Goal: Task Accomplishment & Management: Manage account settings

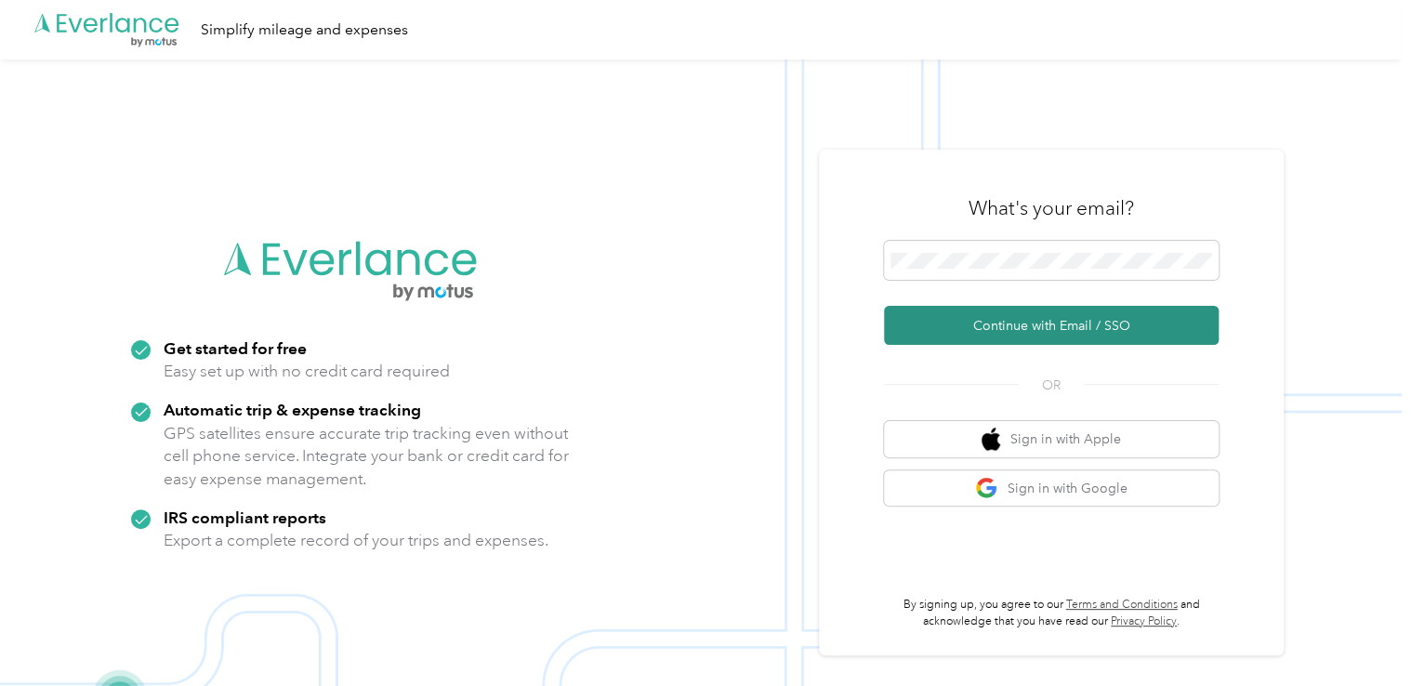
click at [959, 329] on button "Continue with Email / SSO" at bounding box center [1051, 325] width 335 height 39
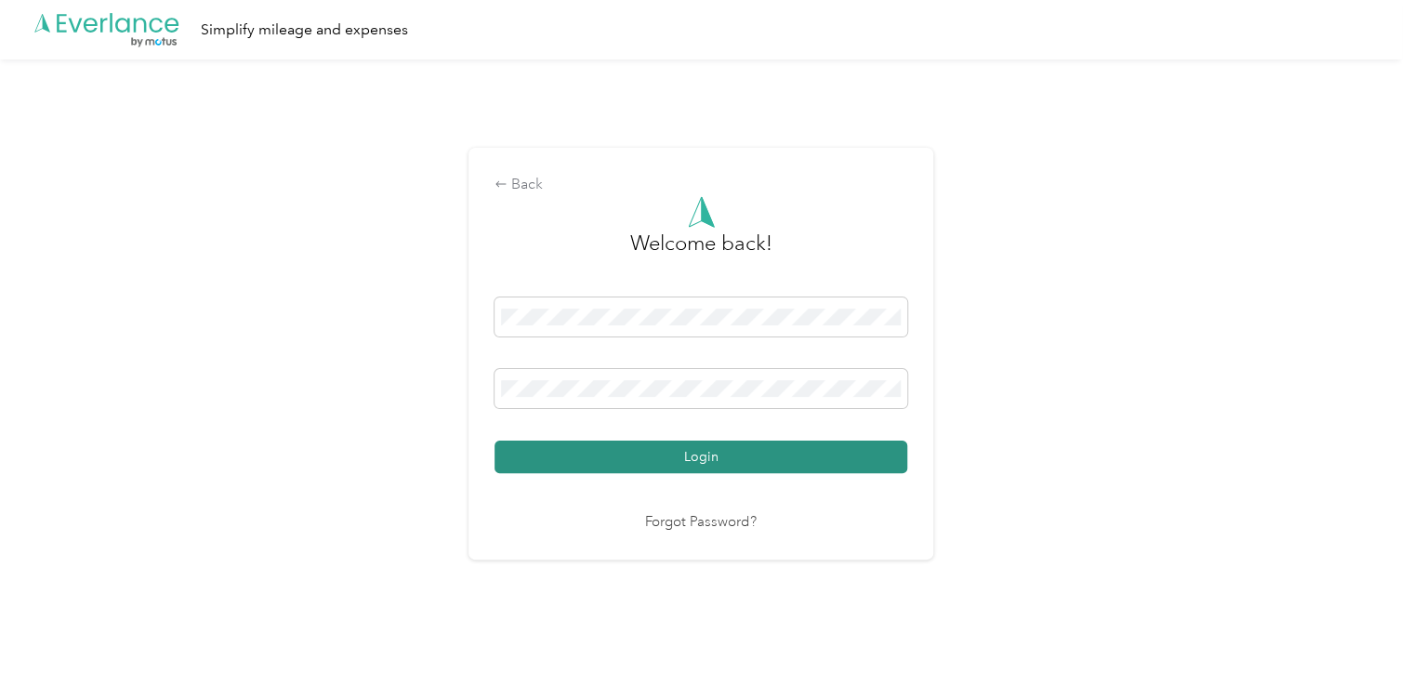
click at [760, 456] on button "Login" at bounding box center [700, 457] width 413 height 33
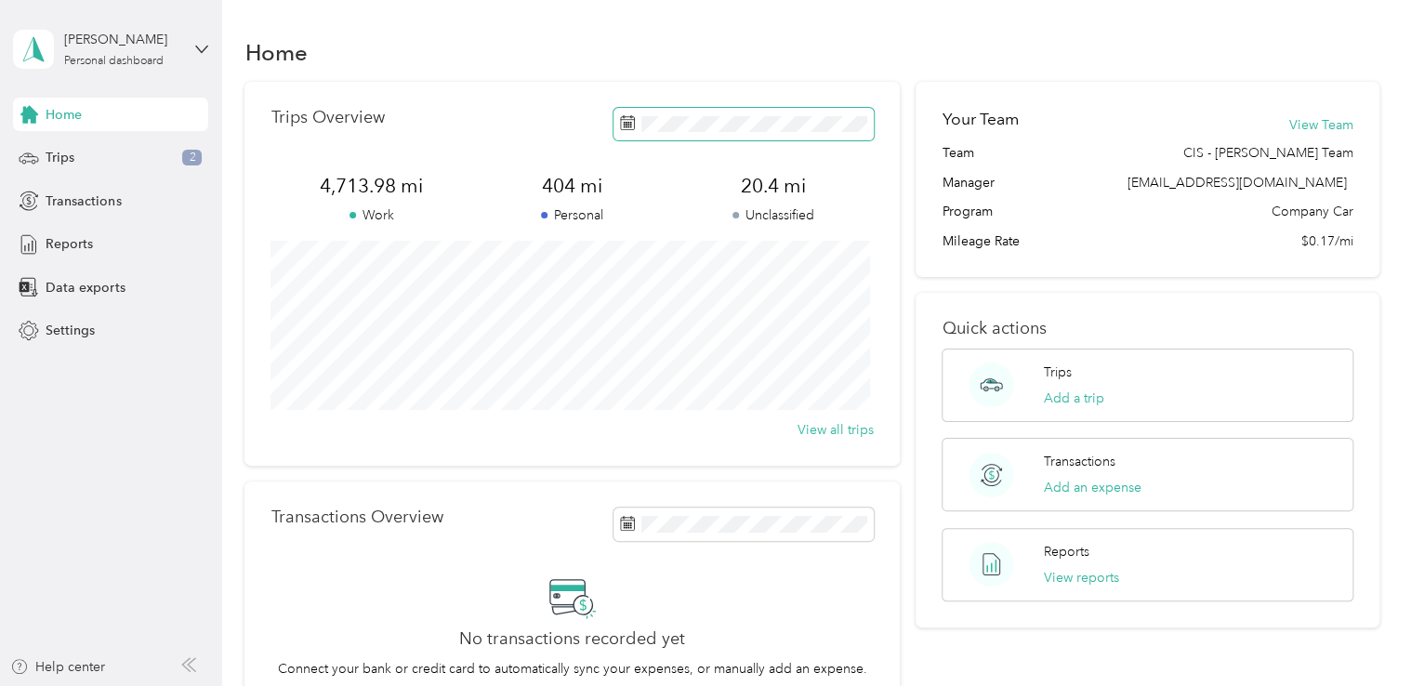
click at [825, 132] on span at bounding box center [743, 124] width 260 height 33
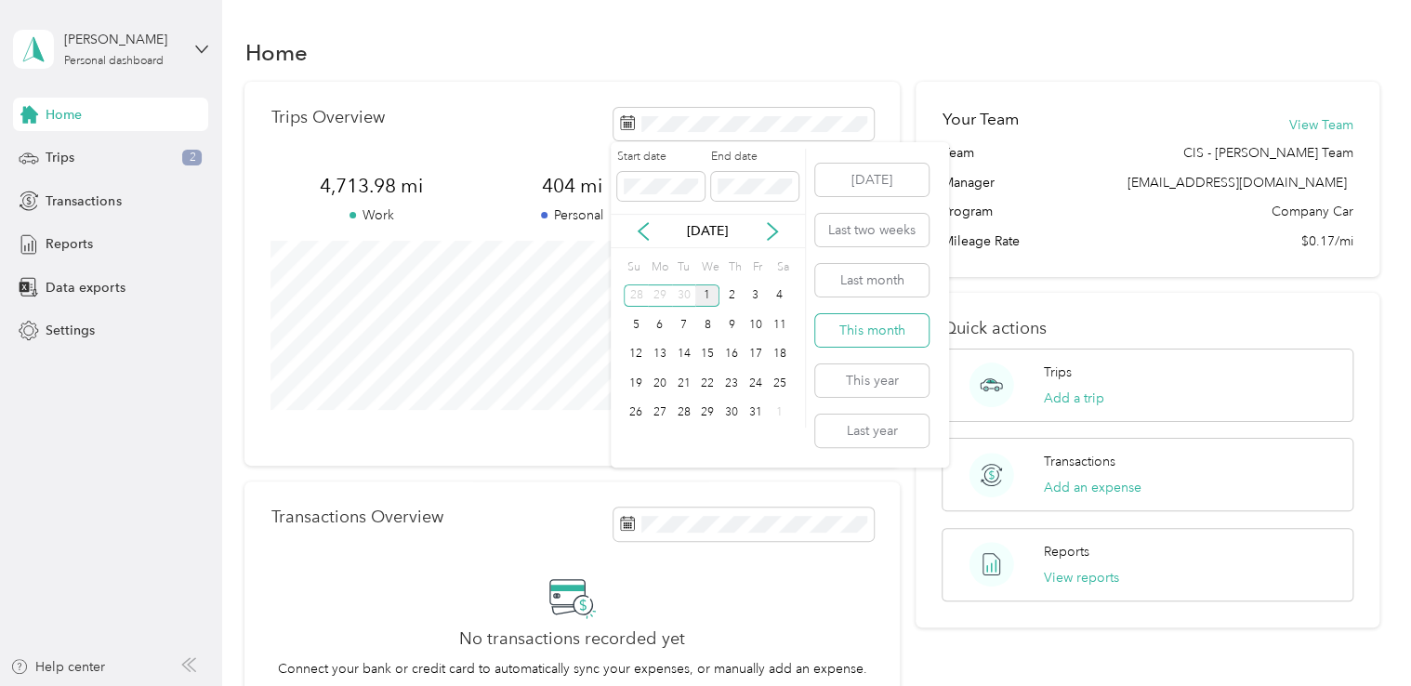
click at [857, 334] on button "This month" at bounding box center [871, 330] width 113 height 33
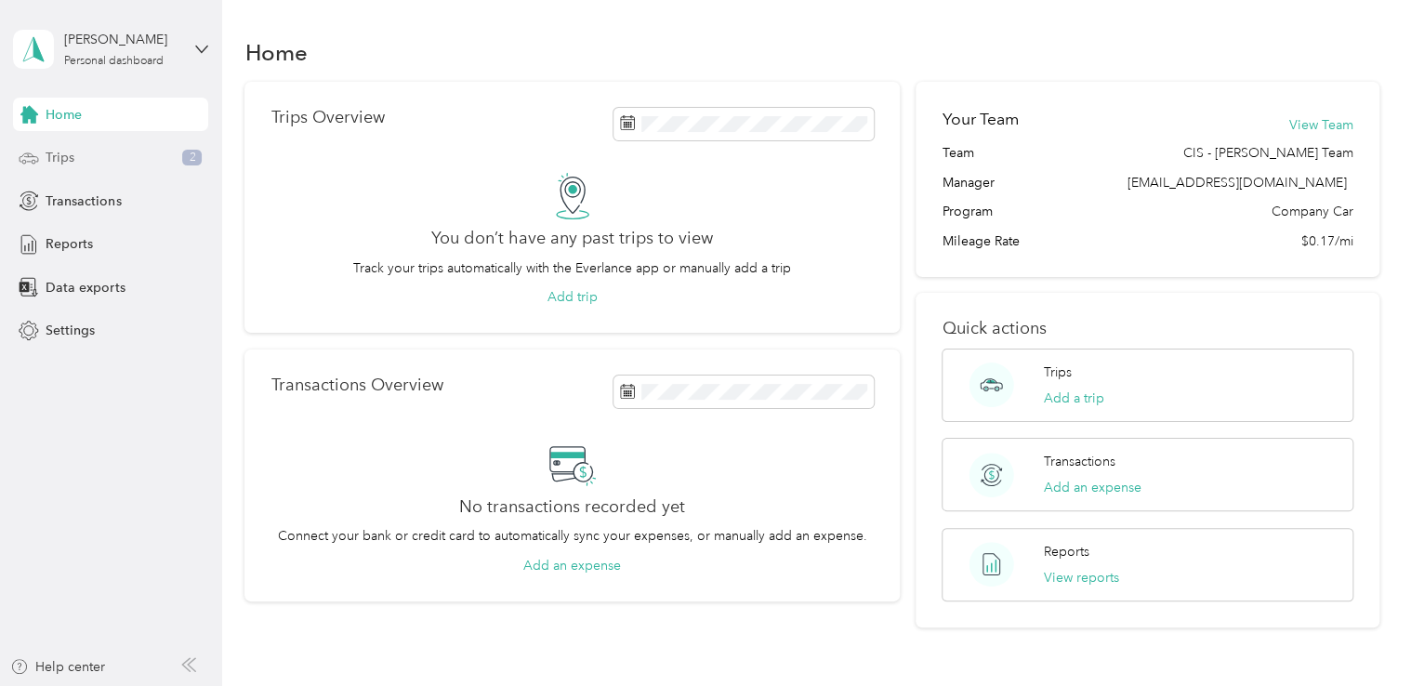
click at [65, 161] on span "Trips" at bounding box center [60, 158] width 29 height 20
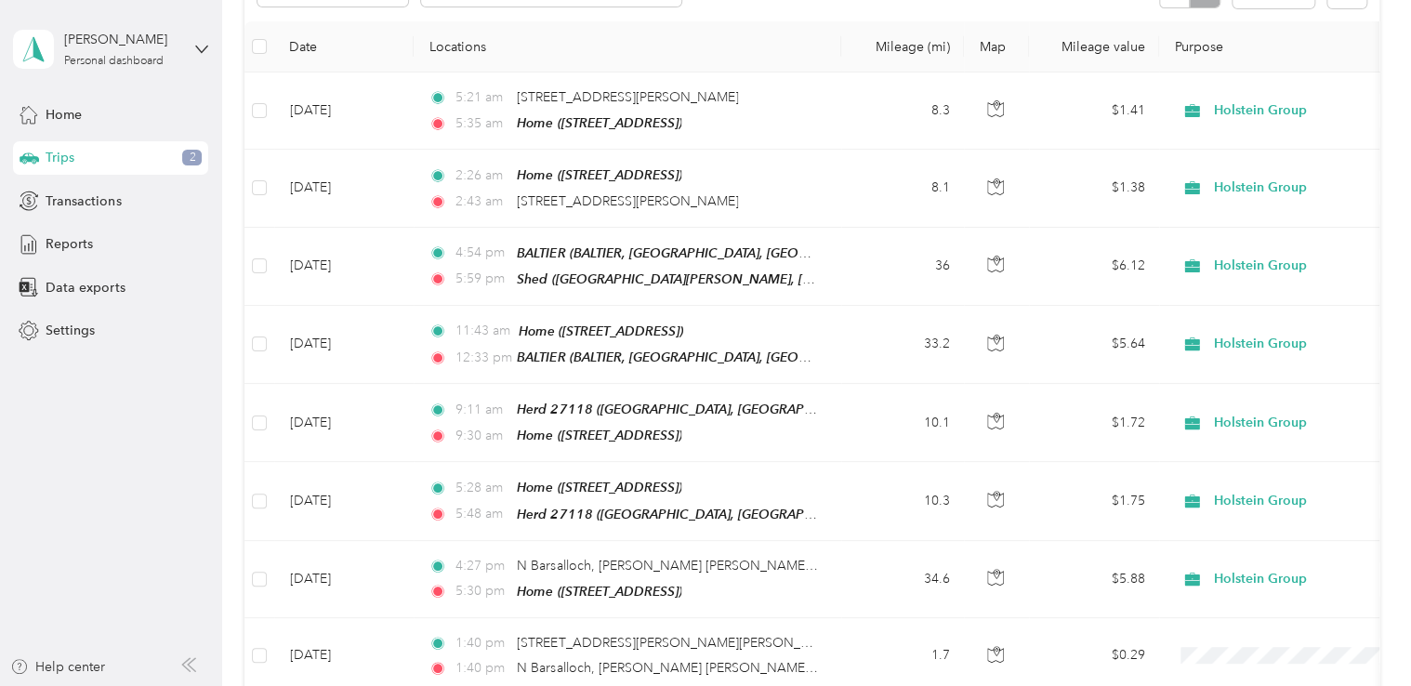
scroll to position [370, 0]
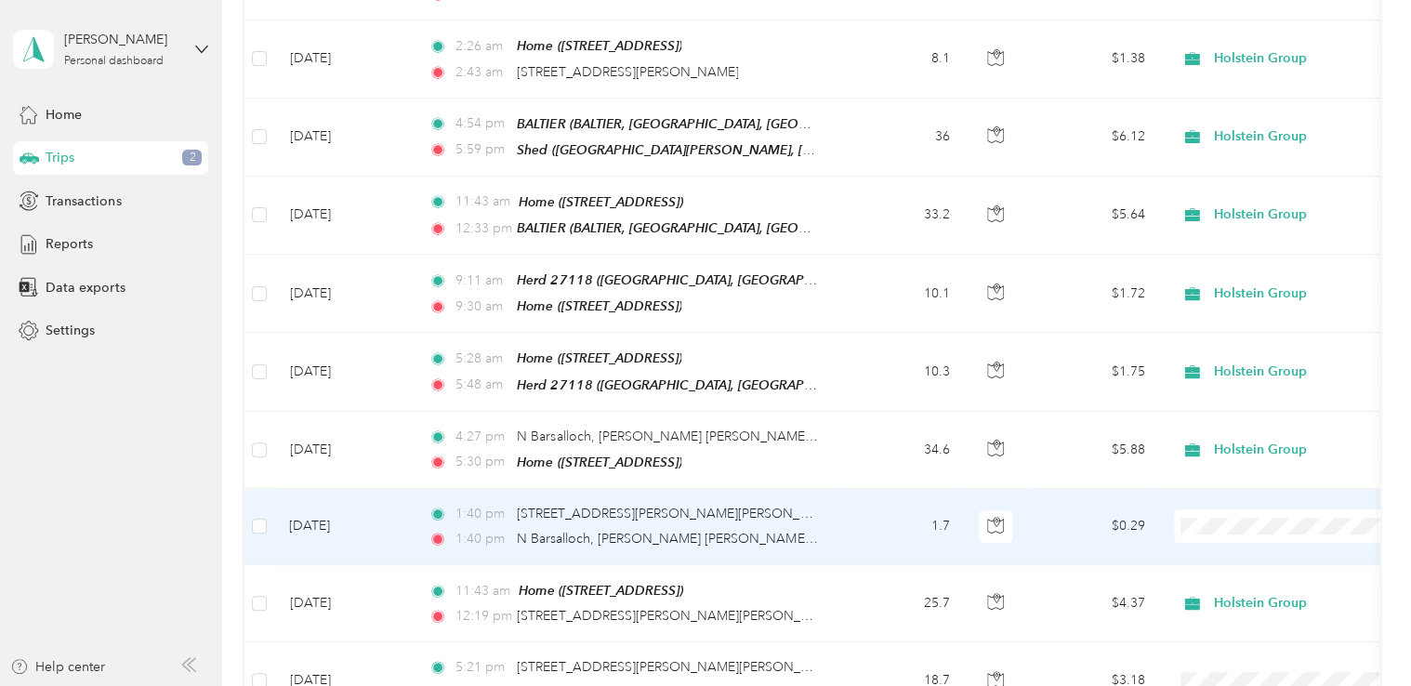
click at [1216, 543] on span "Holstein Group" at bounding box center [1290, 549] width 204 height 20
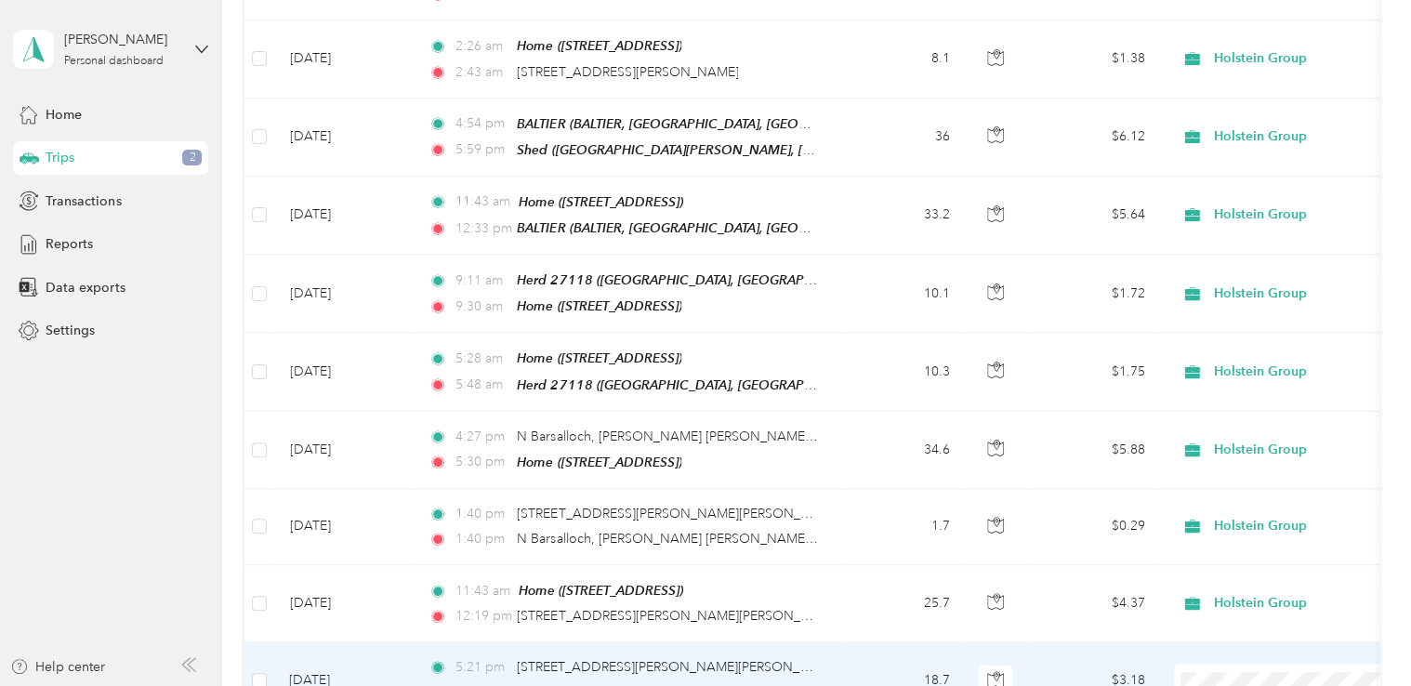
click at [1229, 604] on li "Holstein Group" at bounding box center [1290, 589] width 230 height 33
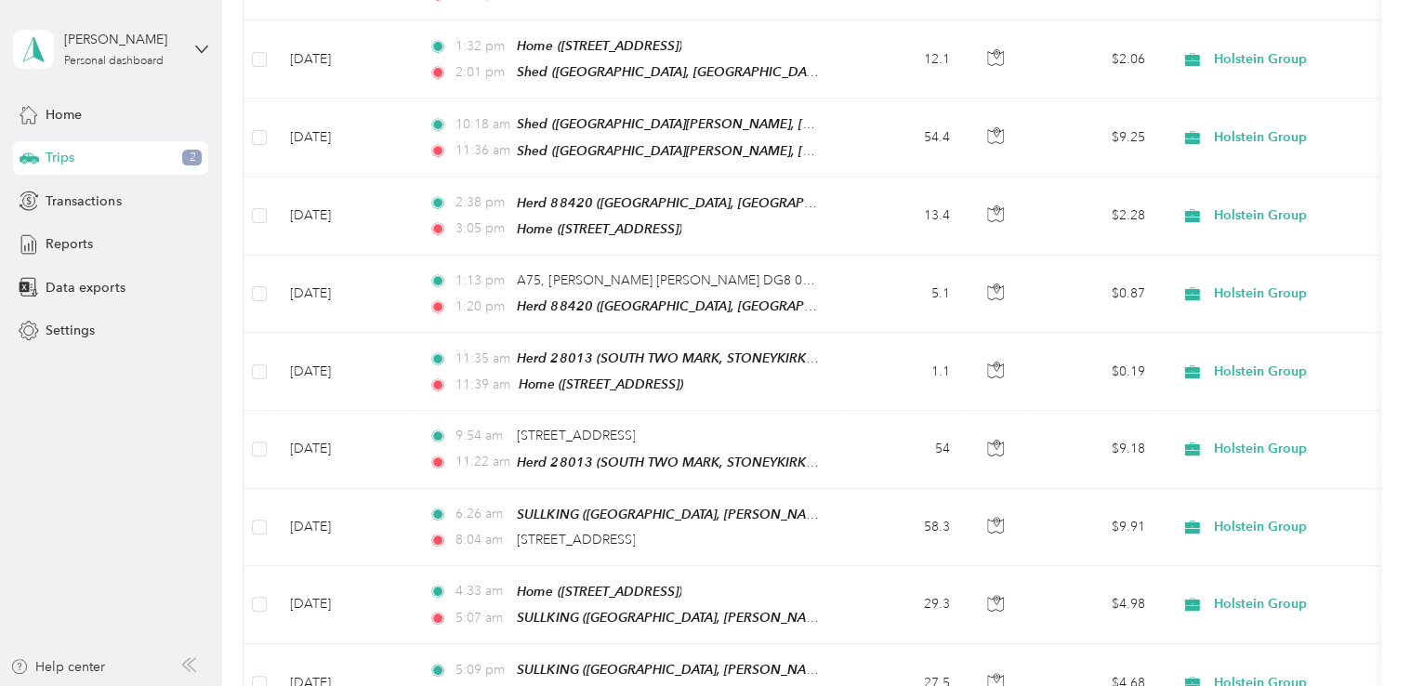
scroll to position [1857, 0]
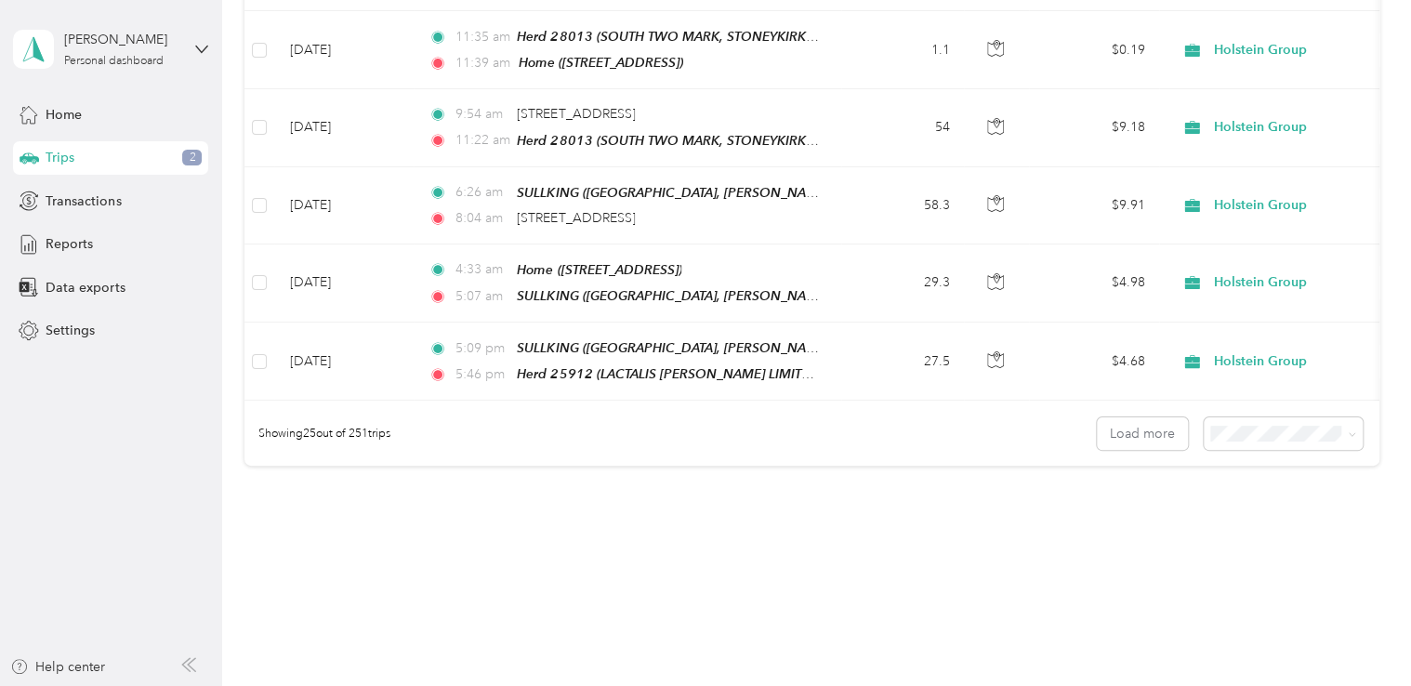
click at [1244, 508] on li "100 per load" at bounding box center [1278, 501] width 159 height 33
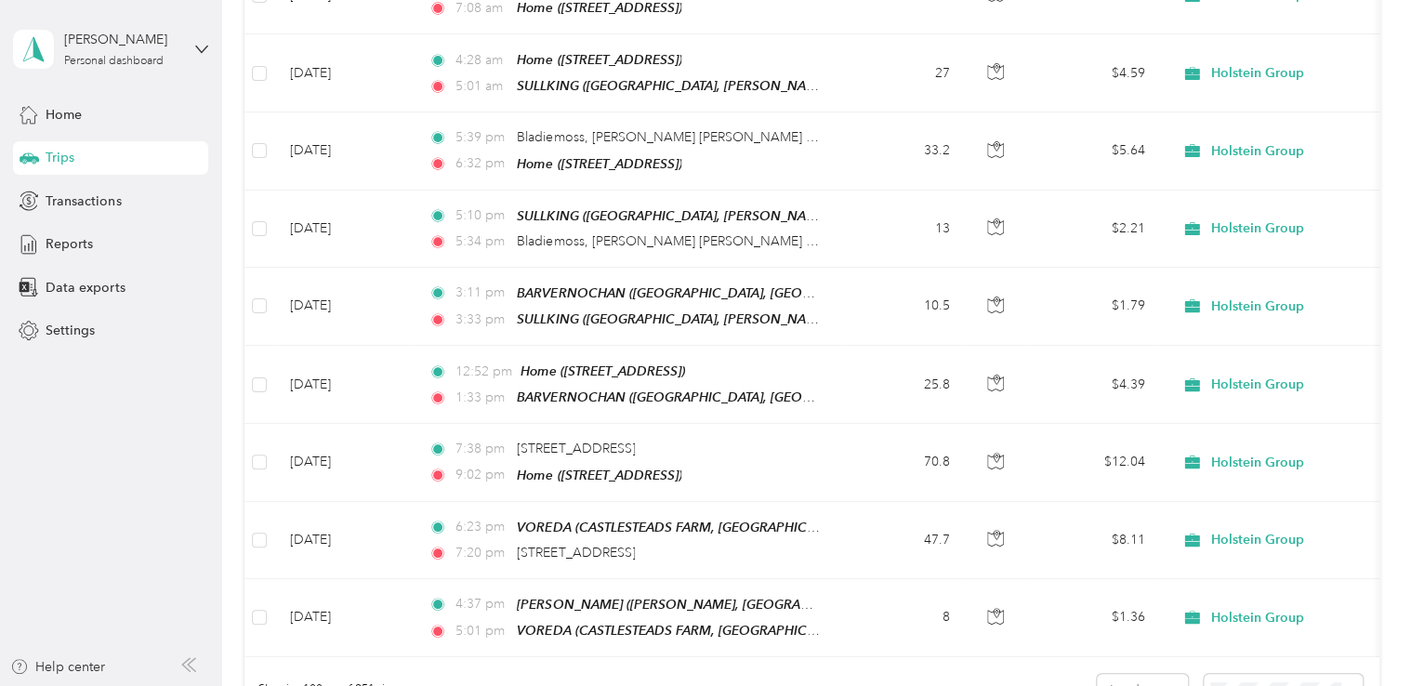
scroll to position [7450, 0]
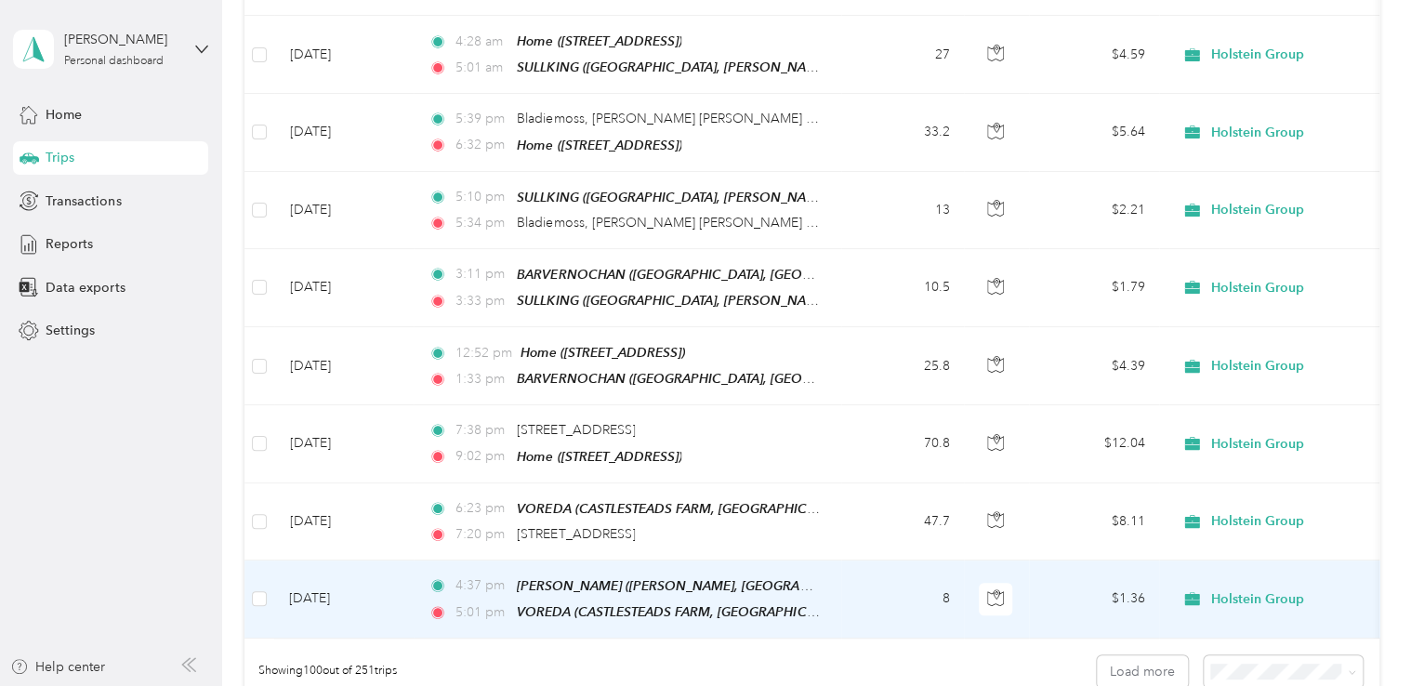
drag, startPoint x: 1364, startPoint y: 447, endPoint x: 1365, endPoint y: 422, distance: 25.1
click at [1365, 560] on td "Holstein Group" at bounding box center [1289, 599] width 260 height 78
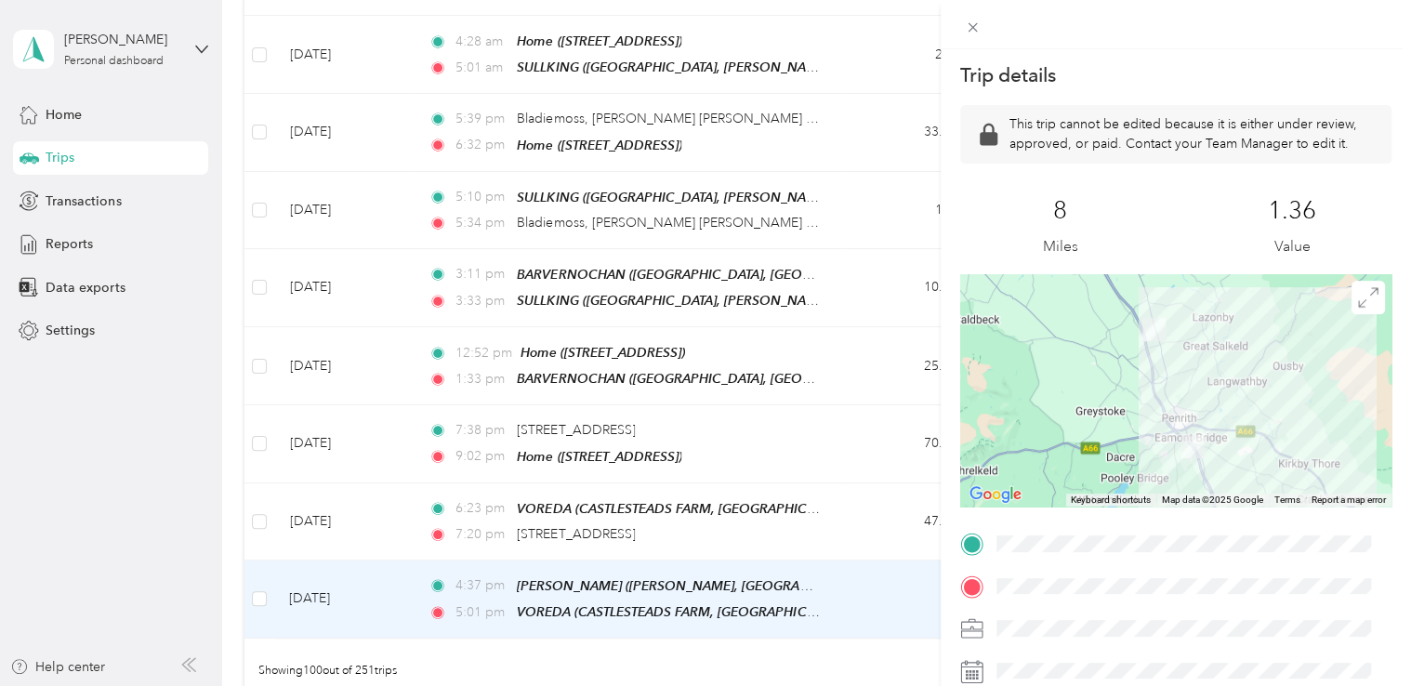
click at [859, 552] on div "Trip details This trip cannot be edited because it is either under review, appr…" at bounding box center [705, 343] width 1411 height 686
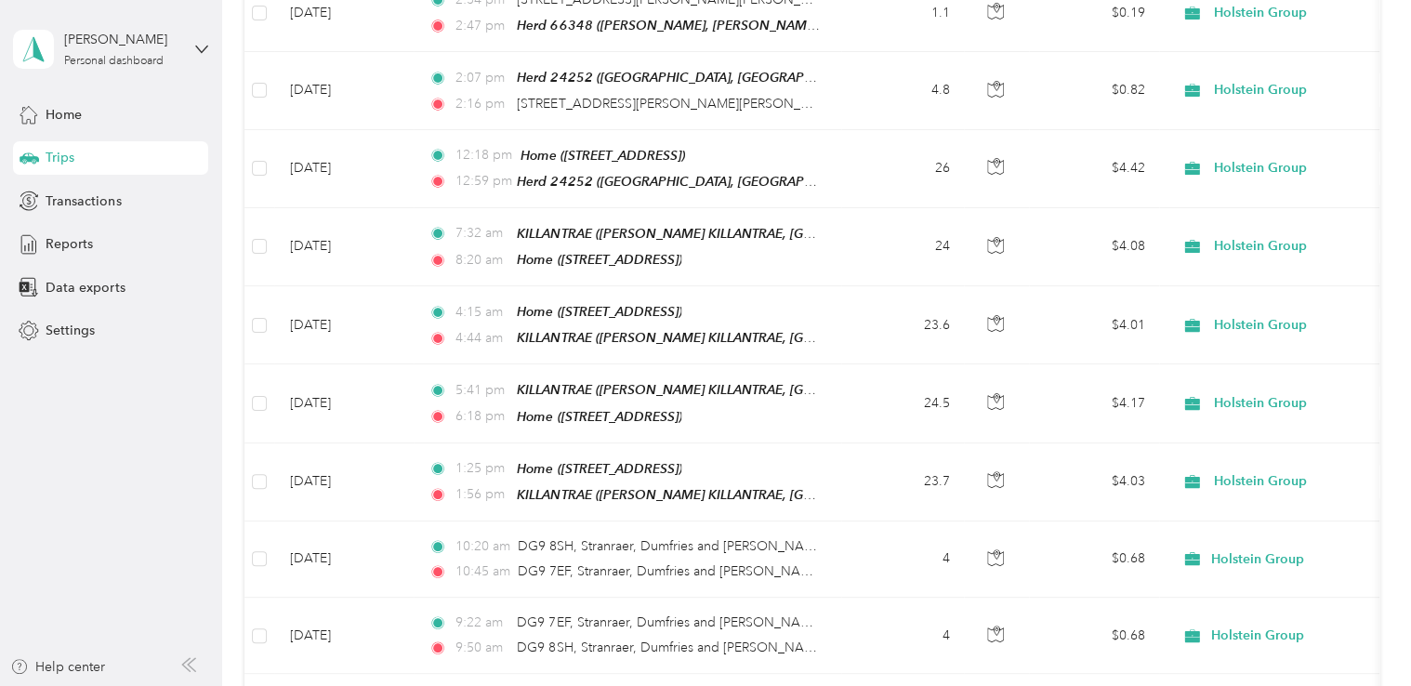
scroll to position [4302, 0]
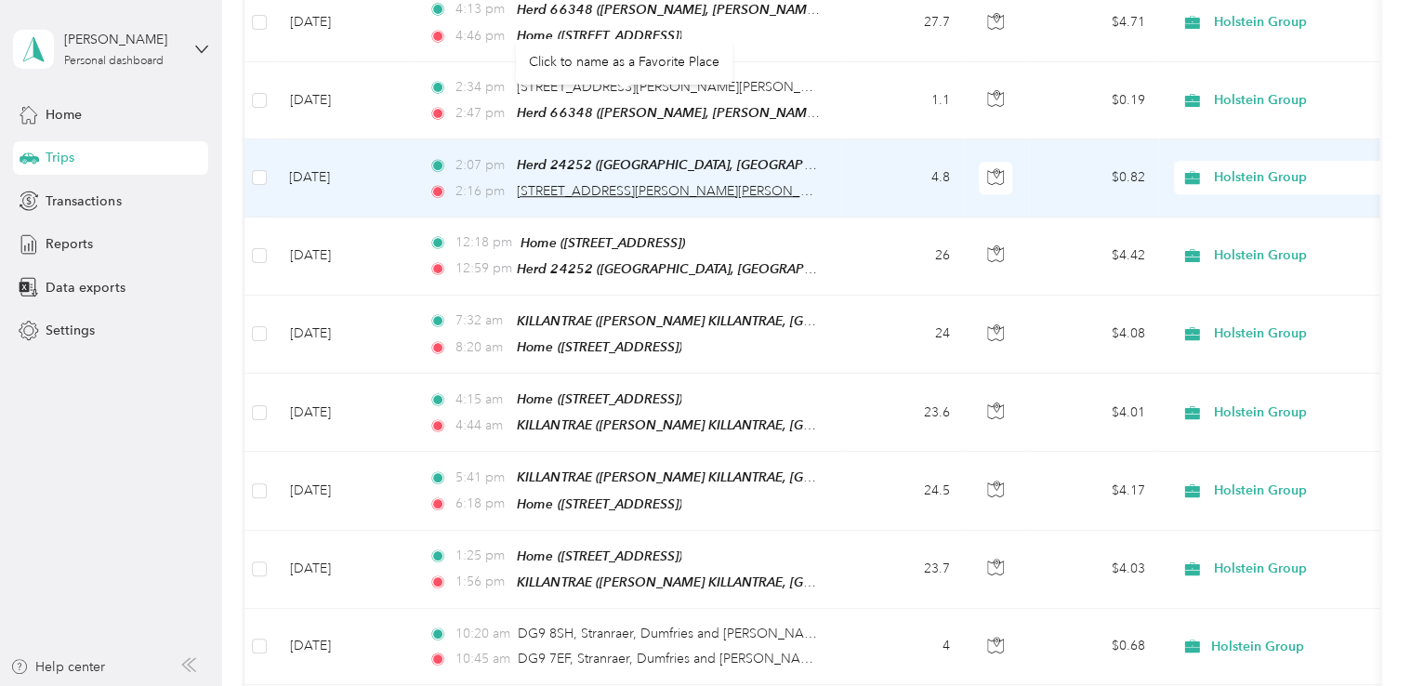
click at [723, 183] on span "[STREET_ADDRESS][PERSON_NAME][PERSON_NAME]" at bounding box center [679, 191] width 324 height 16
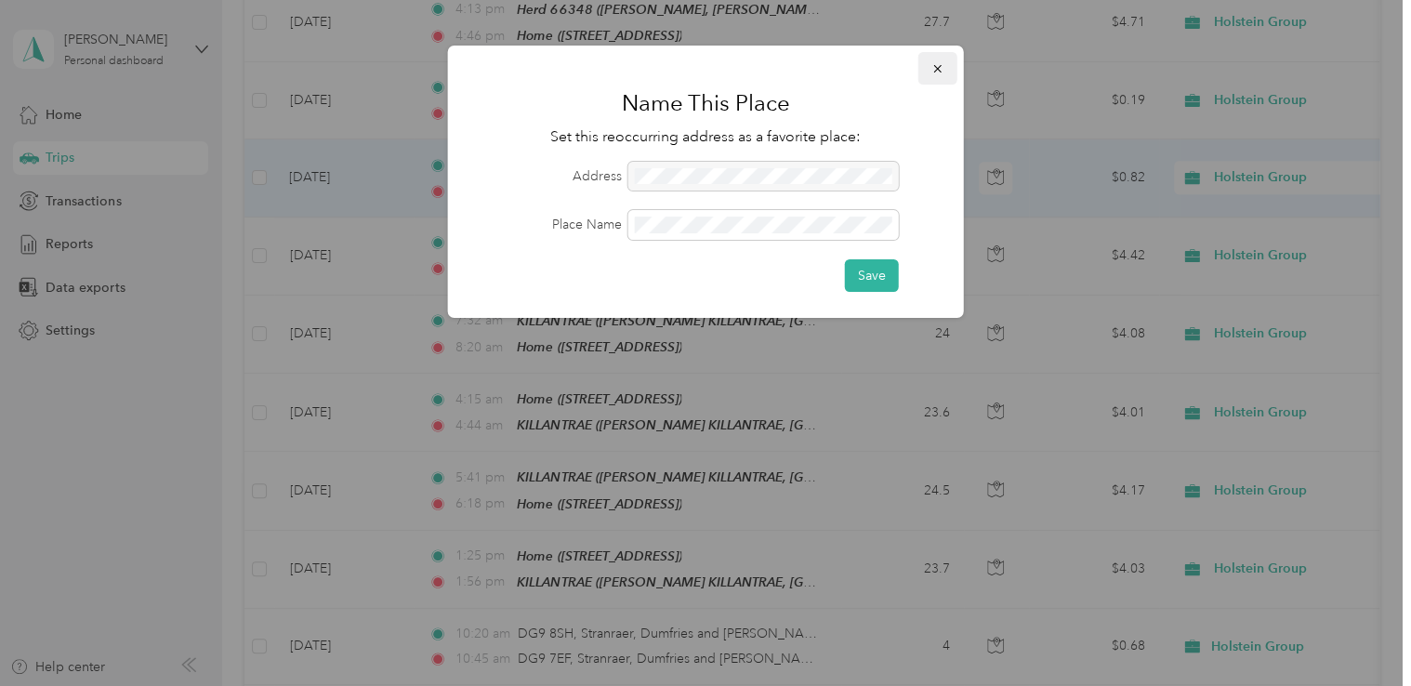
click at [940, 69] on icon "button" at bounding box center [937, 68] width 13 height 13
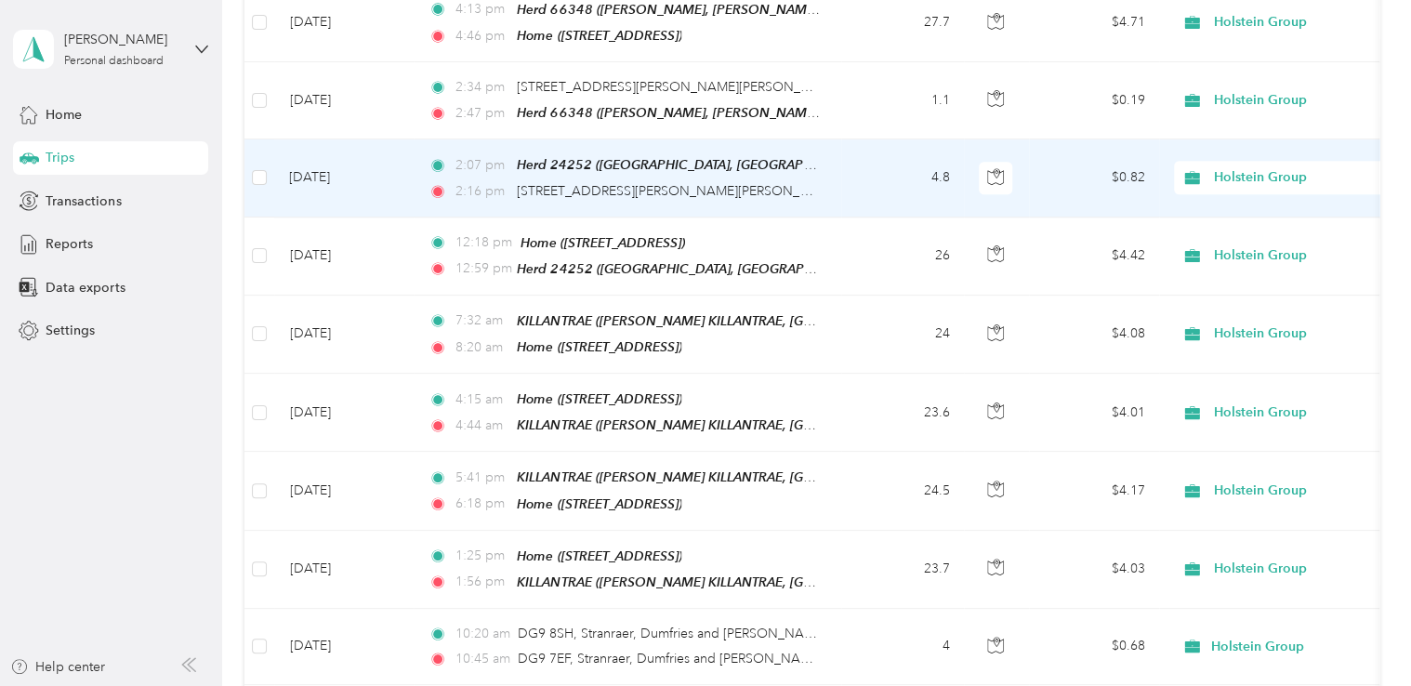
click at [870, 139] on td "4.8" at bounding box center [902, 177] width 123 height 77
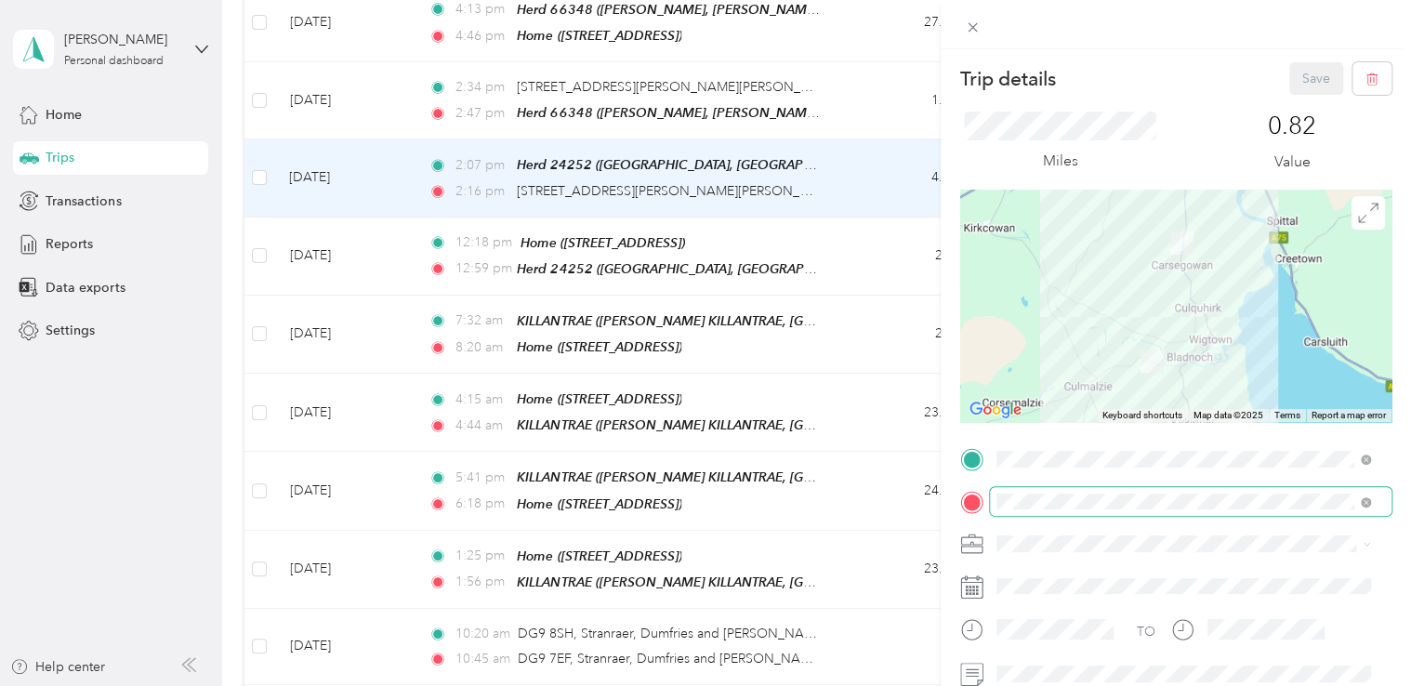
click at [1231, 491] on span at bounding box center [1191, 502] width 402 height 30
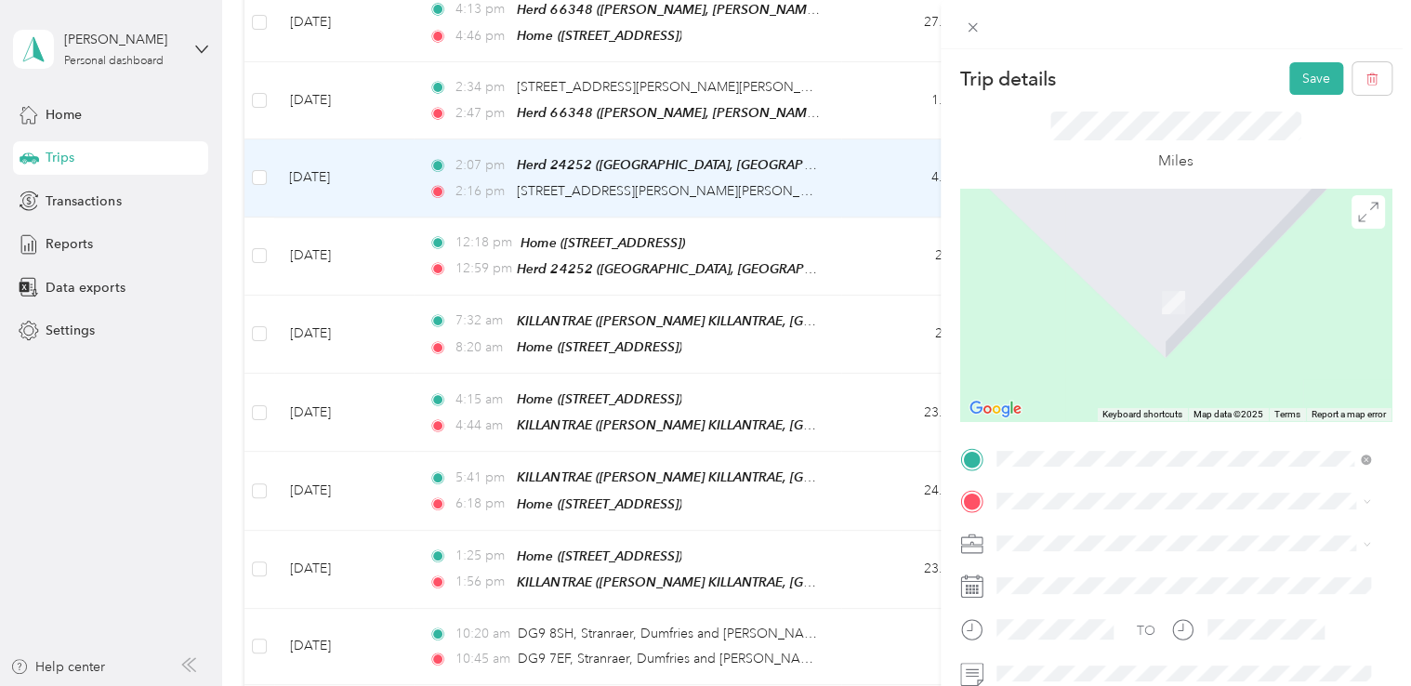
click at [1152, 600] on div "TEAM Herd 66348 AUCHLEAND, DG8 9TQ, [PERSON_NAME] [PERSON_NAME], DUMFRIES & [PE…" at bounding box center [1197, 599] width 333 height 85
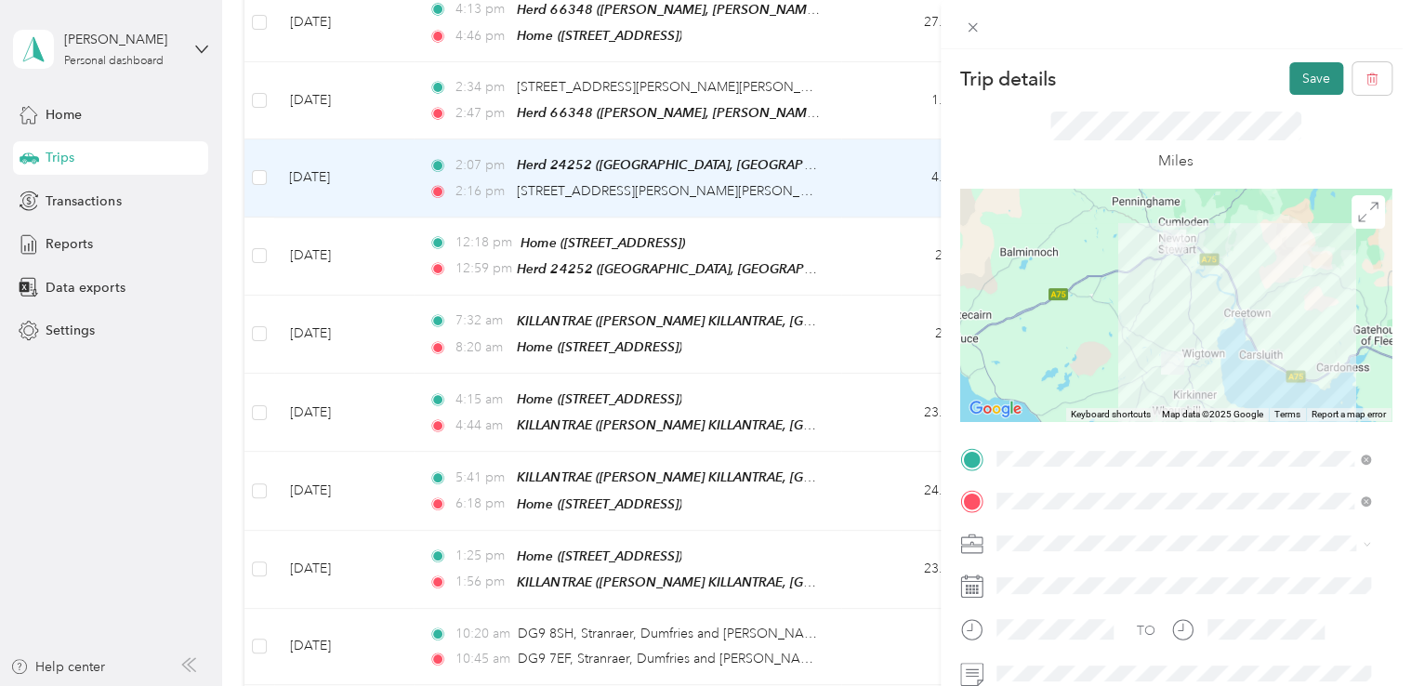
click at [1299, 80] on button "Save" at bounding box center [1316, 78] width 54 height 33
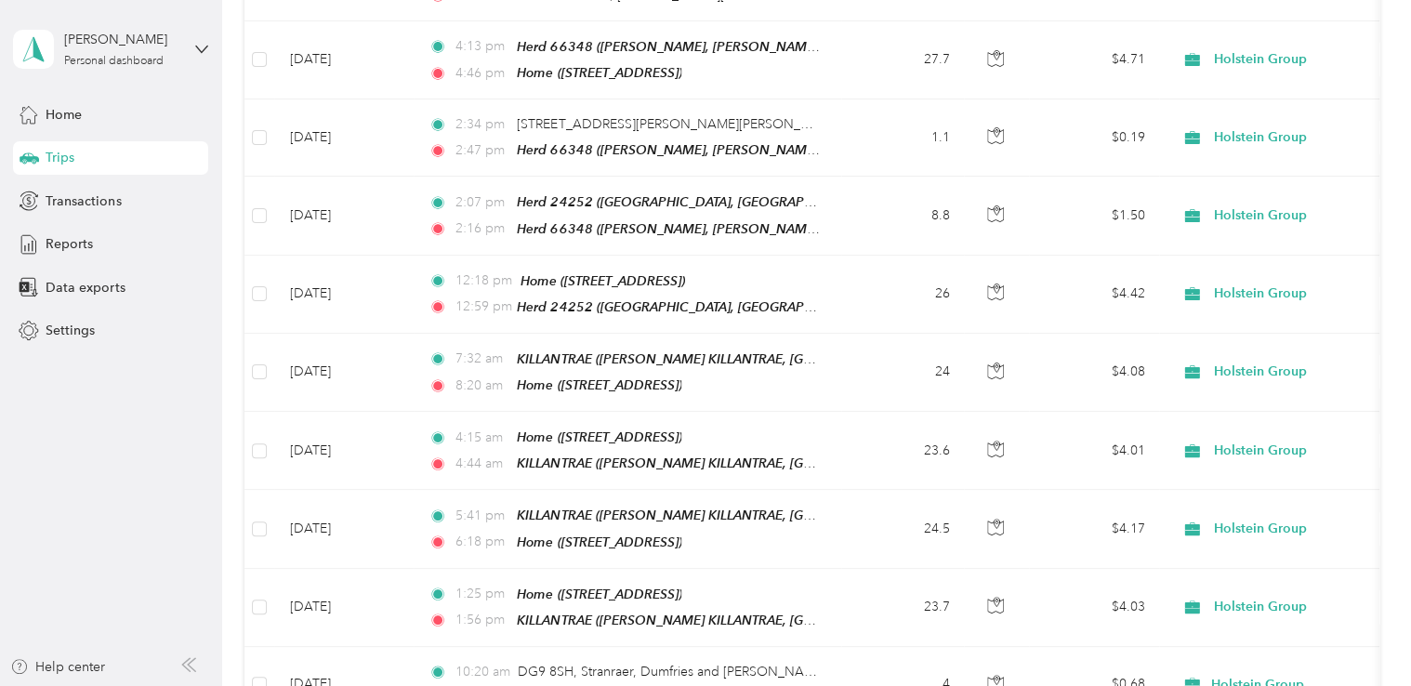
scroll to position [4228, 0]
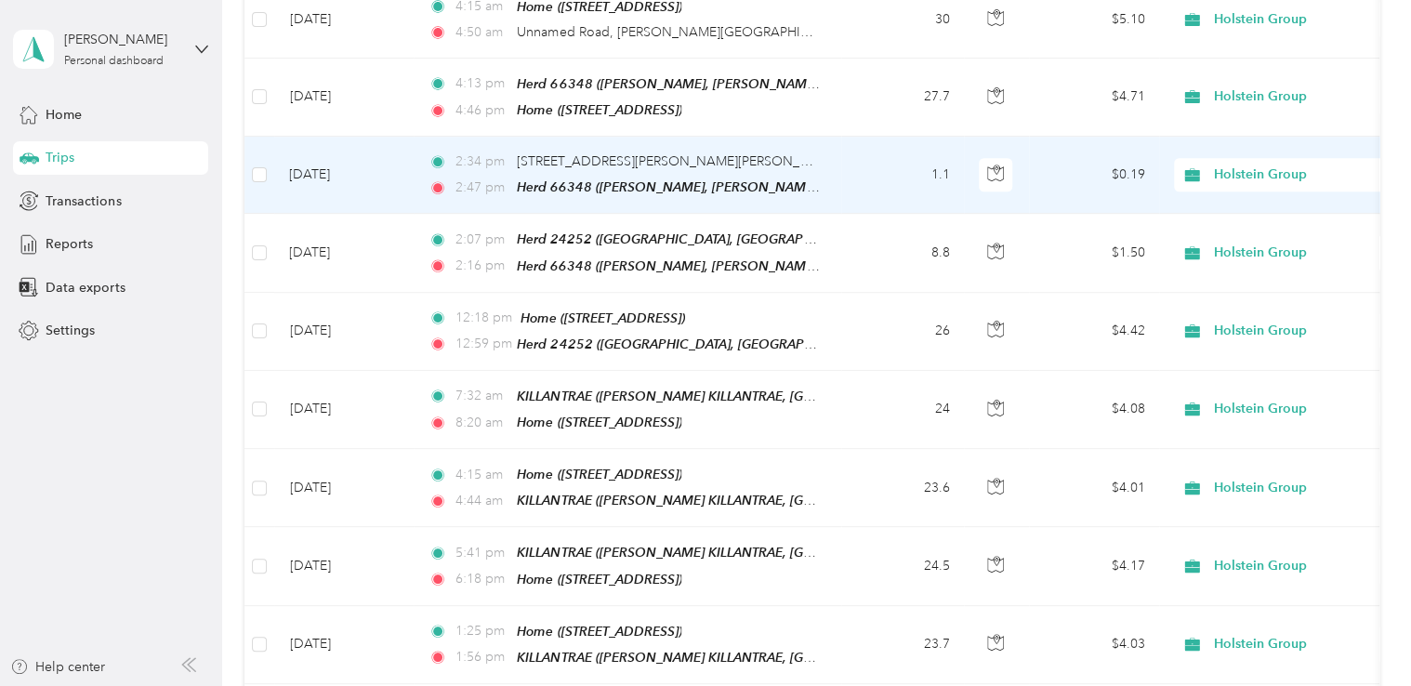
click at [874, 137] on td "1.1" at bounding box center [902, 175] width 123 height 77
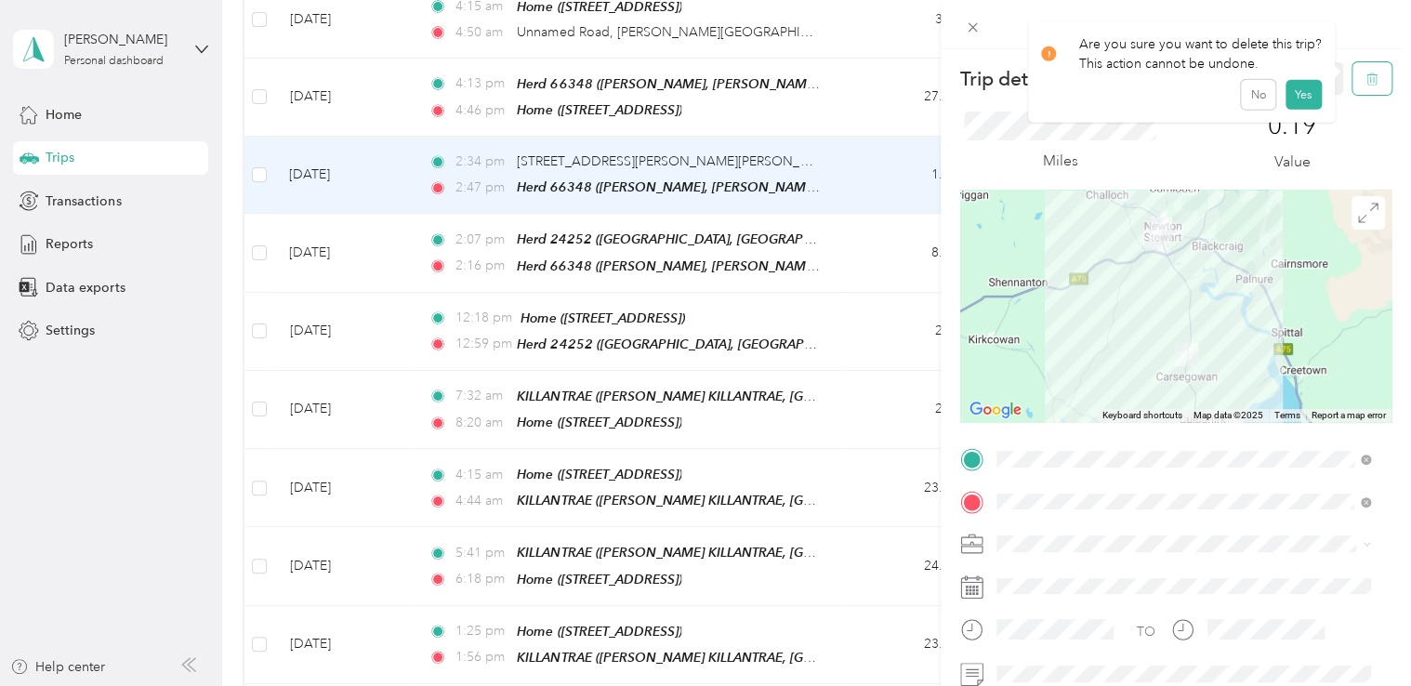
click at [1366, 75] on icon "button" at bounding box center [1371, 79] width 11 height 12
click at [1292, 106] on button "Yes" at bounding box center [1302, 101] width 36 height 30
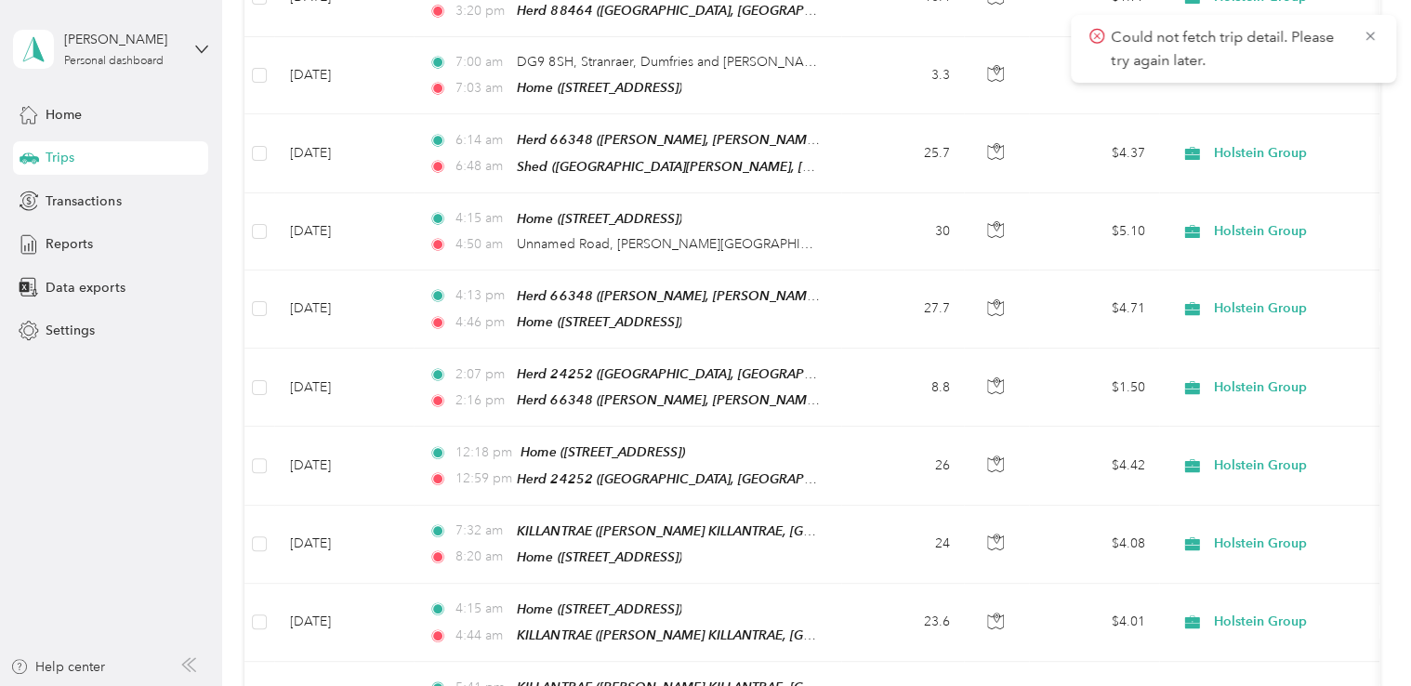
scroll to position [4005, 0]
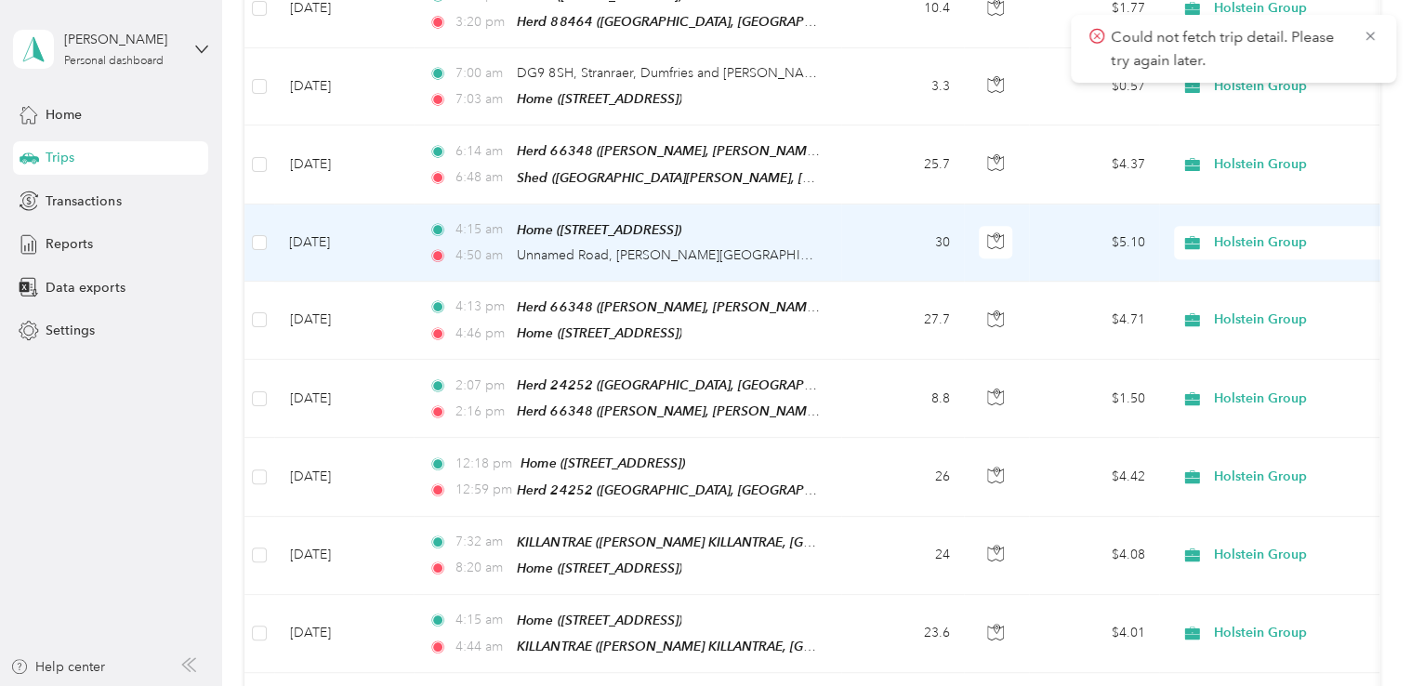
click at [799, 245] on div "4:50 am Unnamed Road, [PERSON_NAME][GEOGRAPHIC_DATA][PERSON_NAME]" at bounding box center [623, 255] width 390 height 20
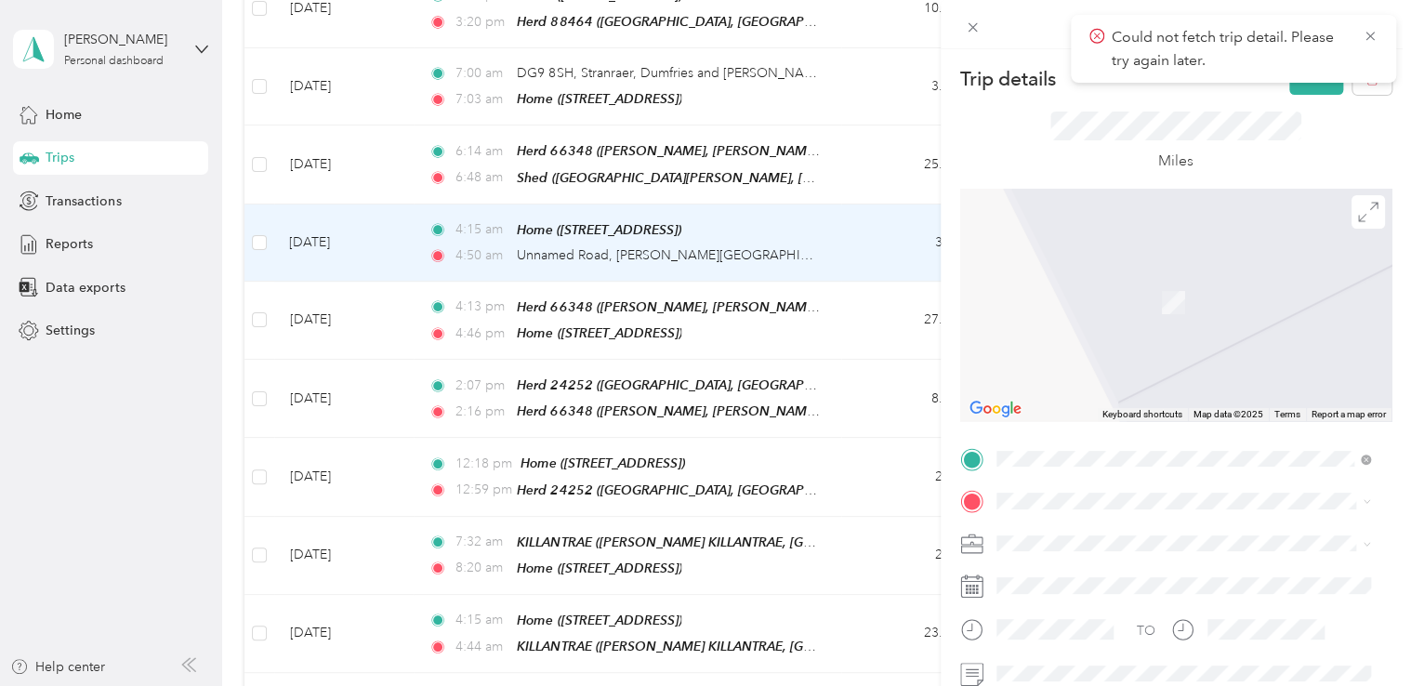
click at [1246, 323] on span "AUCHLEAND, DG8 9TQ, [PERSON_NAME] [PERSON_NAME], [PERSON_NAME] & [PERSON_NAME],…" at bounding box center [1159, 321] width 256 height 55
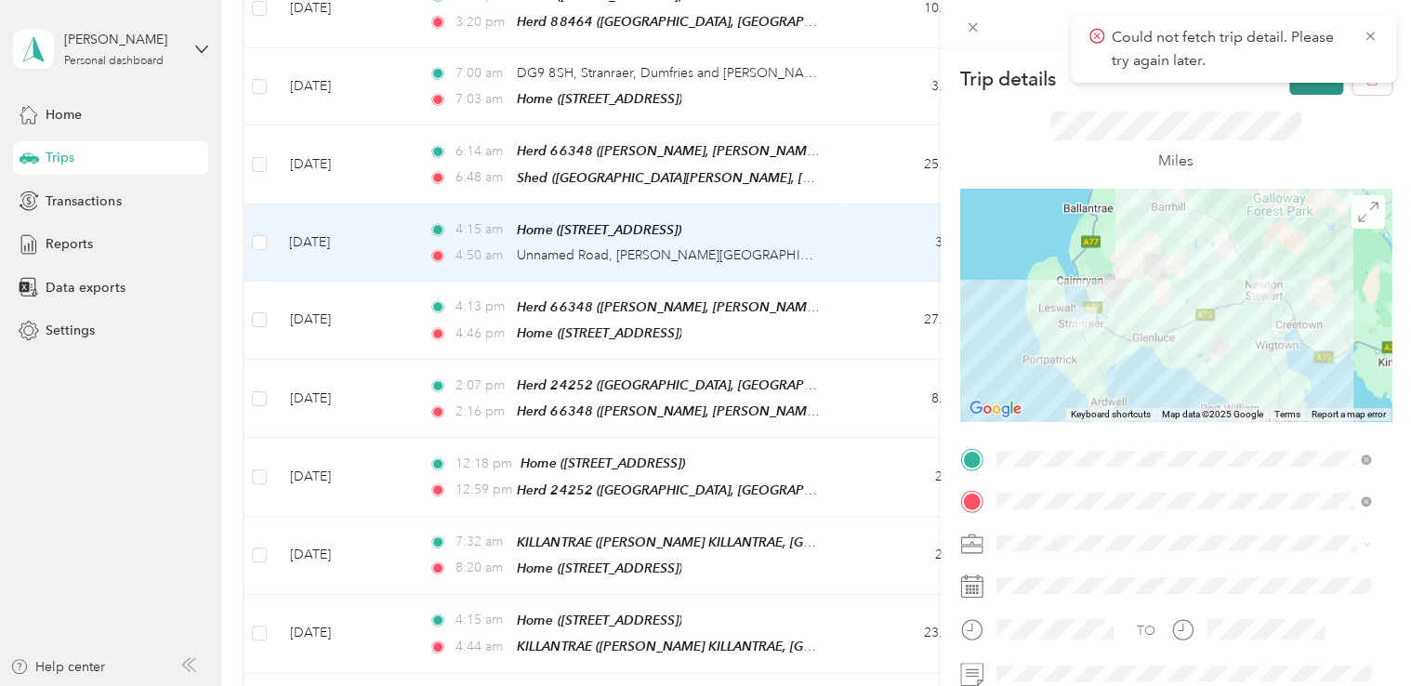
click at [1297, 89] on button "Save" at bounding box center [1316, 78] width 54 height 33
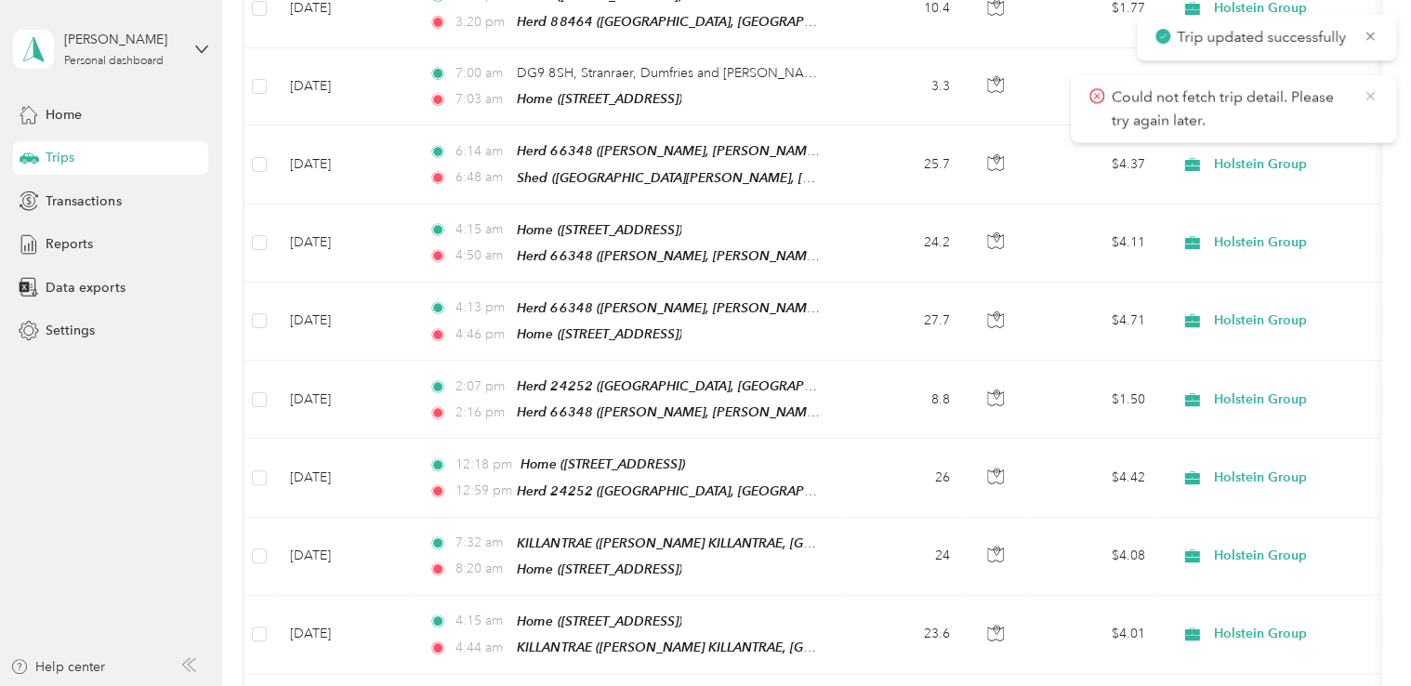
click at [1365, 97] on icon at bounding box center [1370, 95] width 15 height 17
click at [1372, 39] on icon at bounding box center [1370, 36] width 15 height 17
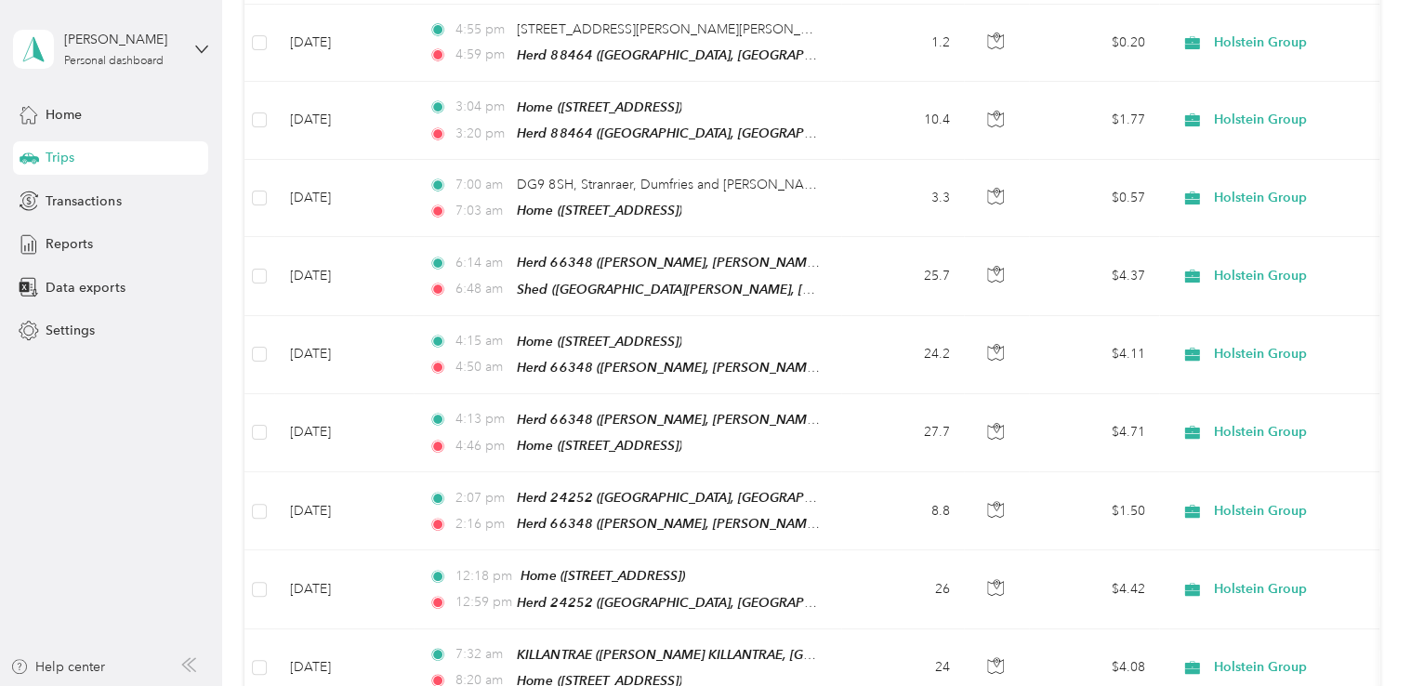
scroll to position [3856, 0]
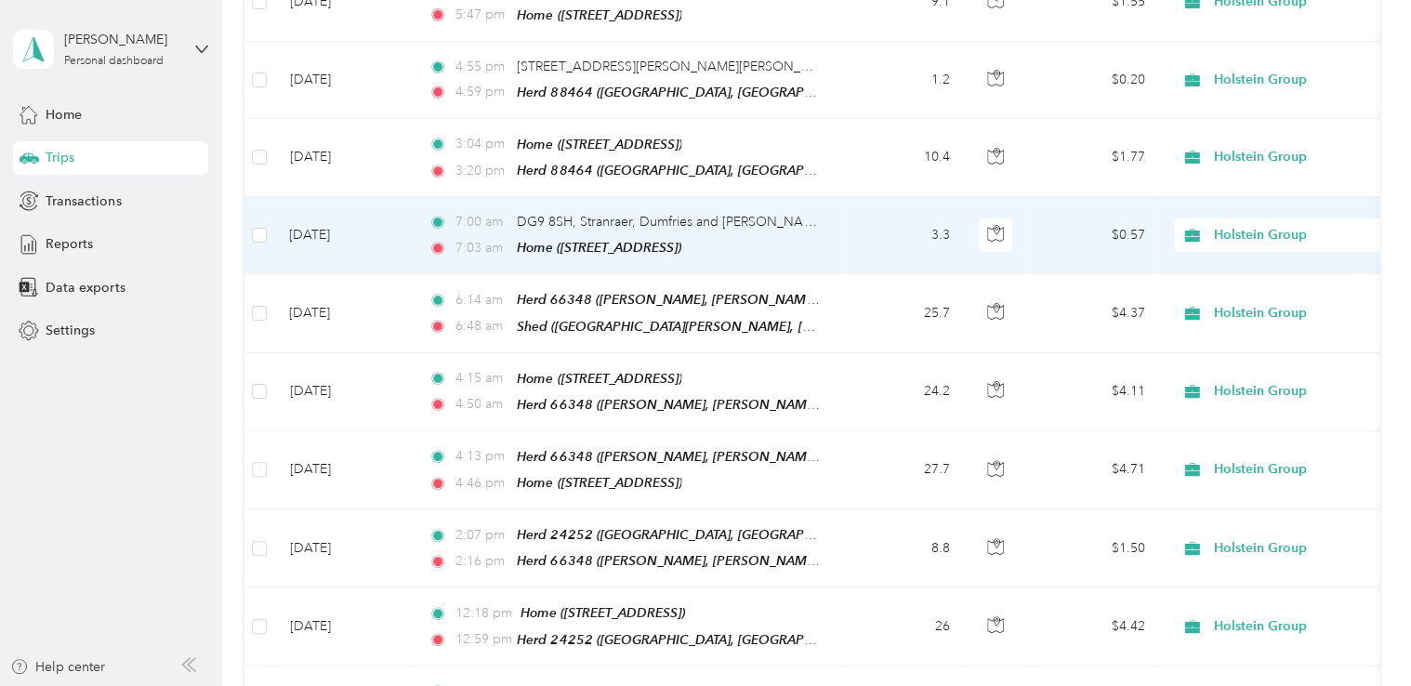
click at [840, 197] on td "7:00 am DG9 8SH, [GEOGRAPHIC_DATA], [GEOGRAPHIC_DATA][PERSON_NAME] 7:03 am Home…" at bounding box center [628, 235] width 428 height 77
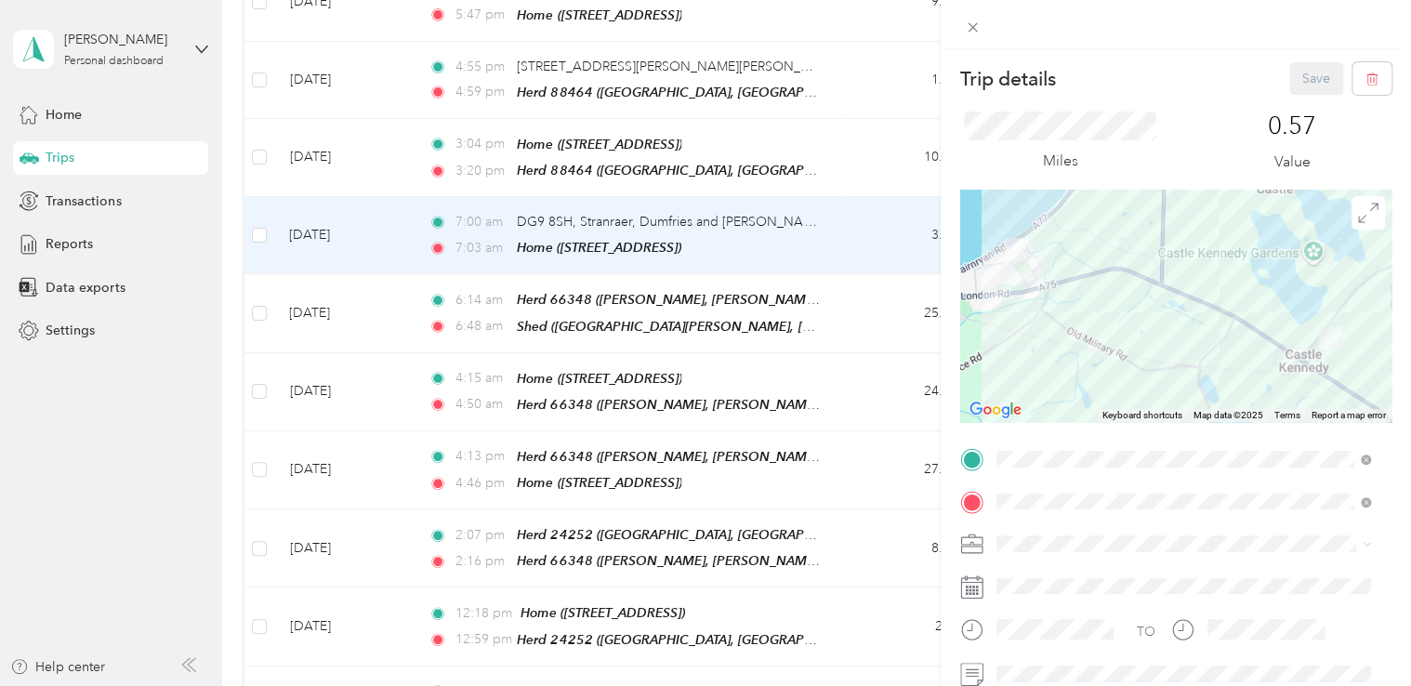
click at [1111, 255] on span ", [GEOGRAPHIC_DATA][PERSON_NAME], [GEOGRAPHIC_DATA], [GEOGRAPHIC_DATA]" at bounding box center [1168, 270] width 275 height 35
click at [1289, 84] on button "Save" at bounding box center [1316, 78] width 54 height 33
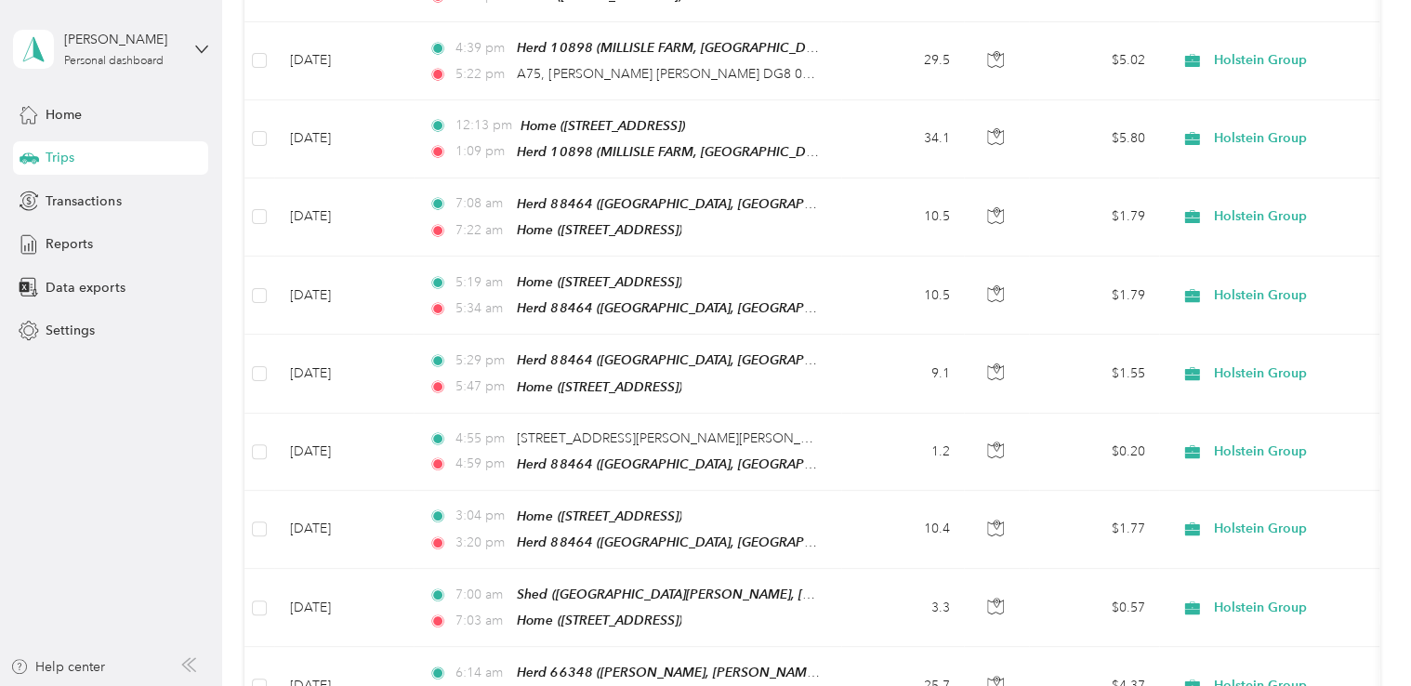
scroll to position [3447, 0]
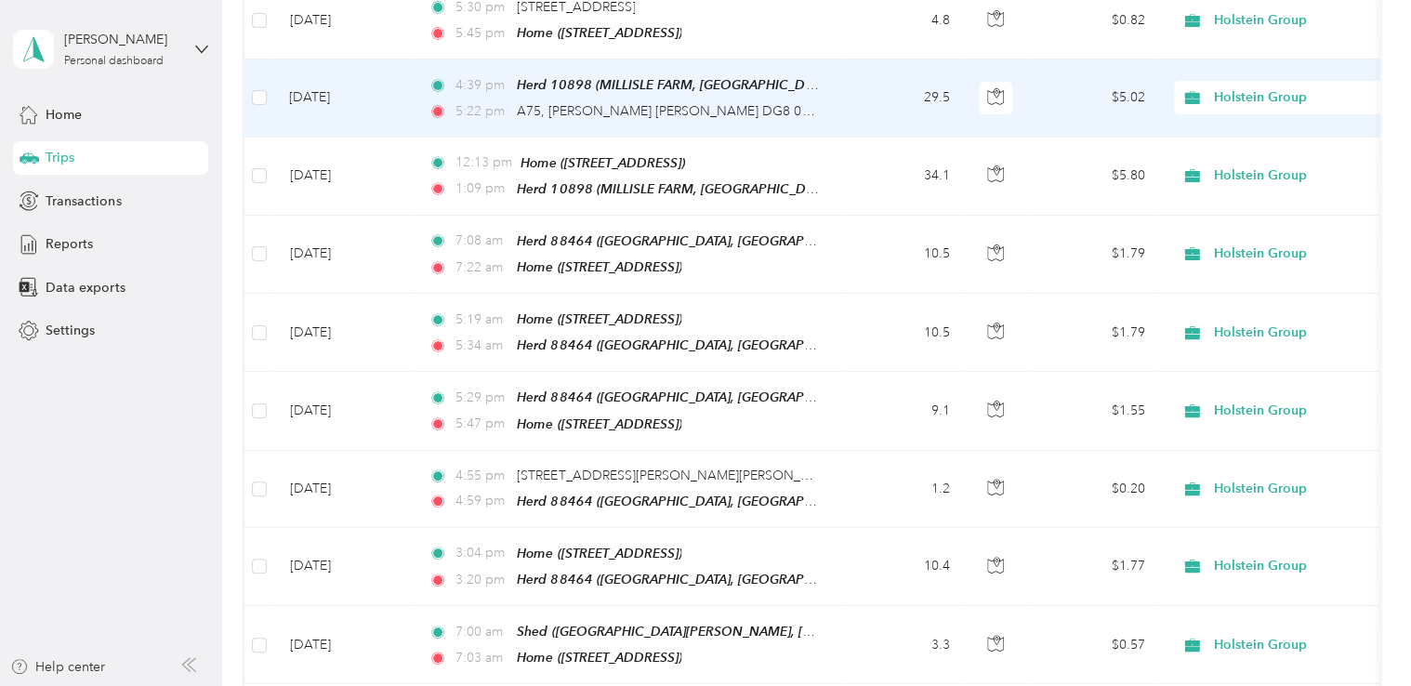
click at [793, 101] on div "5:22 pm A75, [PERSON_NAME] [PERSON_NAME] DG8 0NN, [GEOGRAPHIC_DATA]" at bounding box center [623, 111] width 390 height 20
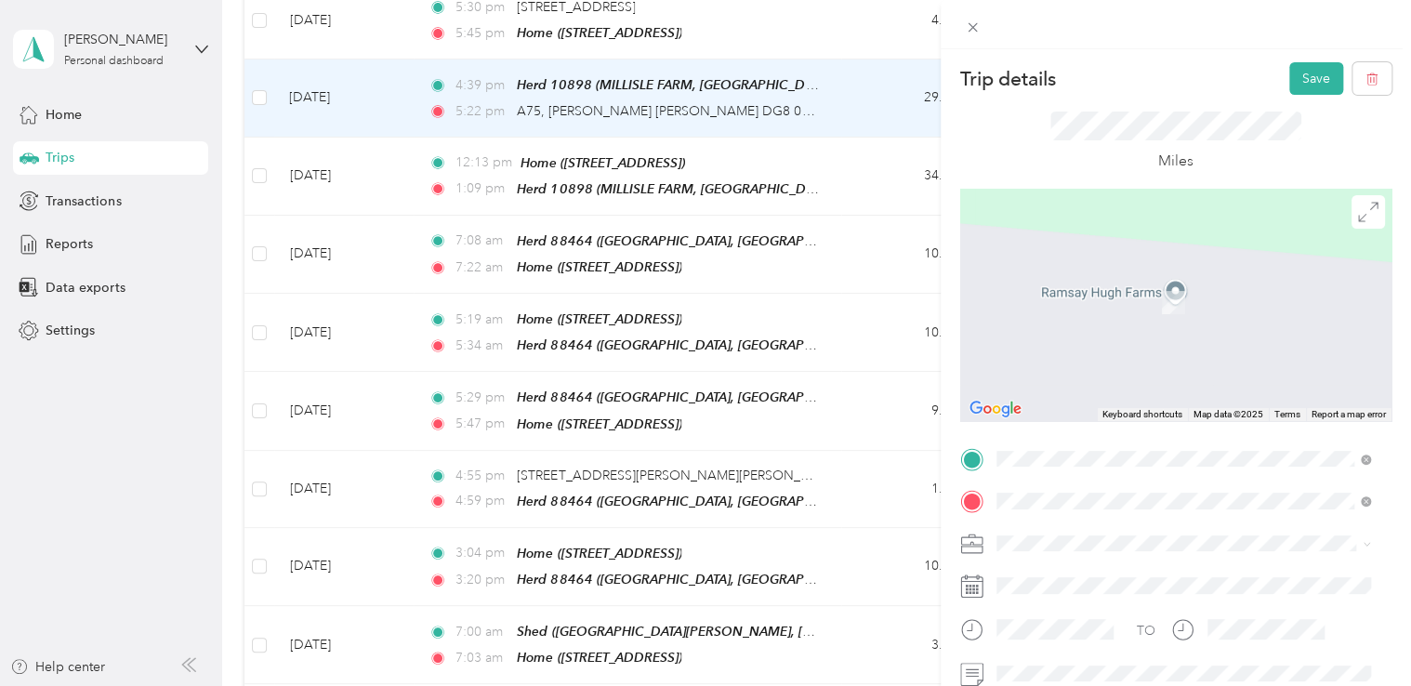
click at [1134, 483] on span "[STREET_ADDRESS]" at bounding box center [1090, 491] width 118 height 16
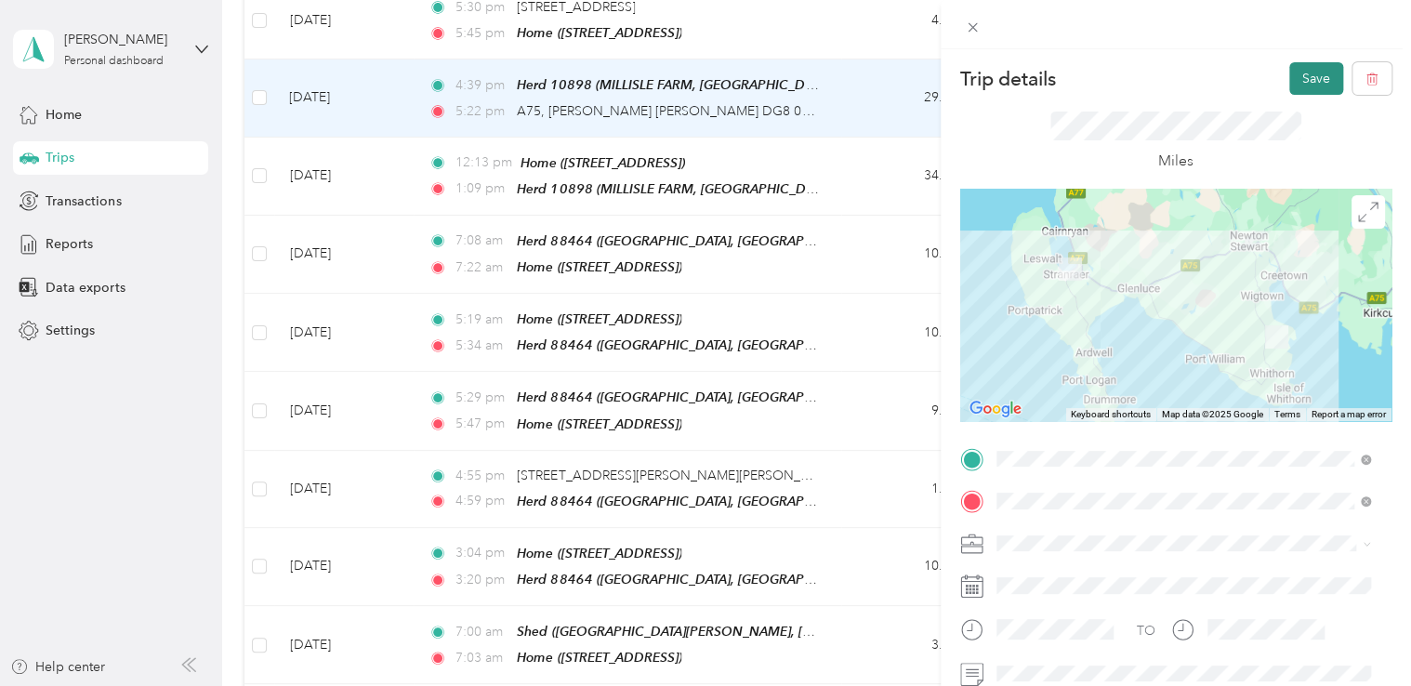
click at [1289, 84] on button "Save" at bounding box center [1316, 78] width 54 height 33
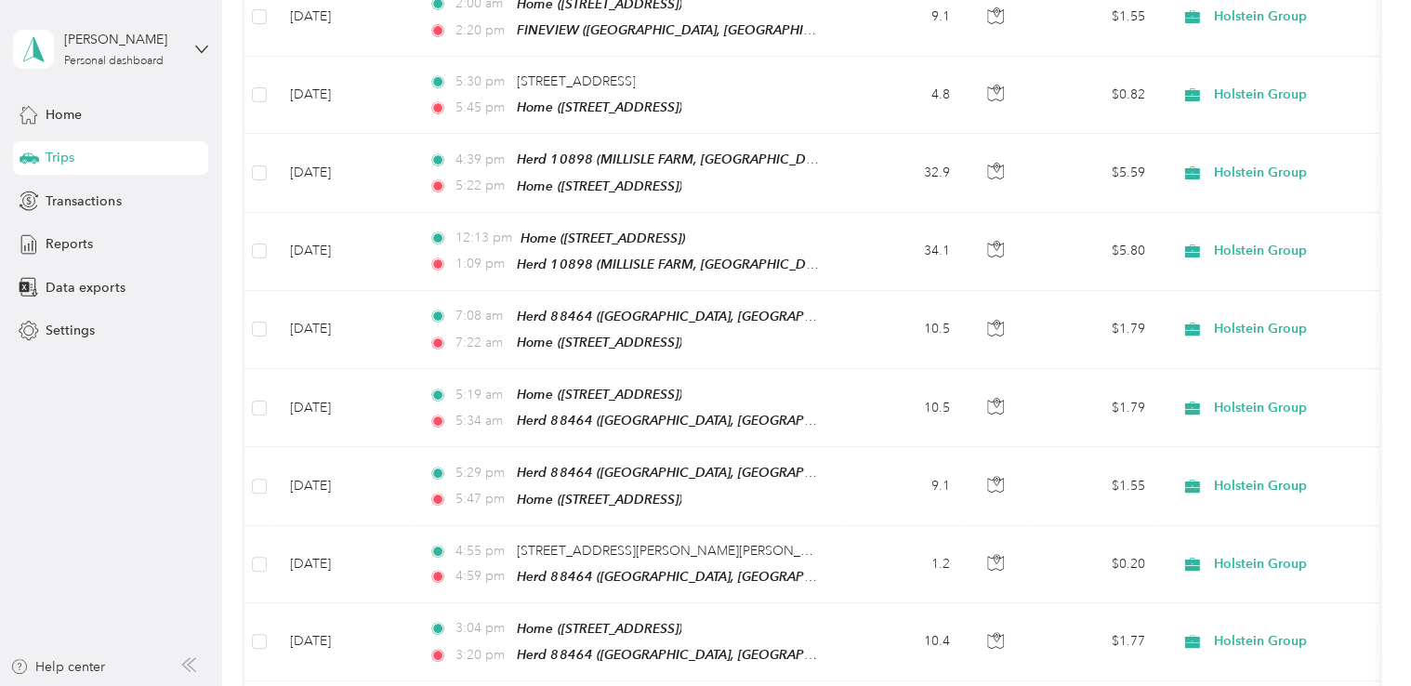
scroll to position [3336, 0]
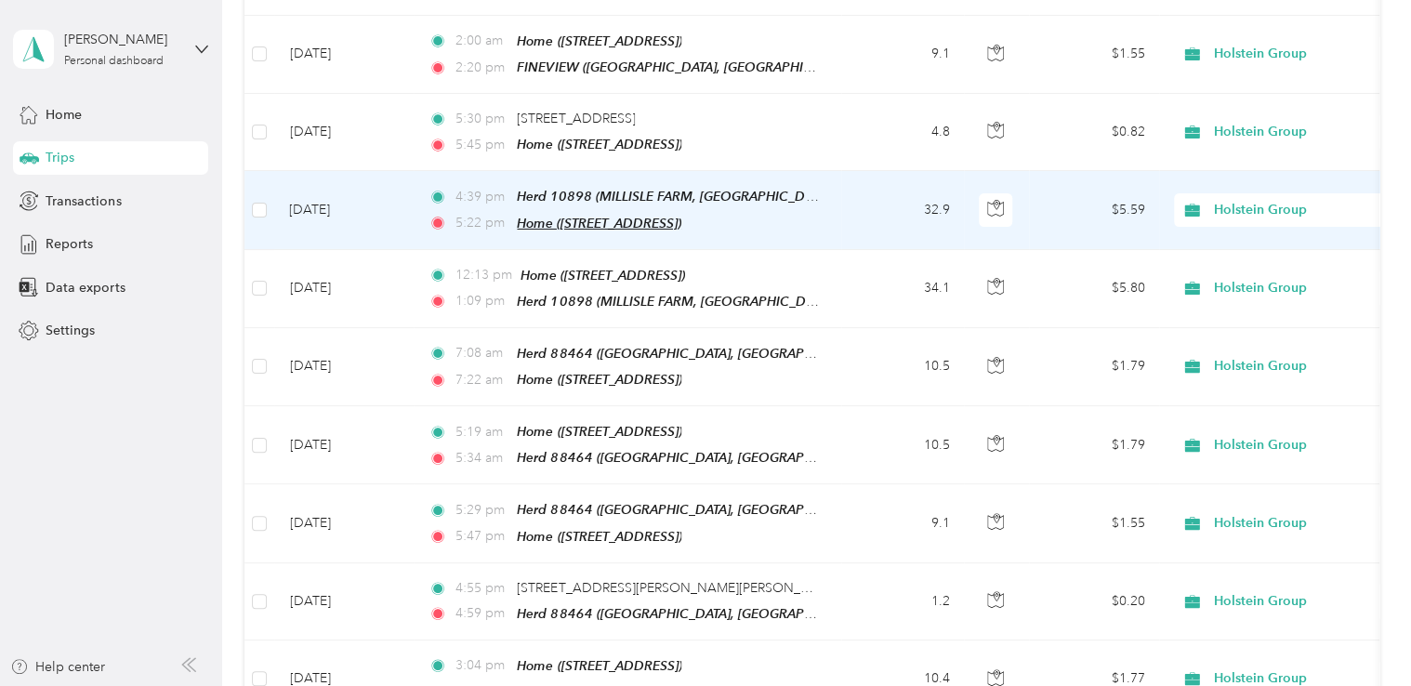
click at [681, 216] on span "Home ([STREET_ADDRESS])" at bounding box center [599, 223] width 165 height 15
click at [862, 171] on td "32.9" at bounding box center [902, 210] width 123 height 78
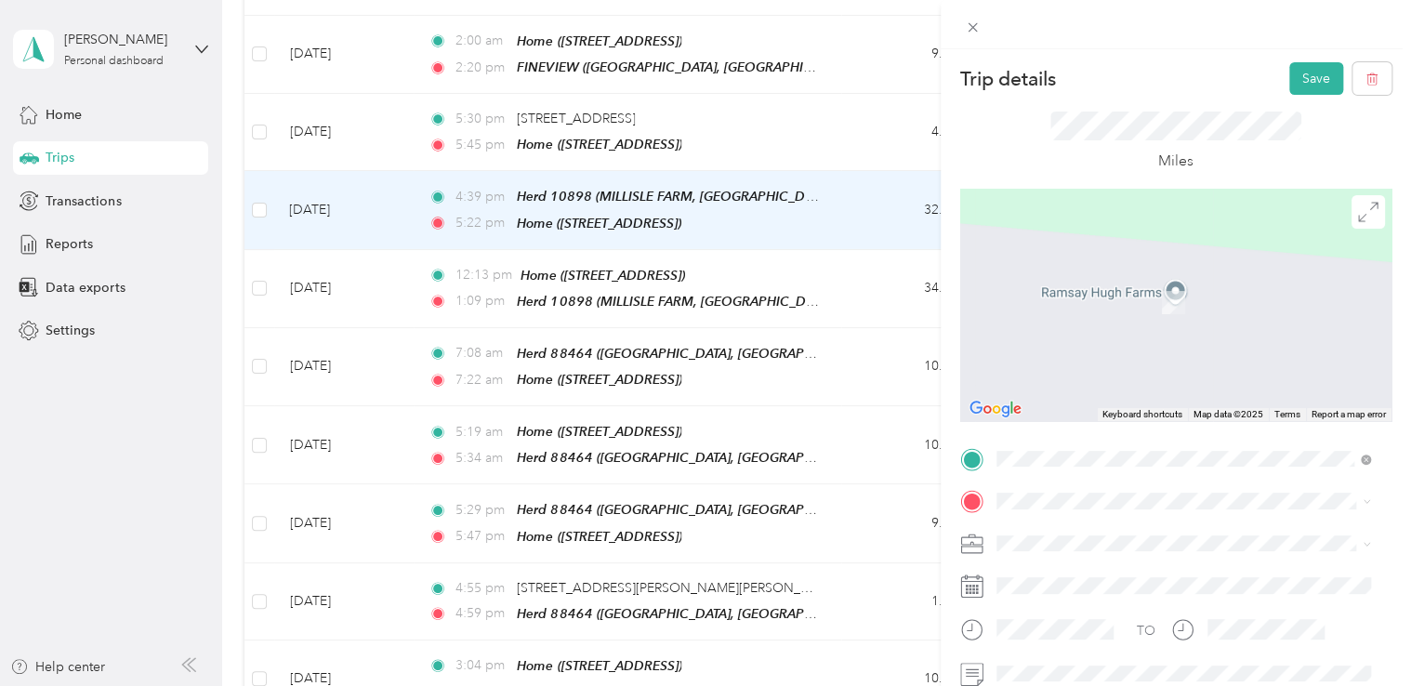
click at [1253, 292] on span "DG9 8PG Stranraer, [GEOGRAPHIC_DATA][PERSON_NAME], [GEOGRAPHIC_DATA], [GEOGRAPH…" at bounding box center [1197, 281] width 333 height 49
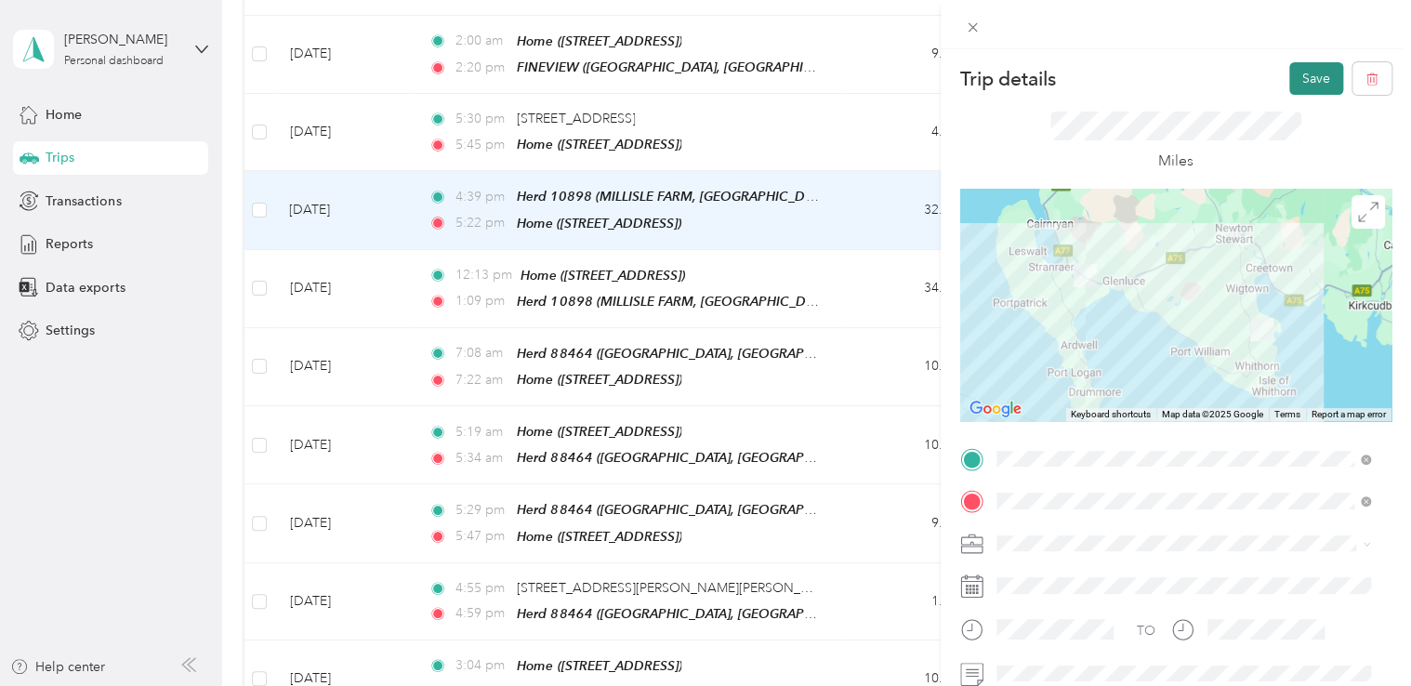
click at [1294, 76] on button "Save" at bounding box center [1316, 78] width 54 height 33
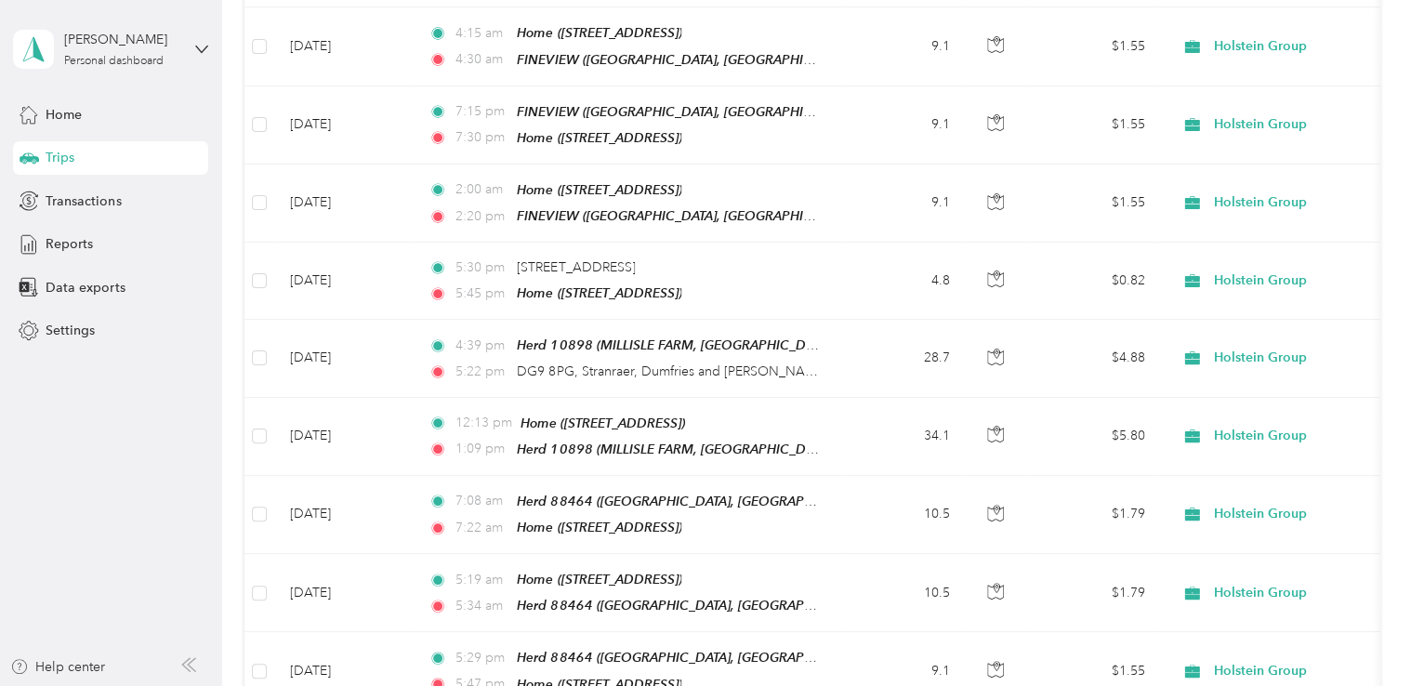
scroll to position [3150, 0]
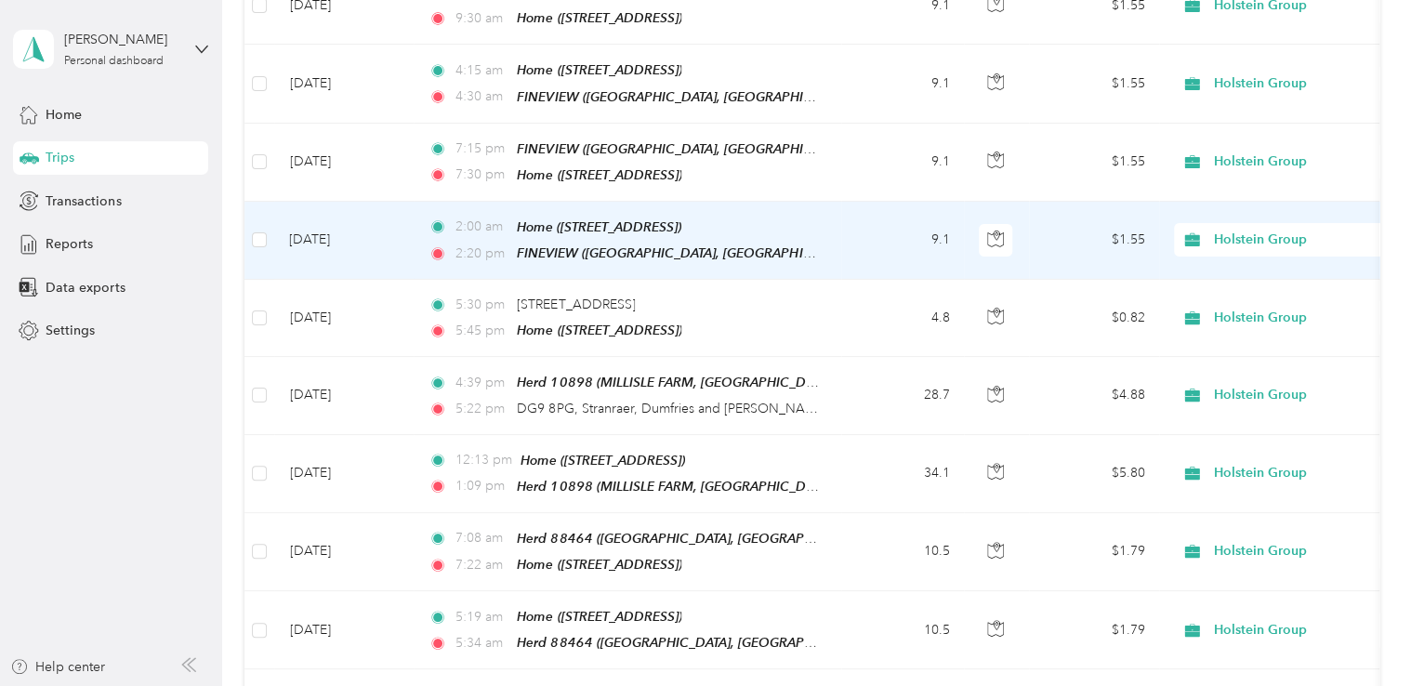
click at [861, 202] on td "9.1" at bounding box center [902, 241] width 123 height 78
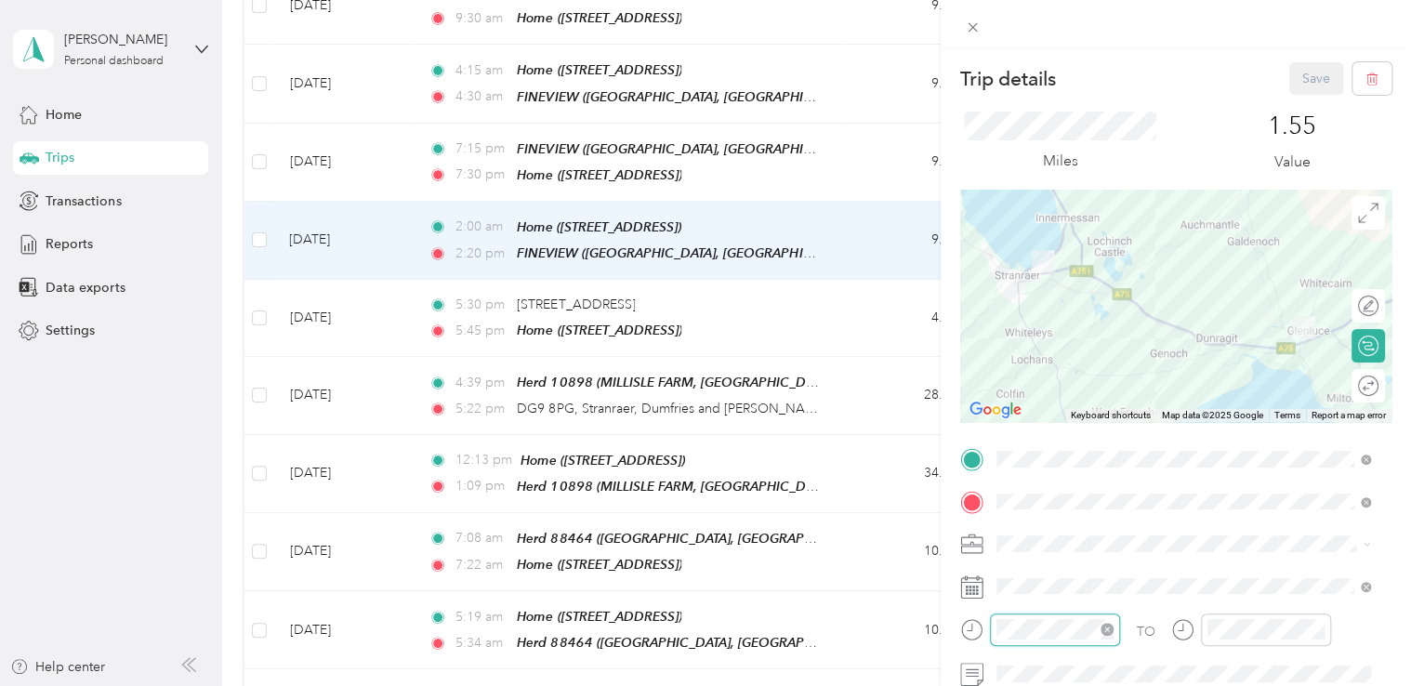
scroll to position [52, 0]
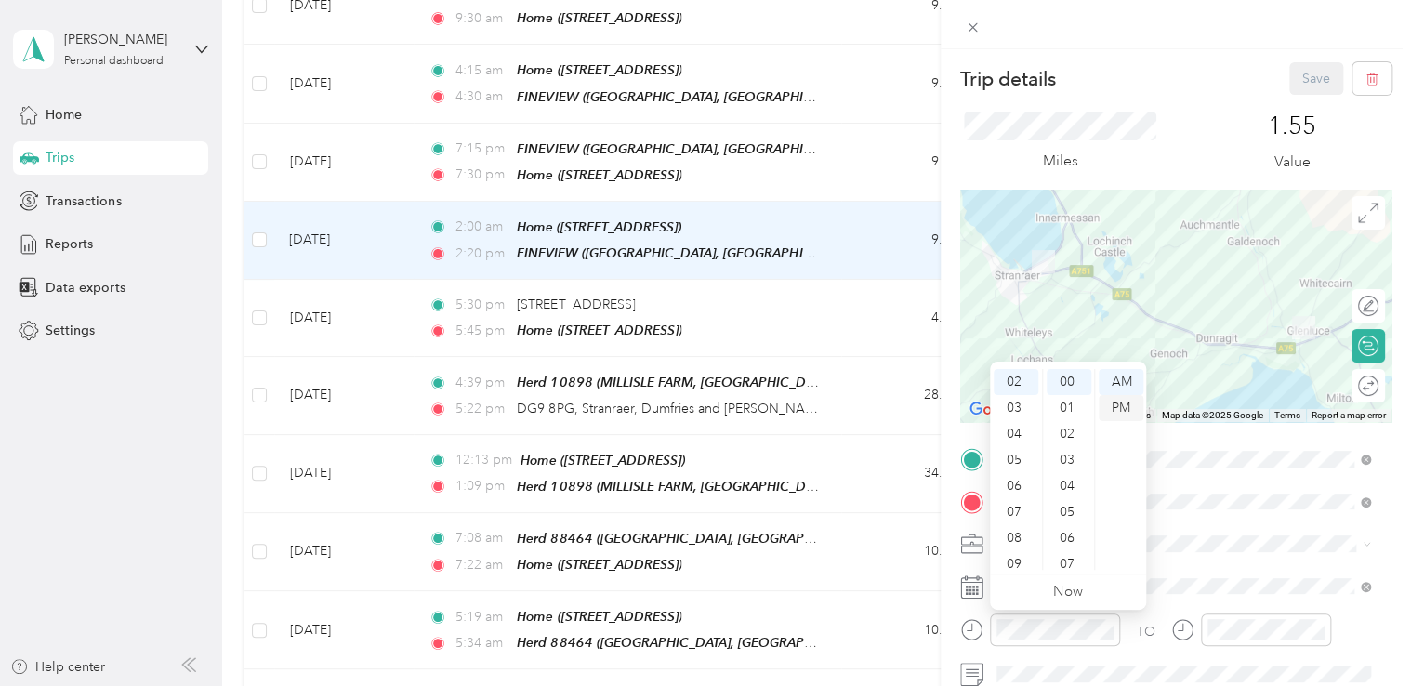
click at [1126, 406] on div "PM" at bounding box center [1121, 408] width 45 height 26
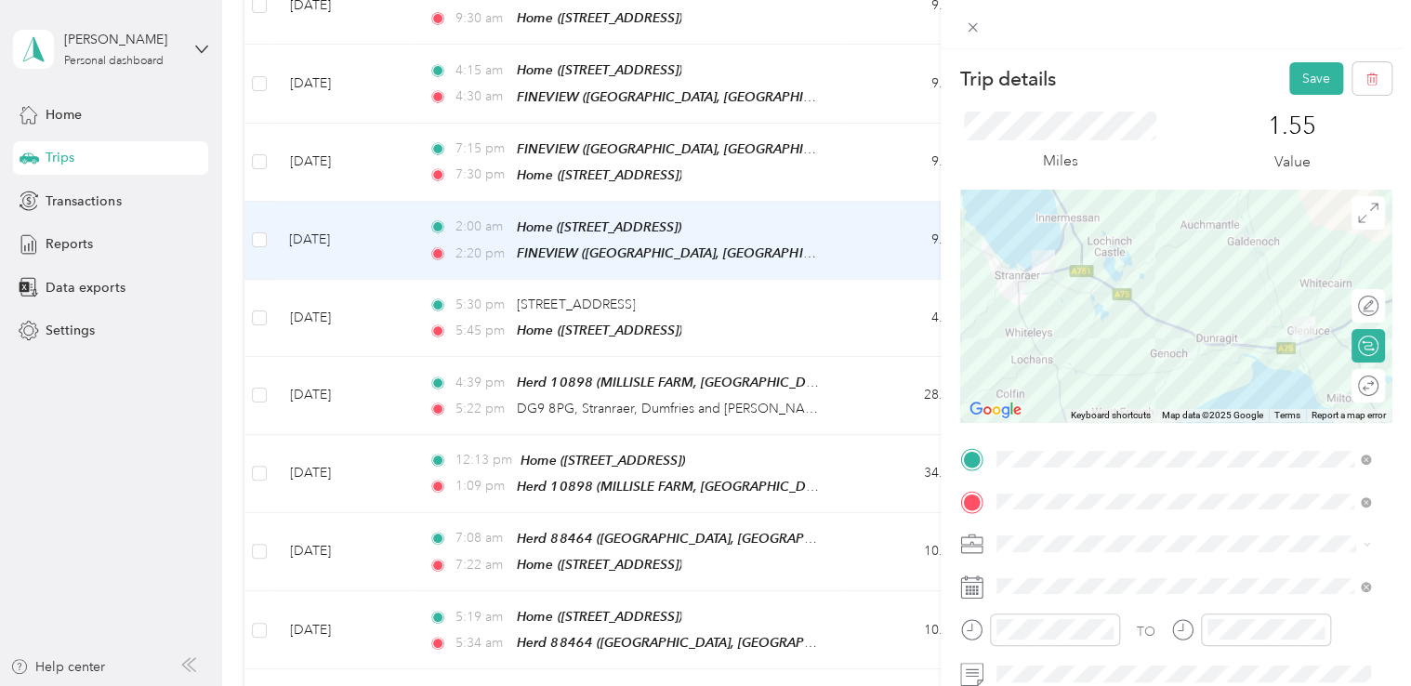
click at [1294, 87] on div "Save" at bounding box center [1340, 78] width 103 height 33
click at [1294, 87] on button "Save" at bounding box center [1316, 78] width 54 height 33
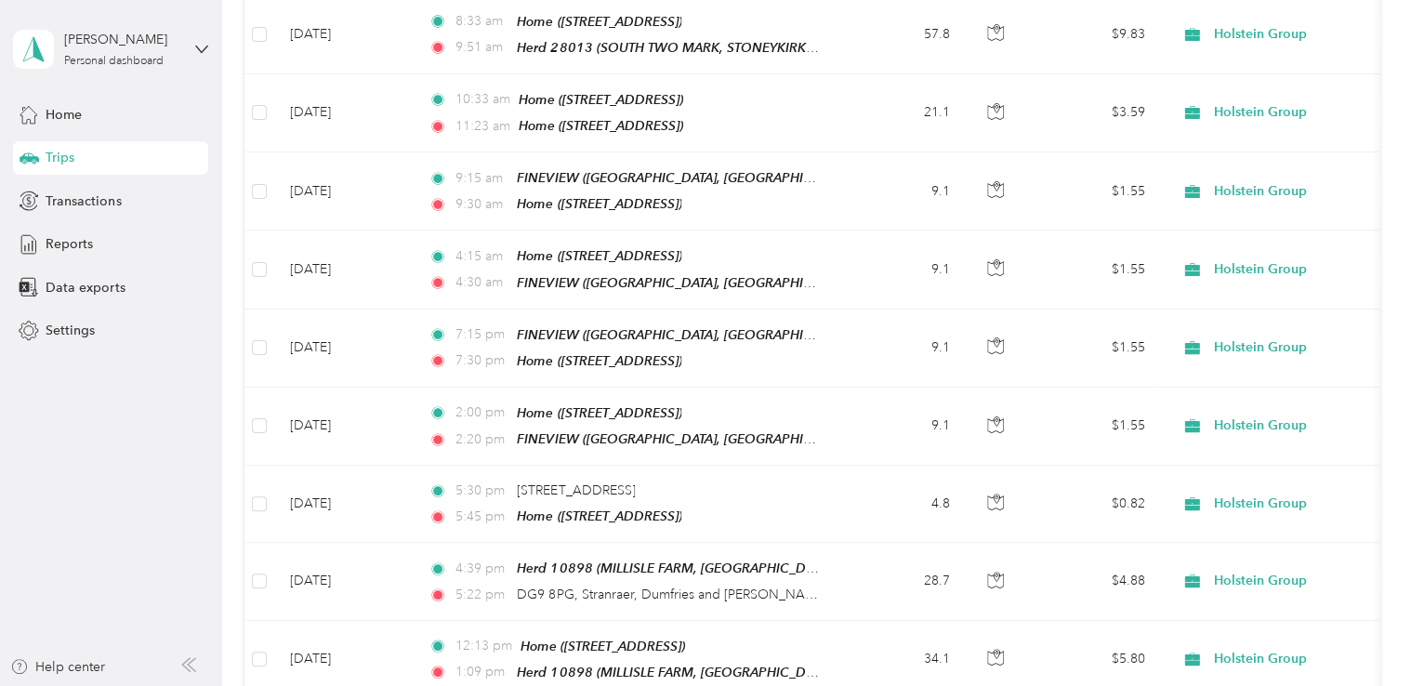
scroll to position [2927, 0]
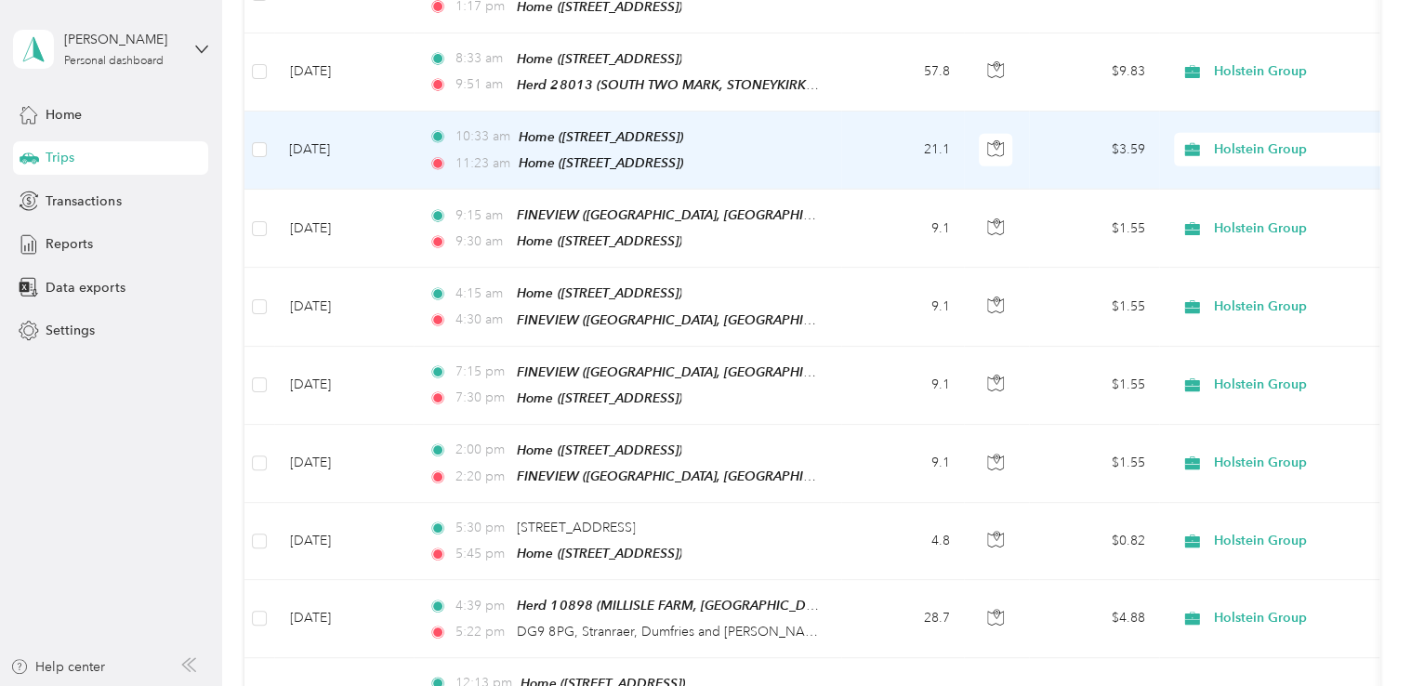
click at [870, 112] on td "21.1" at bounding box center [902, 151] width 123 height 78
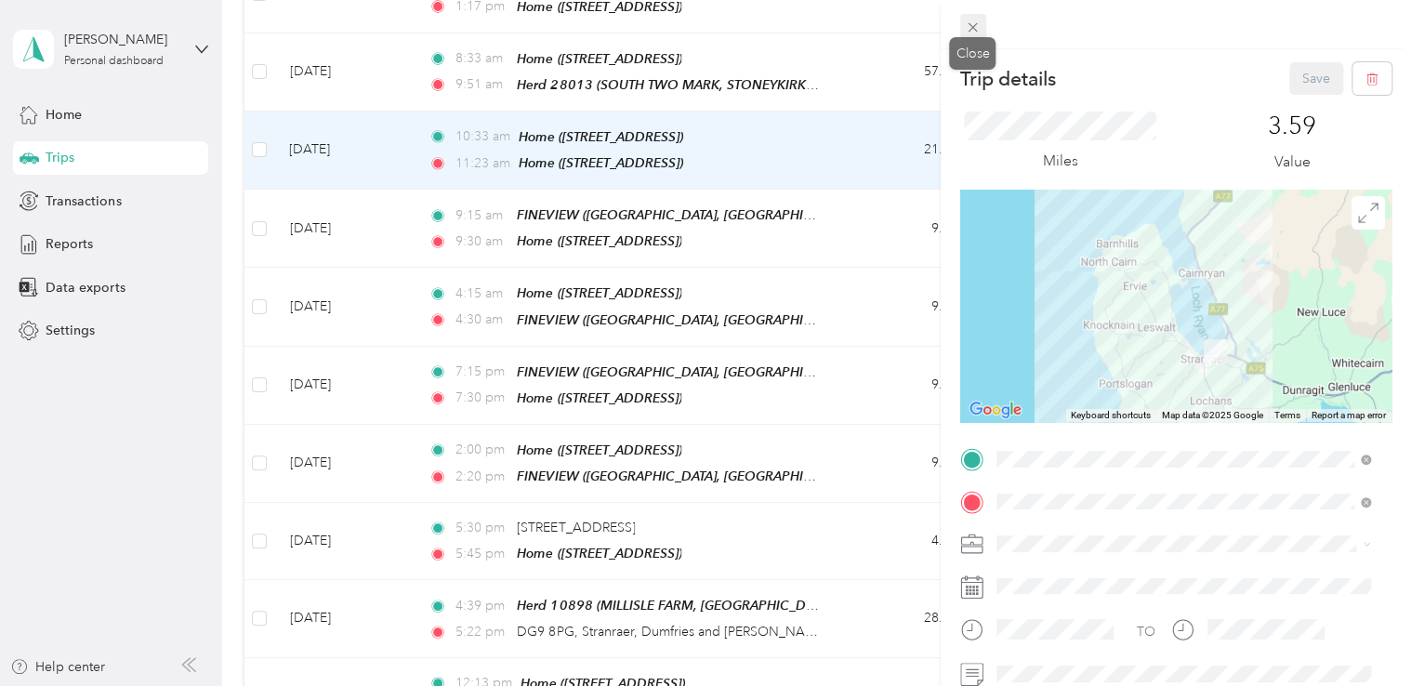
click at [976, 22] on icon at bounding box center [973, 28] width 16 height 16
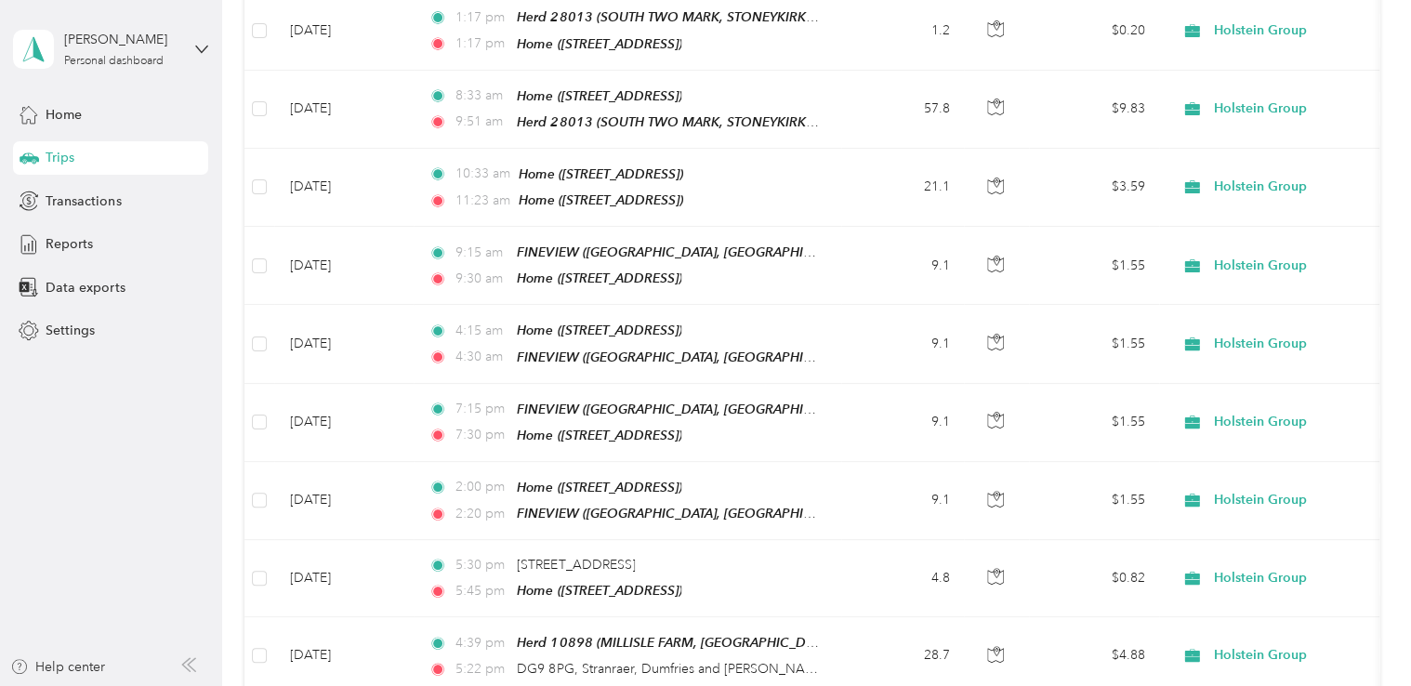
scroll to position [2852, 0]
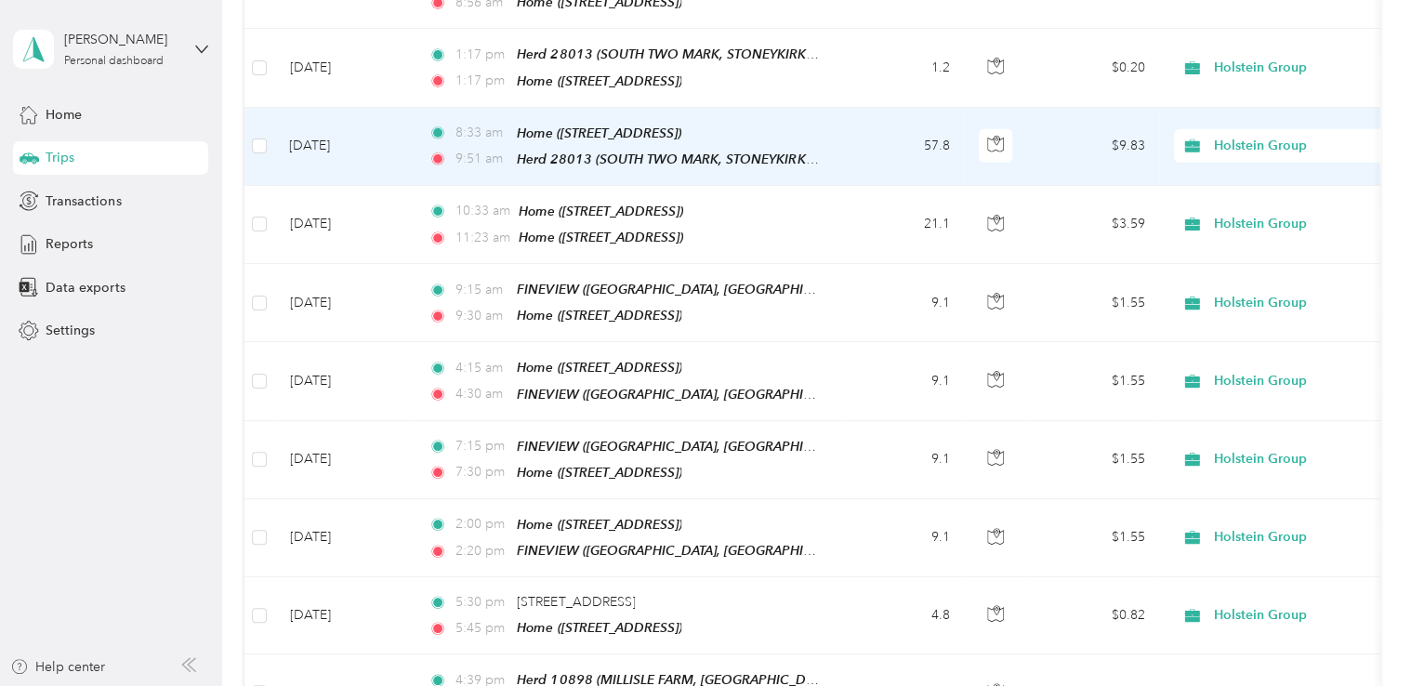
click at [838, 108] on td "8:33 am Home ([STREET_ADDRESS]) 9:51 am Herd 28013 (SOUTH TWO MARK, [GEOGRAPHIC…" at bounding box center [628, 147] width 428 height 78
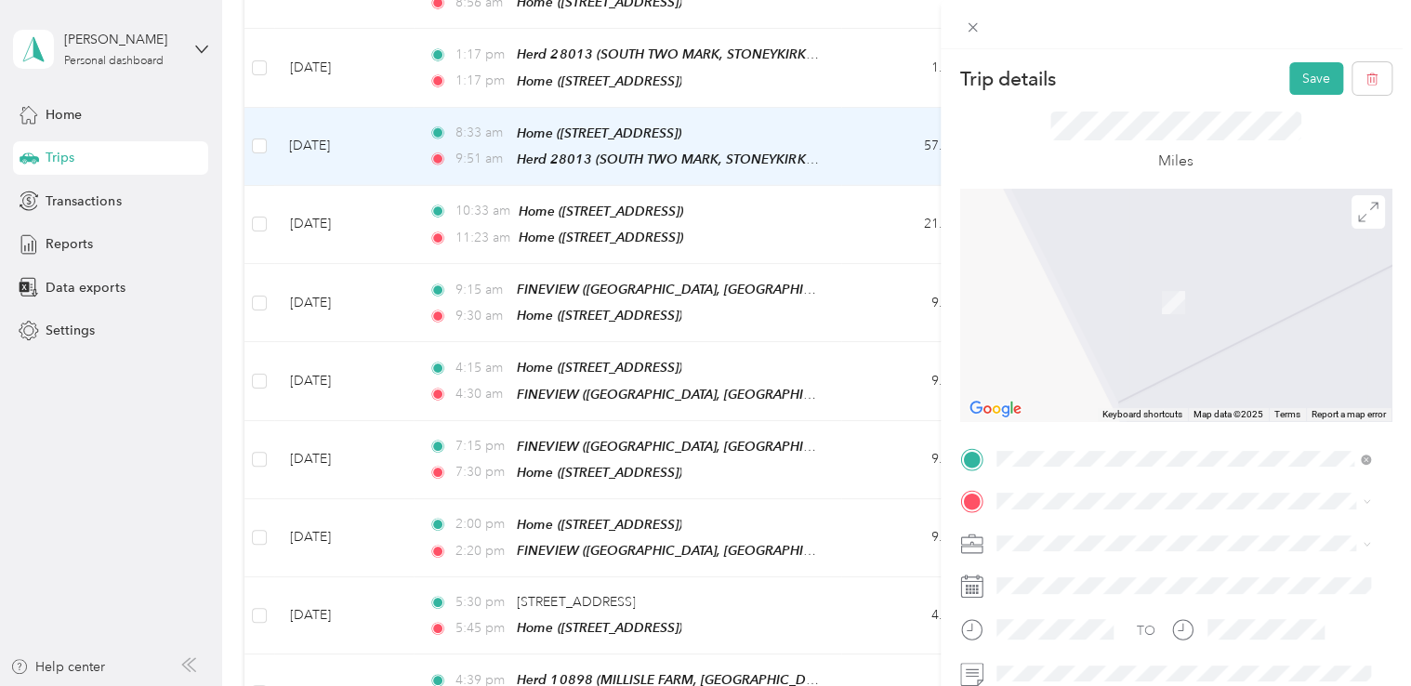
click at [1149, 292] on div "Home [STREET_ADDRESS]" at bounding box center [1090, 284] width 118 height 39
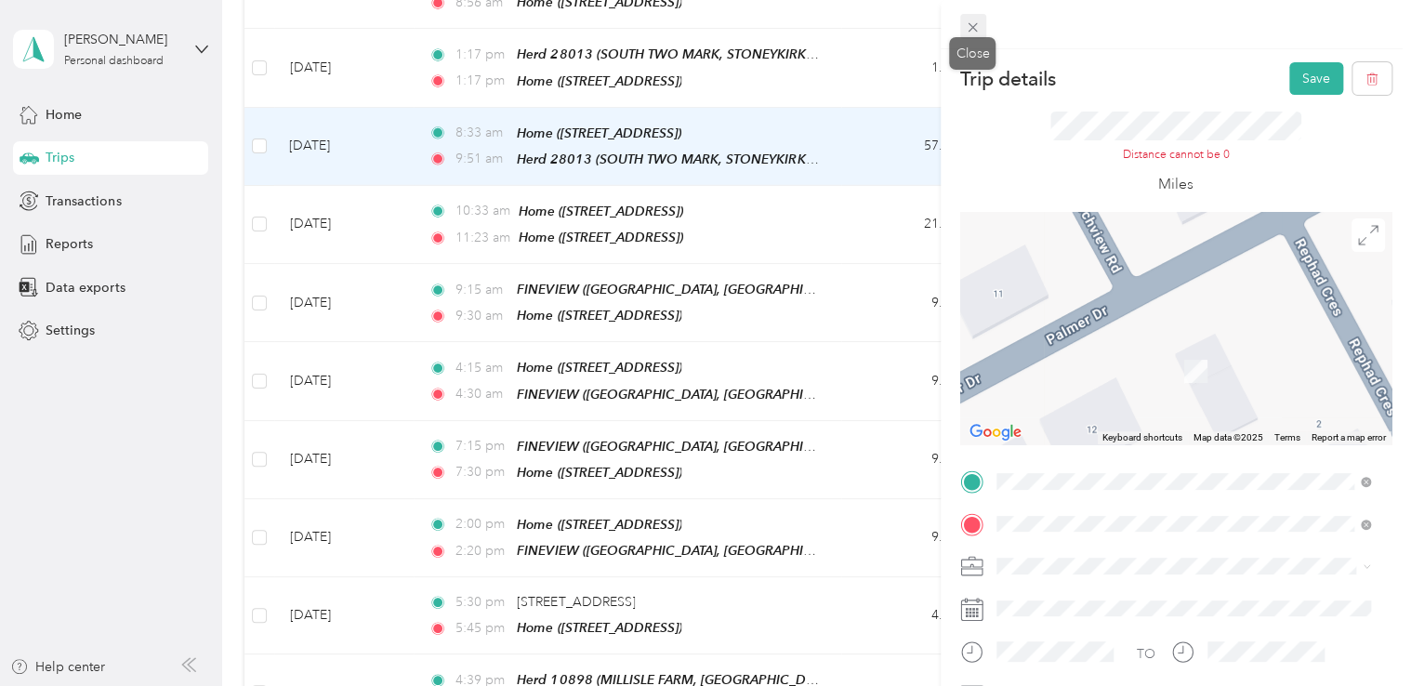
click at [967, 24] on icon at bounding box center [973, 28] width 16 height 16
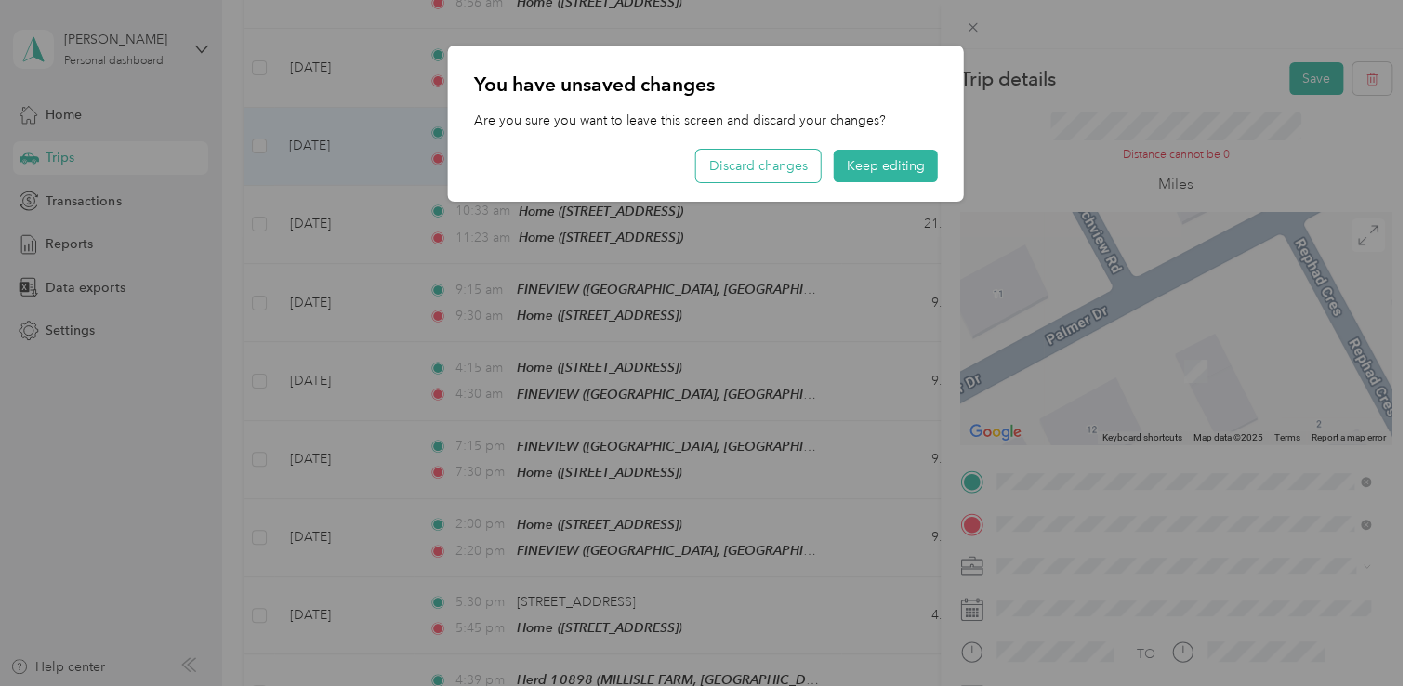
click at [725, 161] on button "Discard changes" at bounding box center [758, 166] width 125 height 33
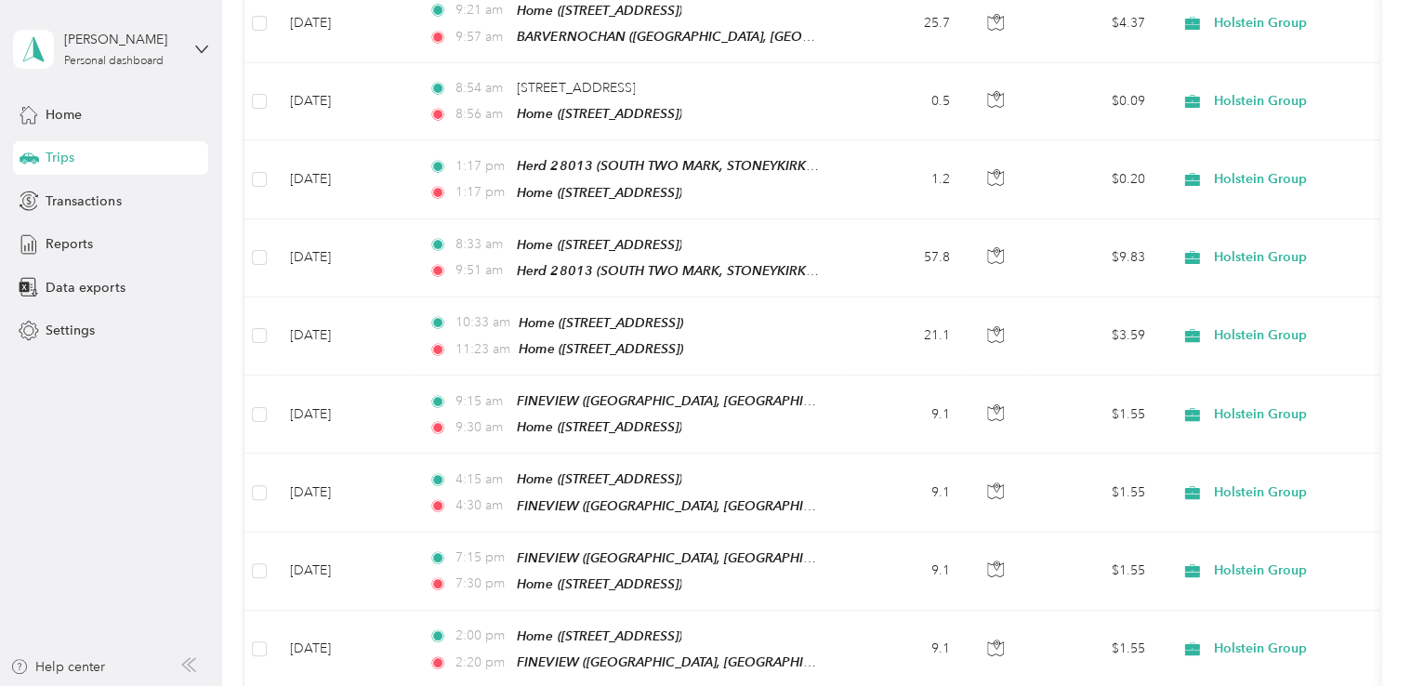
scroll to position [2704, 0]
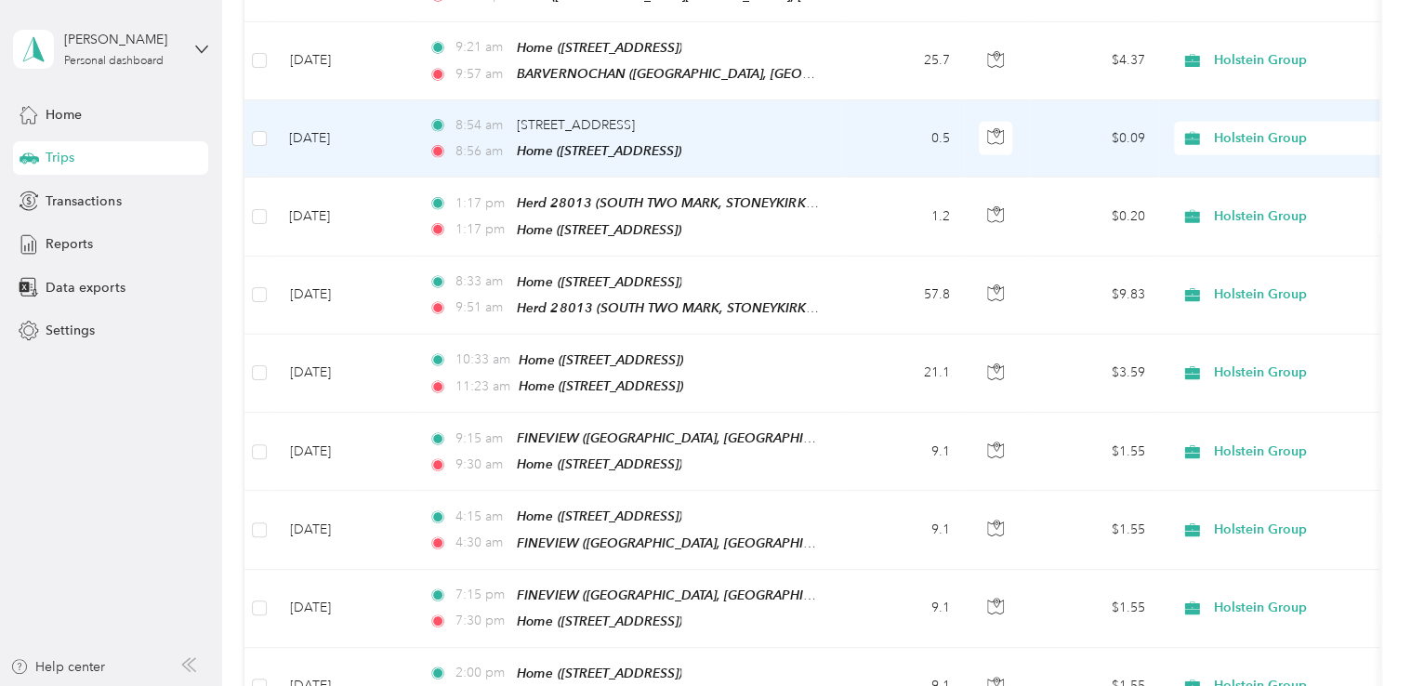
click at [1024, 100] on td at bounding box center [996, 138] width 65 height 77
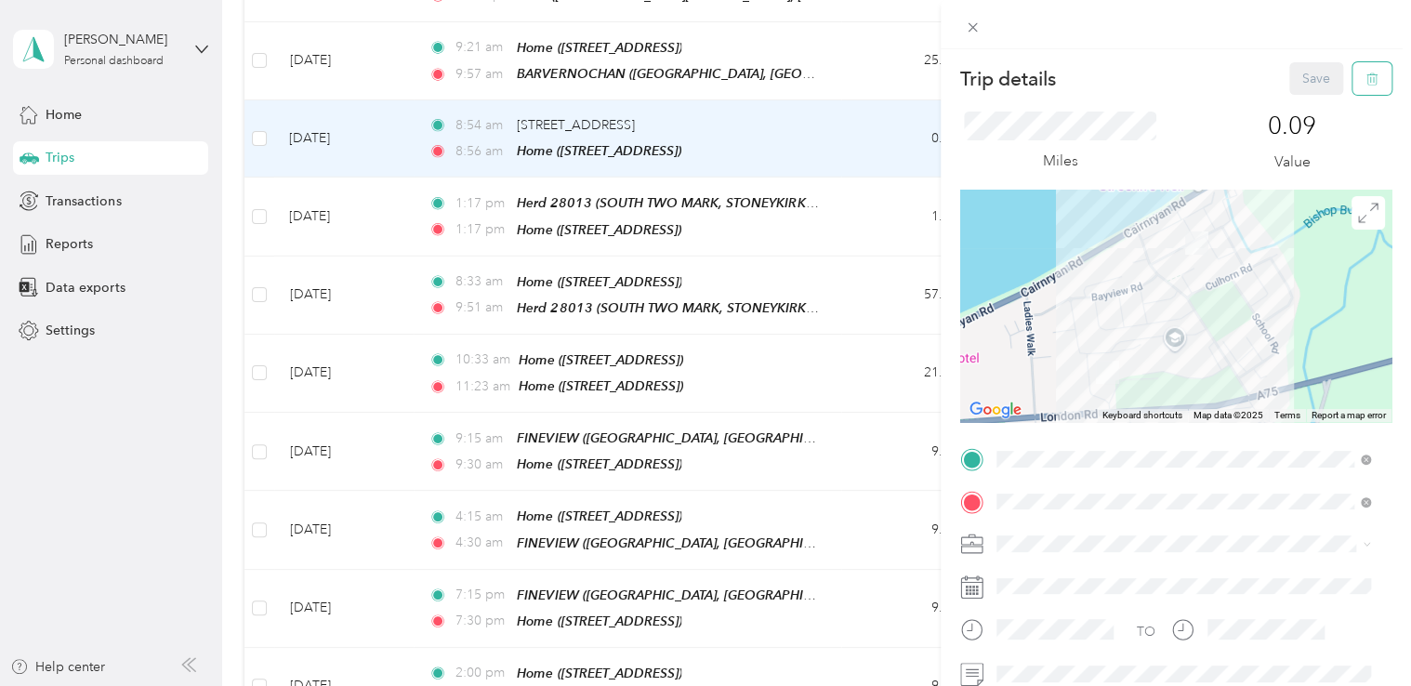
click at [1365, 86] on icon "button" at bounding box center [1371, 78] width 13 height 13
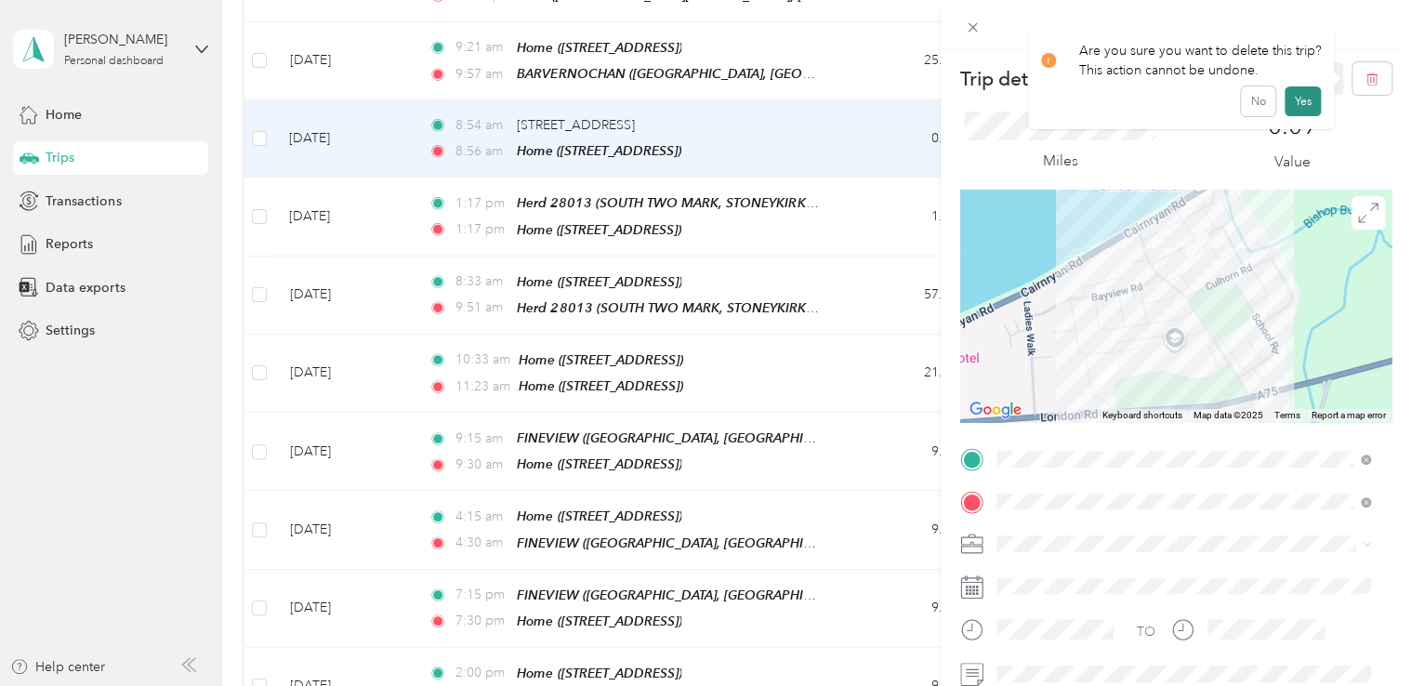
click at [1292, 106] on button "Yes" at bounding box center [1302, 101] width 36 height 30
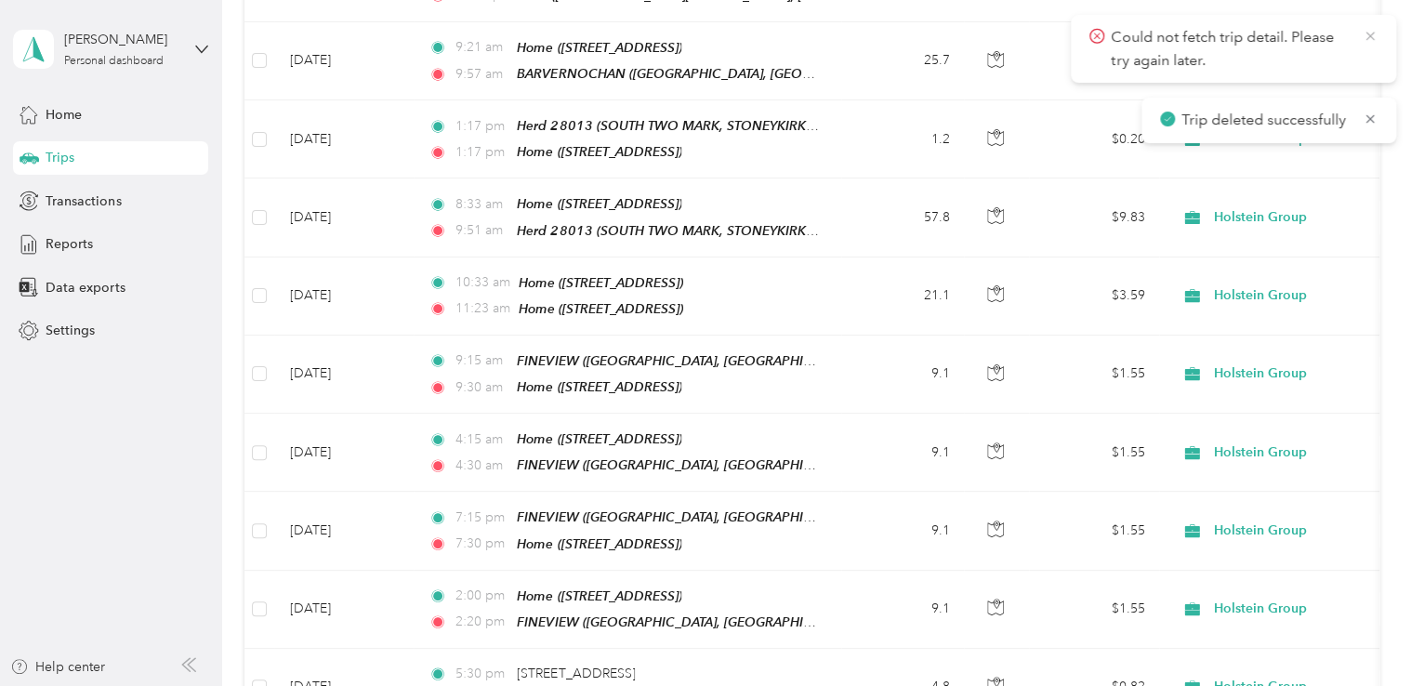
click at [1368, 29] on icon at bounding box center [1370, 36] width 15 height 17
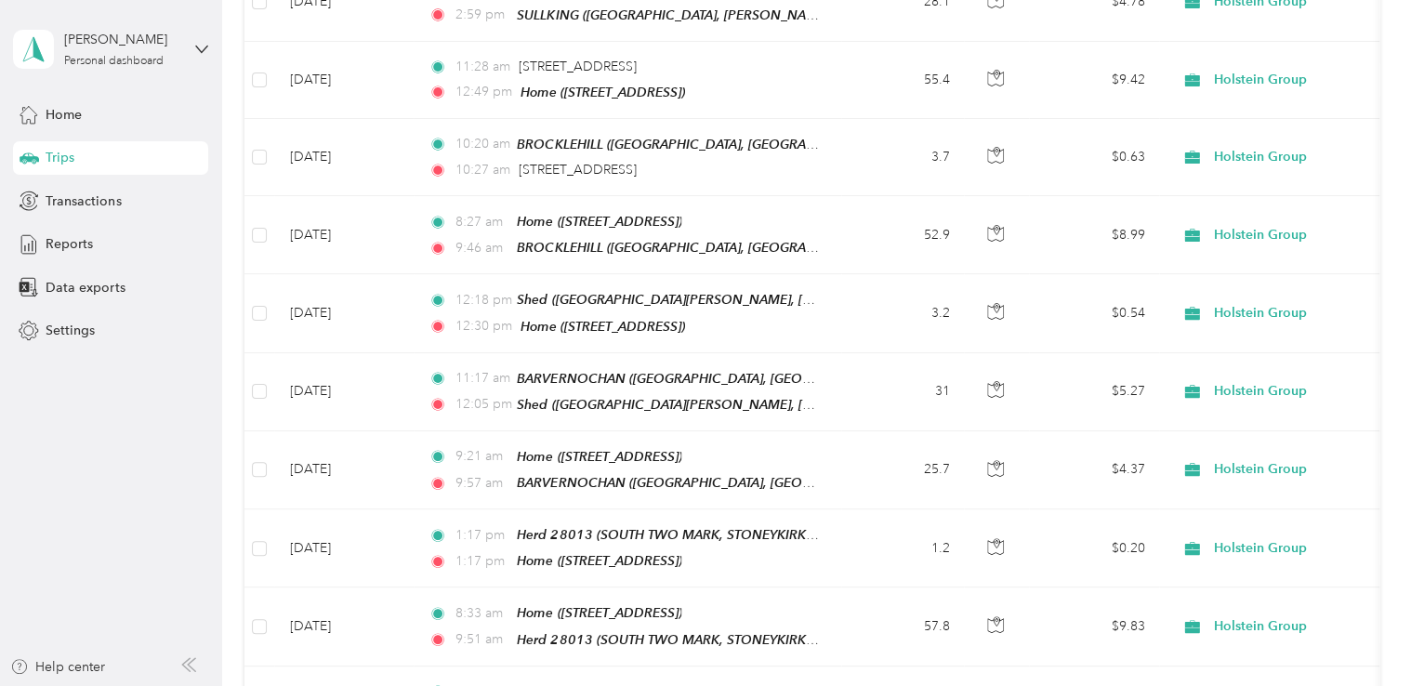
scroll to position [2258, 0]
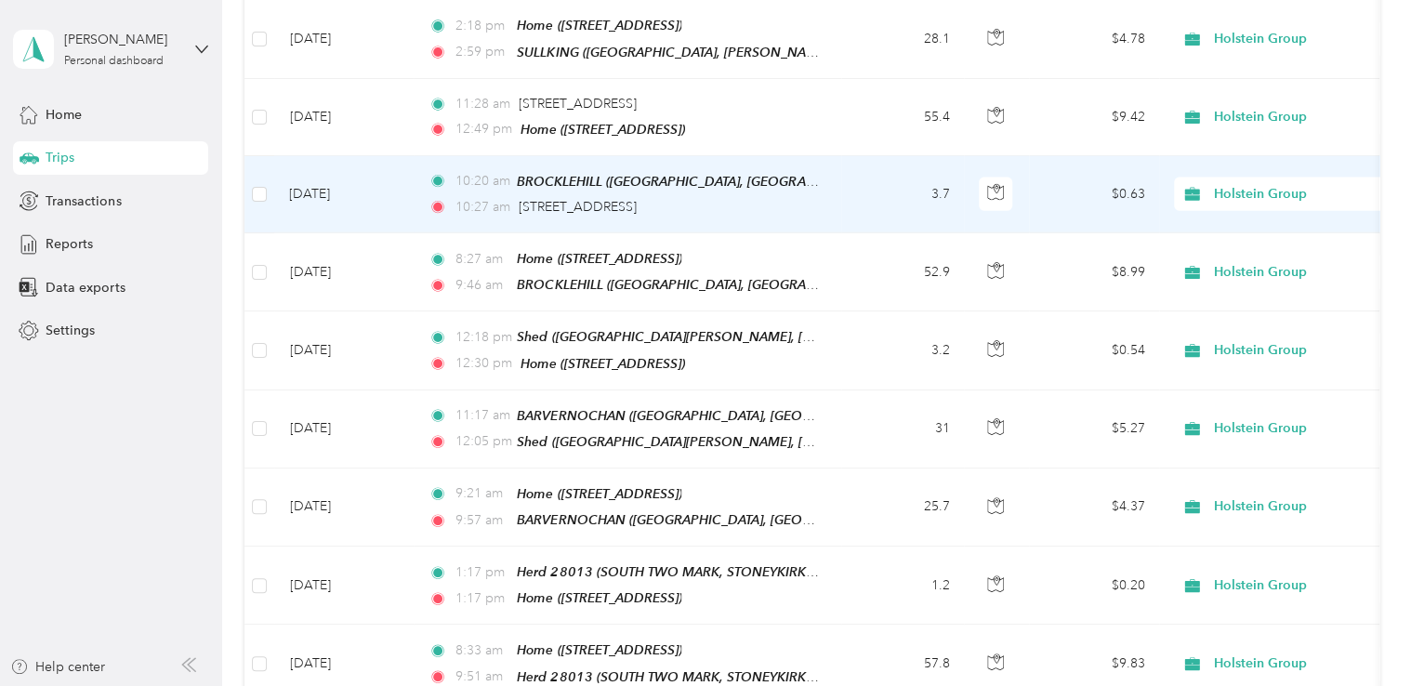
click at [788, 197] on div "10:27 am B730, Mauchline KA5 5NP, [GEOGRAPHIC_DATA]" at bounding box center [623, 207] width 390 height 20
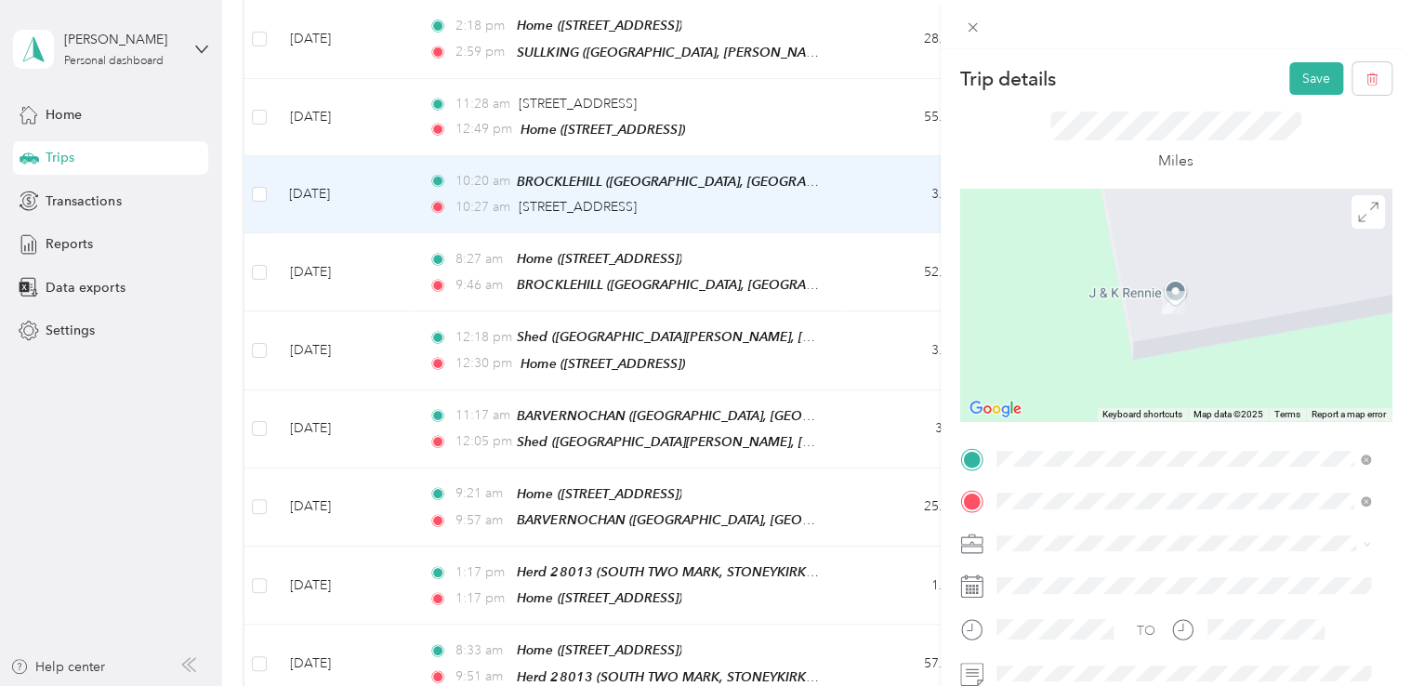
click at [1210, 325] on div "TEAM VETECH [GEOGRAPHIC_DATA], KA5 5NP, [GEOGRAPHIC_DATA], [GEOGRAPHIC_DATA], […" at bounding box center [1197, 315] width 333 height 85
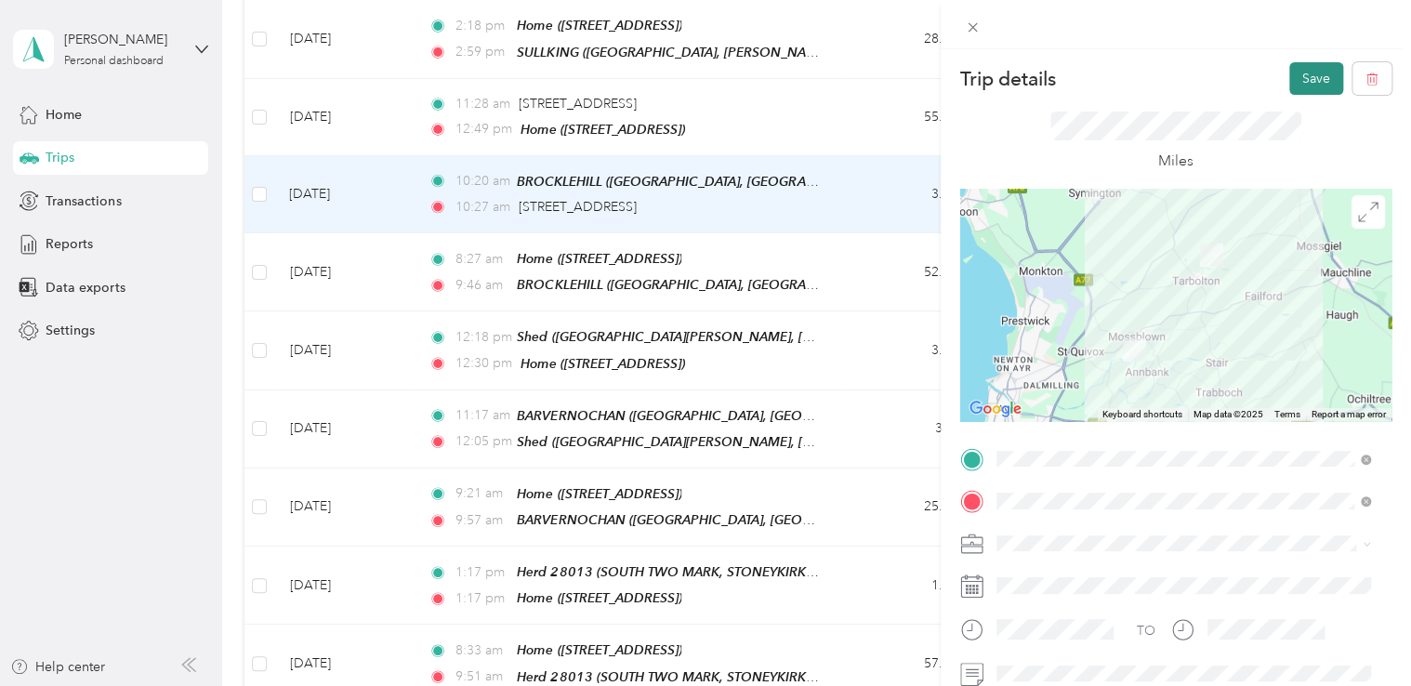
click at [1299, 86] on button "Save" at bounding box center [1316, 78] width 54 height 33
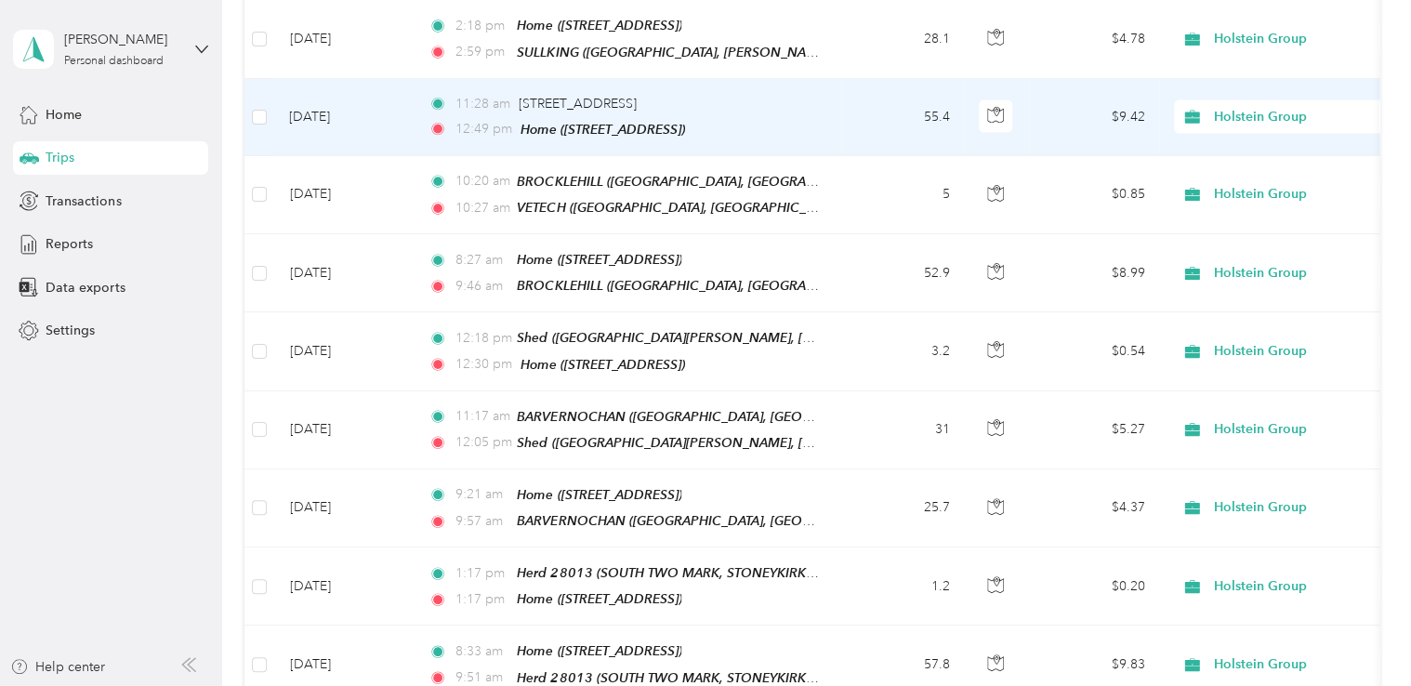
click at [866, 80] on td "55.4" at bounding box center [902, 117] width 123 height 77
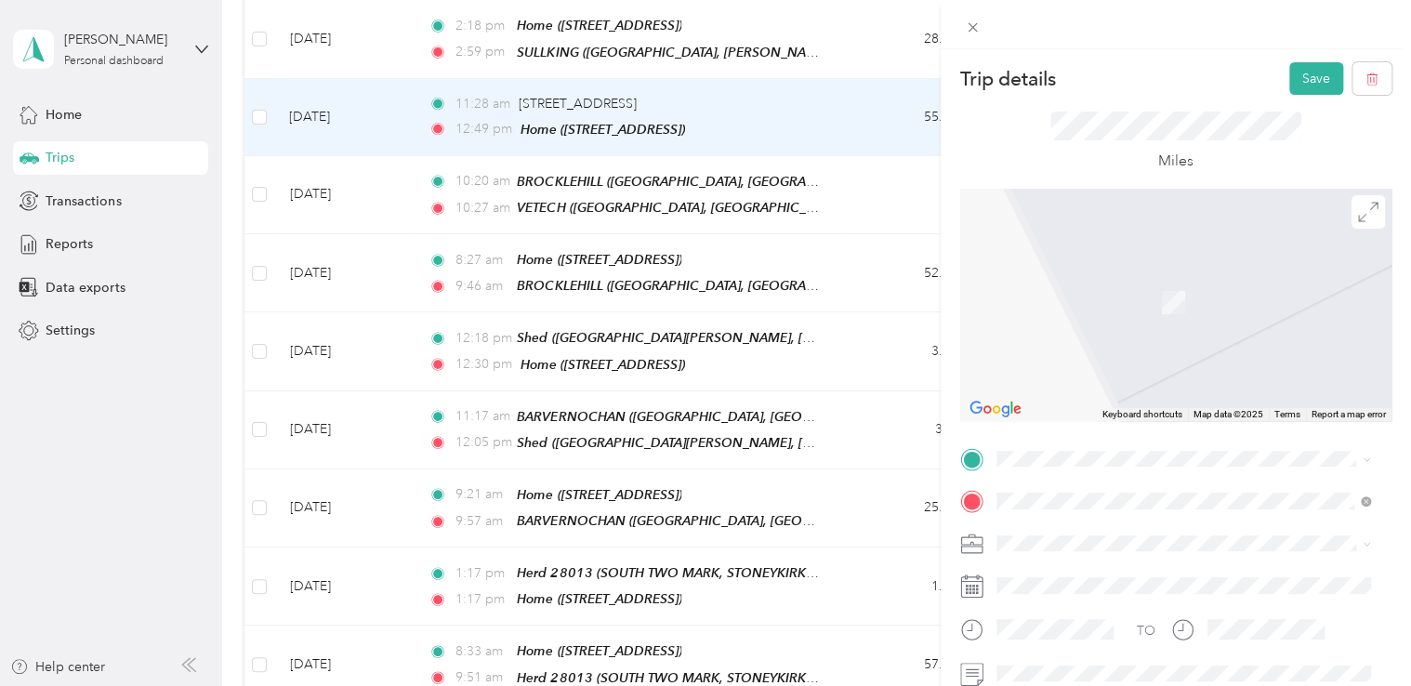
click at [1212, 276] on div "TEAM VETECH [GEOGRAPHIC_DATA], KA5 5NP, [GEOGRAPHIC_DATA], [GEOGRAPHIC_DATA], […" at bounding box center [1197, 263] width 333 height 85
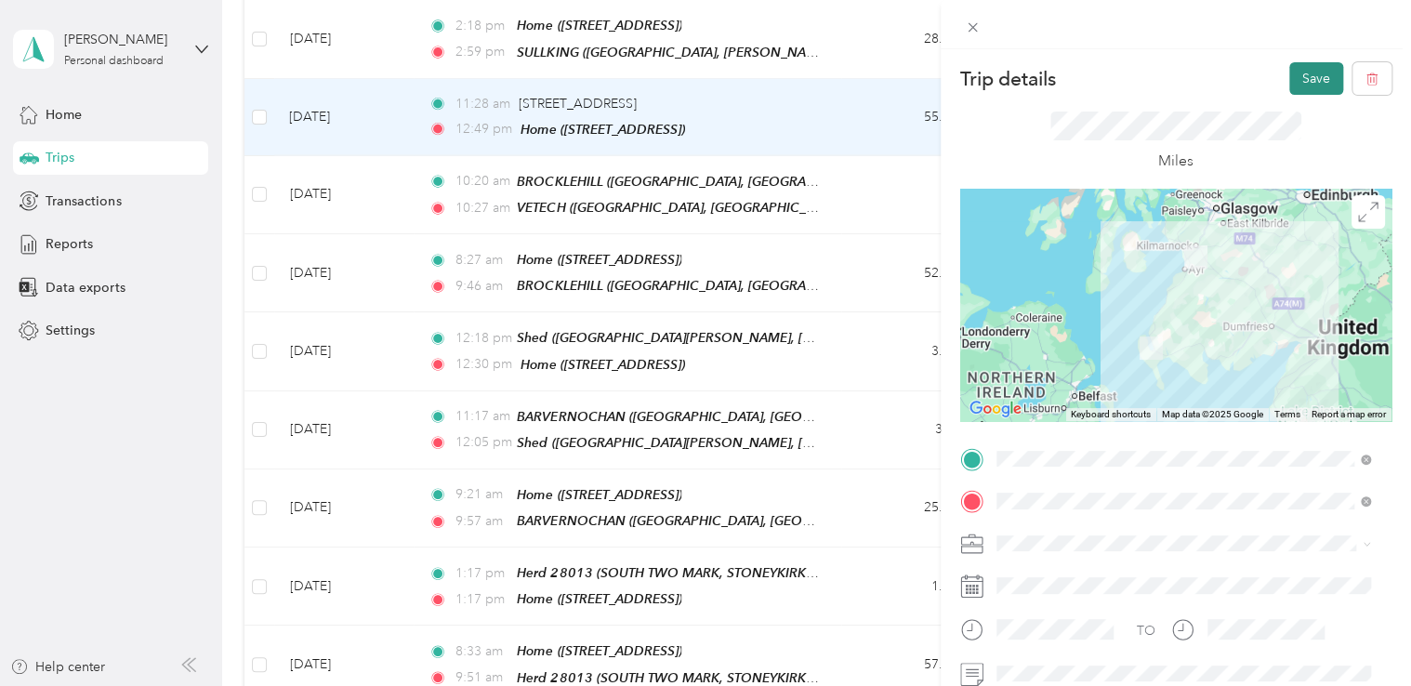
click at [1291, 75] on button "Save" at bounding box center [1316, 78] width 54 height 33
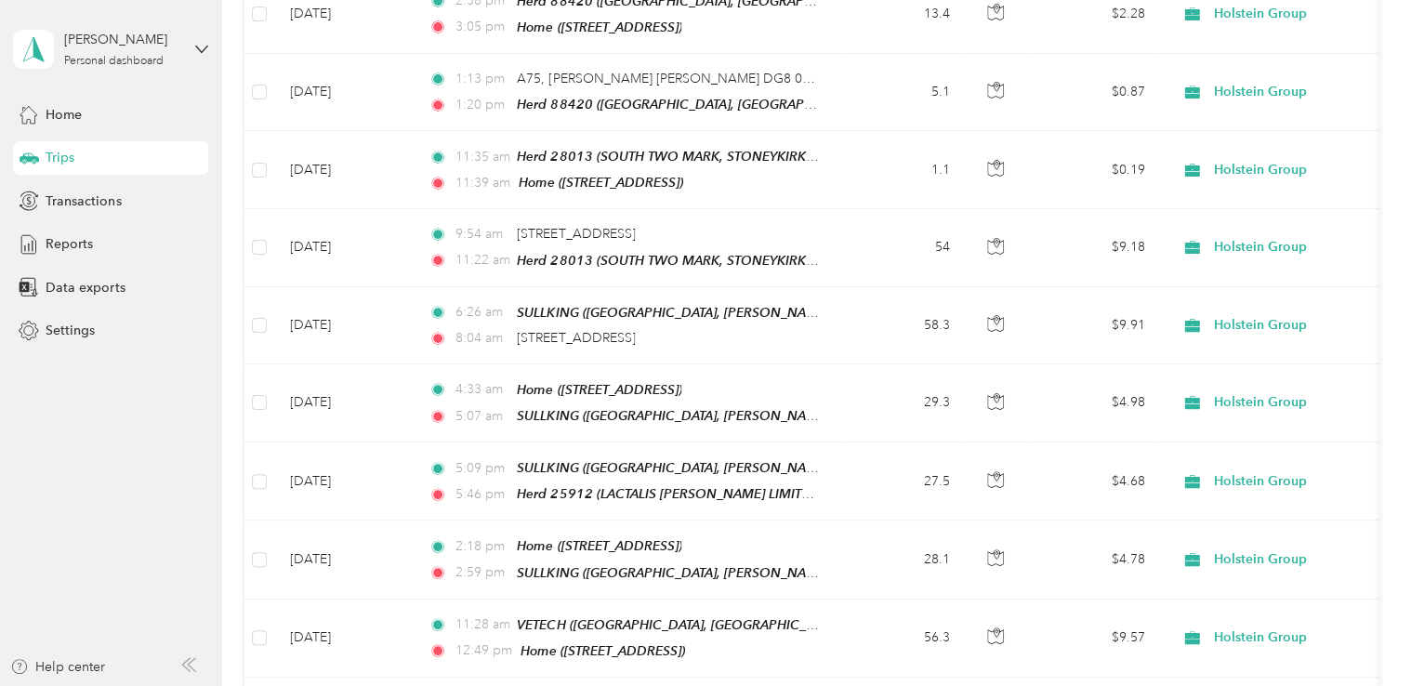
scroll to position [1700, 0]
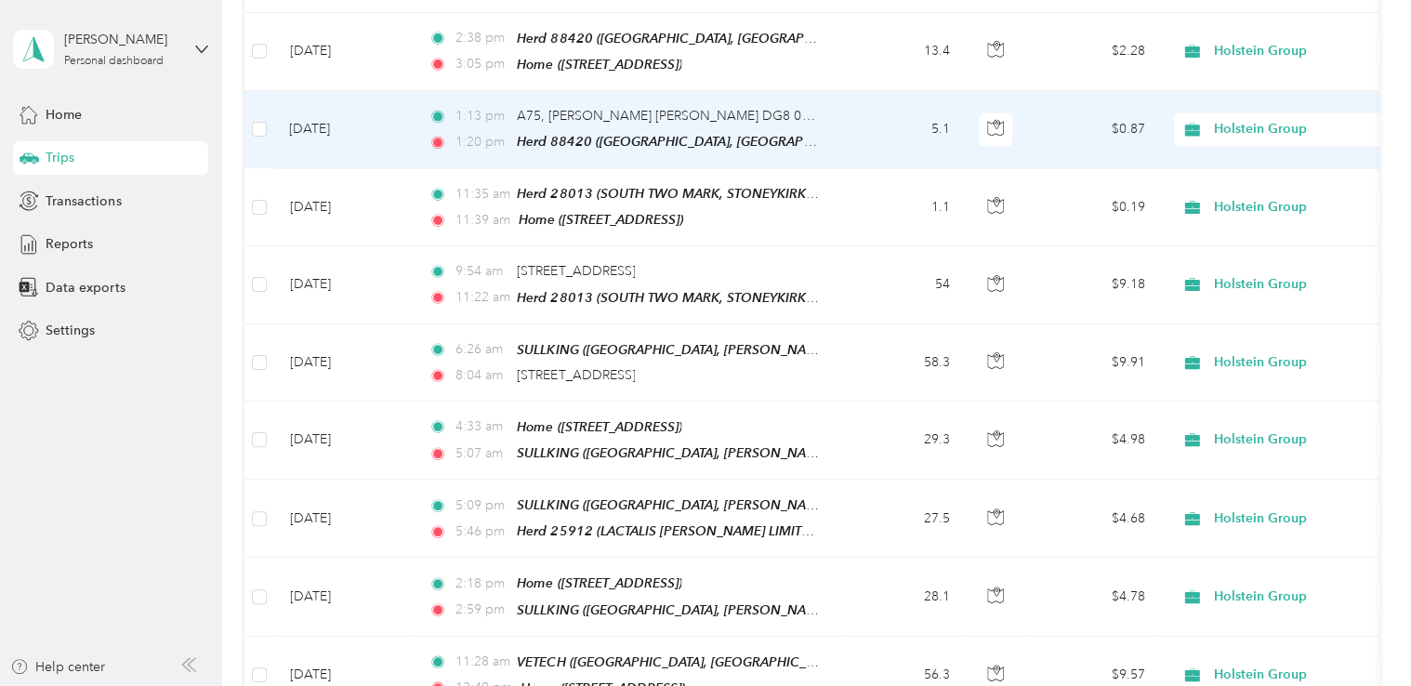
click at [697, 106] on div "A75, [PERSON_NAME] [PERSON_NAME] DG8 0NN, [GEOGRAPHIC_DATA]" at bounding box center [668, 116] width 302 height 20
click at [819, 91] on td "1:13 pm A75, [PERSON_NAME] [PERSON_NAME] DG8 0NN, [GEOGRAPHIC_DATA] 1:20 pm Her…" at bounding box center [628, 129] width 428 height 77
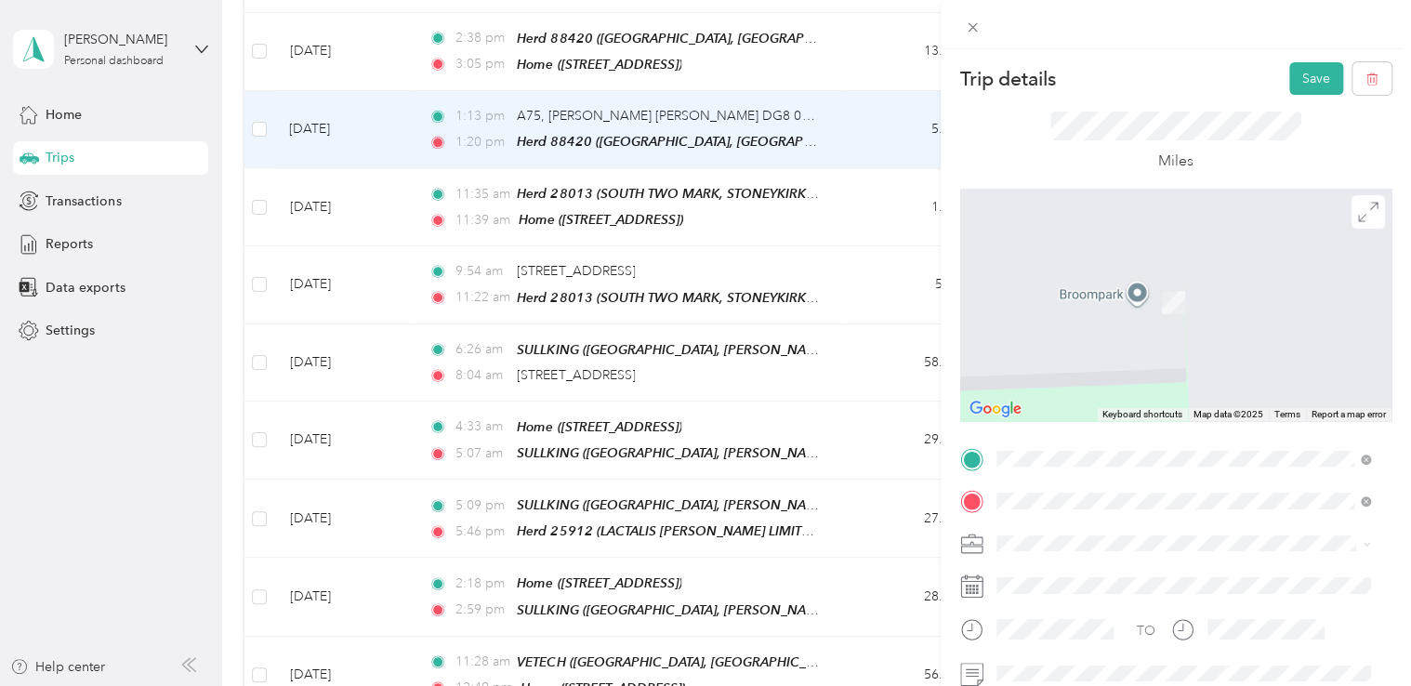
click at [1130, 419] on div "Home [STREET_ADDRESS]" at bounding box center [1090, 438] width 118 height 39
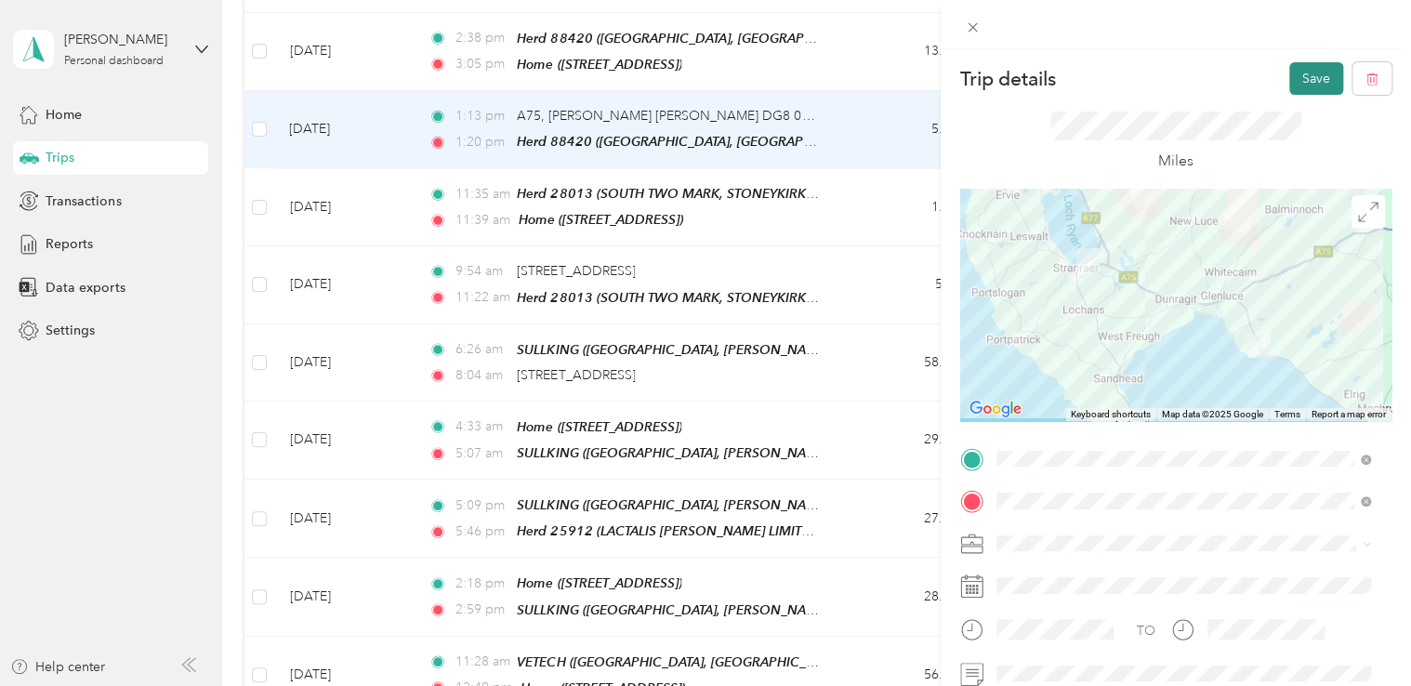
click at [1297, 68] on button "Save" at bounding box center [1316, 78] width 54 height 33
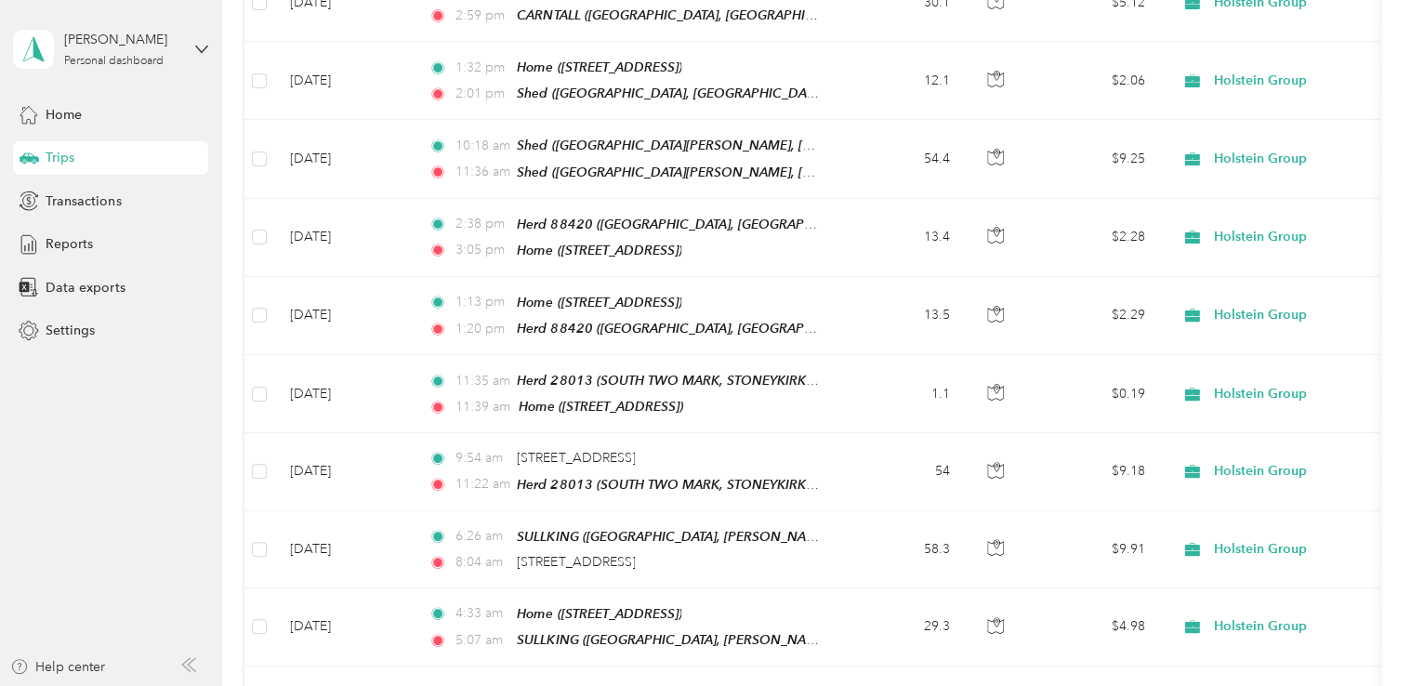
scroll to position [1477, 0]
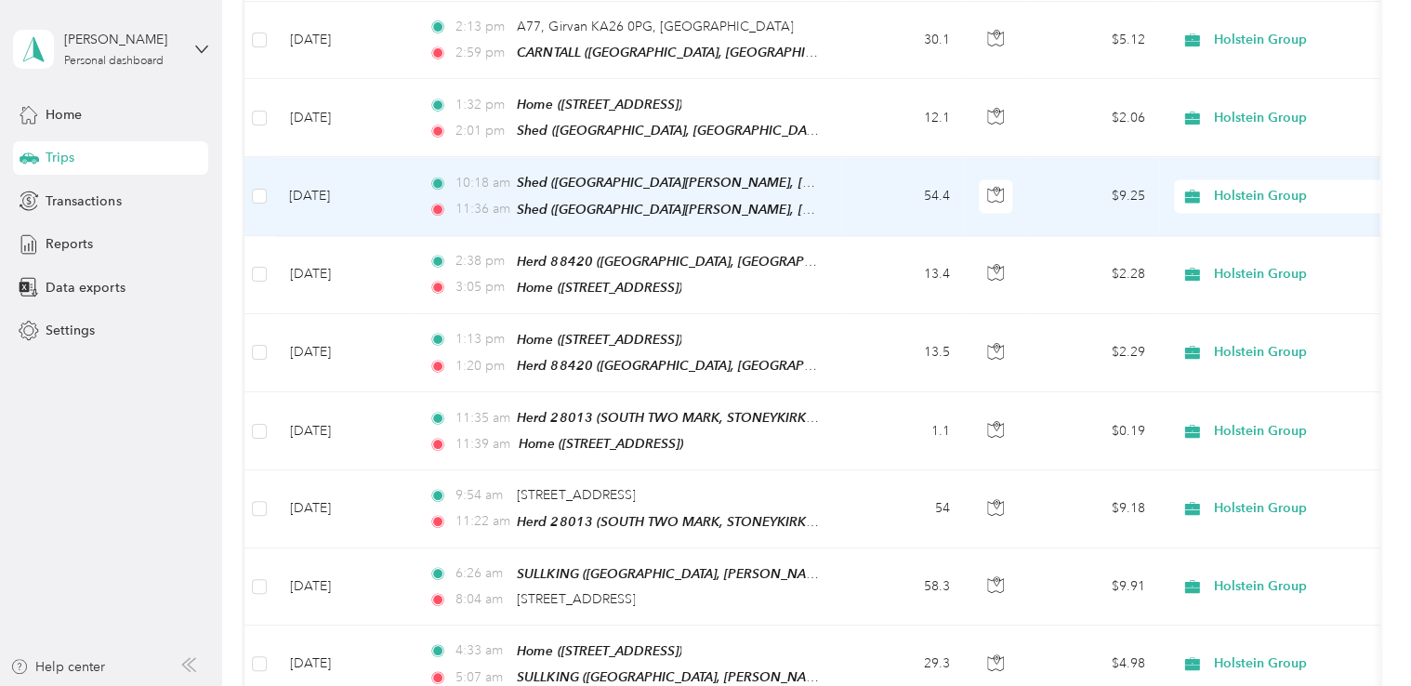
click at [872, 187] on td "54.4" at bounding box center [902, 196] width 123 height 78
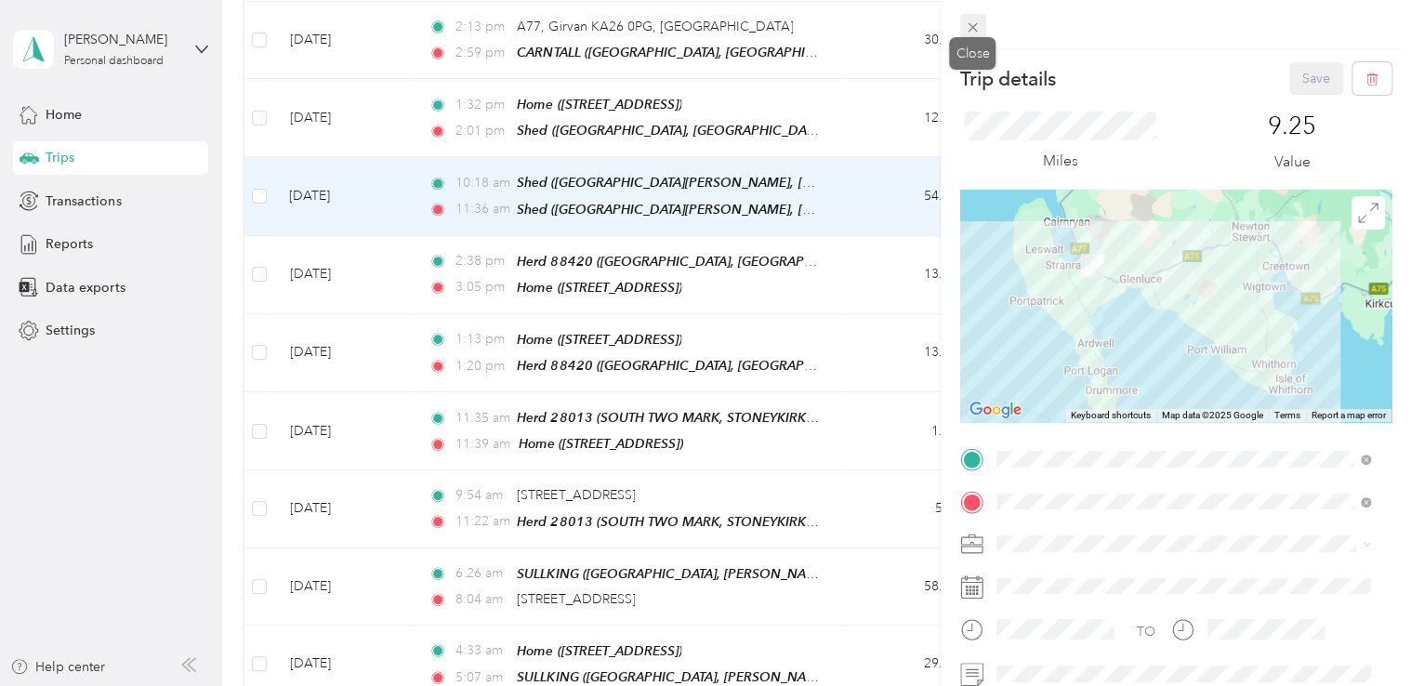
click at [975, 30] on icon at bounding box center [972, 27] width 9 height 9
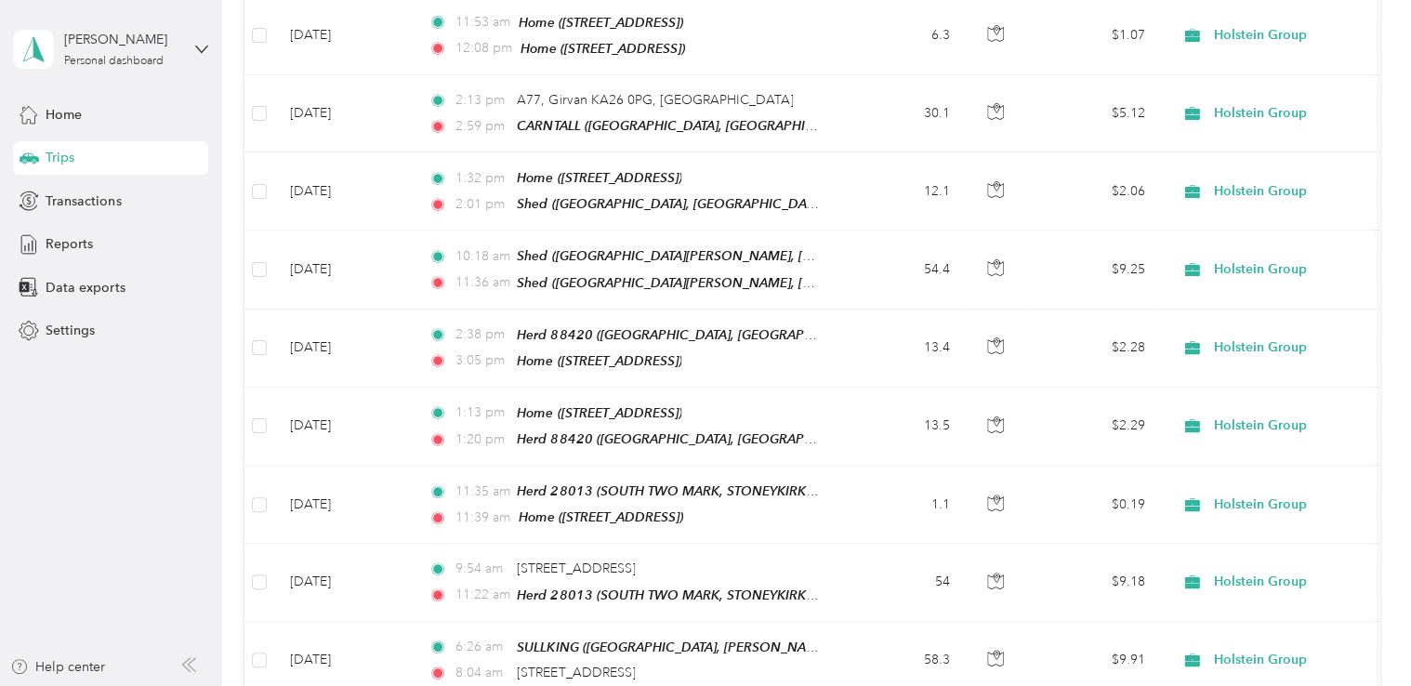
scroll to position [1402, 0]
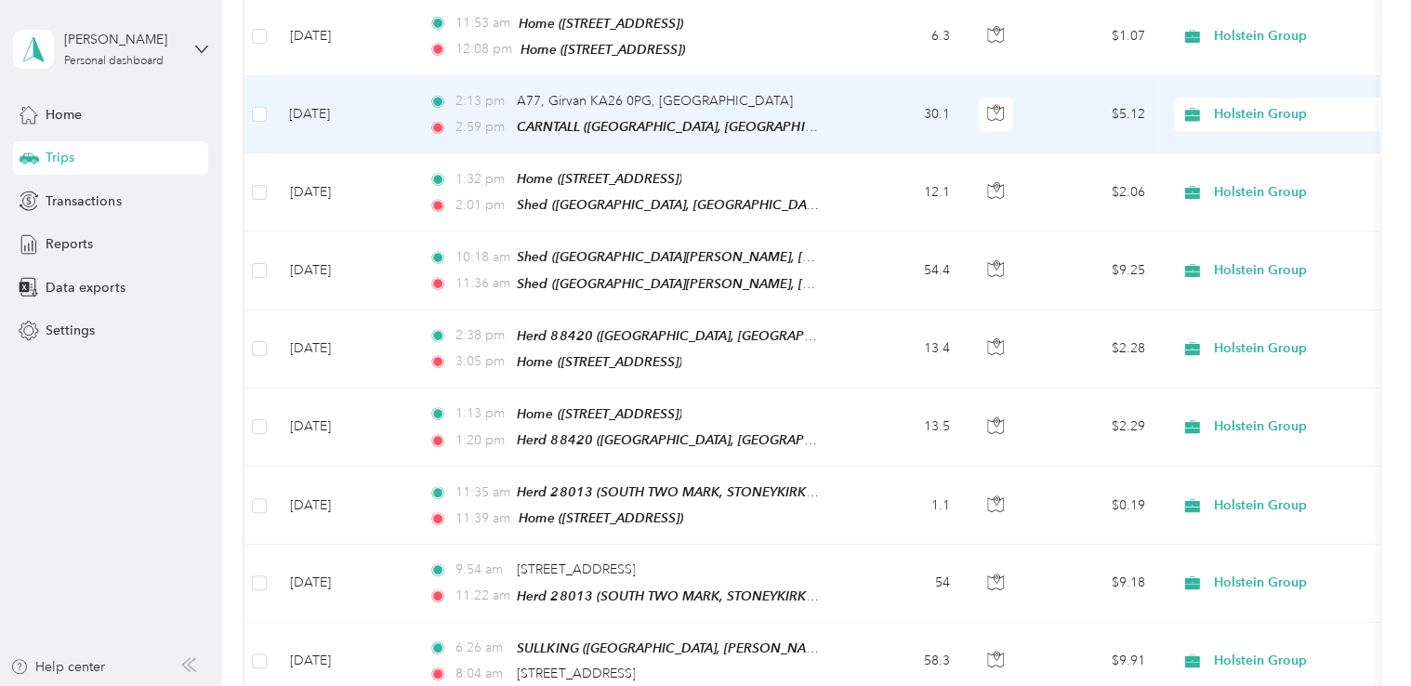
click at [795, 91] on div "2:13 pm A77, Girvan KA26 0PG, [GEOGRAPHIC_DATA]" at bounding box center [623, 101] width 390 height 20
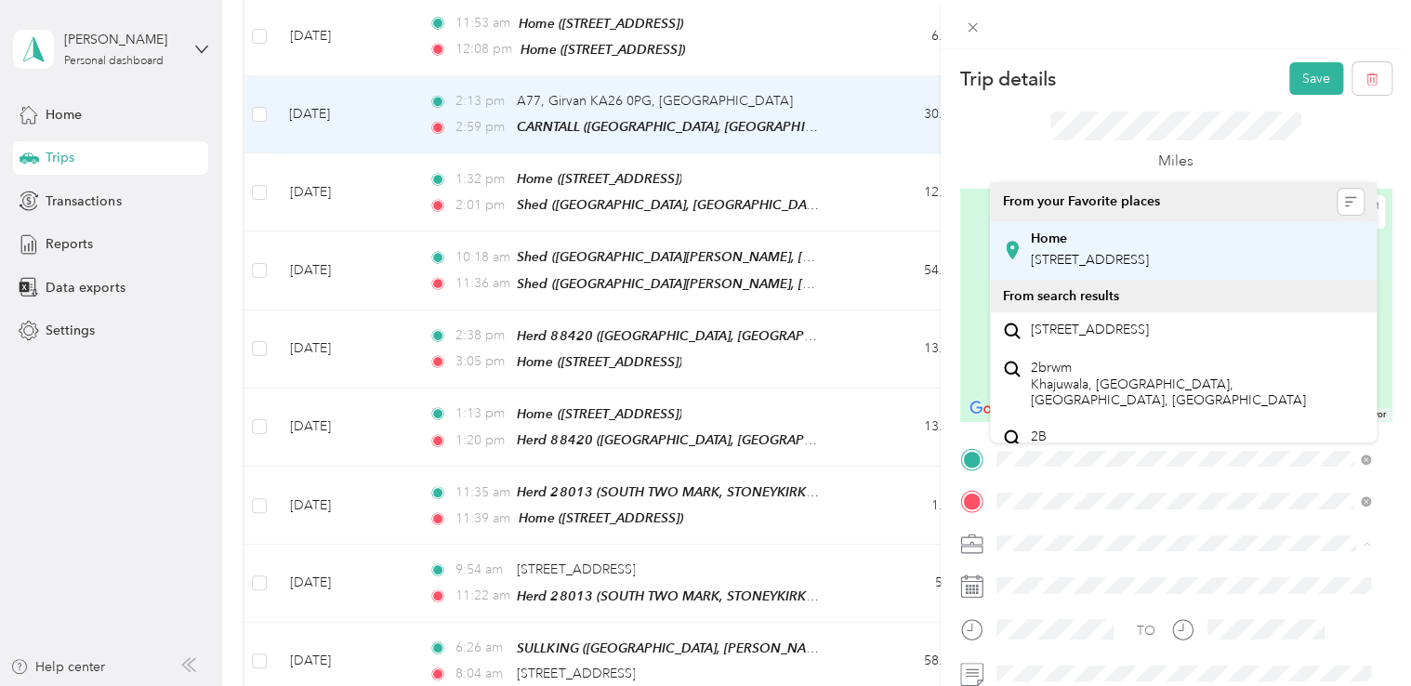
click at [1060, 266] on span "[STREET_ADDRESS]" at bounding box center [1090, 260] width 118 height 16
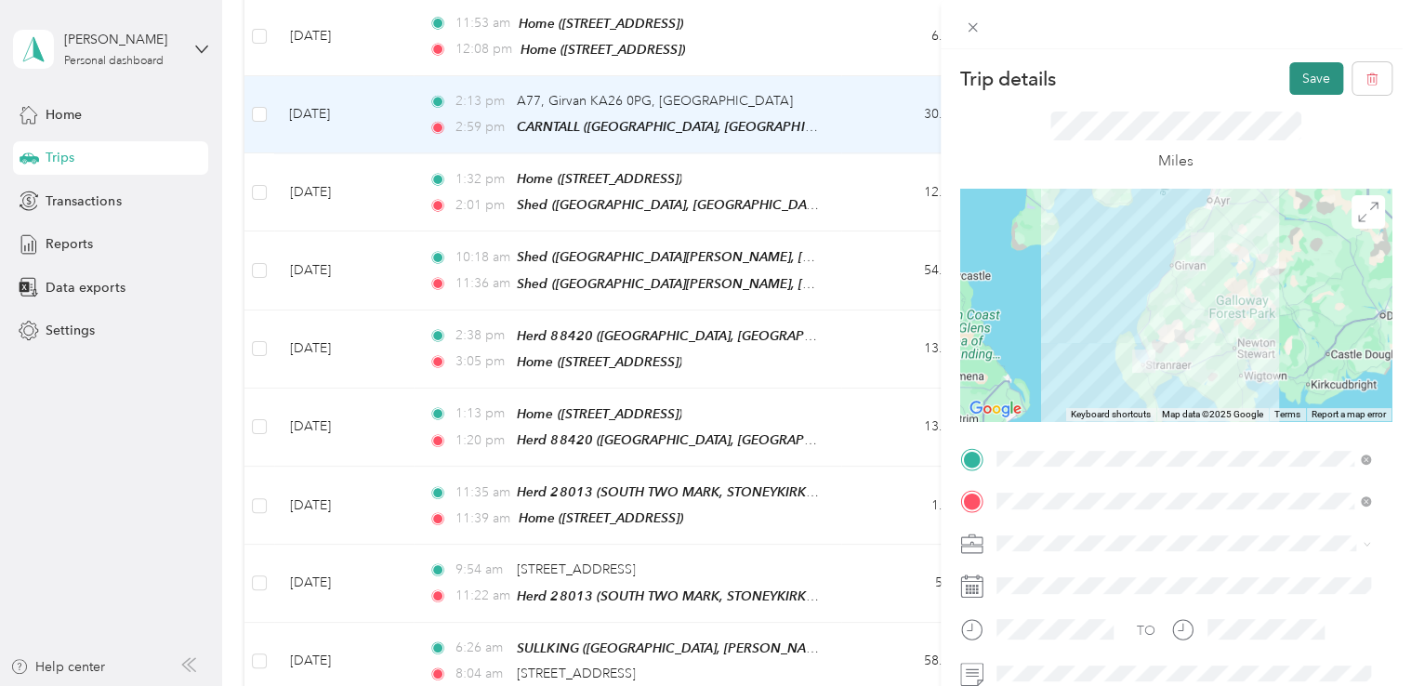
click at [1305, 75] on button "Save" at bounding box center [1316, 78] width 54 height 33
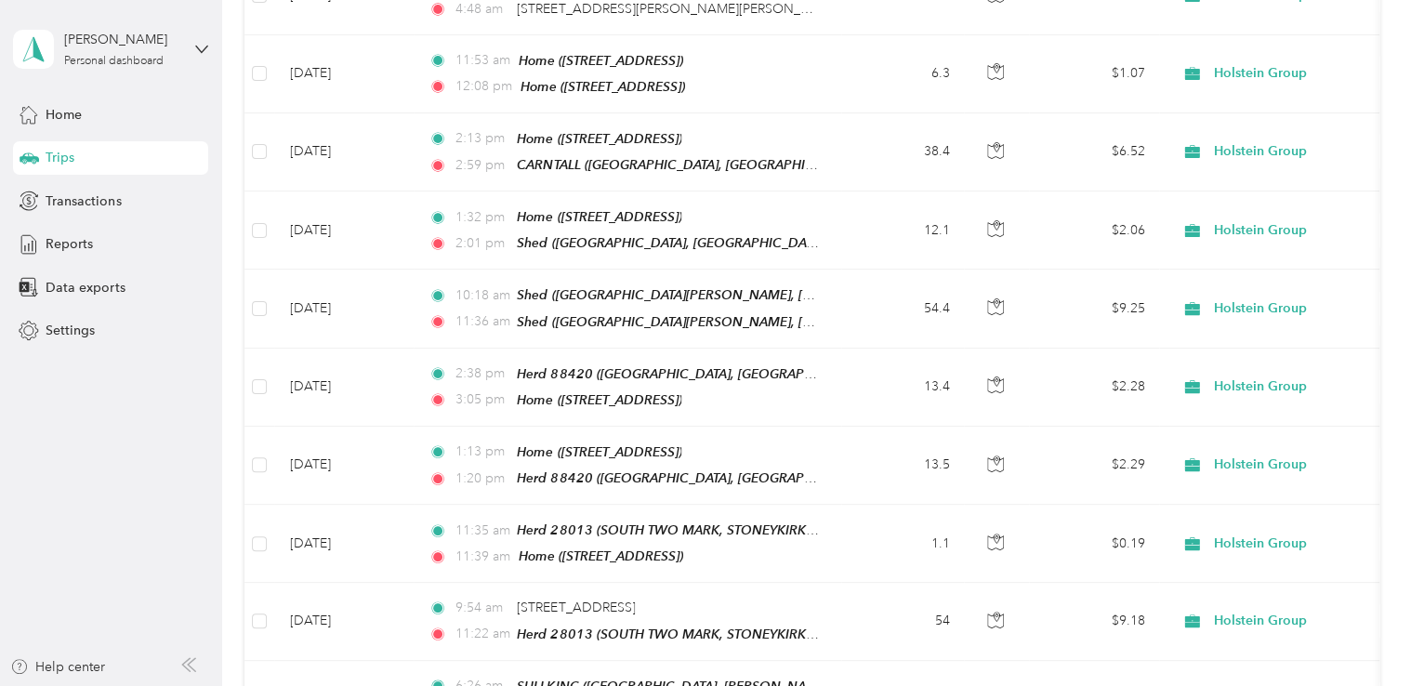
scroll to position [1328, 0]
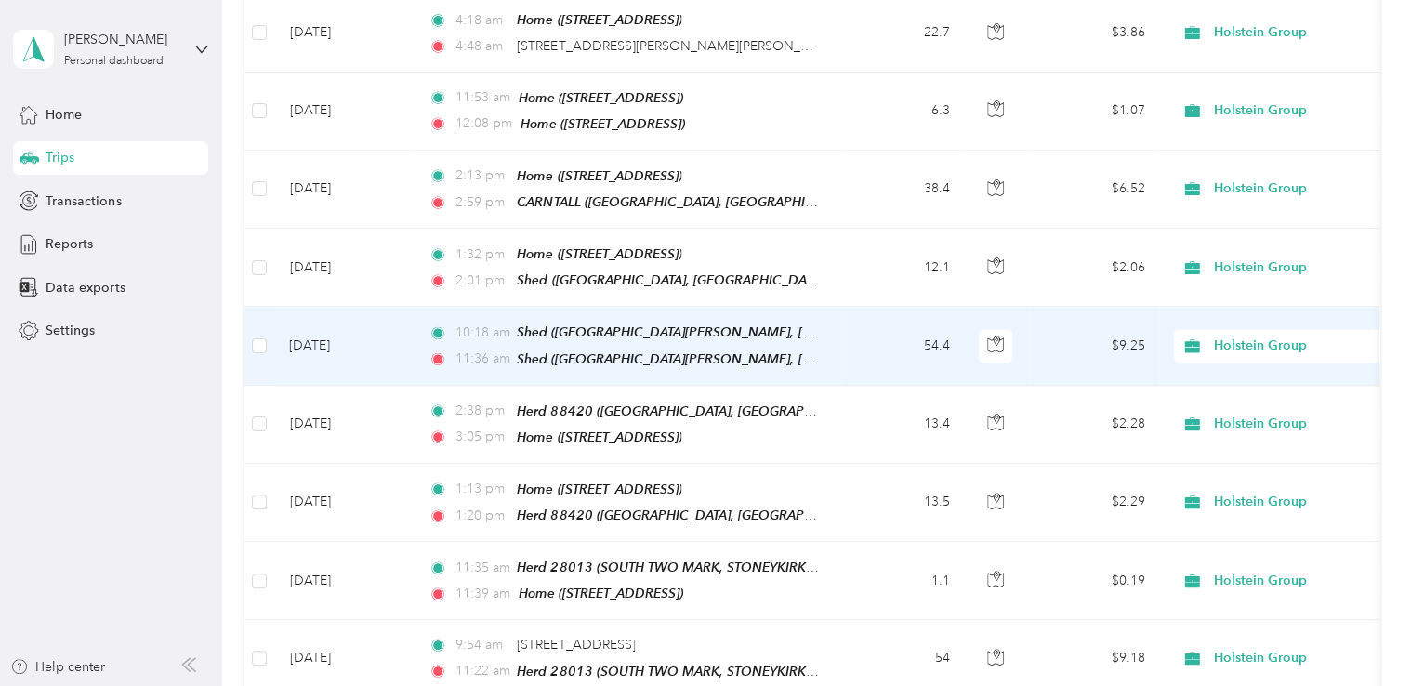
click at [788, 322] on div "10:18 am Shed ([GEOGRAPHIC_DATA][PERSON_NAME], [GEOGRAPHIC_DATA])" at bounding box center [623, 332] width 390 height 21
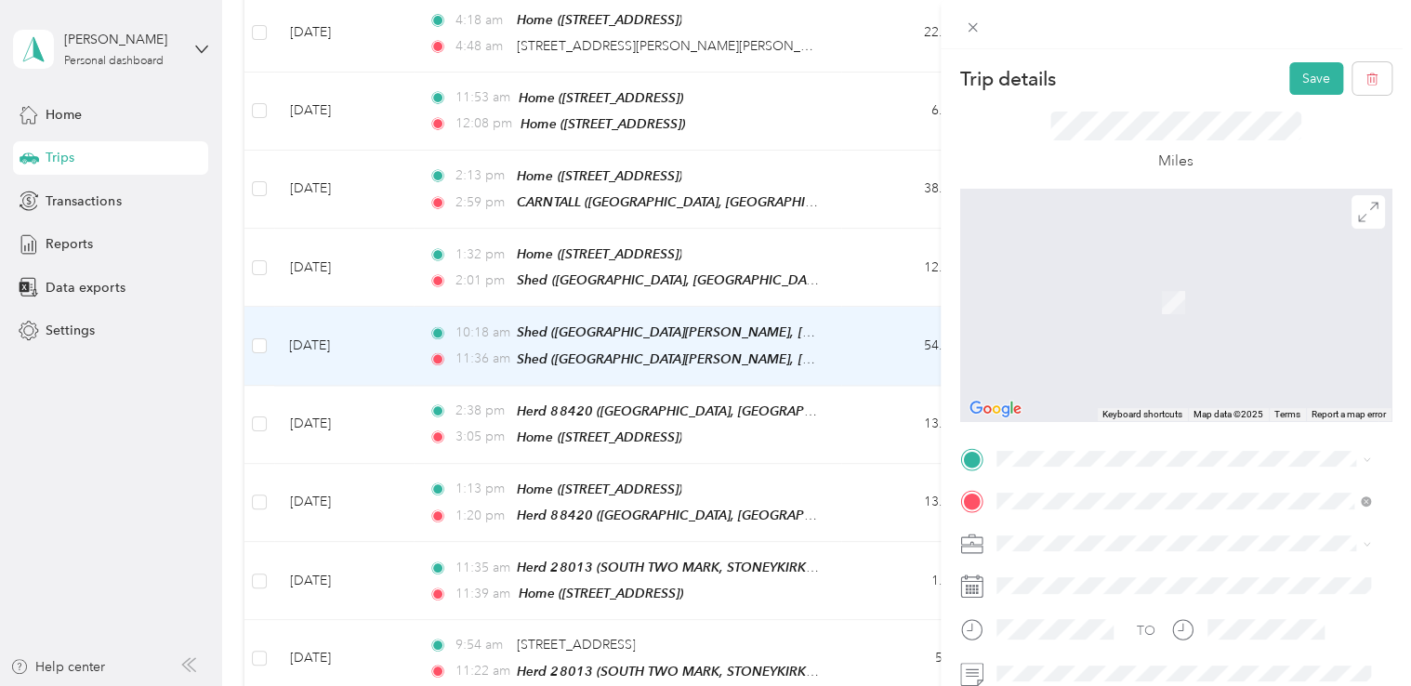
click at [1149, 260] on div "Home [STREET_ADDRESS]" at bounding box center [1090, 240] width 118 height 39
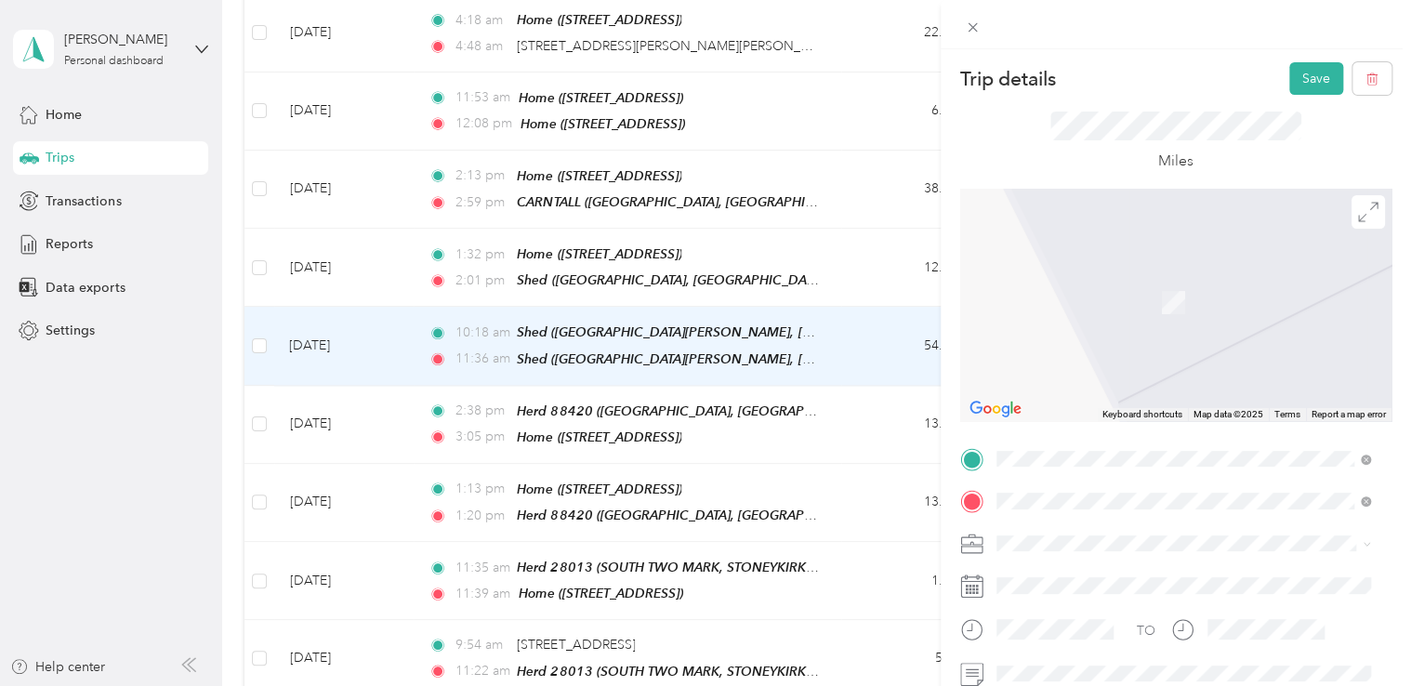
click at [1245, 341] on div "TEAM Herd 15841 DOURIE, MONREITH ESTATE OFFICE, [GEOGRAPHIC_DATA][PERSON_NAME],…" at bounding box center [1197, 325] width 333 height 104
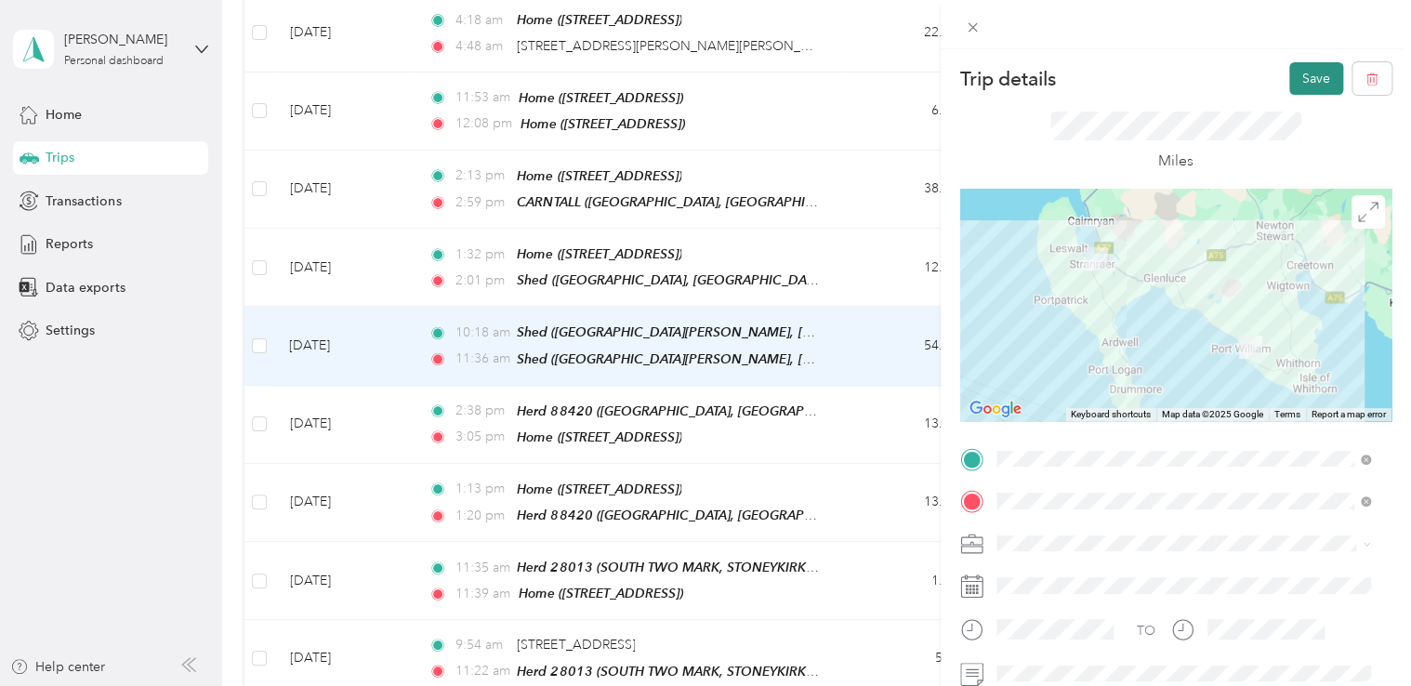
click at [1296, 71] on button "Save" at bounding box center [1316, 78] width 54 height 33
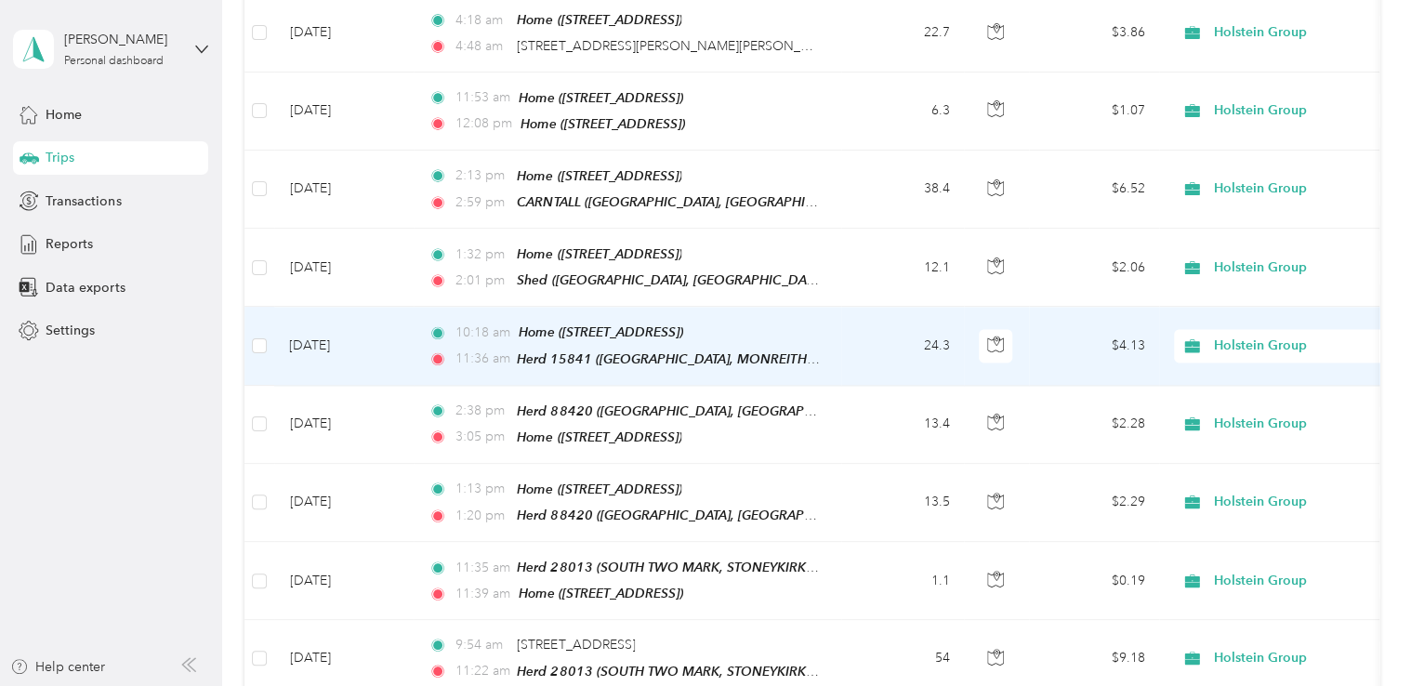
click at [828, 329] on td "10:18 am Home ([STREET_ADDRESS]) 11:36 am Herd 15841 ([GEOGRAPHIC_DATA], MONREI…" at bounding box center [628, 346] width 428 height 78
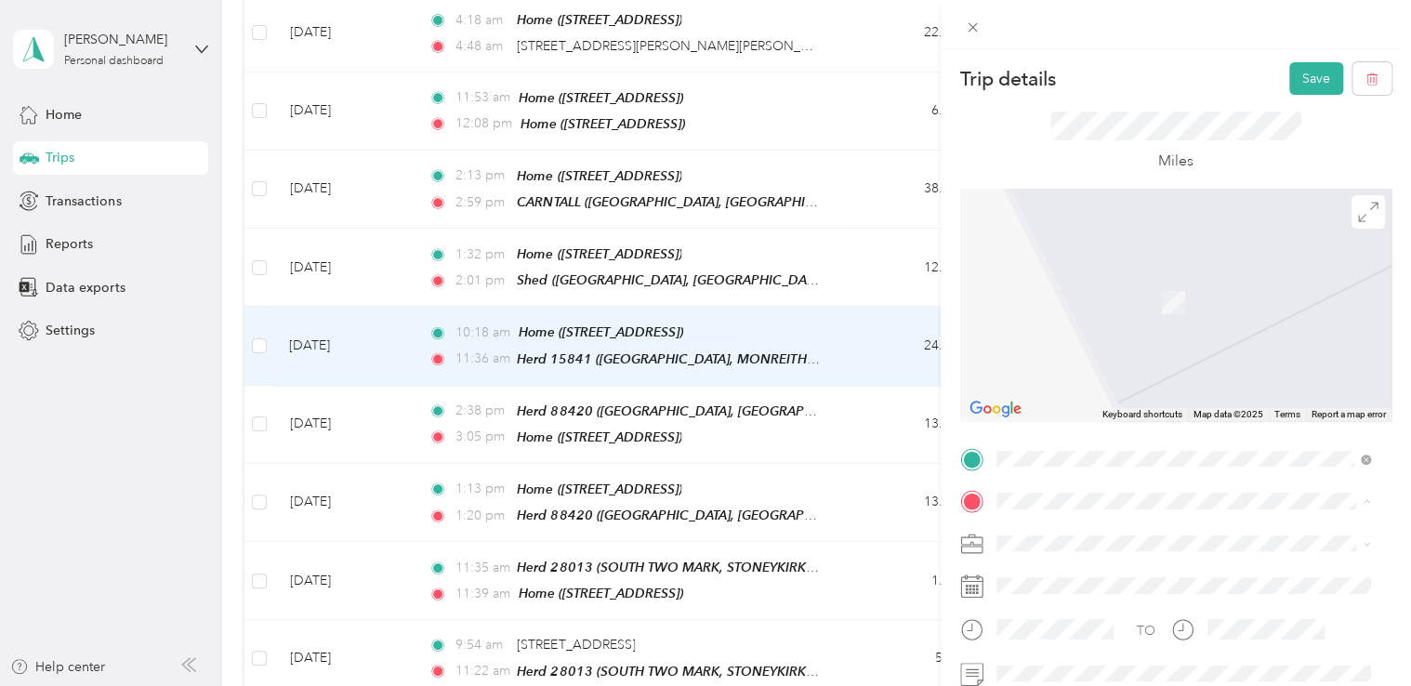
click at [1174, 314] on span "MILLAIRIES, SORBIE, DG8 8AL, [PERSON_NAME][GEOGRAPHIC_DATA][PERSON_NAME], [GEOG…" at bounding box center [1177, 328] width 293 height 55
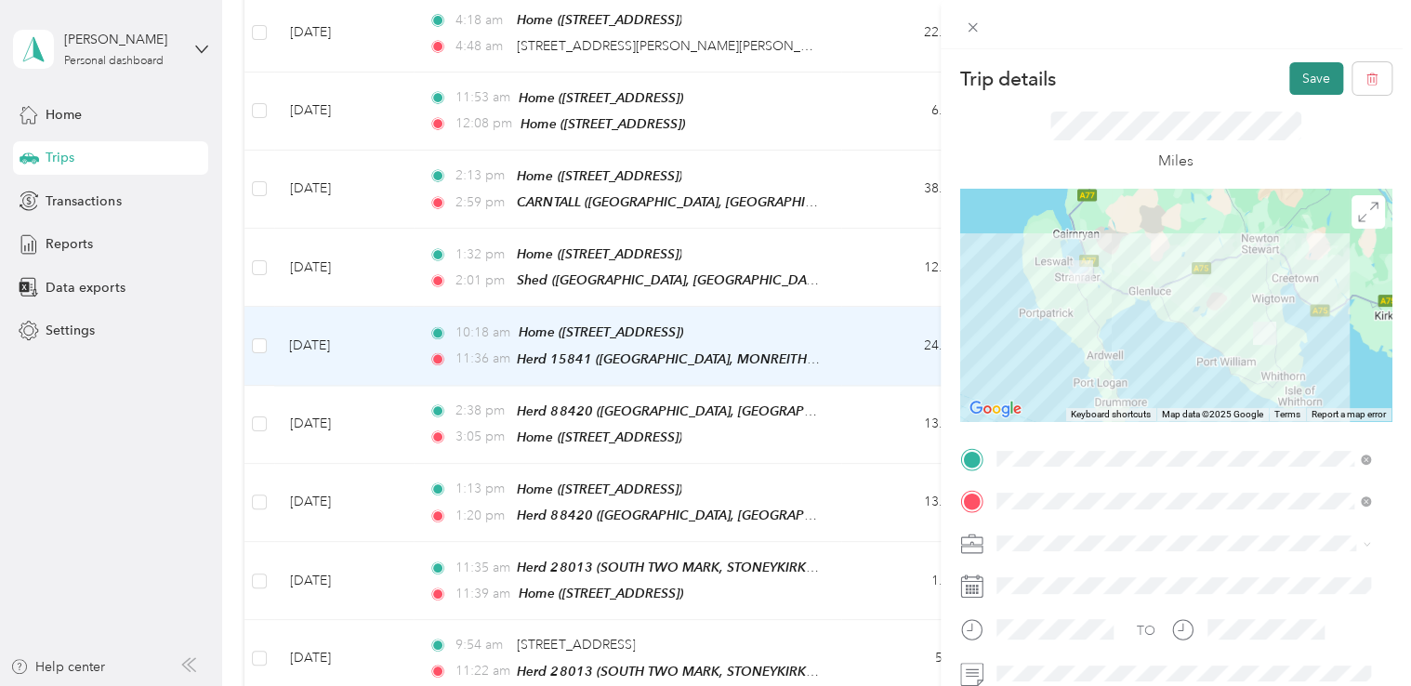
click at [1292, 78] on button "Save" at bounding box center [1316, 78] width 54 height 33
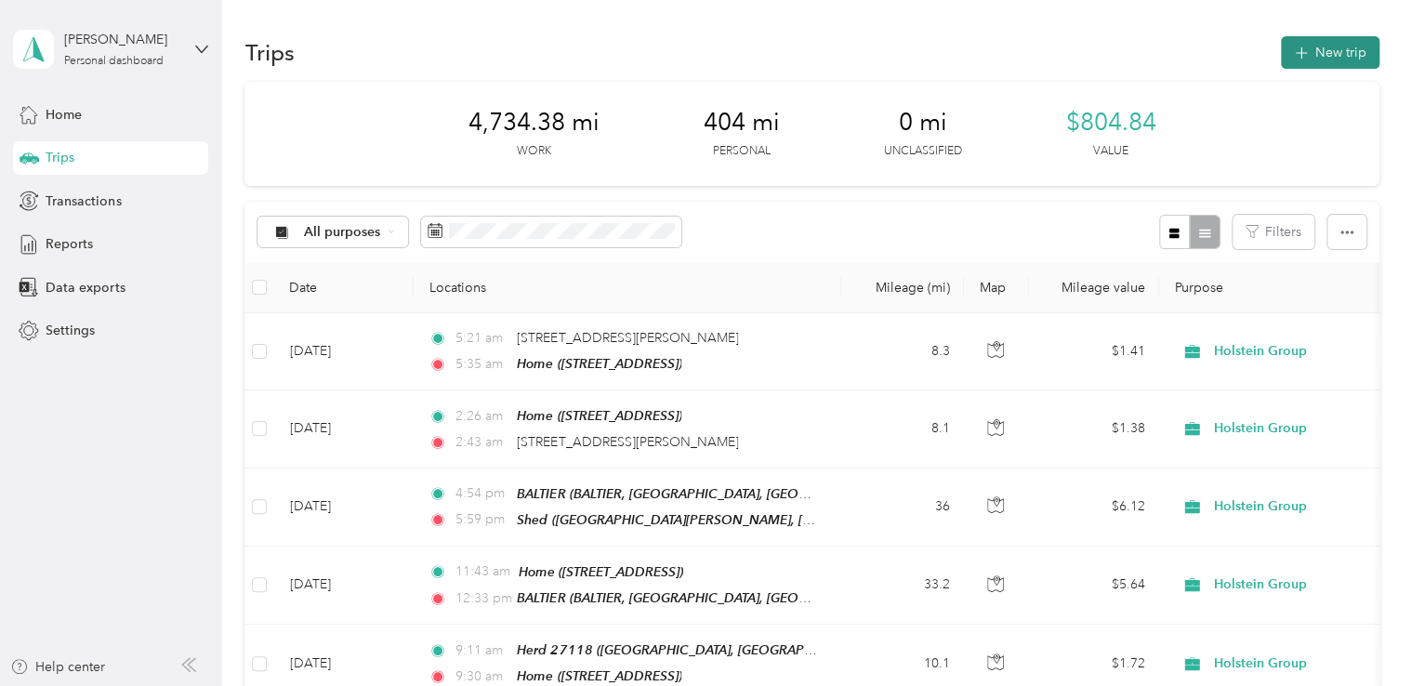
click at [1297, 46] on icon "button" at bounding box center [1300, 53] width 21 height 21
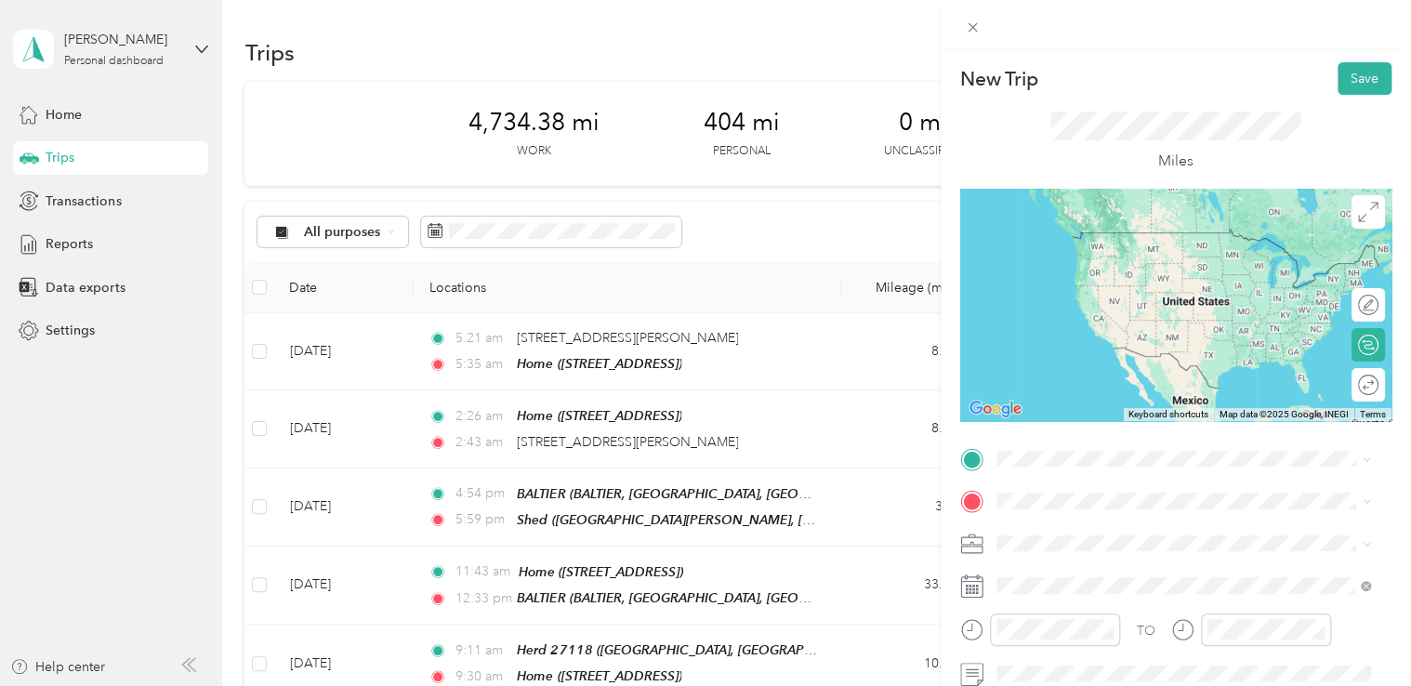
click at [1112, 270] on span "MILLAIRIES, SORBIE, DG8 8AL, [PERSON_NAME][GEOGRAPHIC_DATA][PERSON_NAME], [GEOG…" at bounding box center [1177, 276] width 293 height 55
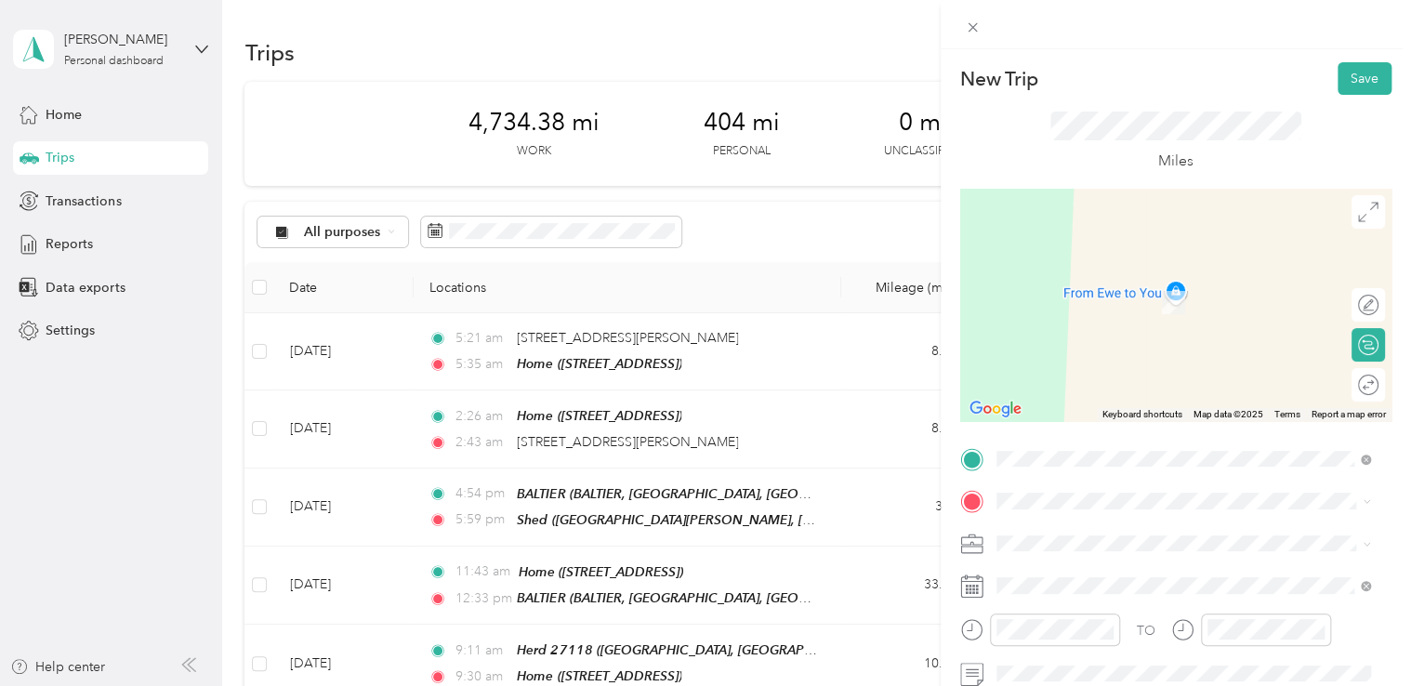
click at [1076, 296] on span "[STREET_ADDRESS]" at bounding box center [1090, 299] width 118 height 16
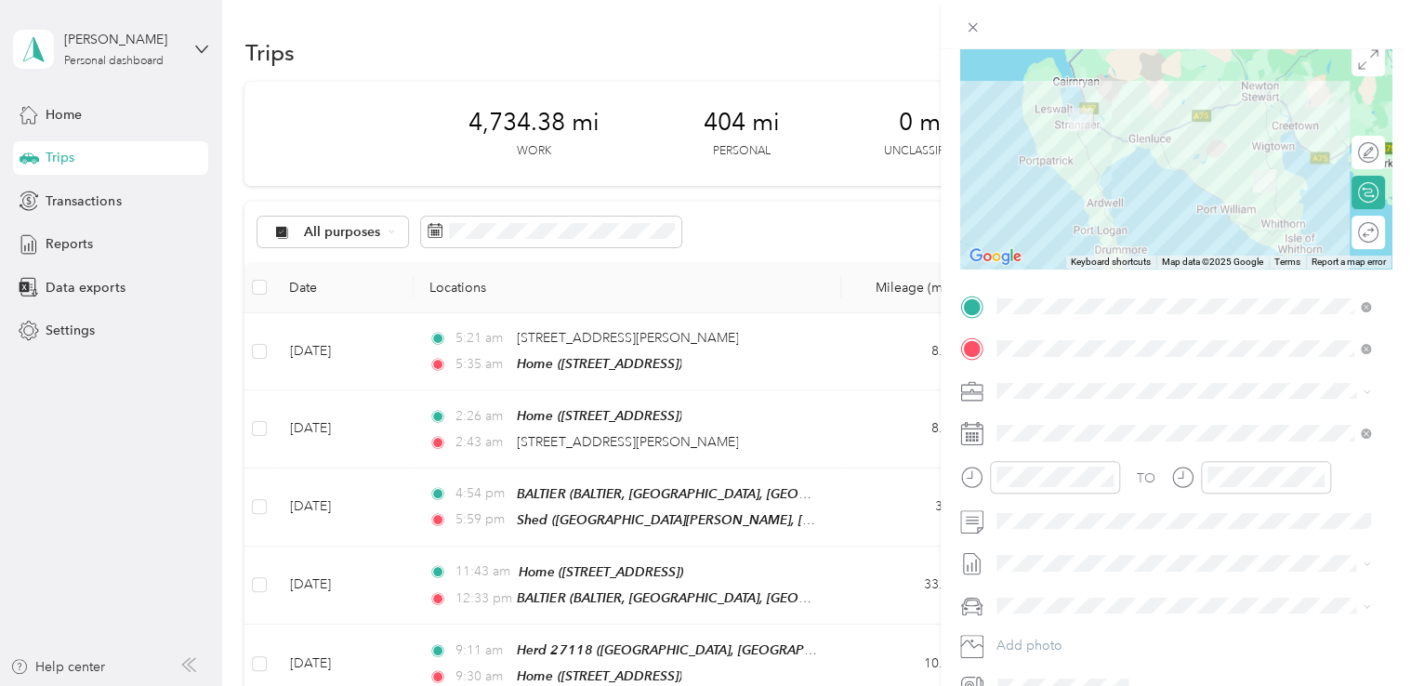
scroll to position [166, 0]
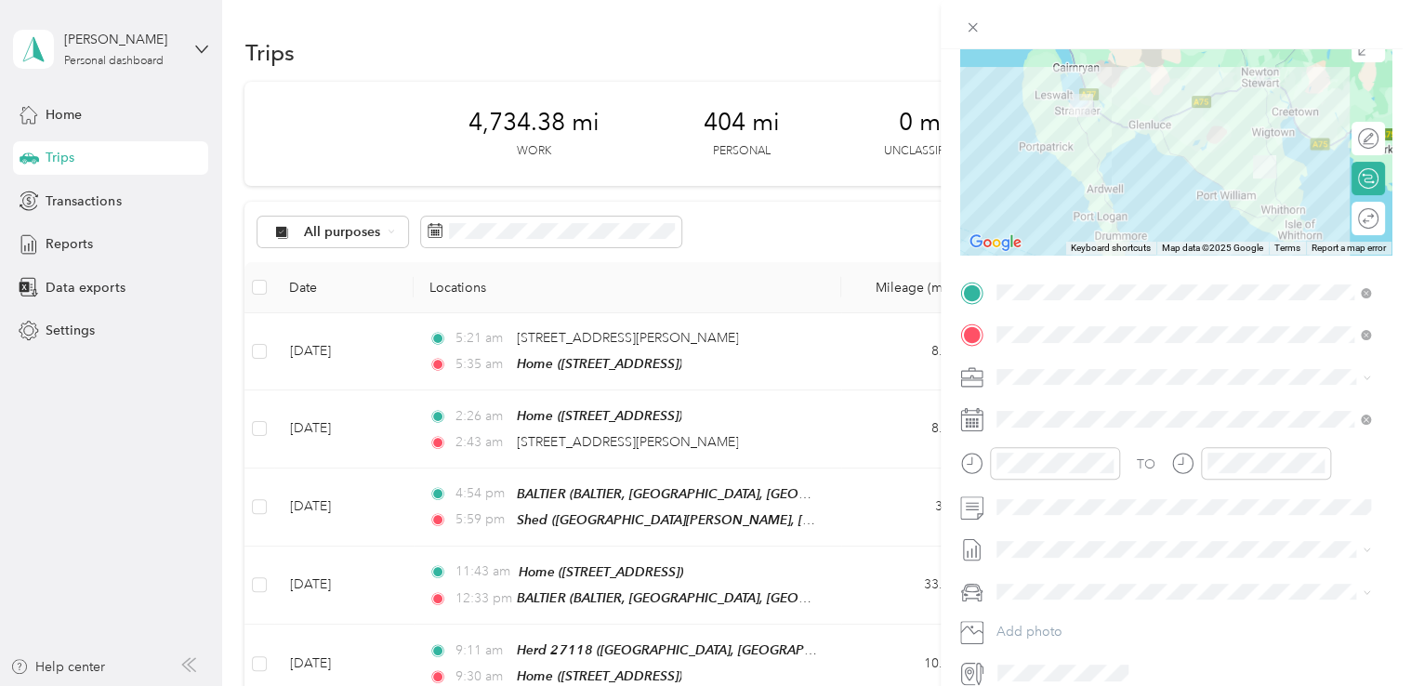
click at [1382, 442] on form "New Trip Save This trip cannot be edited because it is either under review, app…" at bounding box center [1176, 292] width 470 height 792
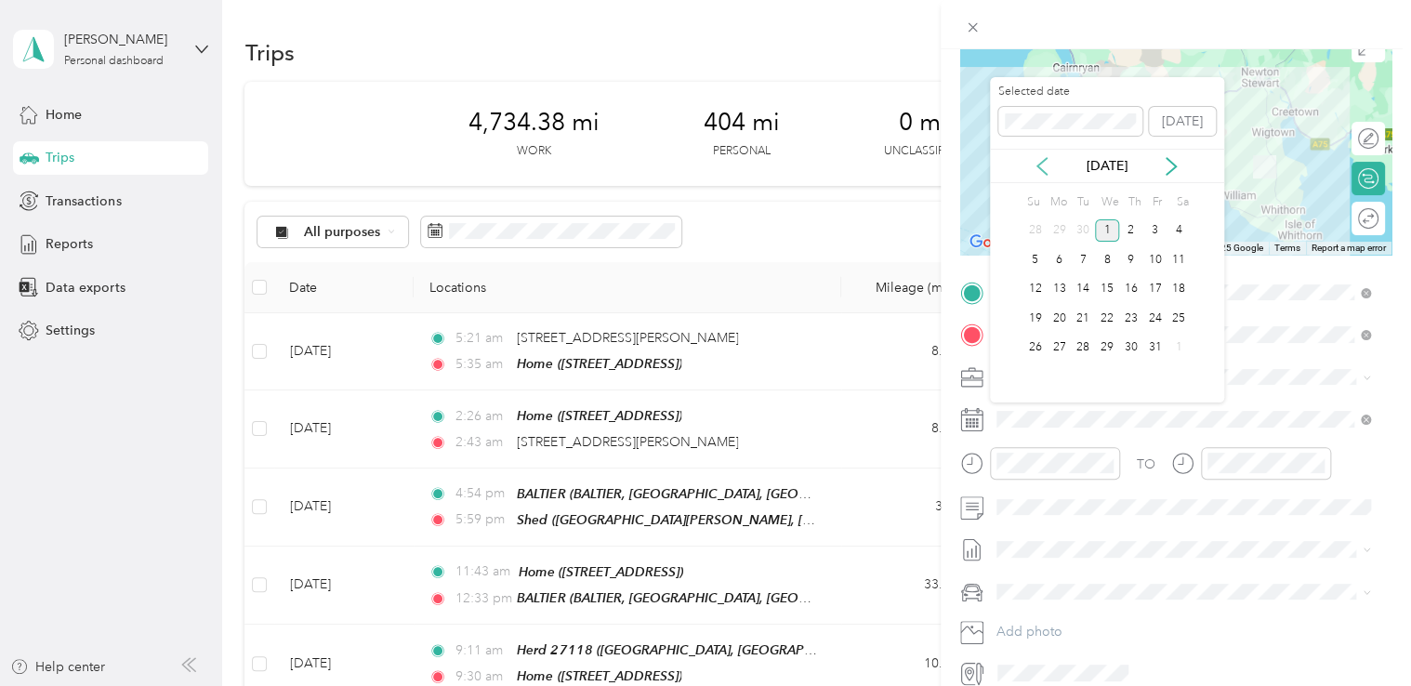
click at [1039, 165] on icon at bounding box center [1041, 166] width 9 height 17
click at [1104, 286] on div "17" at bounding box center [1107, 289] width 24 height 23
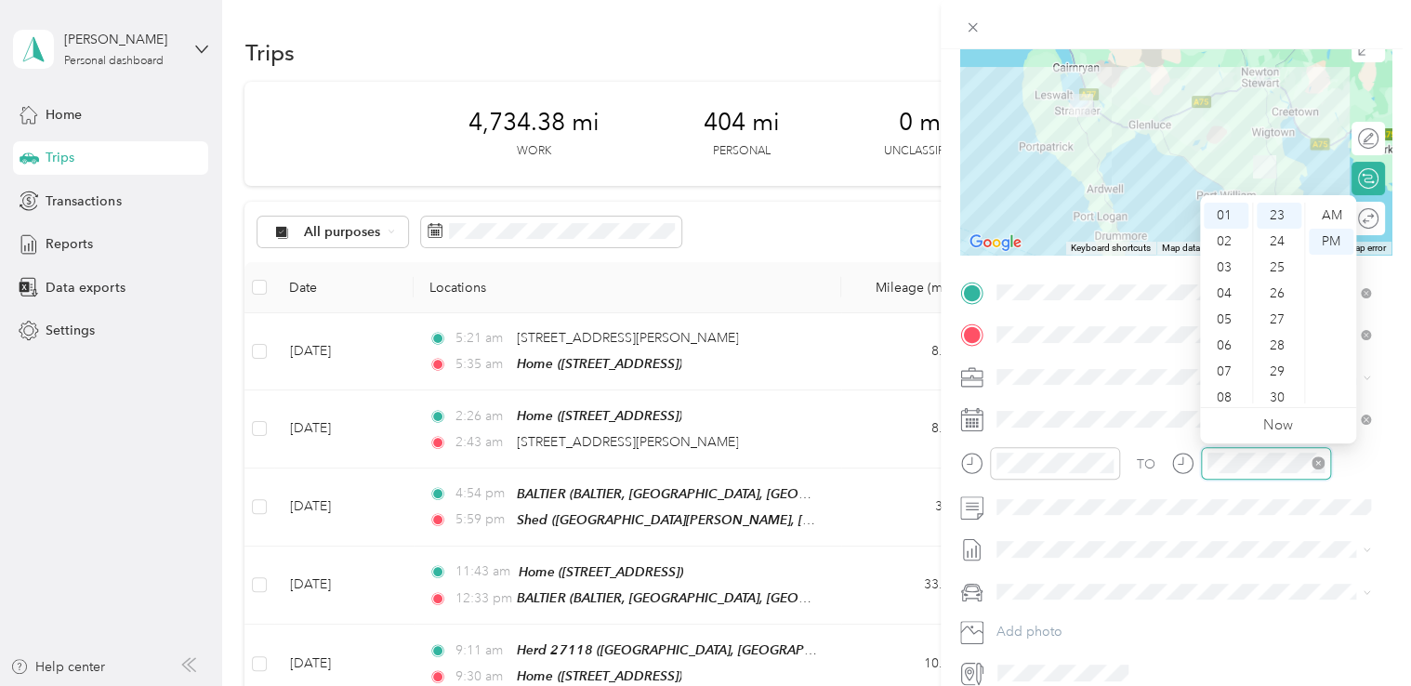
scroll to position [599, 0]
click at [1221, 246] on div "02" at bounding box center [1226, 242] width 45 height 26
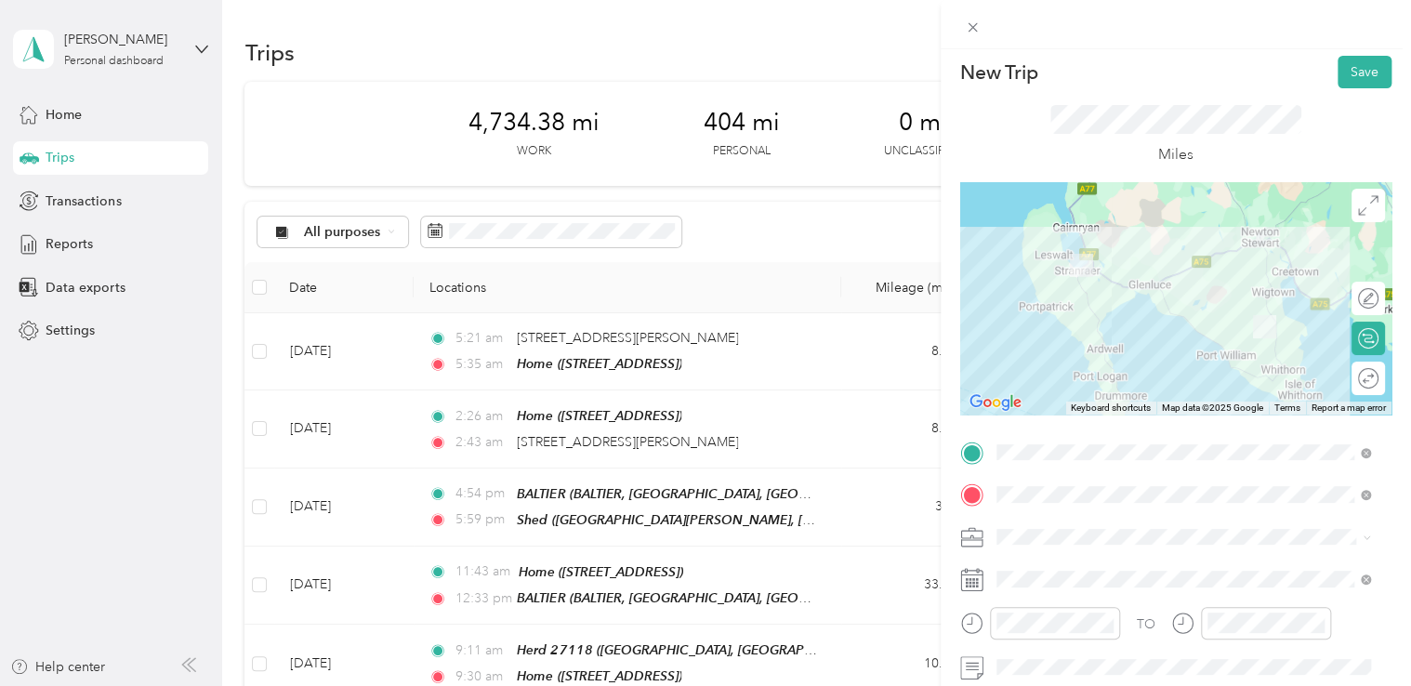
scroll to position [0, 0]
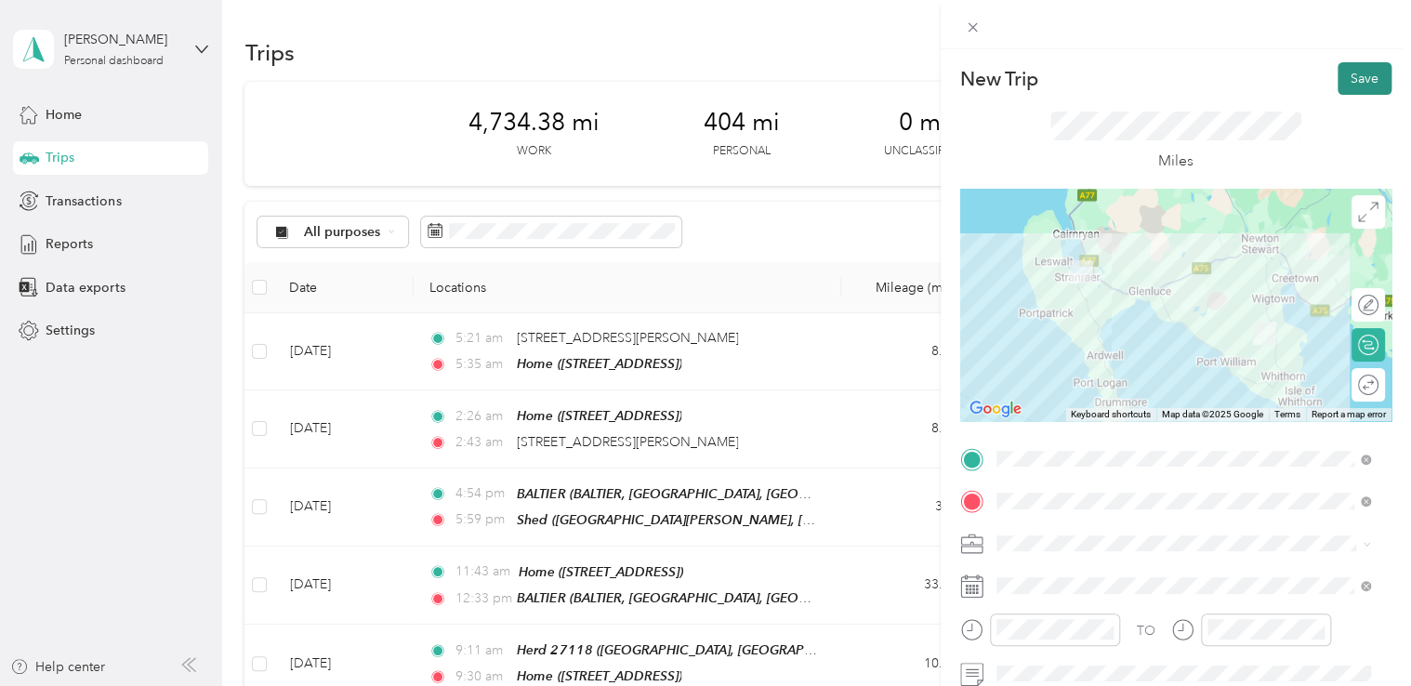
click at [1364, 84] on button "Save" at bounding box center [1364, 78] width 54 height 33
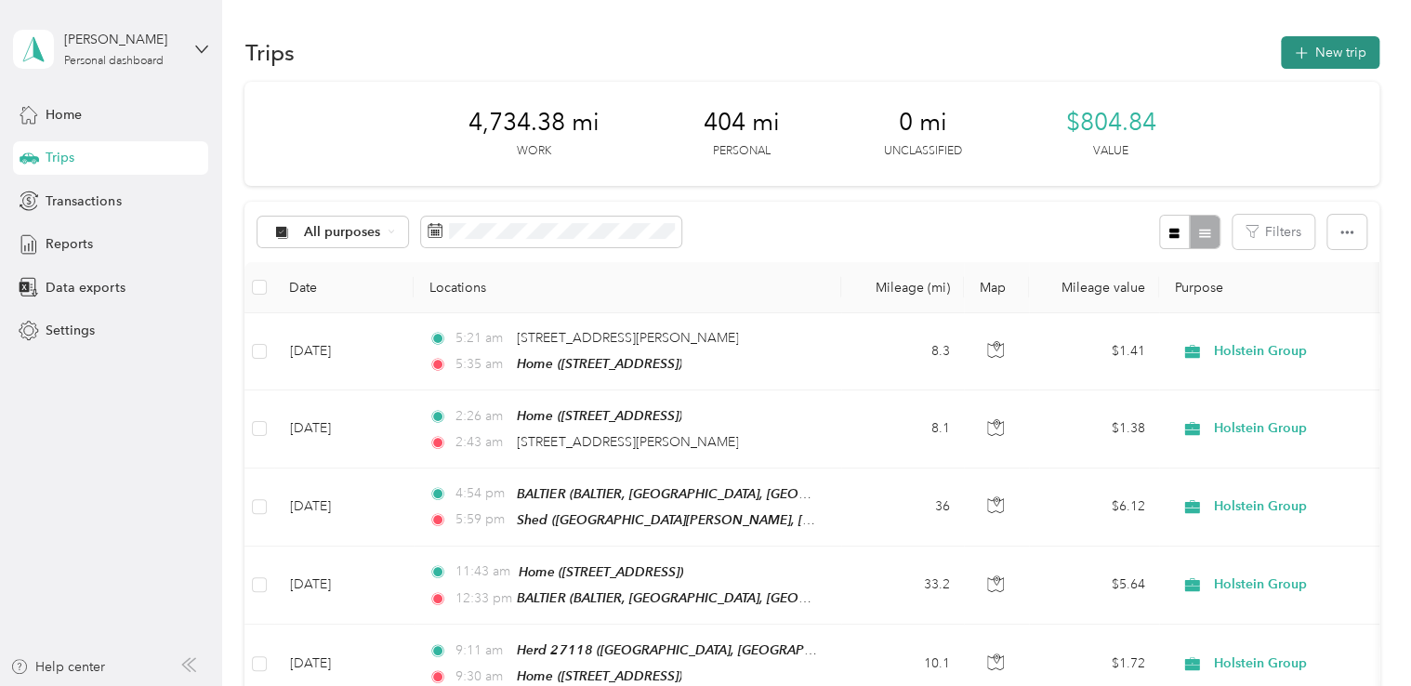
click at [1297, 50] on icon "button" at bounding box center [1300, 53] width 21 height 21
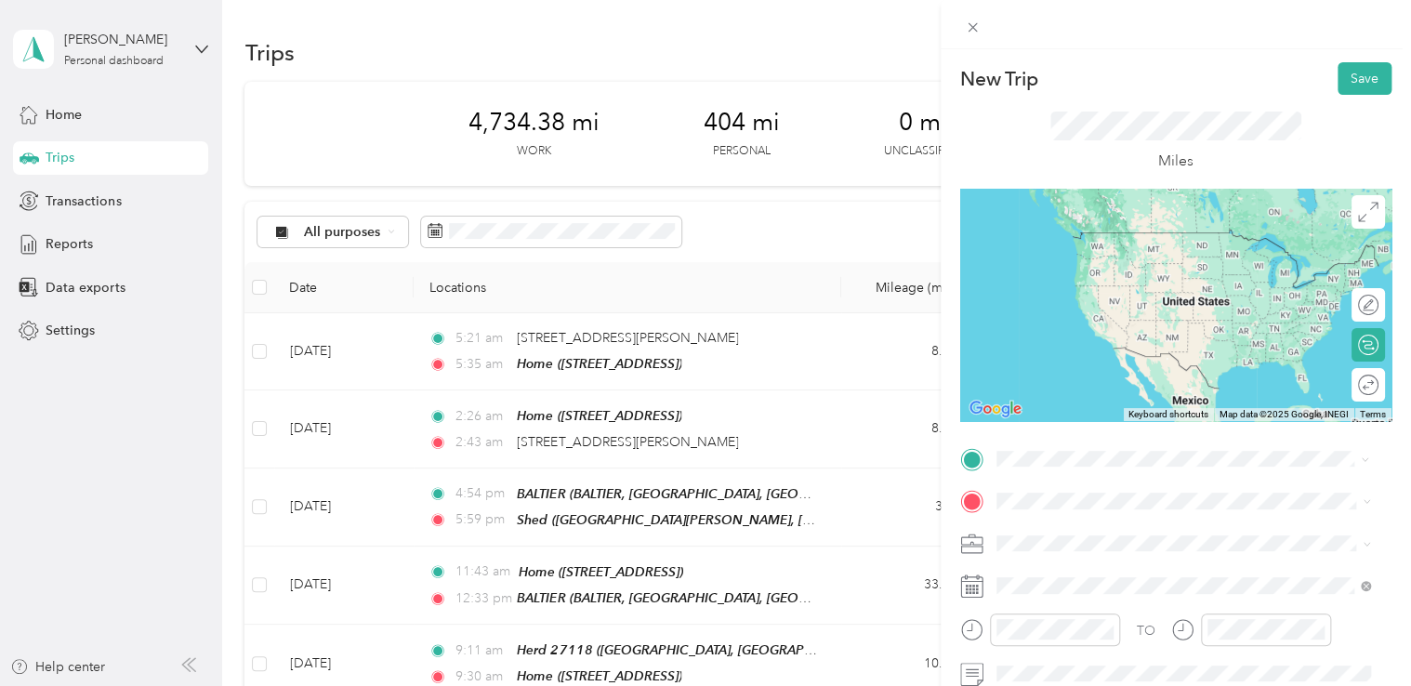
click at [1141, 260] on span "[GEOGRAPHIC_DATA], [GEOGRAPHIC_DATA], KA19 7SQ, [GEOGRAPHIC_DATA], [GEOGRAPHIC_…" at bounding box center [1188, 285] width 315 height 55
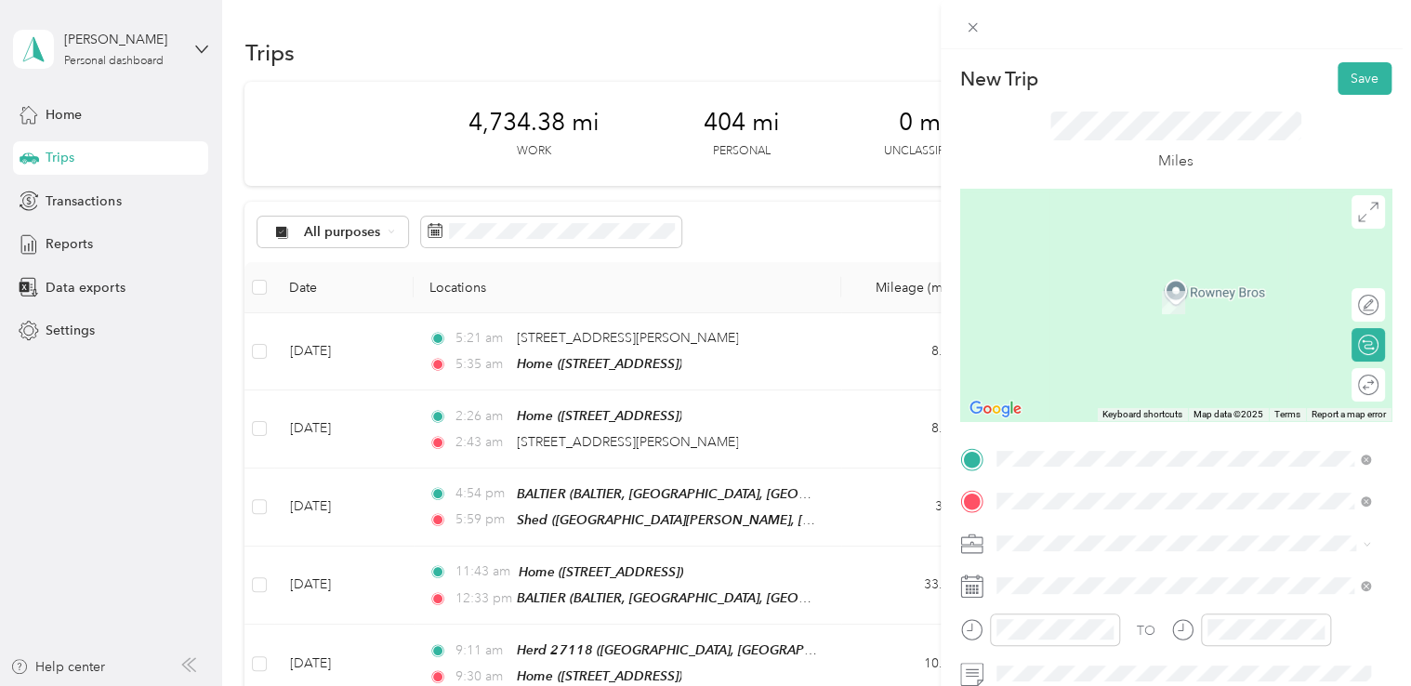
click at [1123, 312] on div "Home [STREET_ADDRESS]" at bounding box center [1090, 292] width 118 height 39
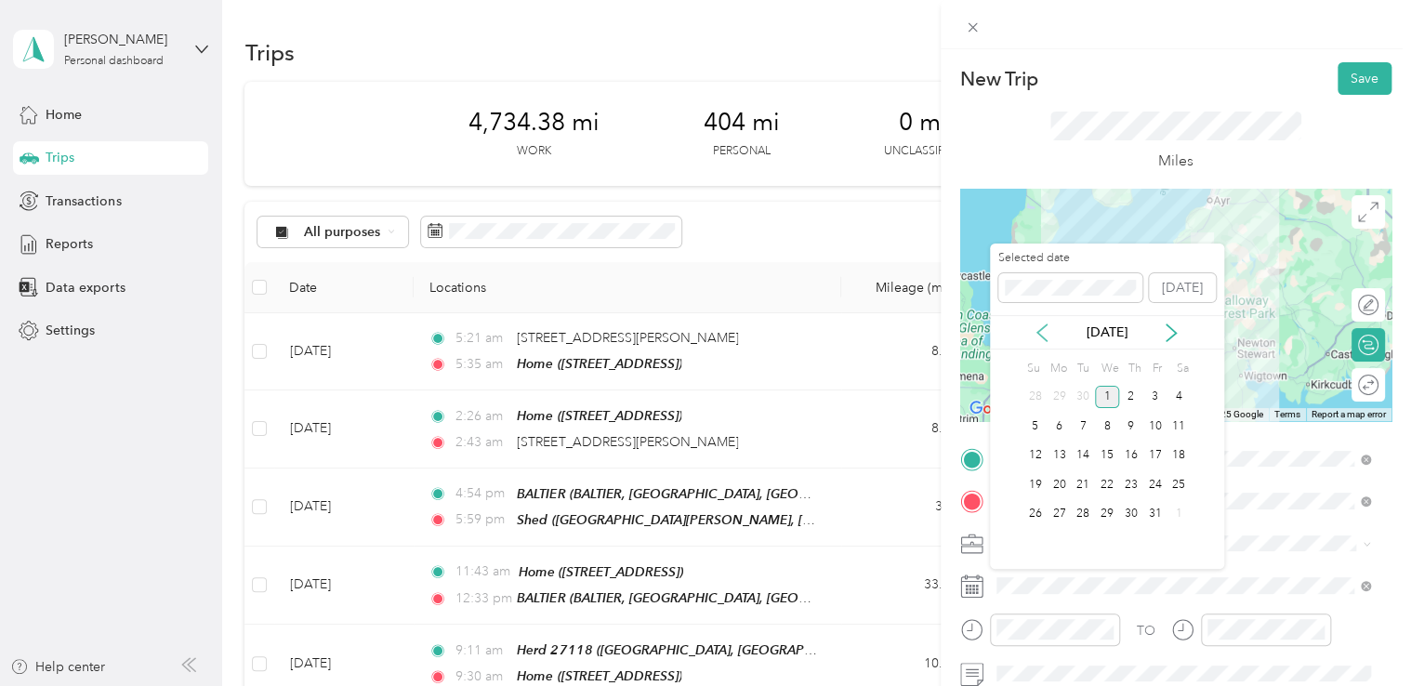
click at [1033, 329] on icon at bounding box center [1042, 332] width 19 height 19
click at [1127, 453] on div "18" at bounding box center [1131, 455] width 24 height 23
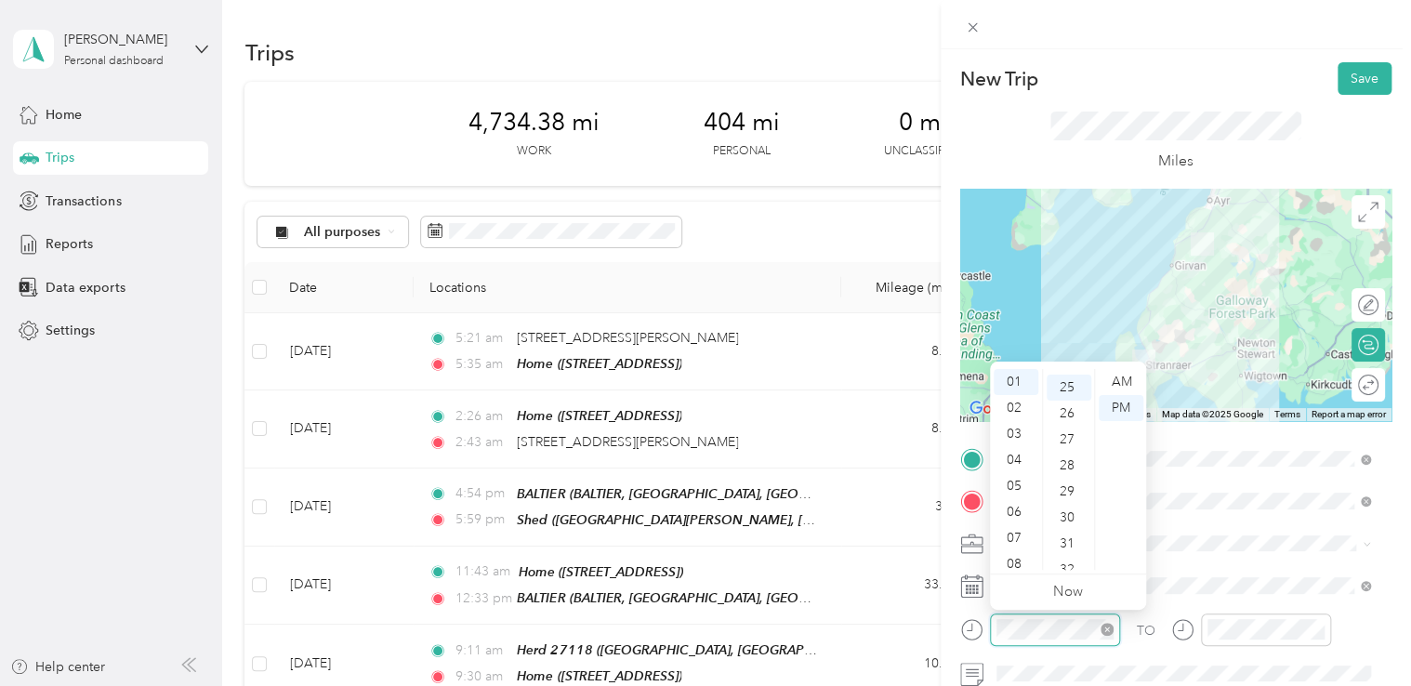
scroll to position [651, 0]
click at [1011, 515] on div "06" at bounding box center [1016, 512] width 45 height 26
click at [1065, 504] on div "30" at bounding box center [1069, 512] width 45 height 26
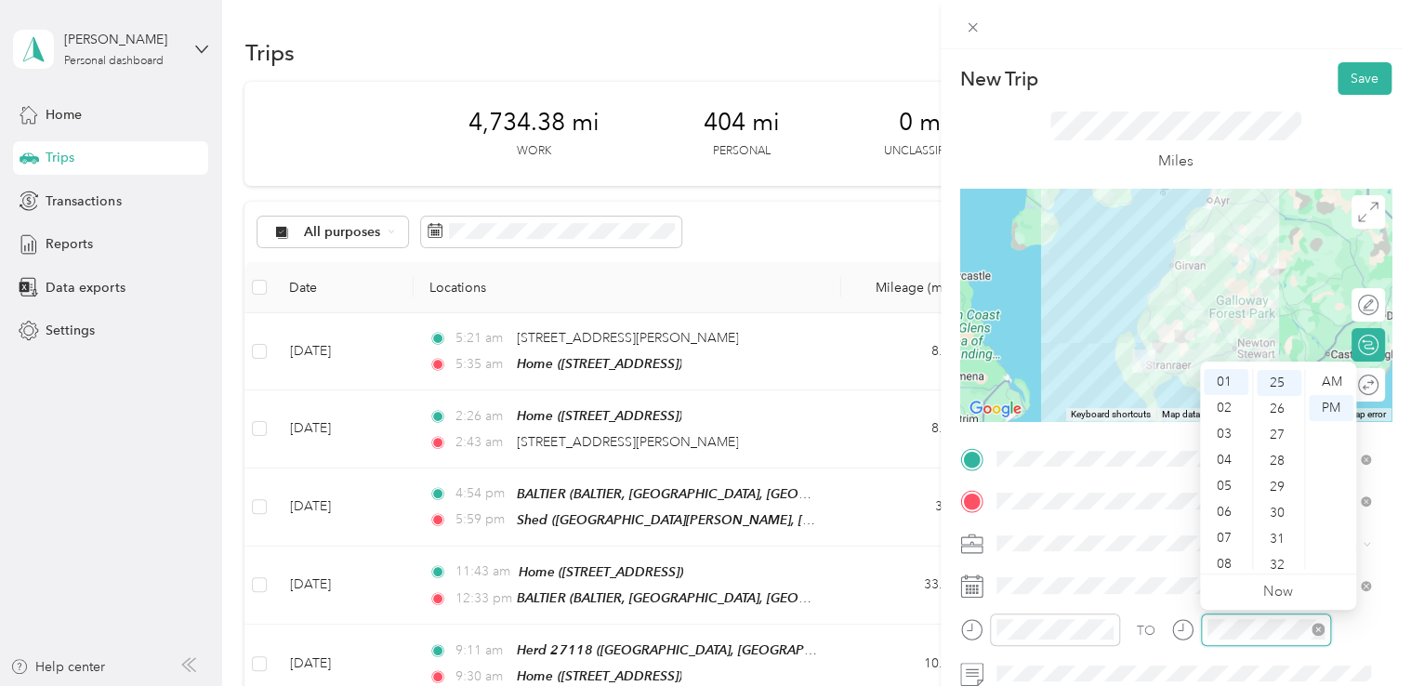
scroll to position [651, 0]
click at [1223, 527] on div "07" at bounding box center [1226, 538] width 45 height 26
click at [1275, 563] on div "32" at bounding box center [1279, 564] width 45 height 26
click at [1280, 563] on div "39" at bounding box center [1279, 564] width 45 height 26
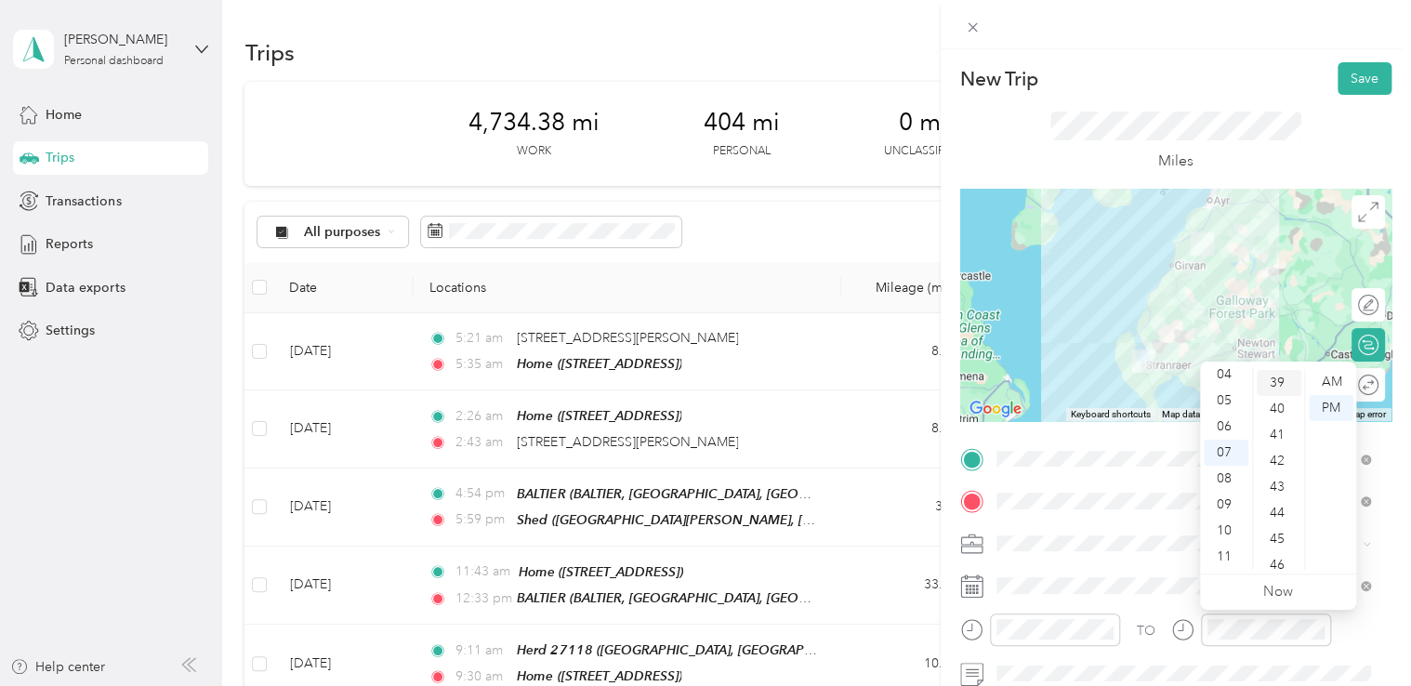
scroll to position [1015, 0]
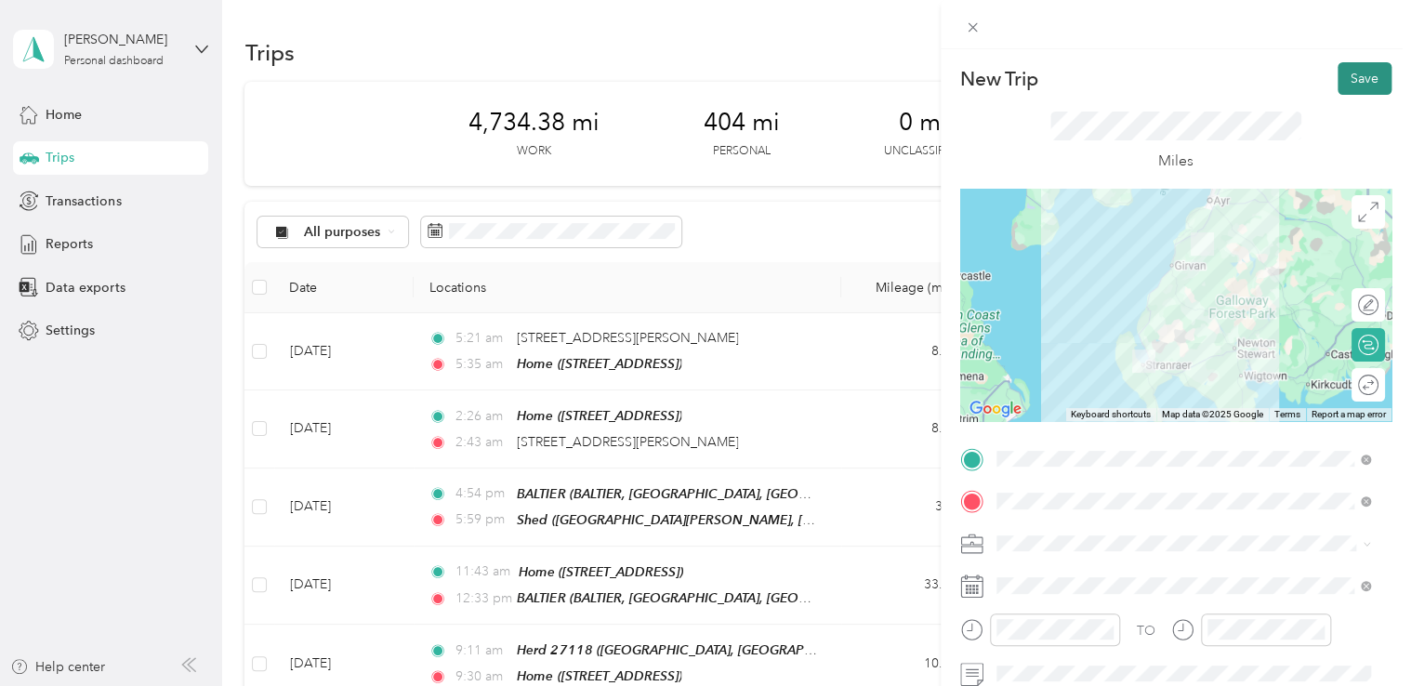
click at [1355, 72] on button "Save" at bounding box center [1364, 78] width 54 height 33
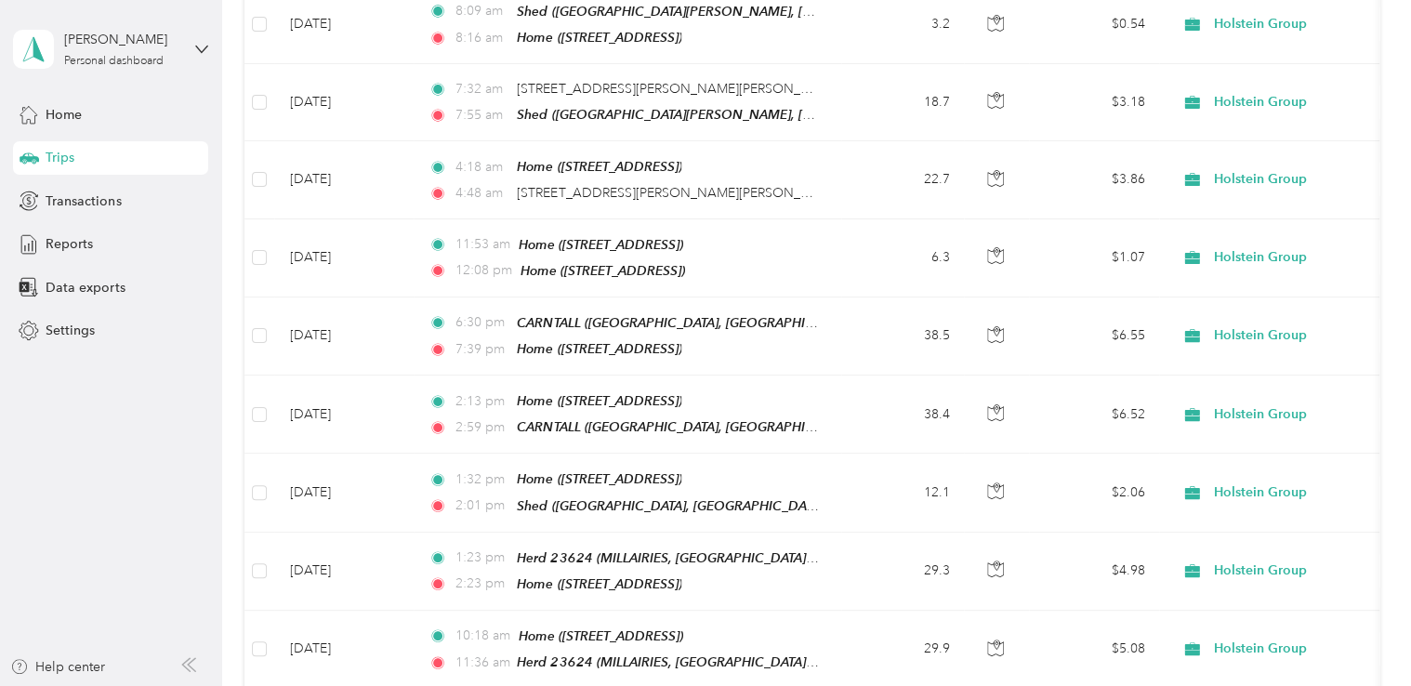
scroll to position [1210, 0]
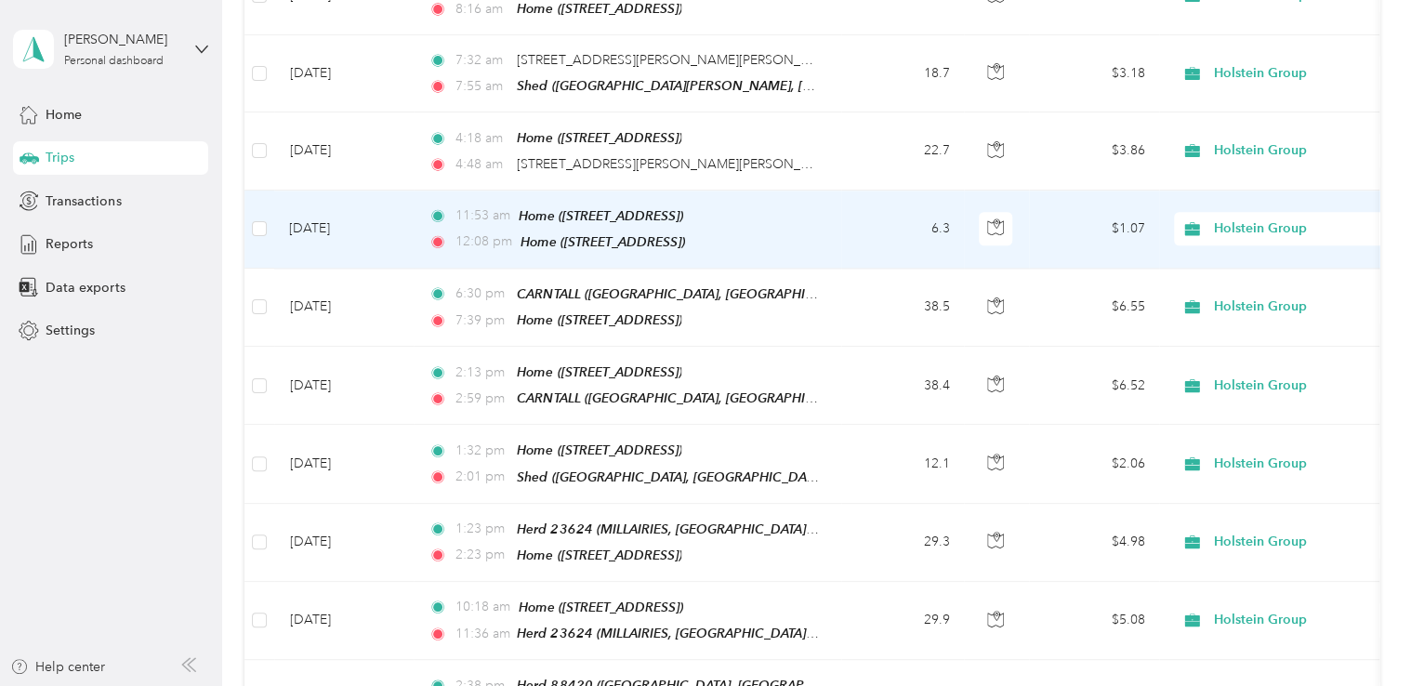
click at [821, 227] on td "11:53 am Home ([STREET_ADDRESS]) 12:08 pm Home ([STREET_ADDRESS])" at bounding box center [628, 230] width 428 height 78
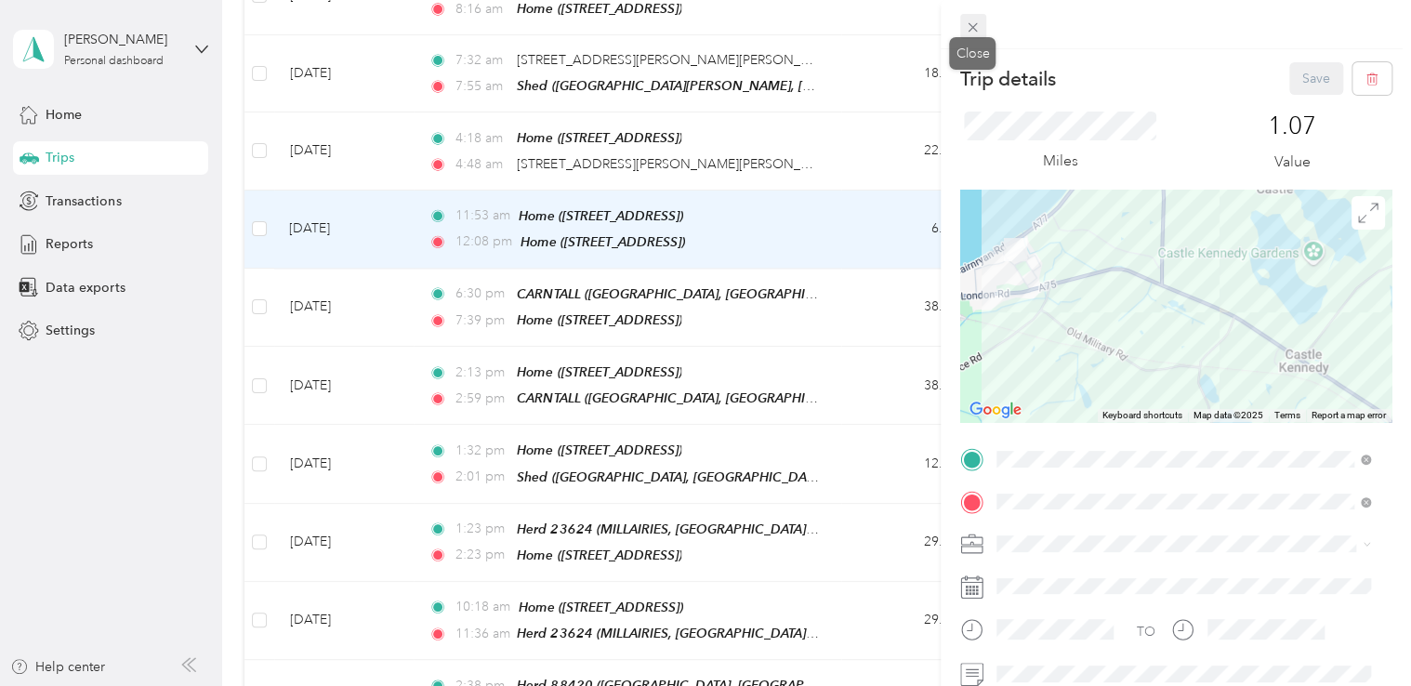
click at [975, 29] on icon at bounding box center [973, 28] width 16 height 16
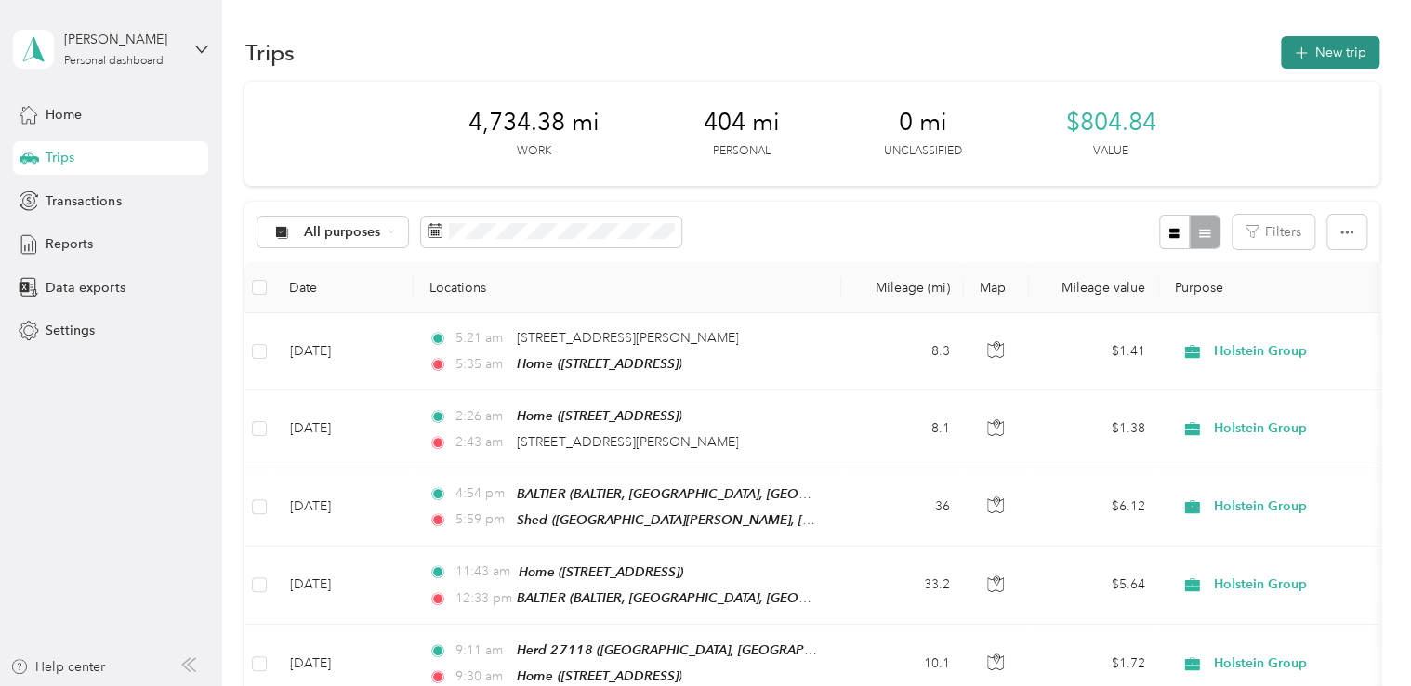
click at [1308, 52] on button "New trip" at bounding box center [1330, 52] width 99 height 33
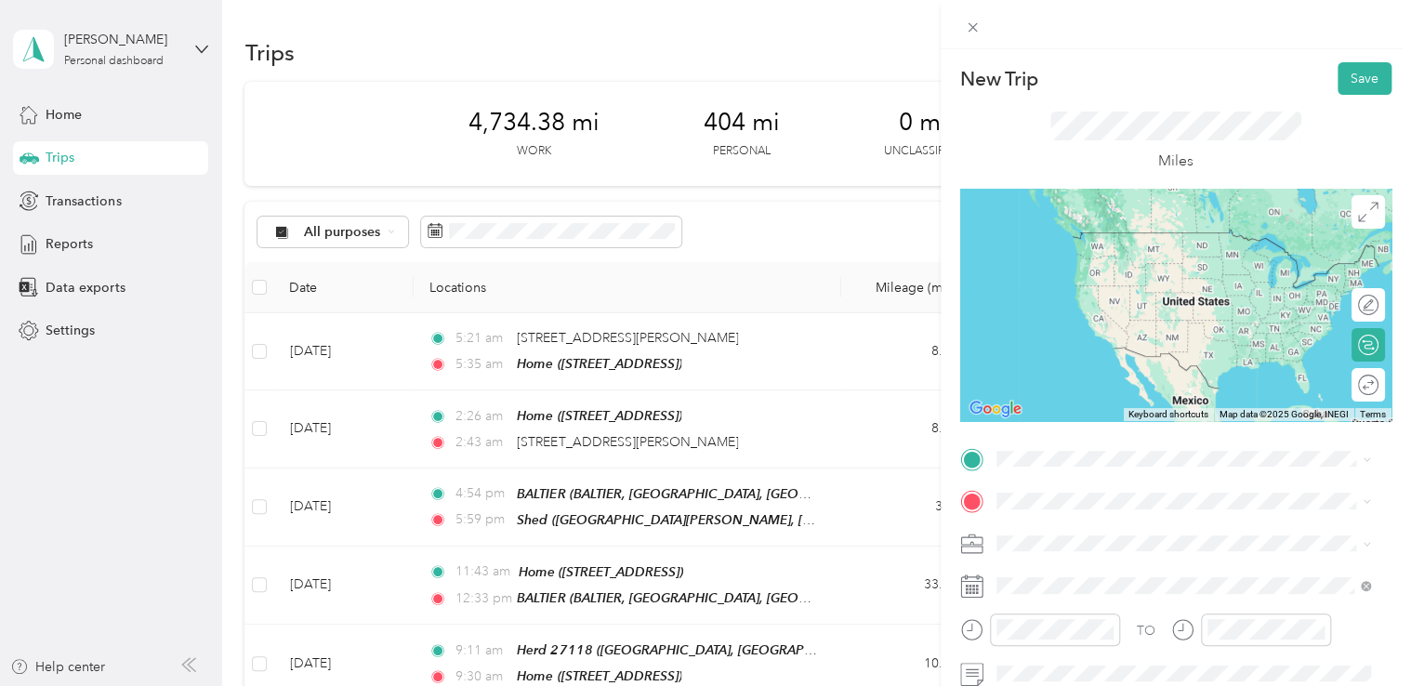
click at [1134, 265] on div "Home [STREET_ADDRESS]" at bounding box center [1090, 245] width 118 height 39
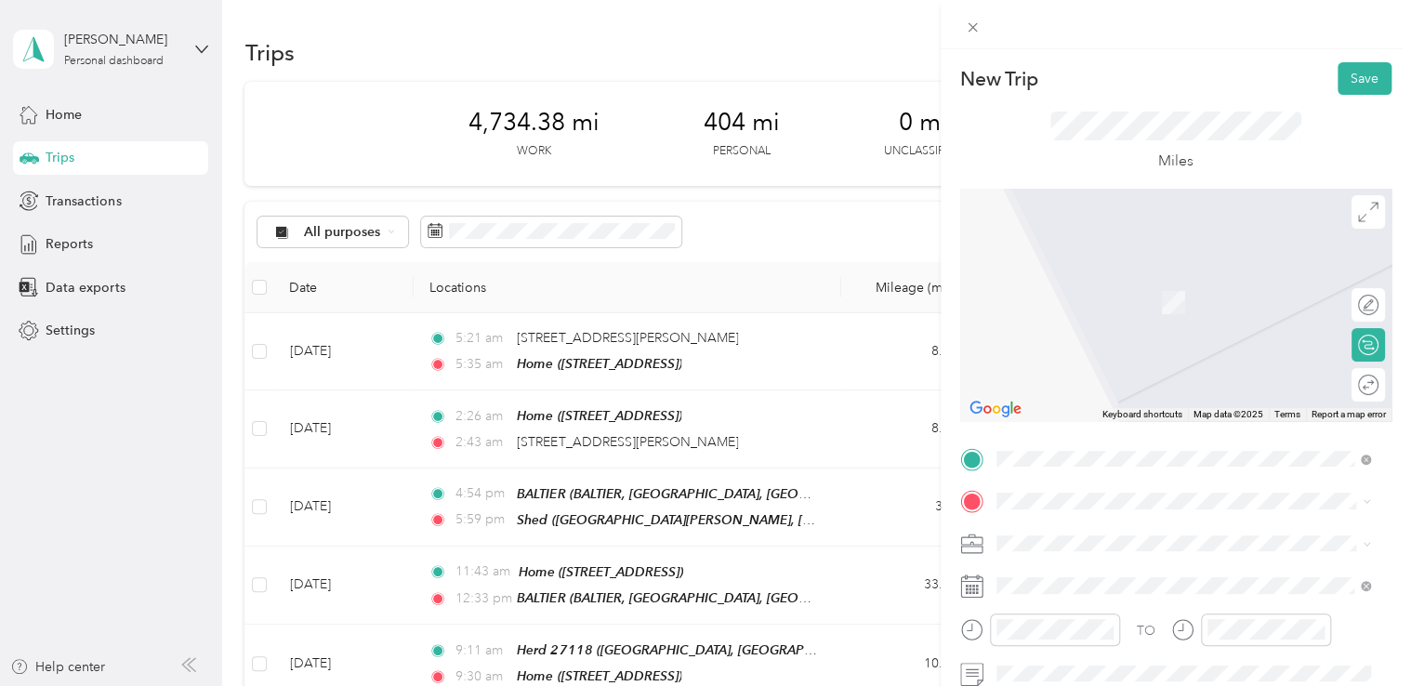
click at [1119, 318] on div "TEAM Herd 15851 GENOCH MAINS, DUNRAGIT, DG9 9ES, [GEOGRAPHIC_DATA], [GEOGRAPHIC…" at bounding box center [1197, 313] width 333 height 85
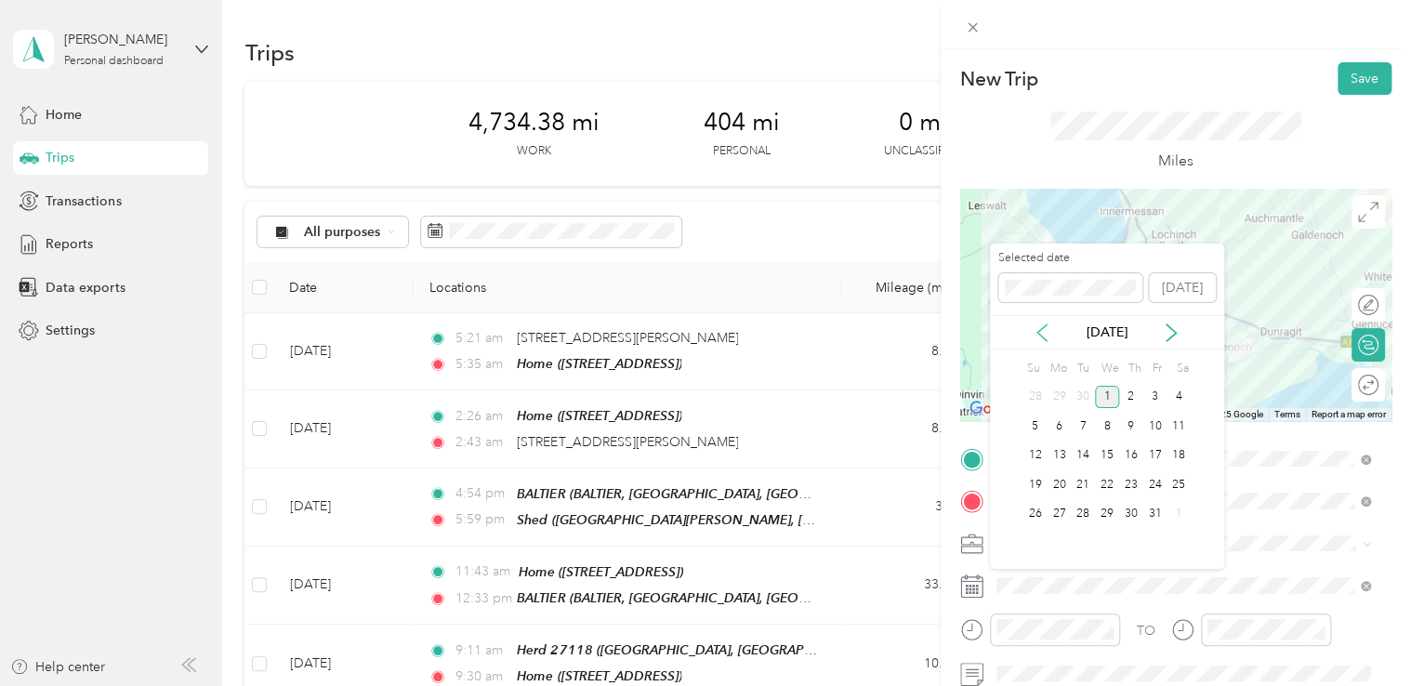
click at [1044, 327] on icon at bounding box center [1041, 332] width 9 height 17
click at [1158, 454] on div "19" at bounding box center [1154, 455] width 24 height 23
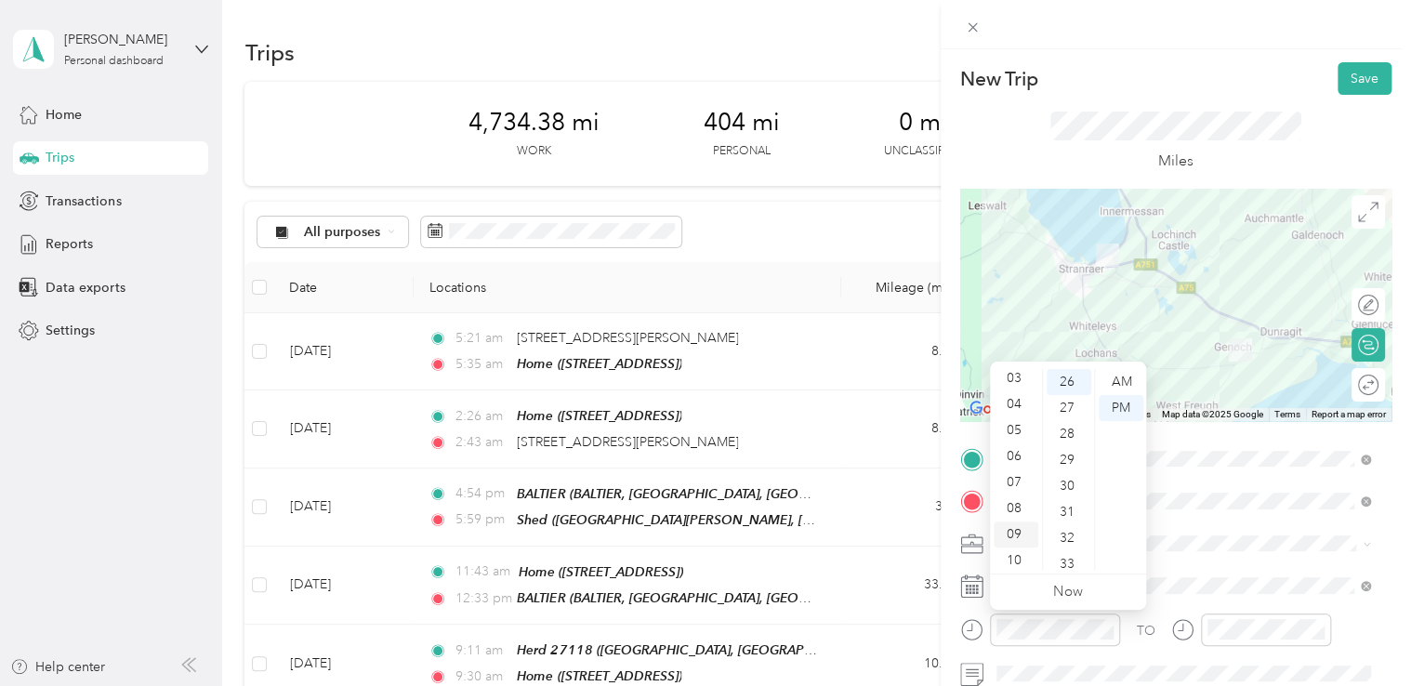
scroll to position [78, 0]
click at [1066, 481] on div "30" at bounding box center [1069, 486] width 45 height 26
click at [1019, 536] on div "09" at bounding box center [1016, 538] width 45 height 26
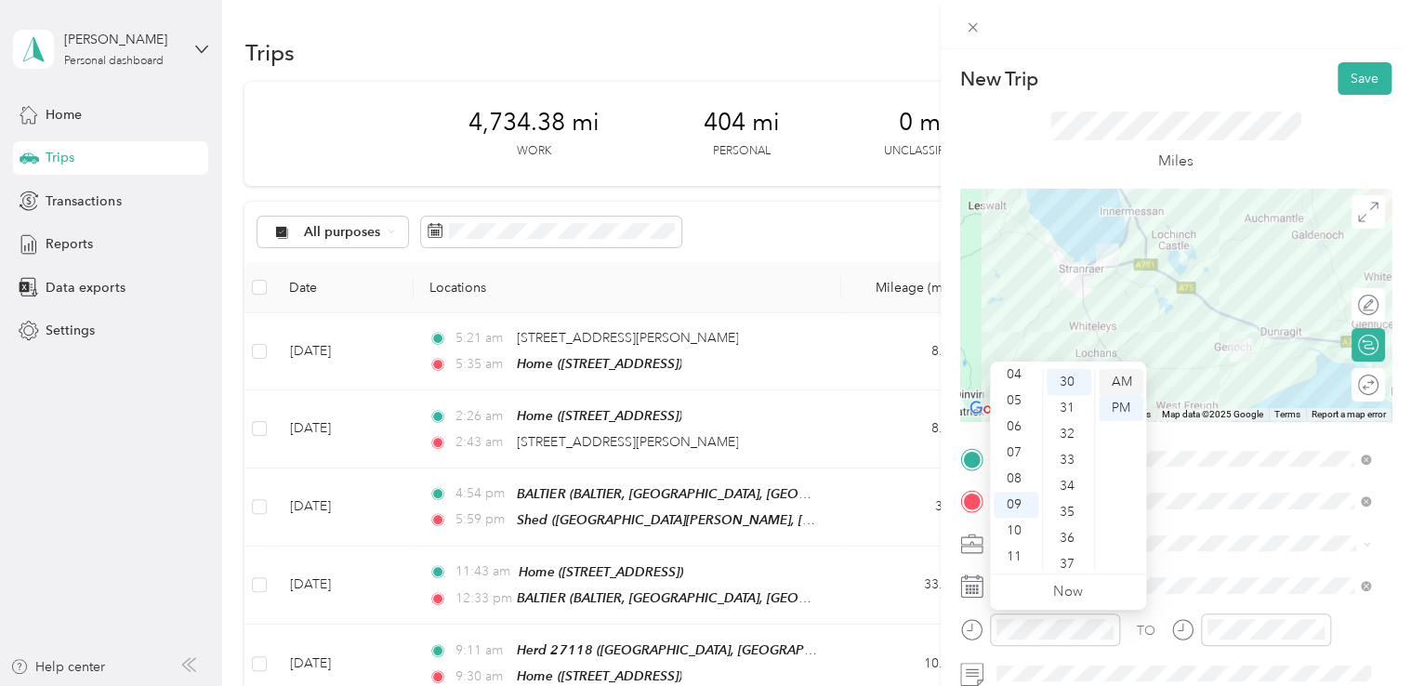
click at [1119, 375] on div "AM" at bounding box center [1121, 382] width 45 height 26
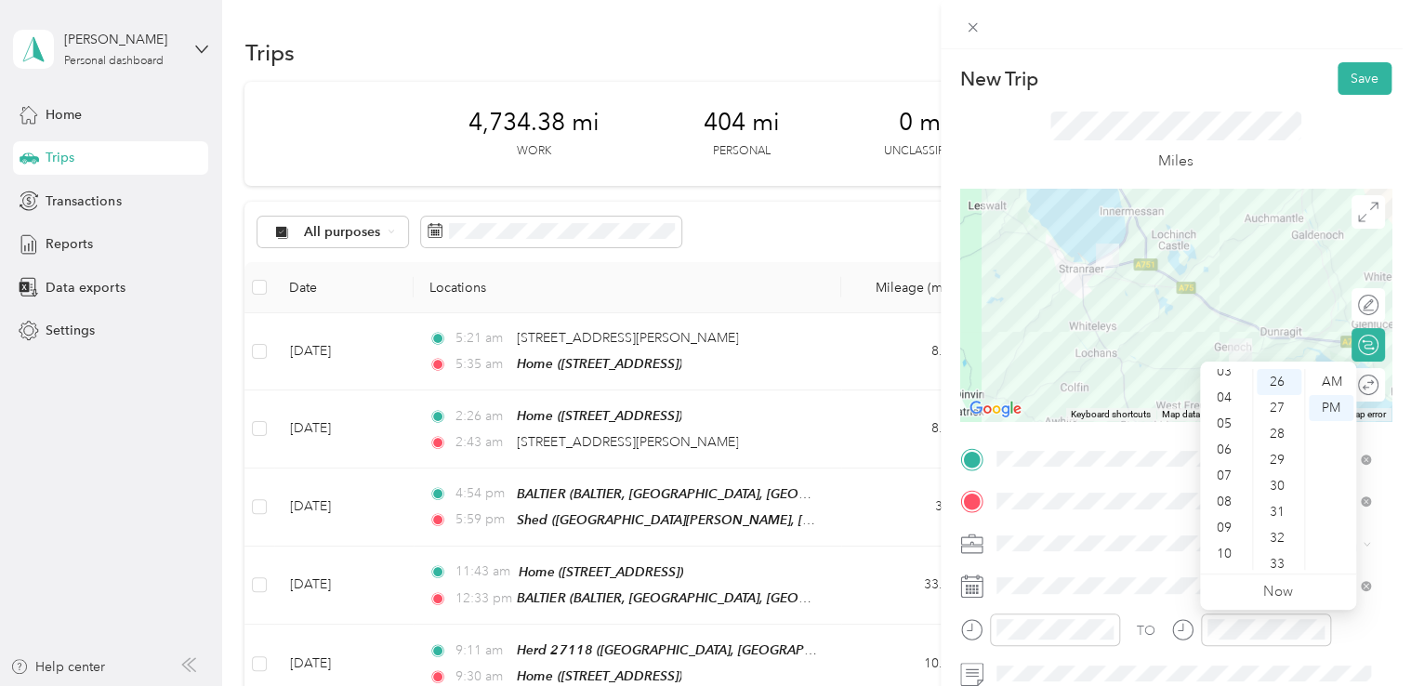
scroll to position [92, 0]
click at [1217, 521] on div "09" at bounding box center [1226, 524] width 45 height 26
click at [1288, 442] on div "45" at bounding box center [1279, 442] width 45 height 26
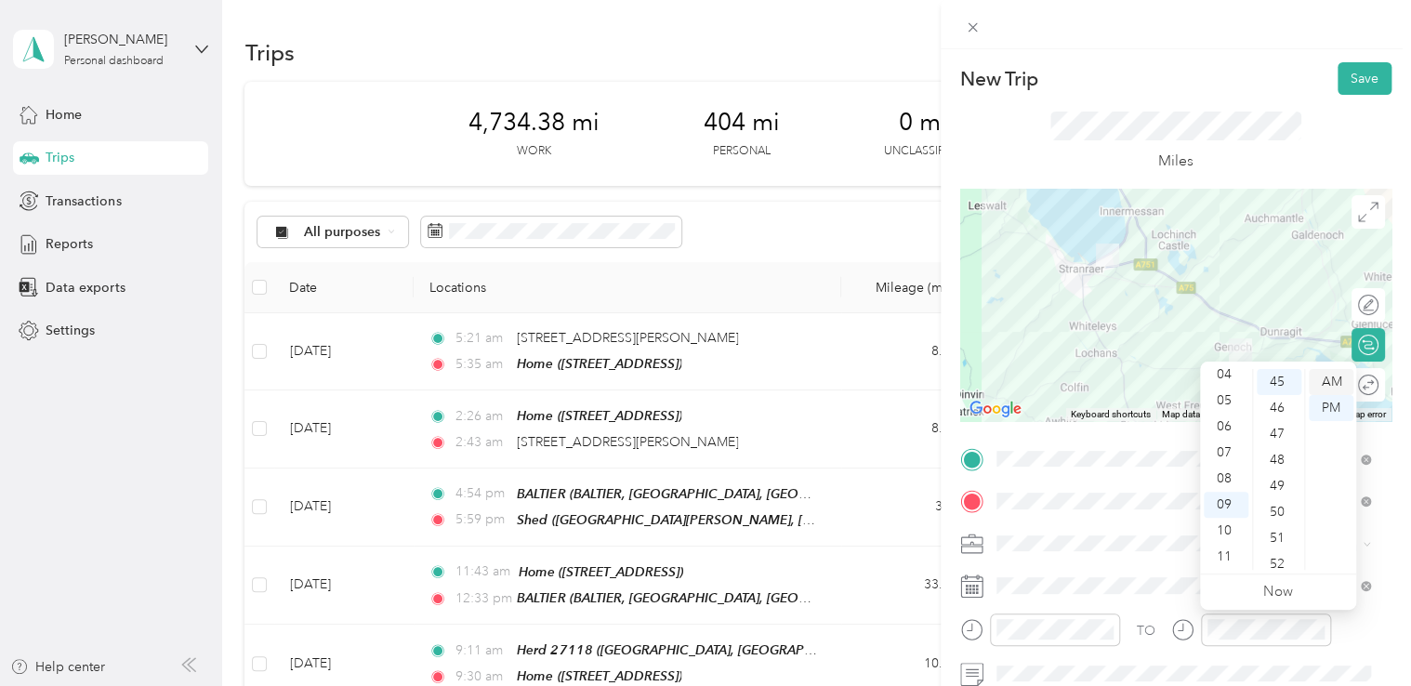
click at [1332, 381] on div "AM" at bounding box center [1331, 382] width 45 height 26
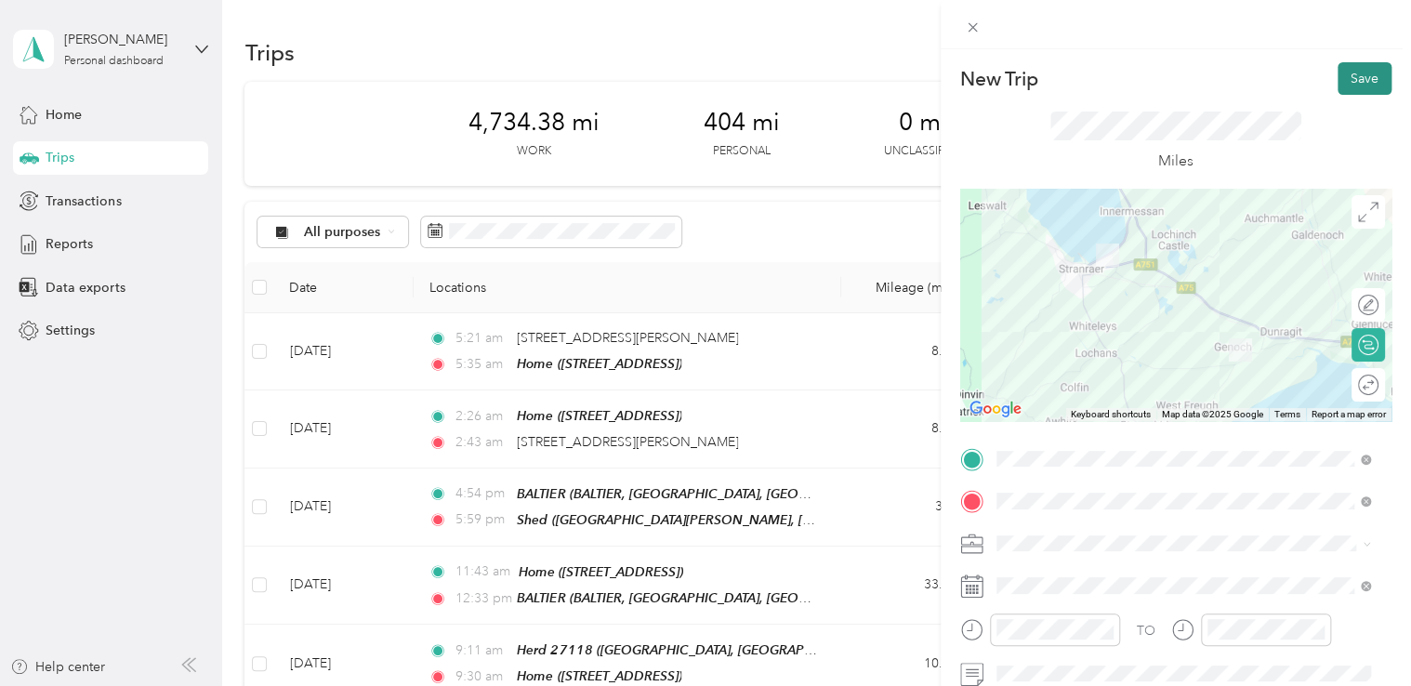
click at [1357, 76] on button "Save" at bounding box center [1364, 78] width 54 height 33
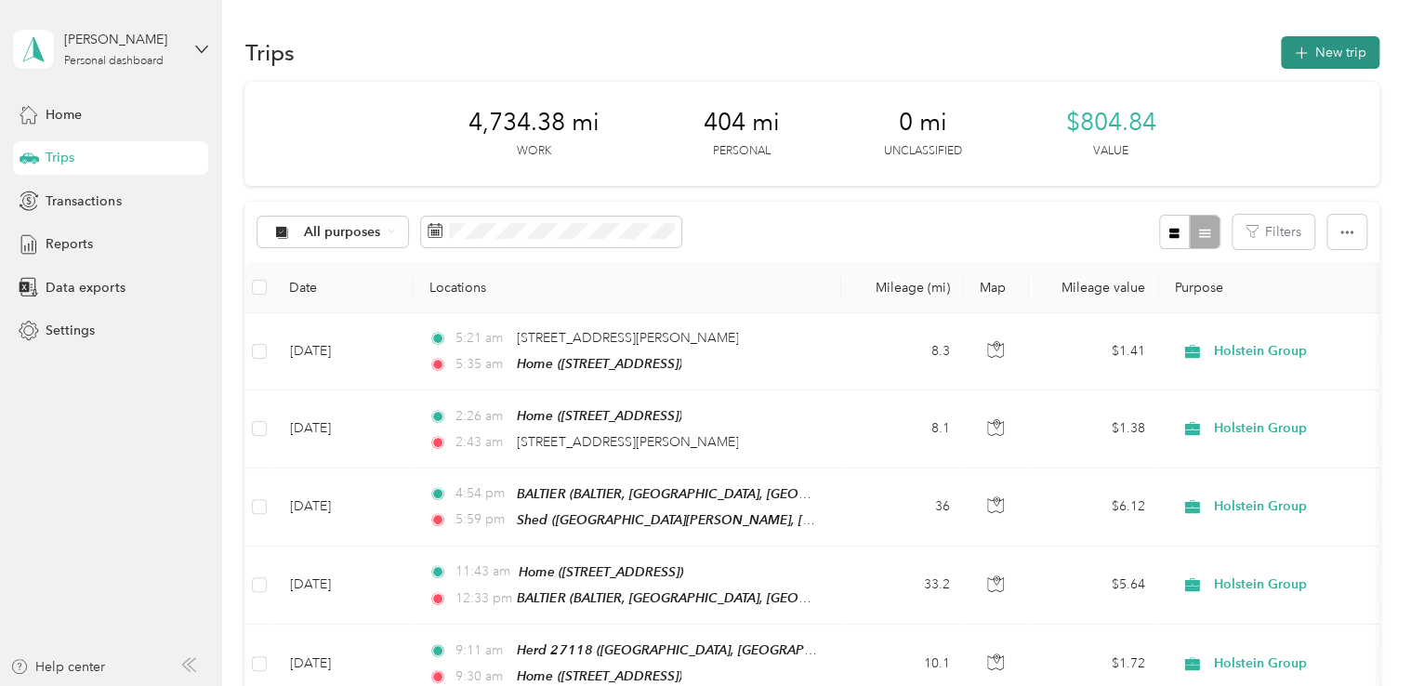
click at [1331, 48] on button "New trip" at bounding box center [1330, 52] width 99 height 33
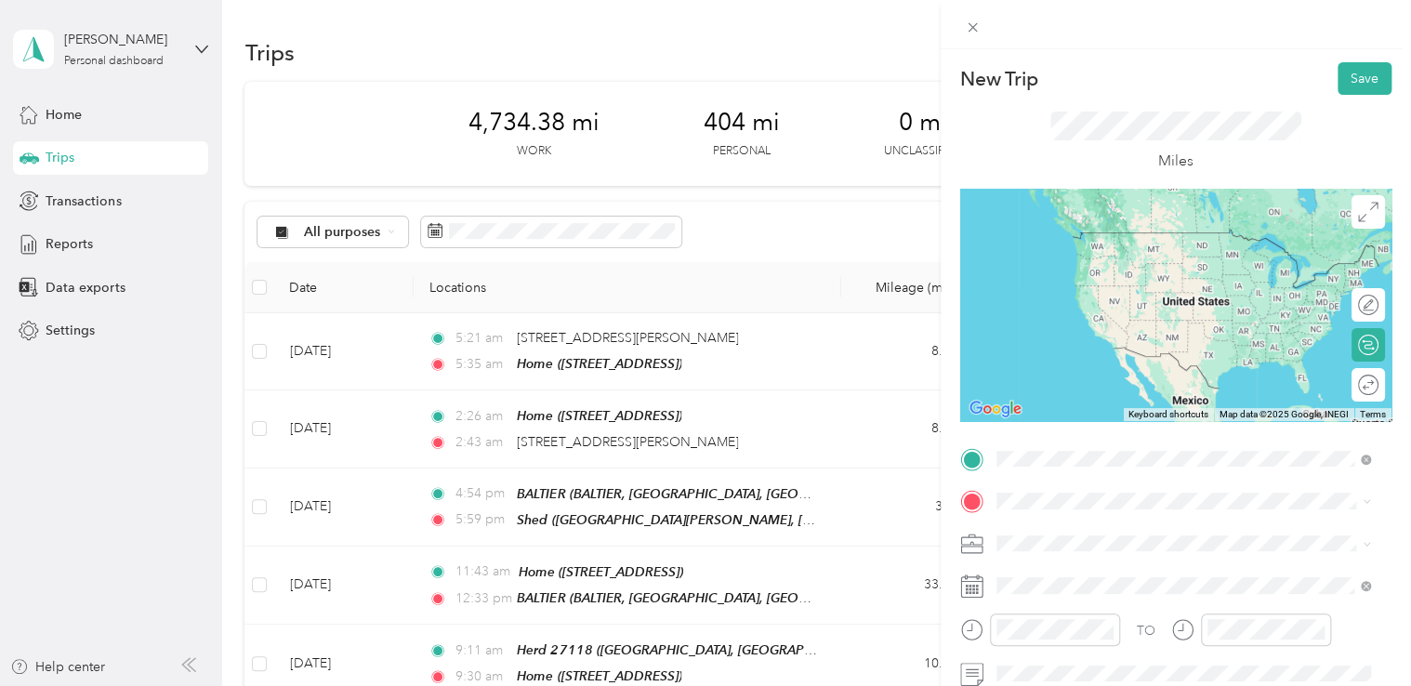
click at [1154, 281] on span "GENOCH MAINS, DUNRAGIT, DG9 9ES, [GEOGRAPHIC_DATA], [GEOGRAPHIC_DATA], [GEOGRAP…" at bounding box center [1170, 285] width 279 height 55
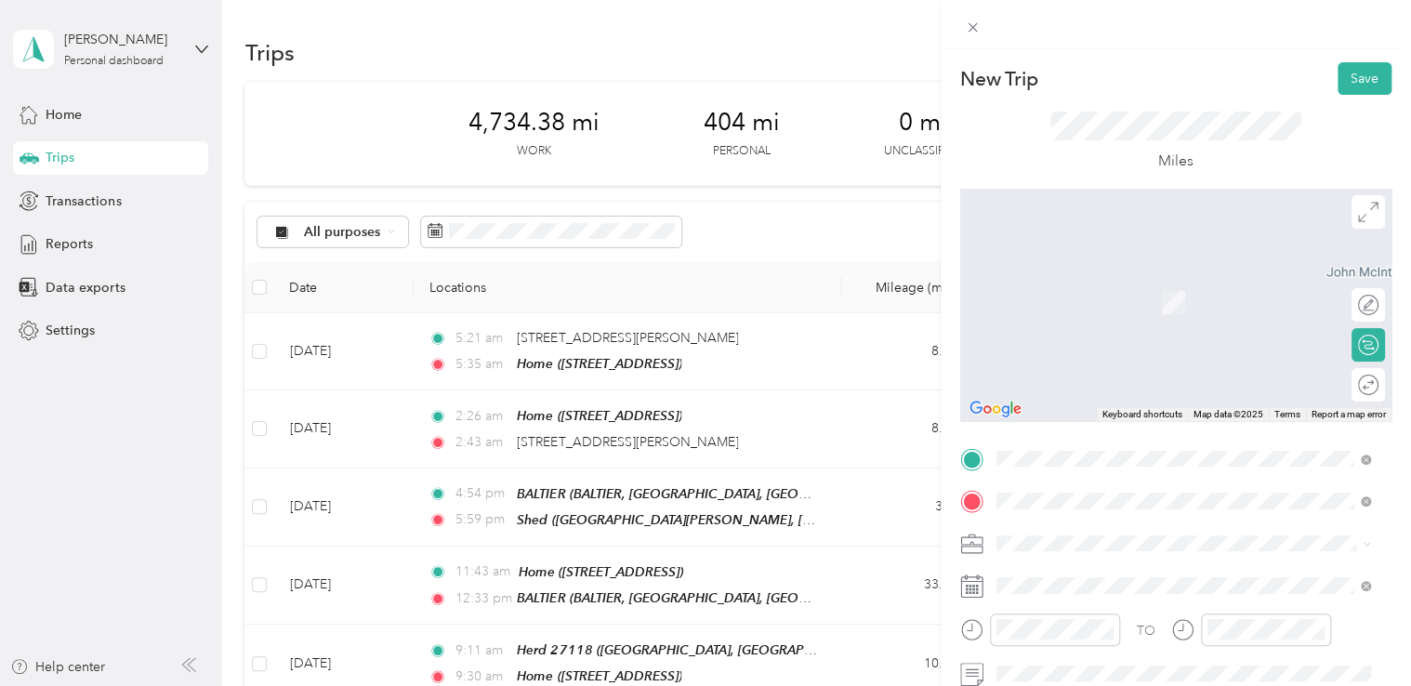
click at [1148, 302] on span "[STREET_ADDRESS]" at bounding box center [1090, 303] width 118 height 16
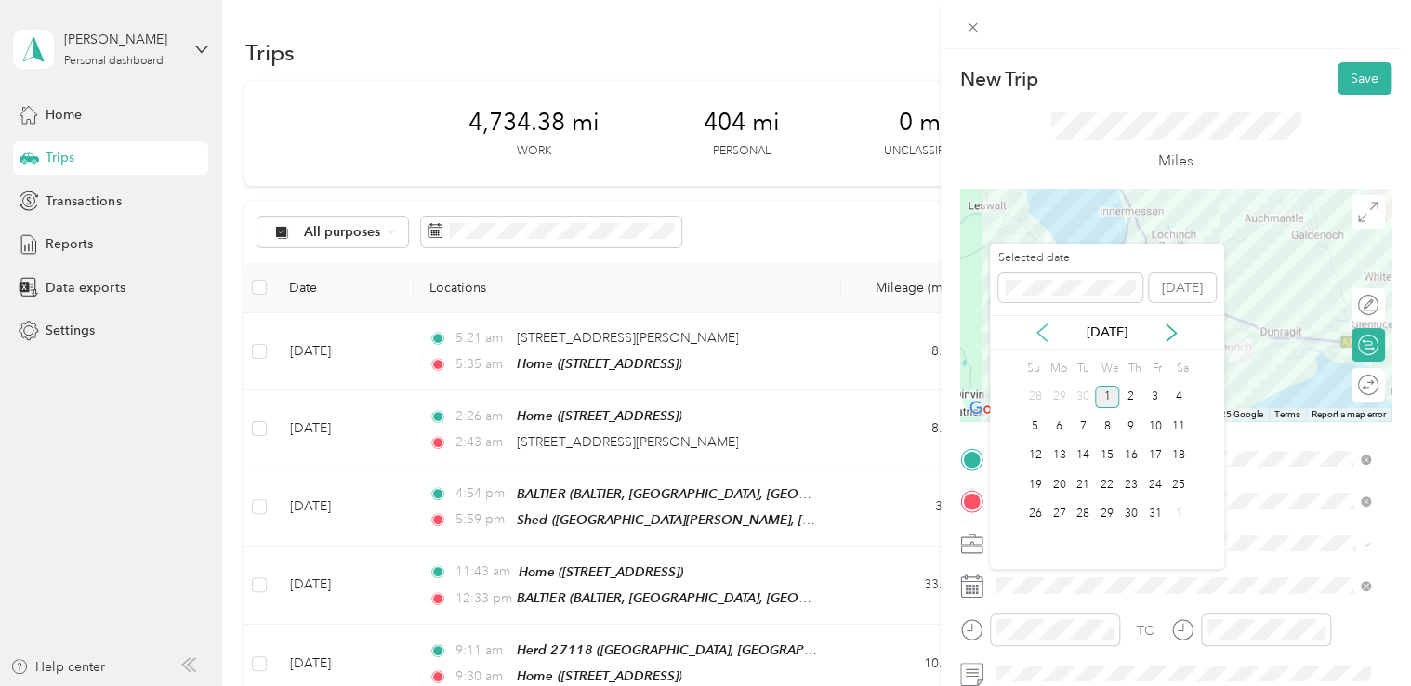
click at [1048, 333] on icon at bounding box center [1042, 332] width 19 height 19
click at [1152, 454] on div "19" at bounding box center [1154, 455] width 24 height 23
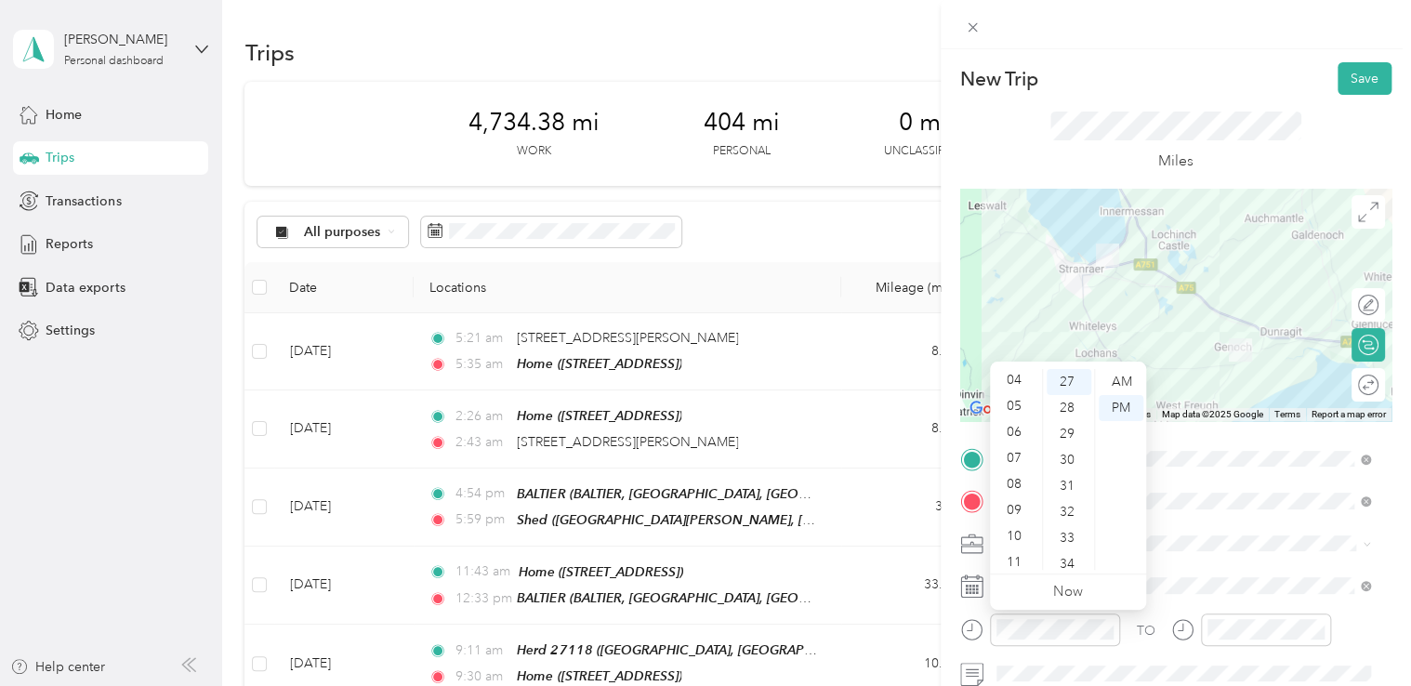
scroll to position [112, 0]
click at [1019, 526] on div "10" at bounding box center [1016, 531] width 45 height 26
click at [1121, 385] on div "AM" at bounding box center [1121, 382] width 45 height 26
click at [1065, 456] on div "30" at bounding box center [1069, 460] width 45 height 26
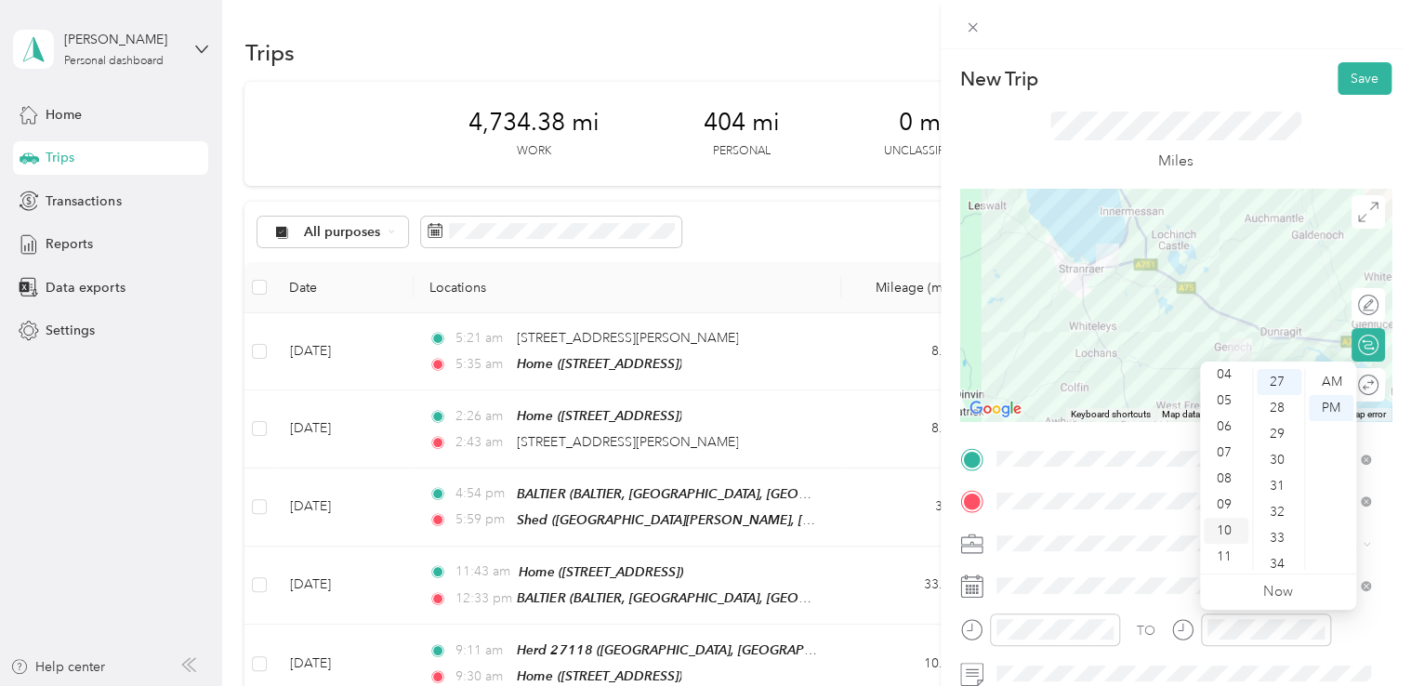
click at [1229, 526] on div "10" at bounding box center [1226, 531] width 45 height 26
click at [1272, 534] on div "45" at bounding box center [1279, 538] width 45 height 26
click at [1338, 387] on div "AM" at bounding box center [1331, 382] width 45 height 26
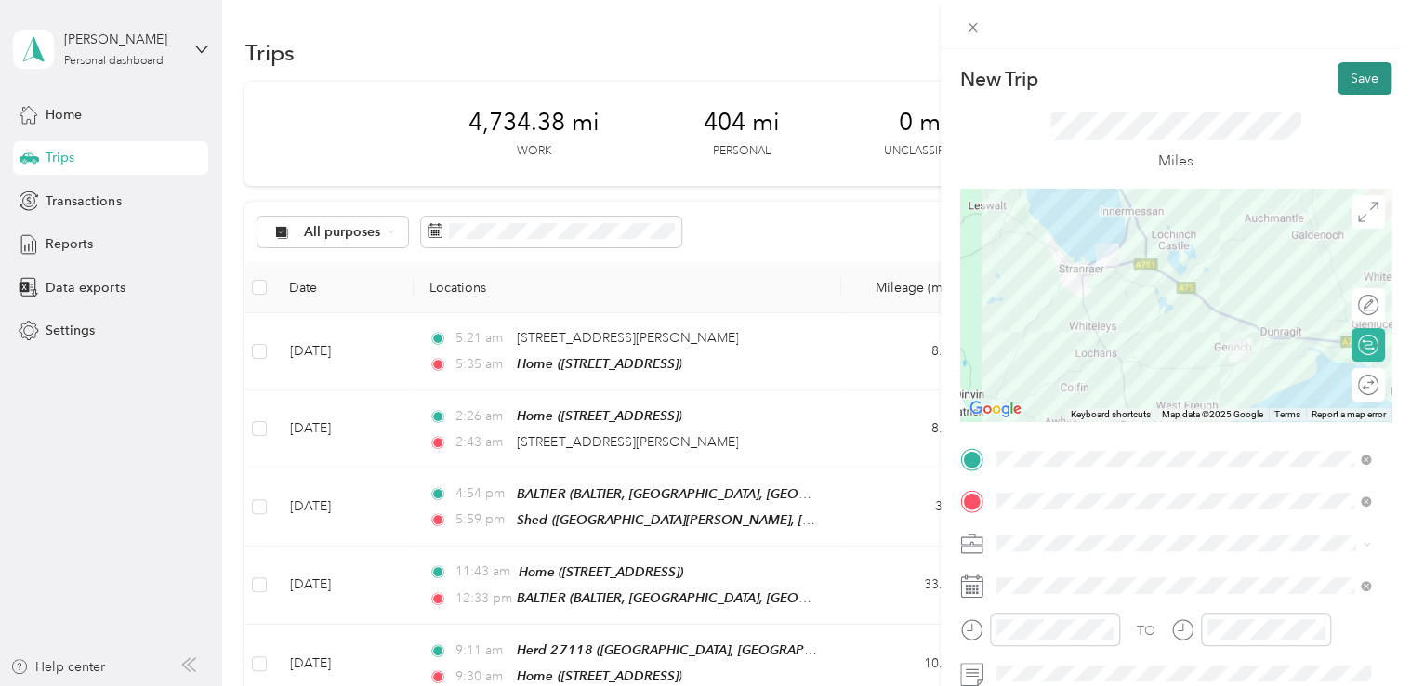
click at [1364, 69] on button "Save" at bounding box center [1364, 78] width 54 height 33
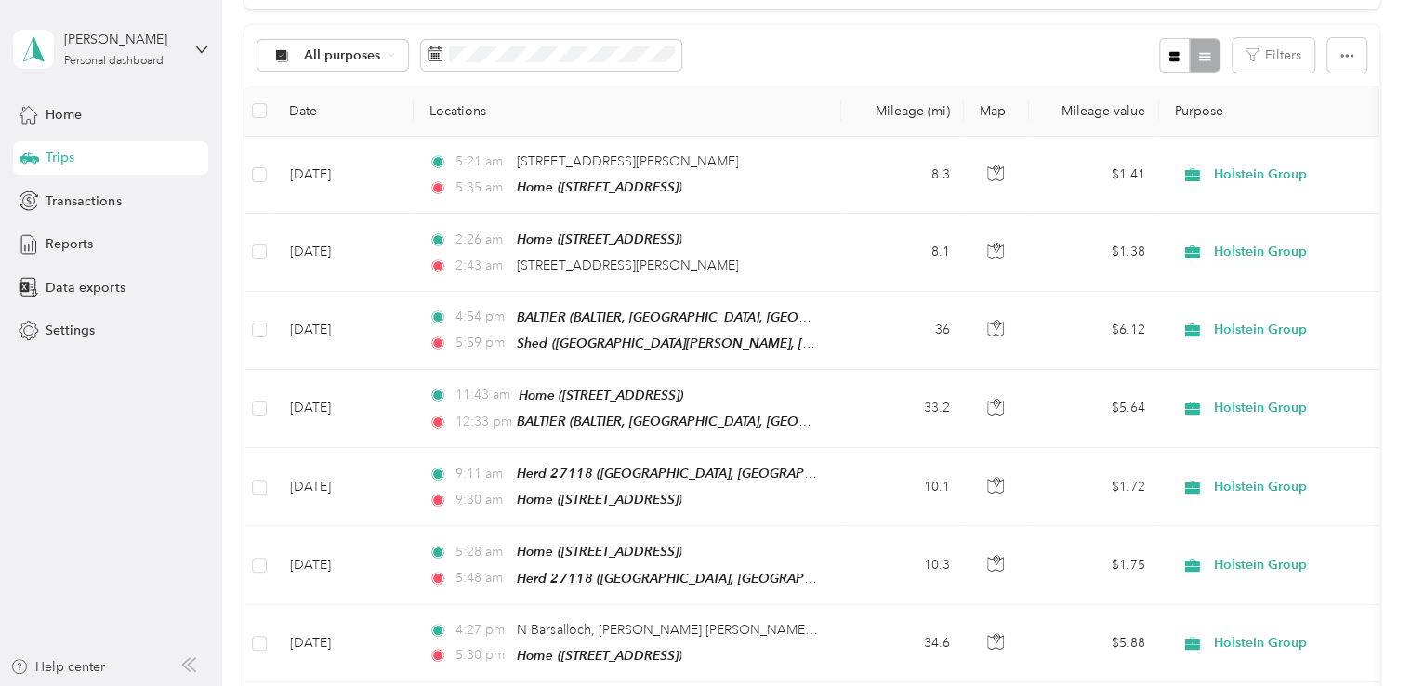
scroll to position [0, 0]
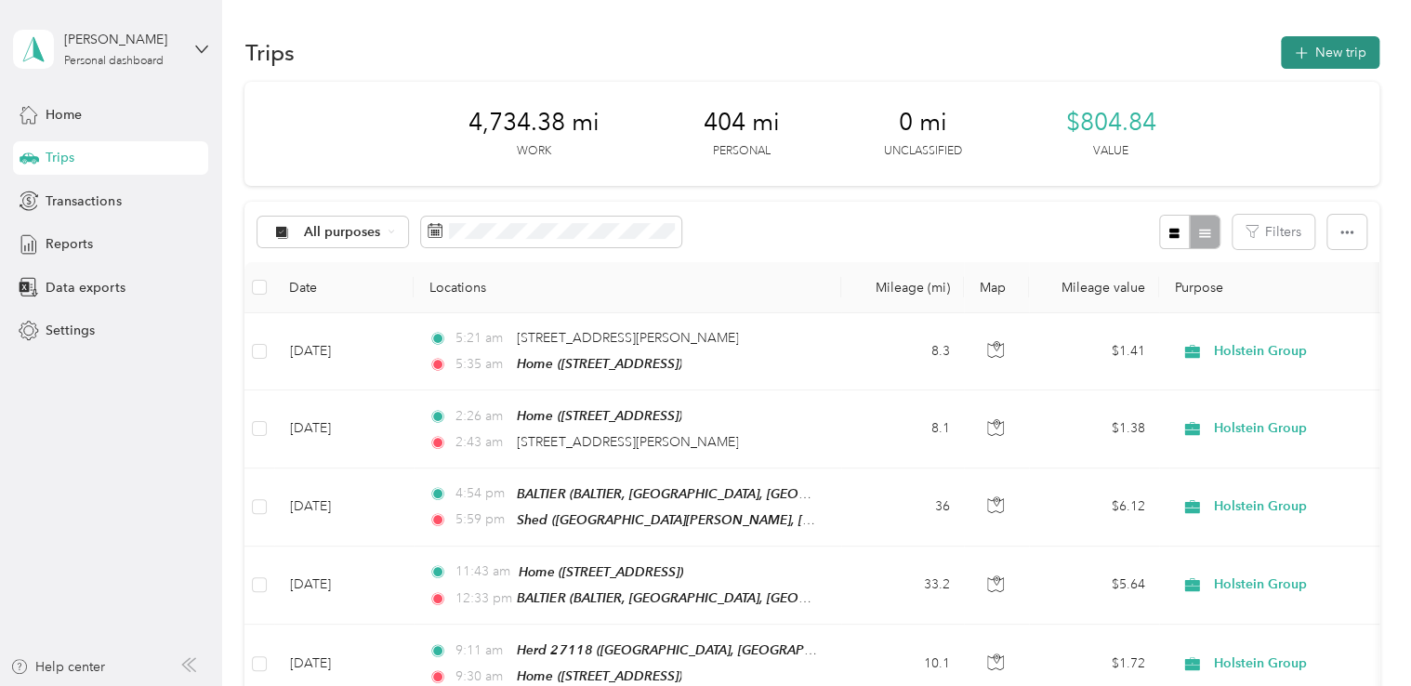
click at [1310, 58] on button "New trip" at bounding box center [1330, 52] width 99 height 33
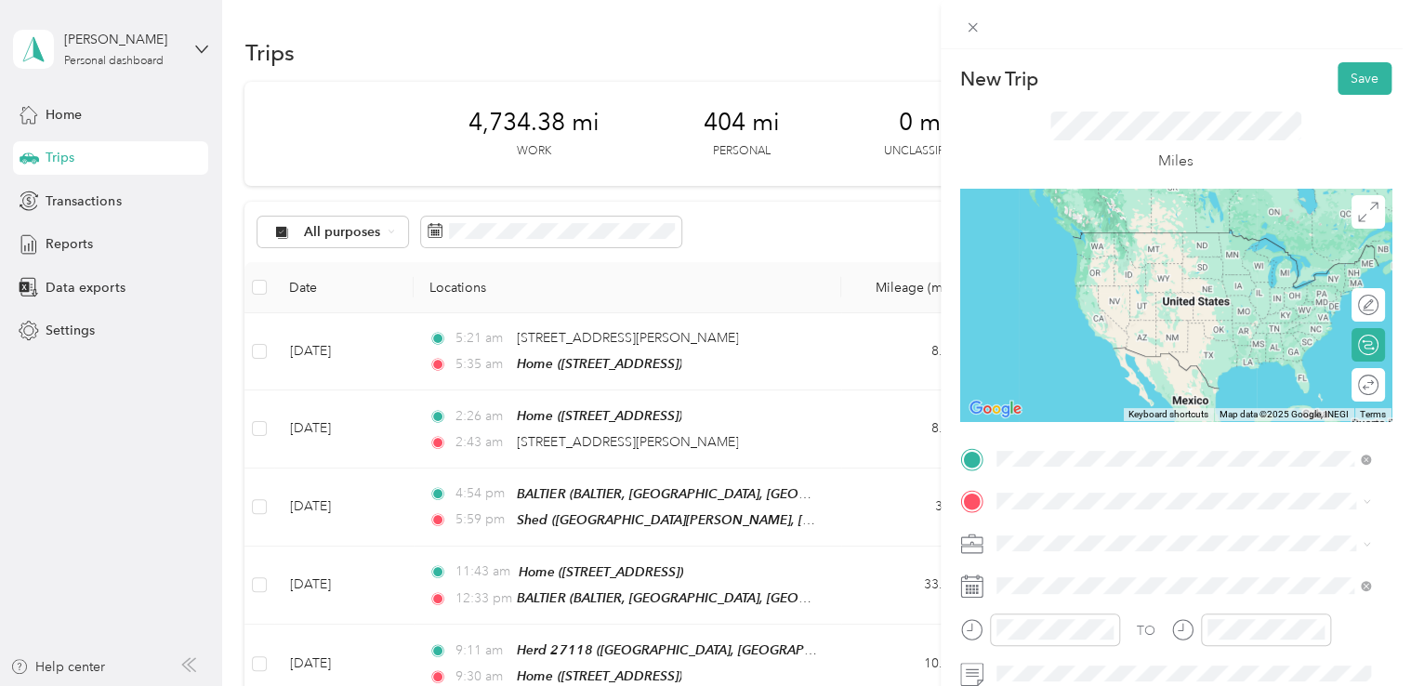
click at [1116, 258] on span "[STREET_ADDRESS]" at bounding box center [1090, 260] width 118 height 16
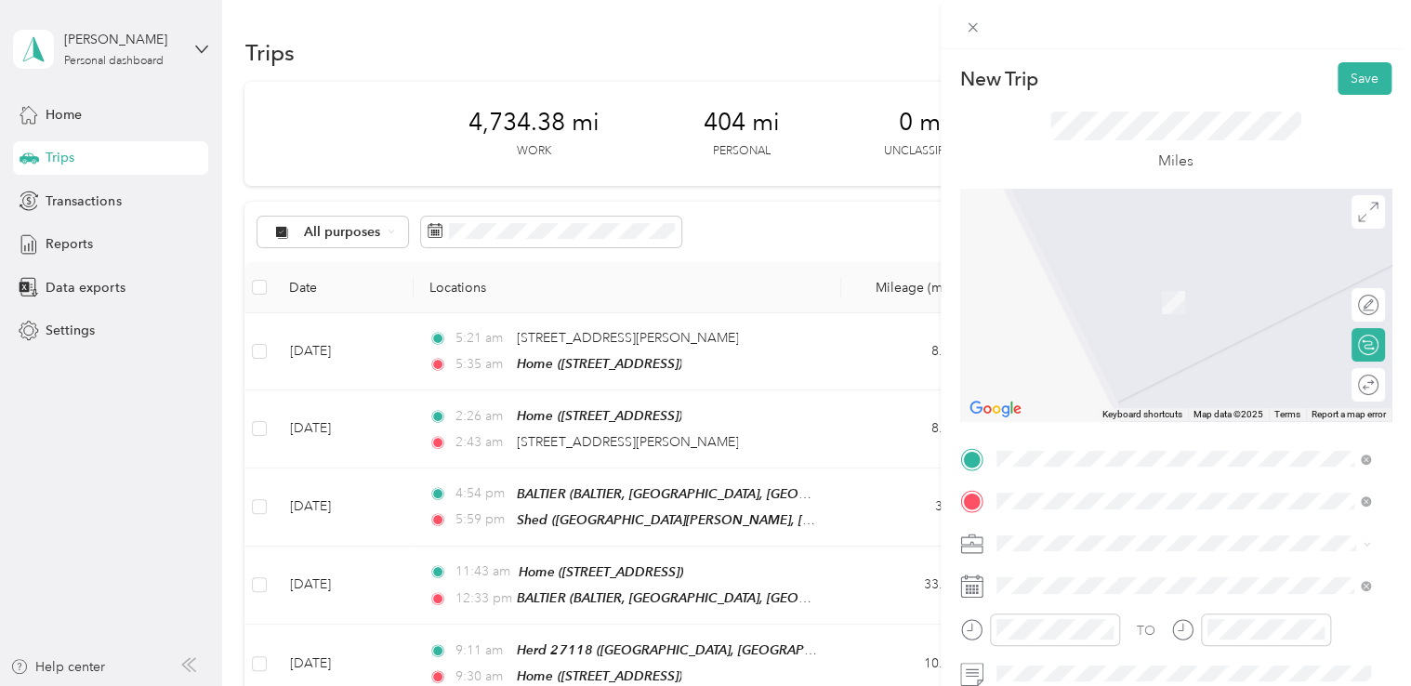
click at [1100, 393] on span "[GEOGRAPHIC_DATA], [GEOGRAPHIC_DATA], DG8 8DS, [PERSON_NAME][GEOGRAPHIC_DATA][P…" at bounding box center [1186, 403] width 310 height 74
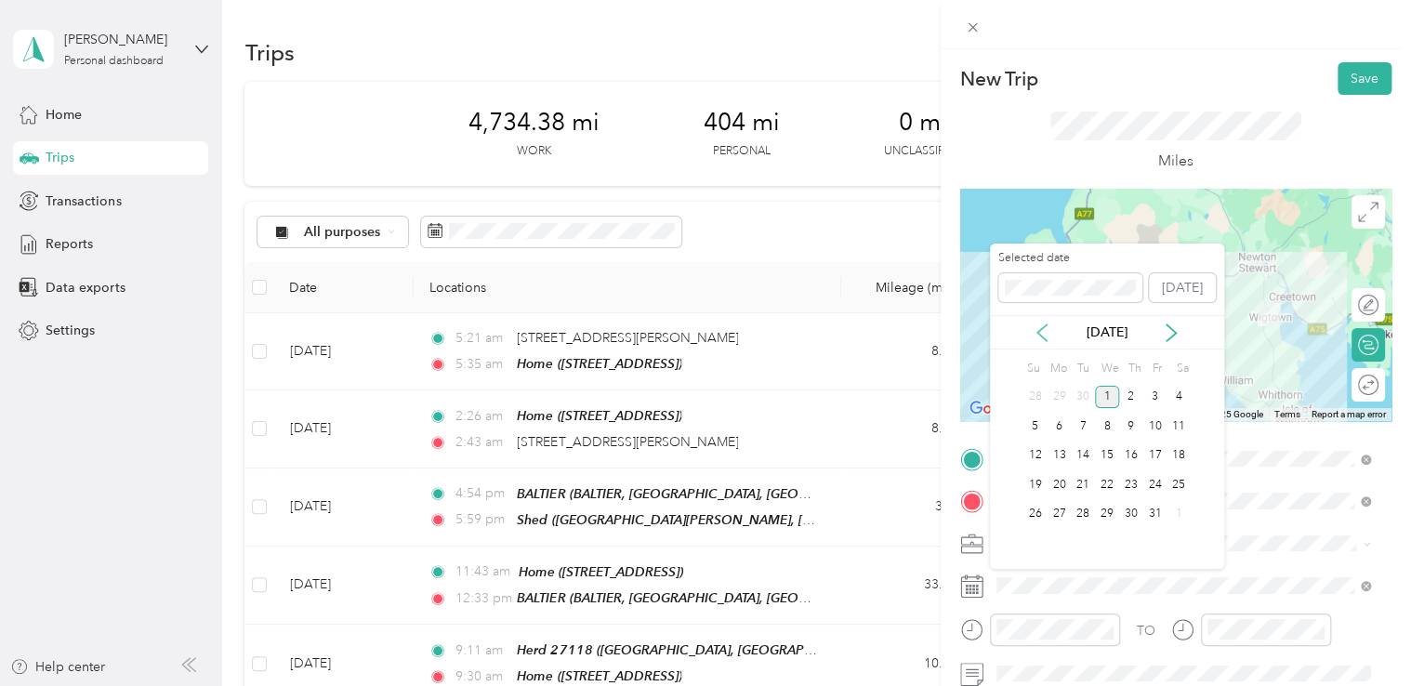
click at [1048, 336] on icon at bounding box center [1042, 332] width 19 height 19
click at [1130, 449] on div "18" at bounding box center [1131, 455] width 24 height 23
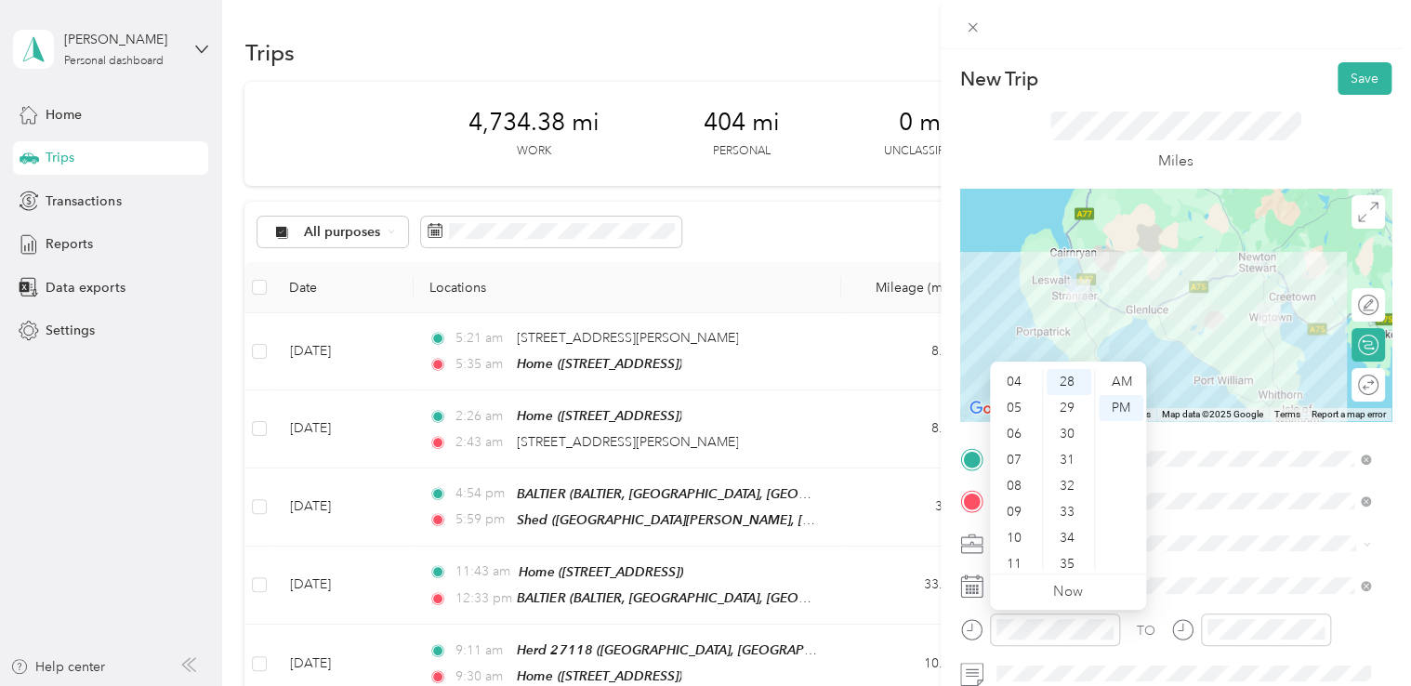
scroll to position [112, 0]
click at [1026, 509] on div "09" at bounding box center [1016, 505] width 45 height 26
click at [1082, 429] on div "30" at bounding box center [1069, 434] width 45 height 26
click at [1123, 381] on div "AM" at bounding box center [1121, 382] width 45 height 26
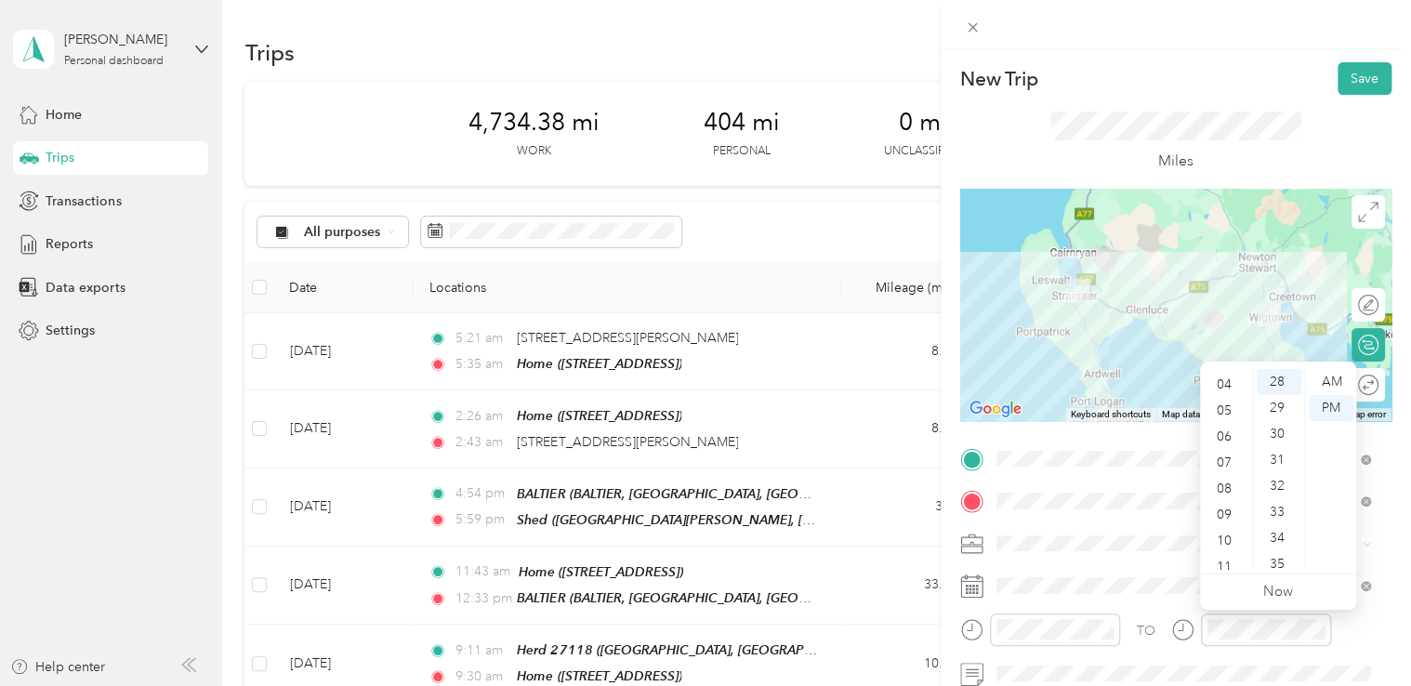
scroll to position [112, 0]
click at [1228, 529] on div "10" at bounding box center [1226, 531] width 45 height 26
click at [1306, 471] on ul "AM PM" at bounding box center [1330, 469] width 52 height 201
click at [1279, 491] on div "20" at bounding box center [1279, 494] width 45 height 26
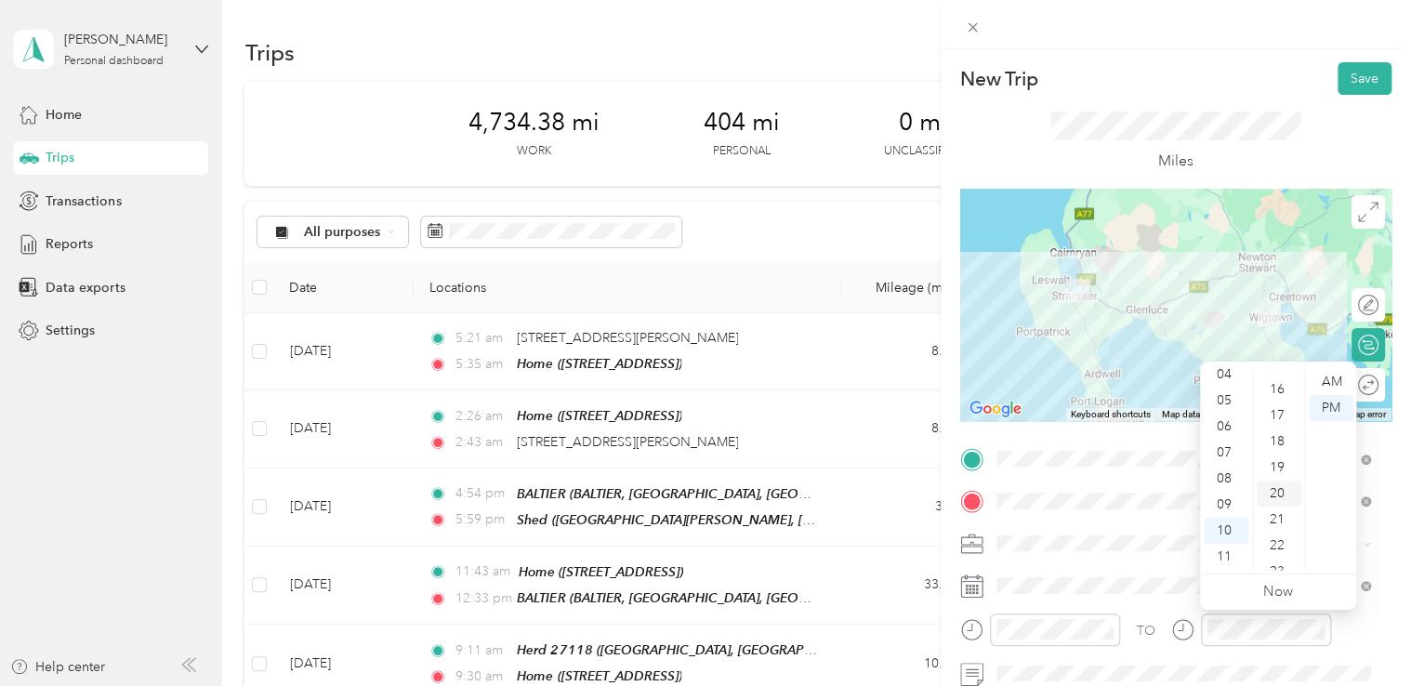
scroll to position [520, 0]
click at [1355, 90] on button "Save" at bounding box center [1364, 78] width 54 height 33
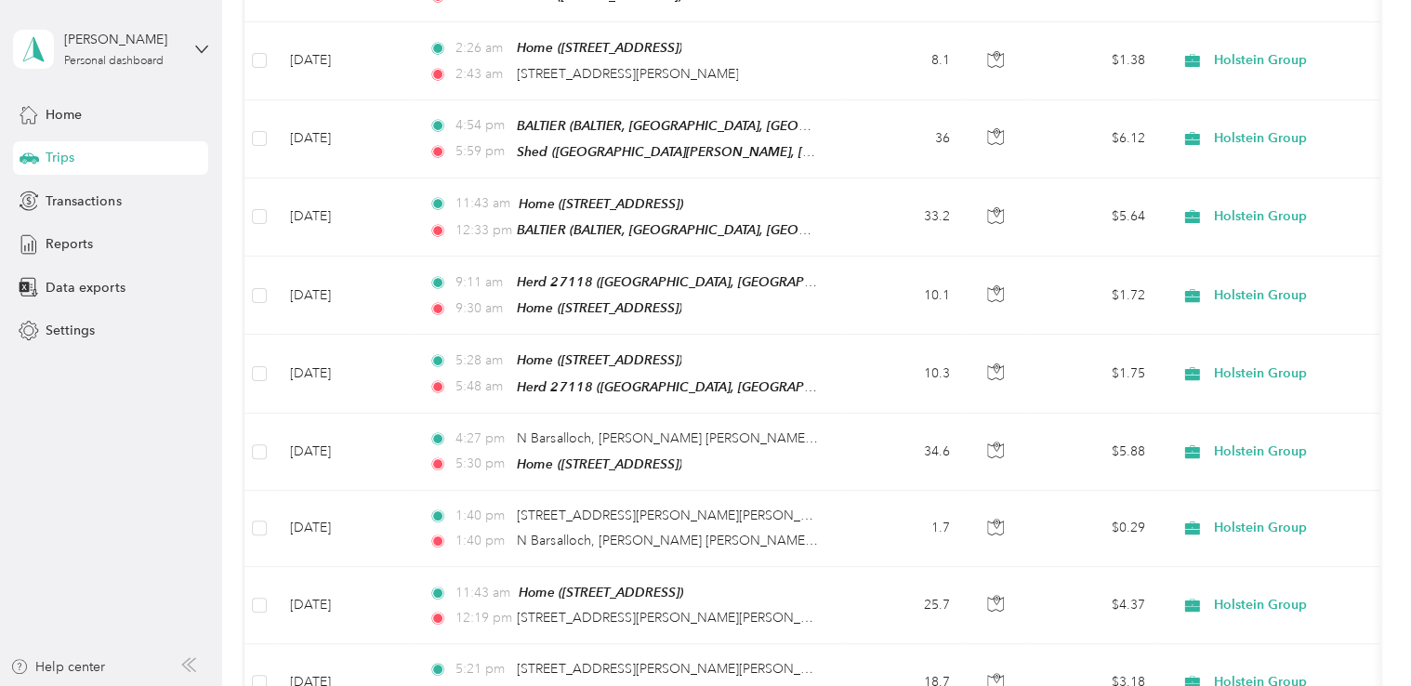
scroll to position [0, 0]
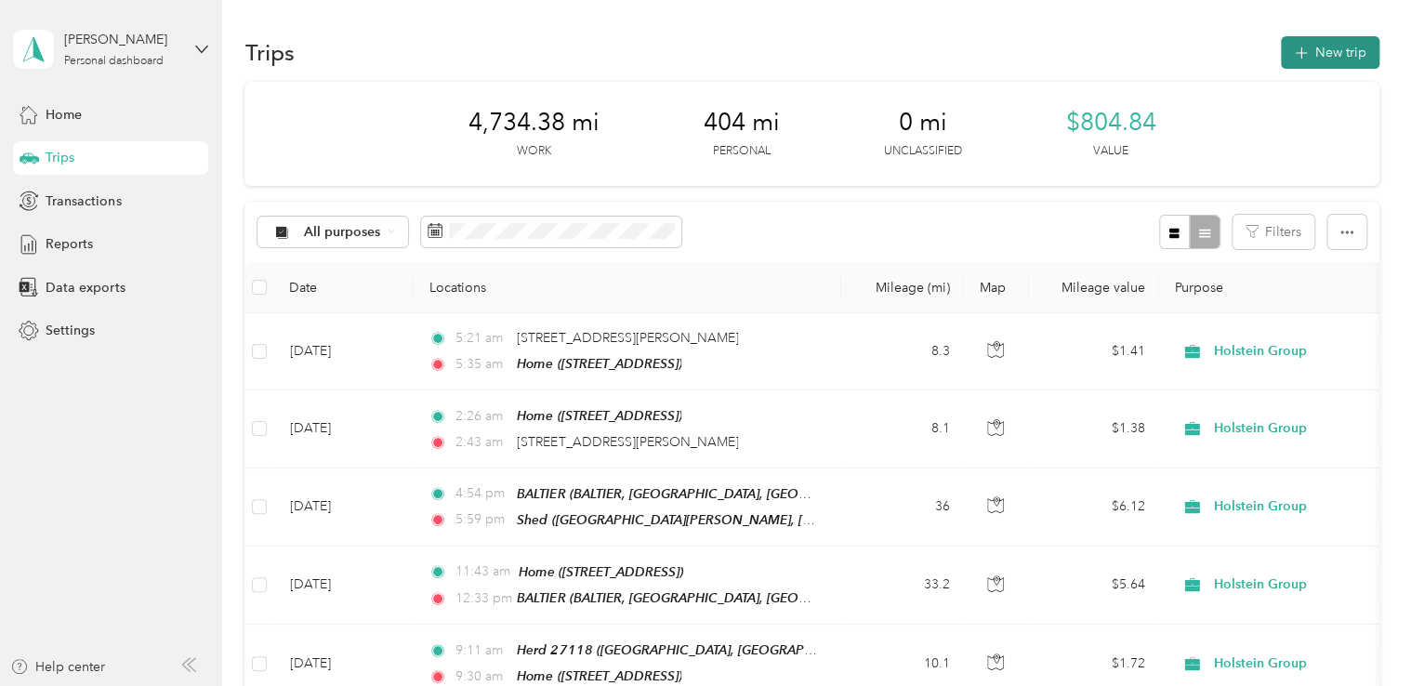
click at [1309, 59] on button "New trip" at bounding box center [1330, 52] width 99 height 33
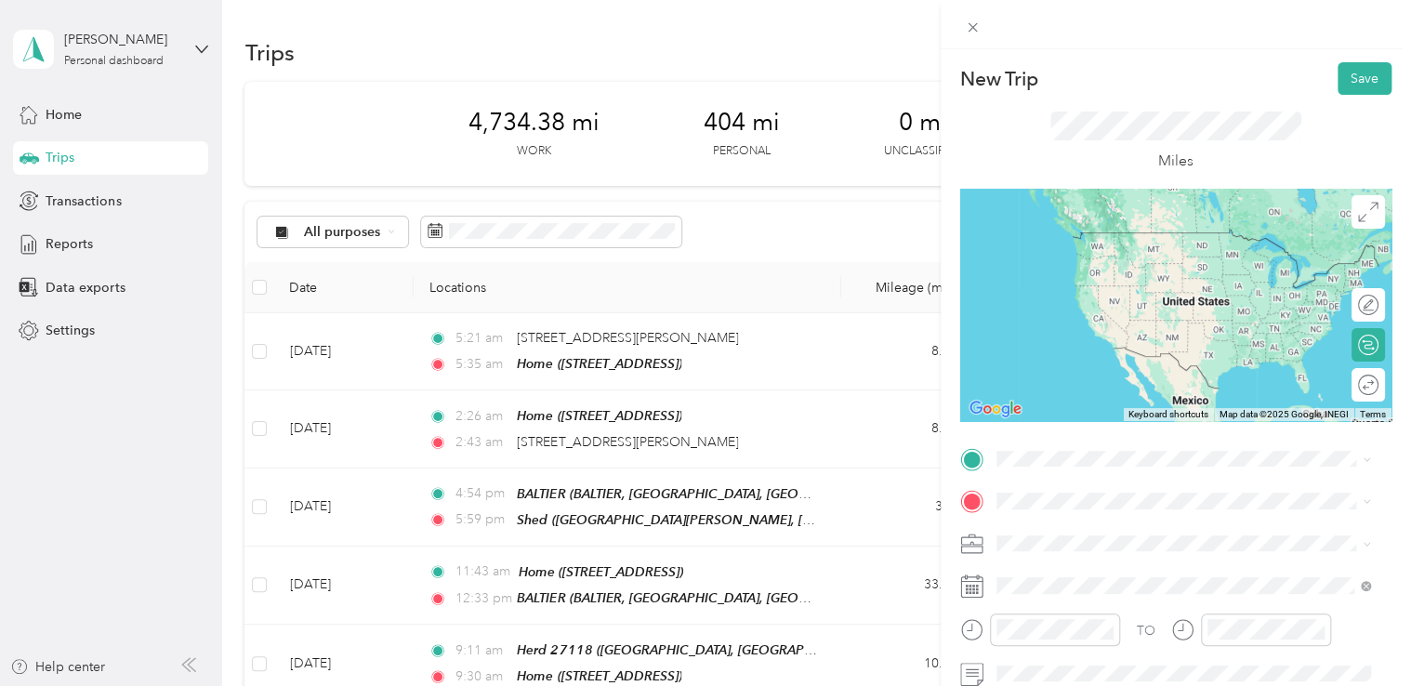
click at [1119, 350] on span "[GEOGRAPHIC_DATA], [GEOGRAPHIC_DATA], DG8 8DS, [PERSON_NAME][GEOGRAPHIC_DATA][P…" at bounding box center [1186, 360] width 310 height 74
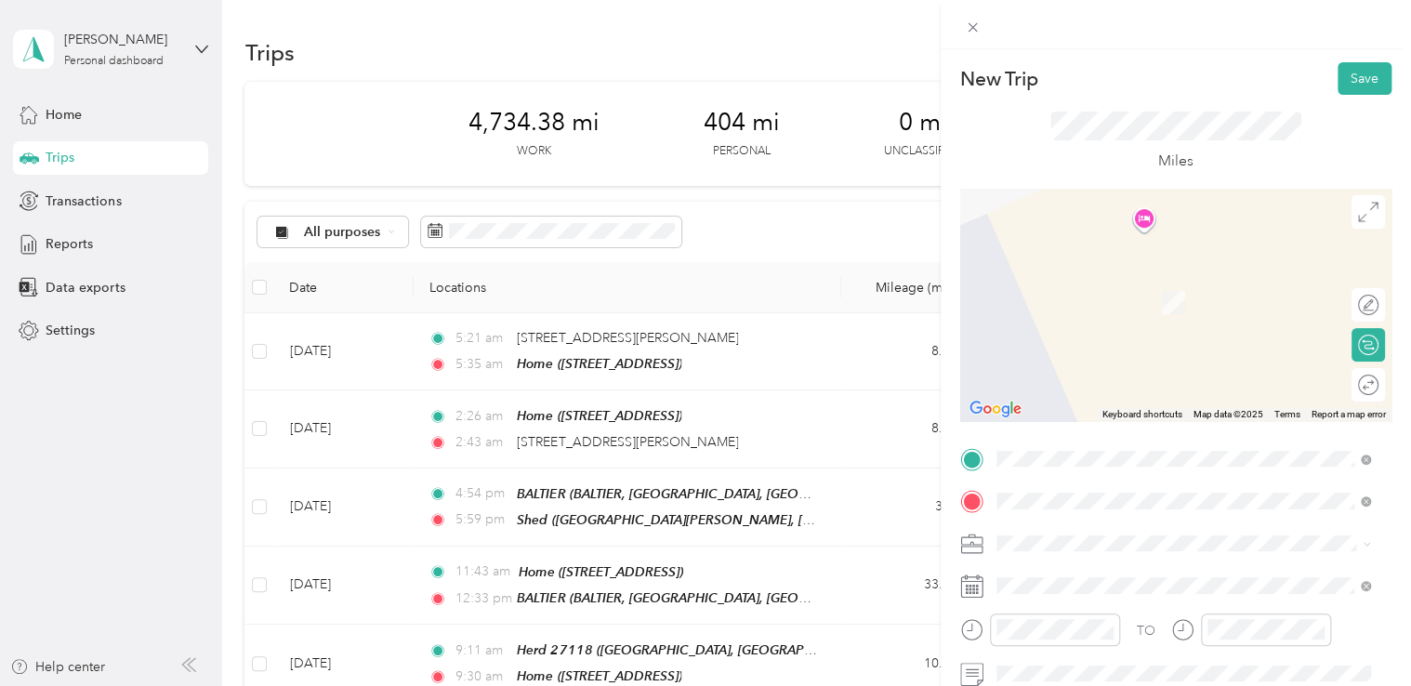
click at [1125, 312] on div "Home [STREET_ADDRESS]" at bounding box center [1090, 292] width 118 height 39
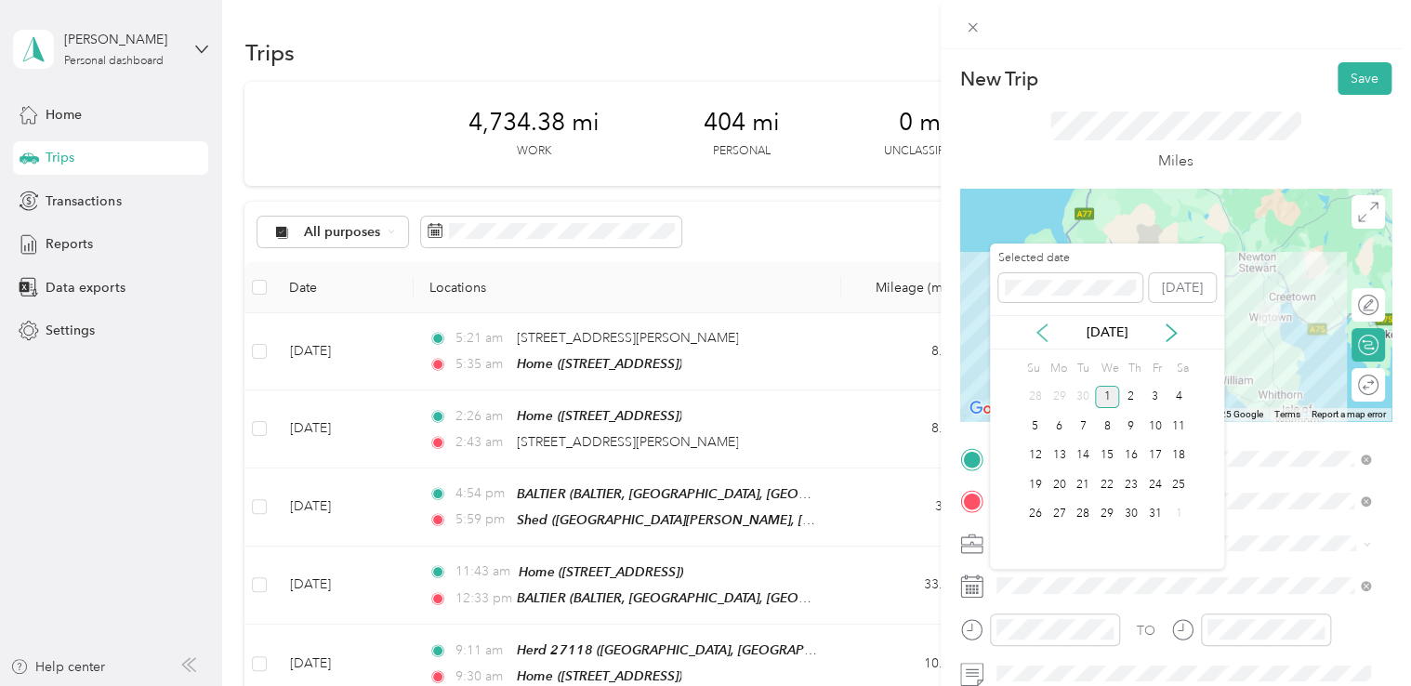
click at [1046, 336] on icon at bounding box center [1042, 332] width 19 height 19
click at [1124, 454] on div "18" at bounding box center [1131, 455] width 24 height 23
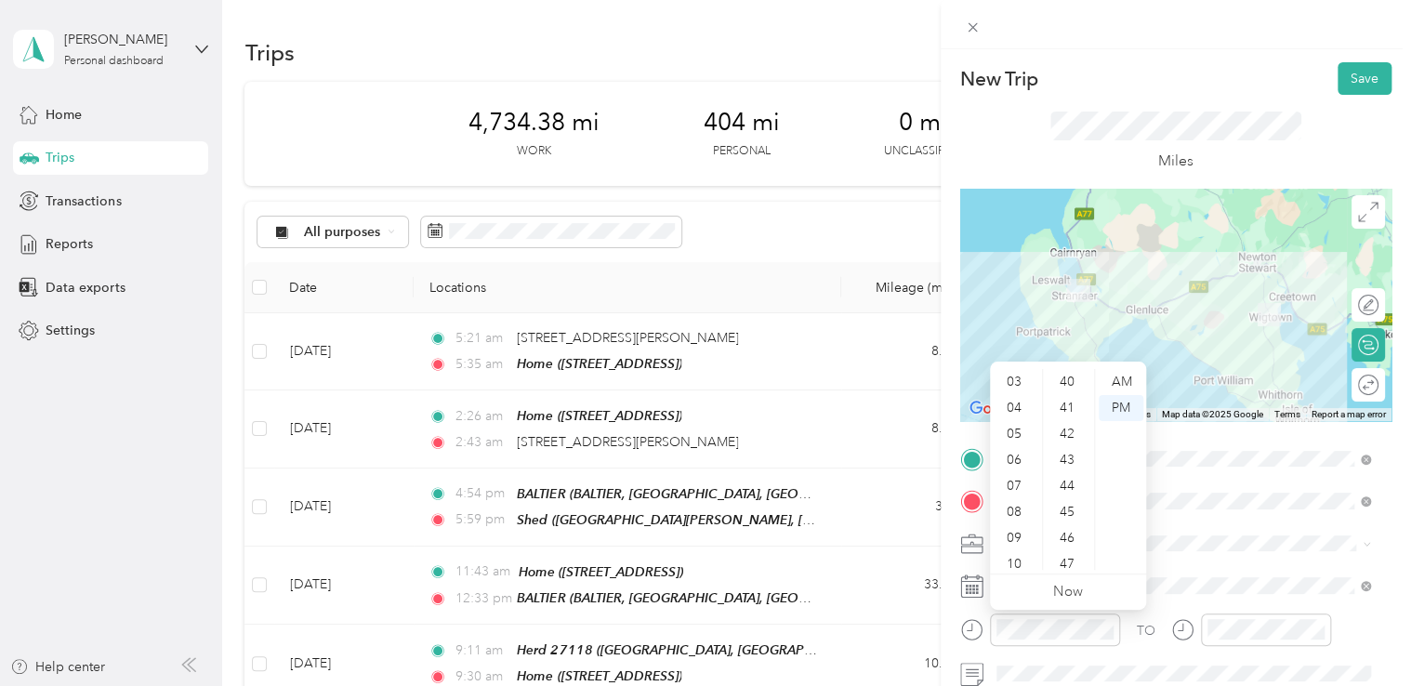
scroll to position [112, 0]
click at [1019, 552] on div "11" at bounding box center [1016, 557] width 45 height 26
click at [1128, 377] on div "AM" at bounding box center [1121, 382] width 45 height 26
click at [1120, 380] on div "AM" at bounding box center [1121, 382] width 45 height 26
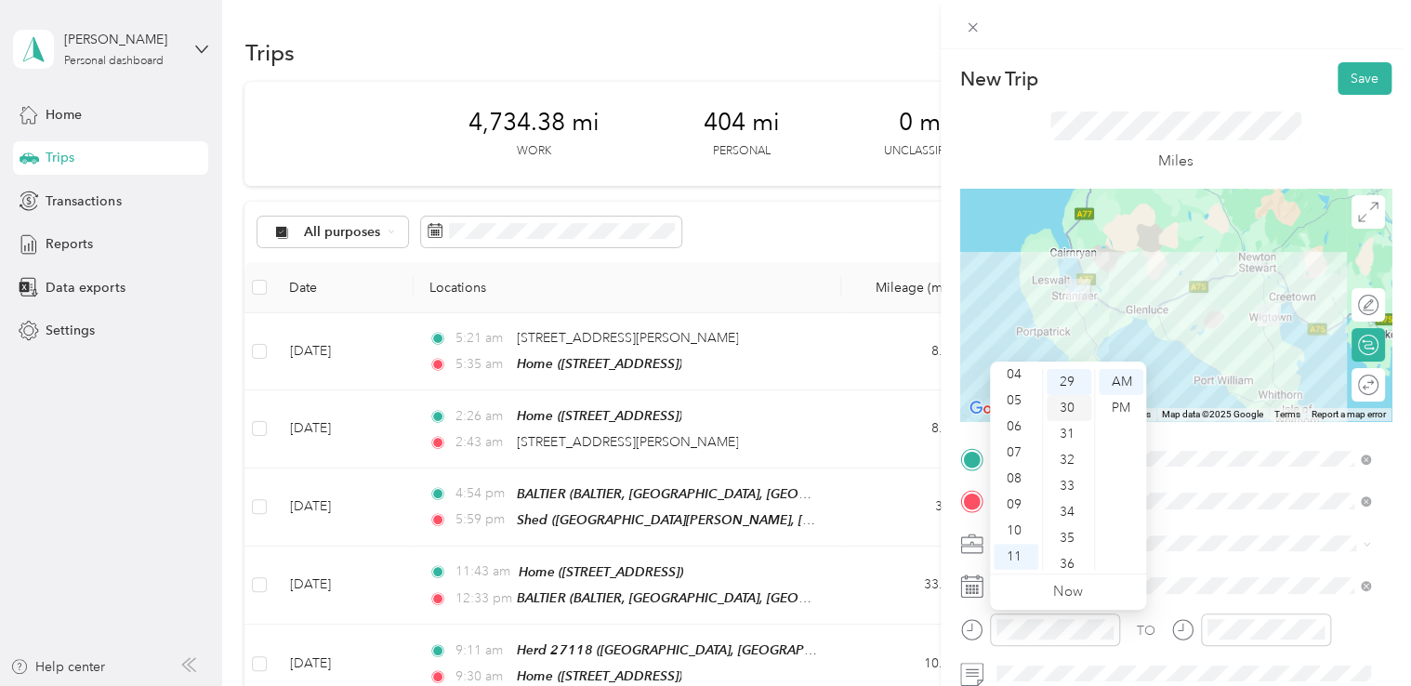
click at [1071, 407] on div "30" at bounding box center [1069, 408] width 45 height 26
click at [1212, 617] on div at bounding box center [1266, 629] width 130 height 33
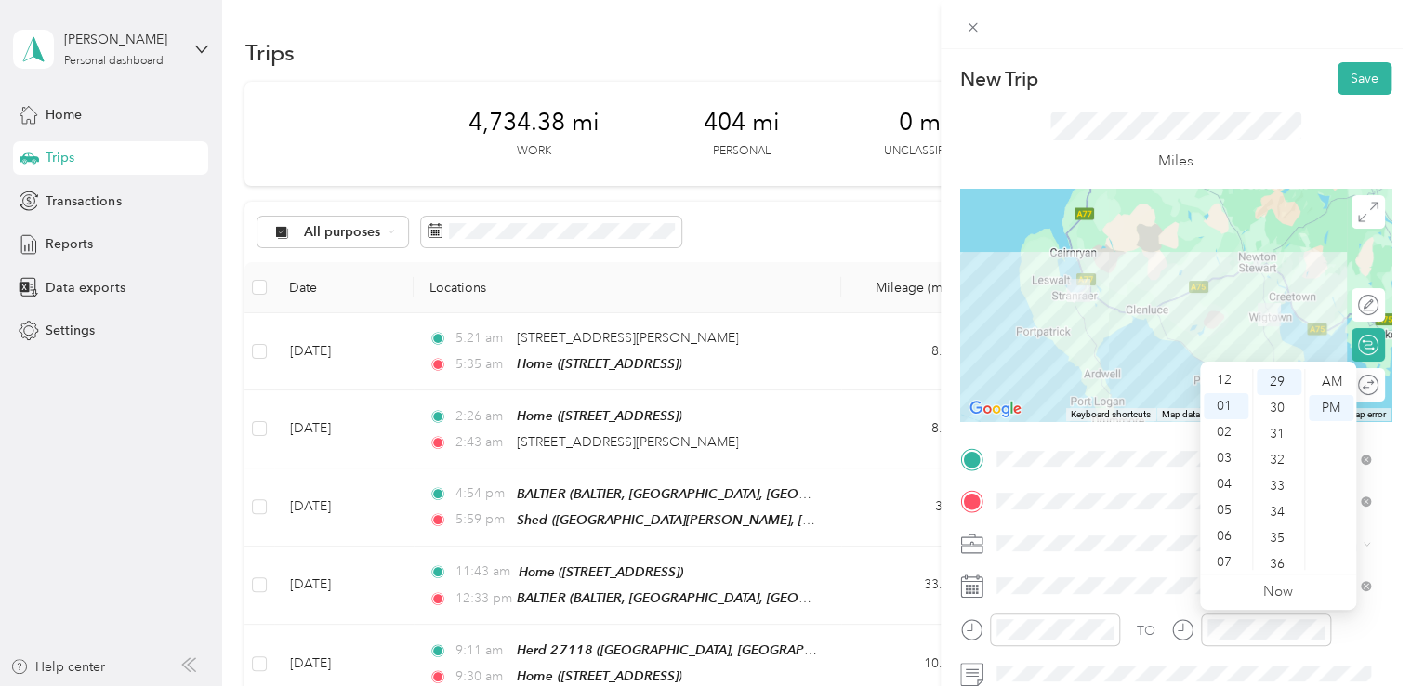
scroll to position [0, 0]
click at [1222, 384] on div "12" at bounding box center [1226, 382] width 45 height 26
click at [1278, 448] on div "45" at bounding box center [1279, 449] width 45 height 26
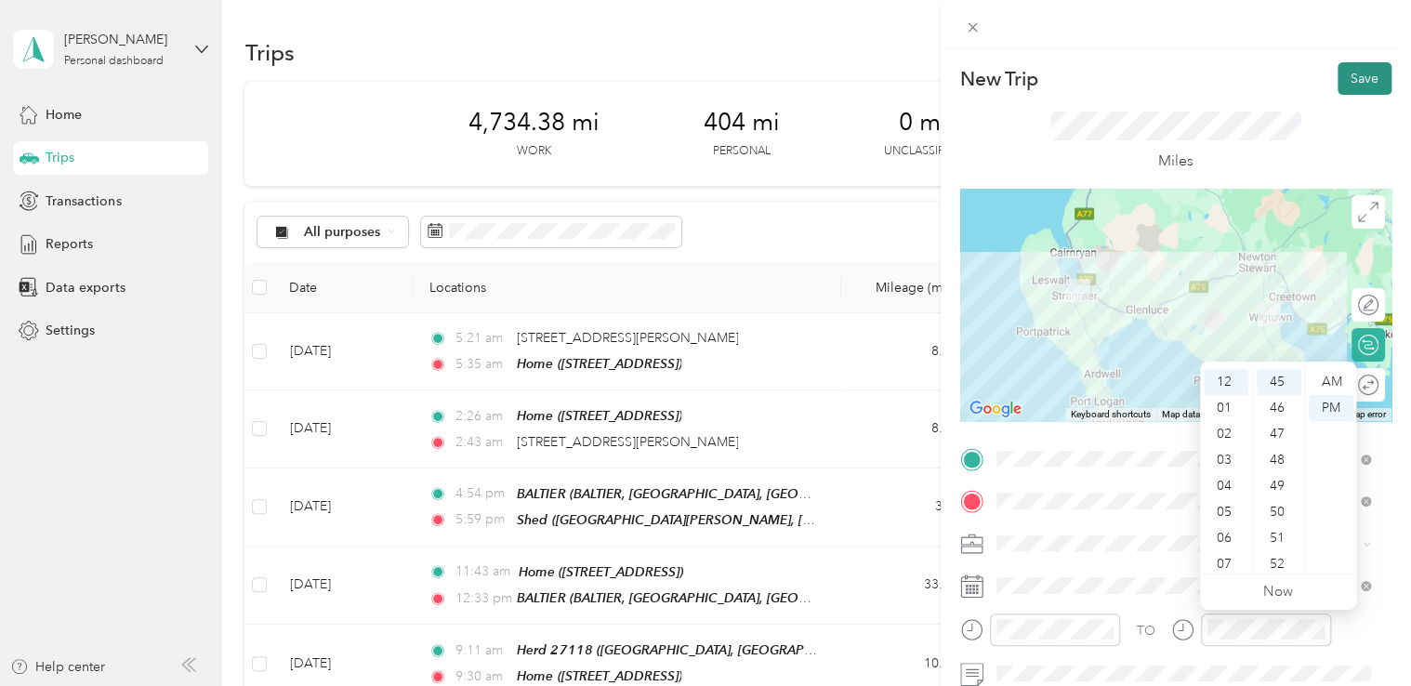
click at [1350, 76] on button "Save" at bounding box center [1364, 78] width 54 height 33
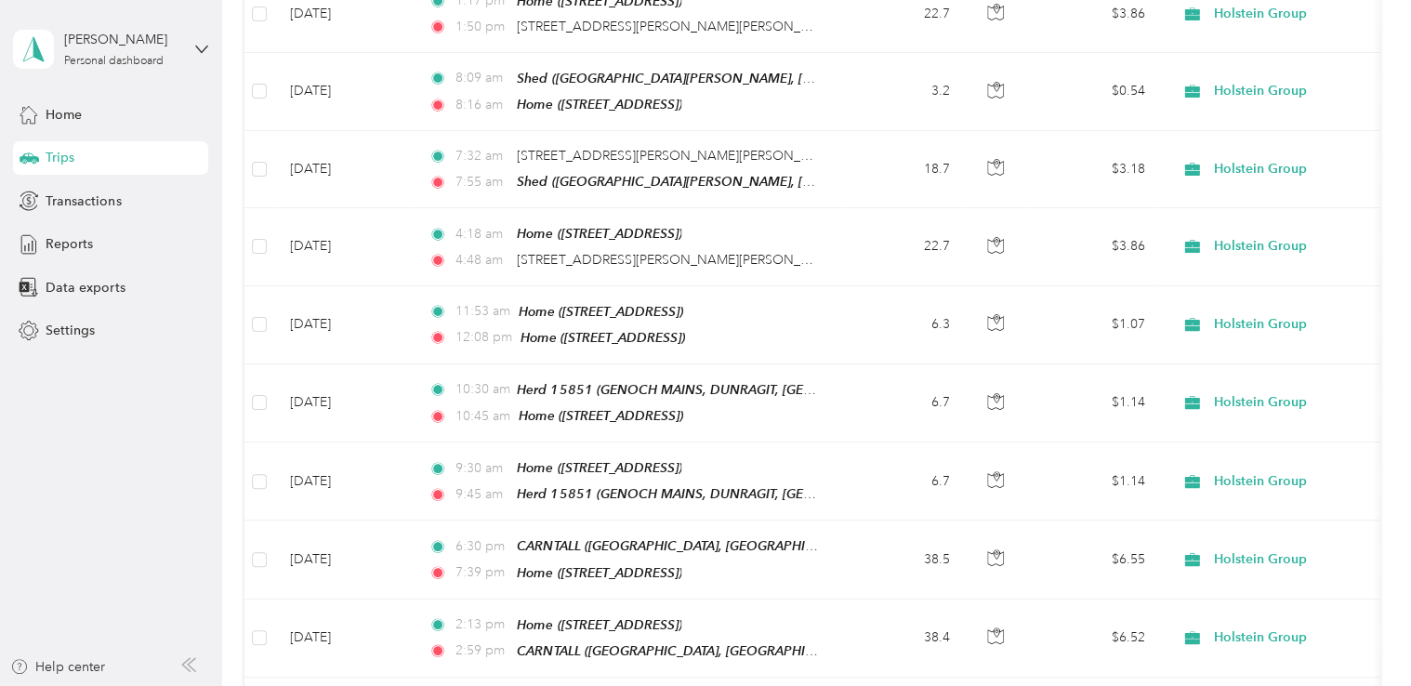
scroll to position [1104, 0]
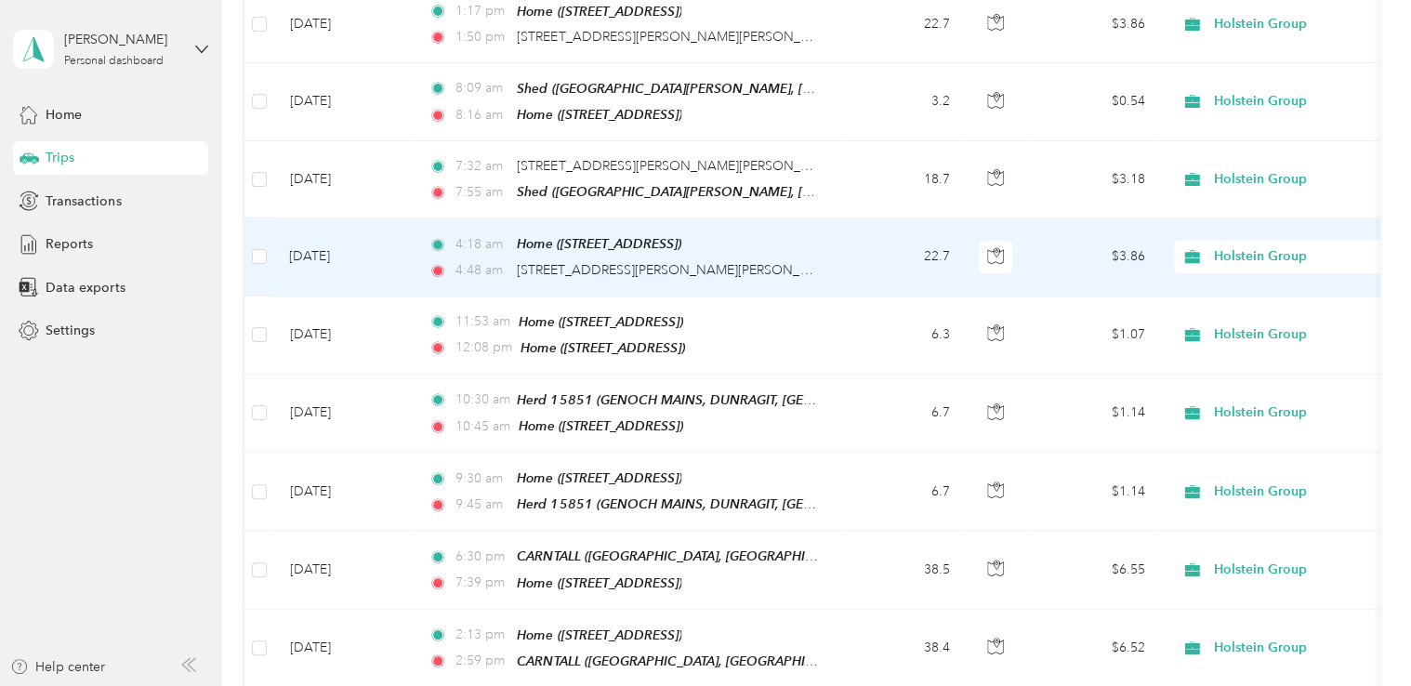
click at [872, 243] on td "22.7" at bounding box center [902, 256] width 123 height 77
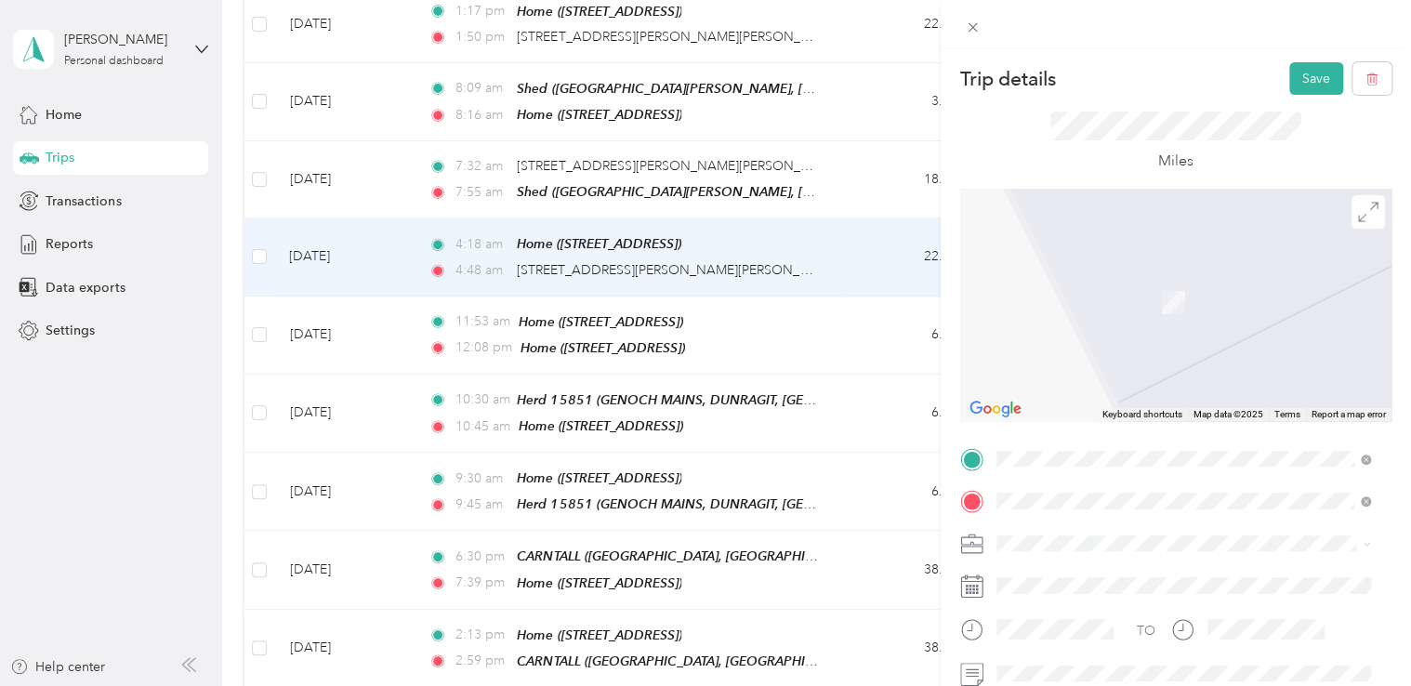
click at [1268, 310] on span "DOURIE, MONREITH ESTATE OFFICE, [GEOGRAPHIC_DATA][PERSON_NAME], DG8 9LB, [PERSO…" at bounding box center [1182, 338] width 302 height 74
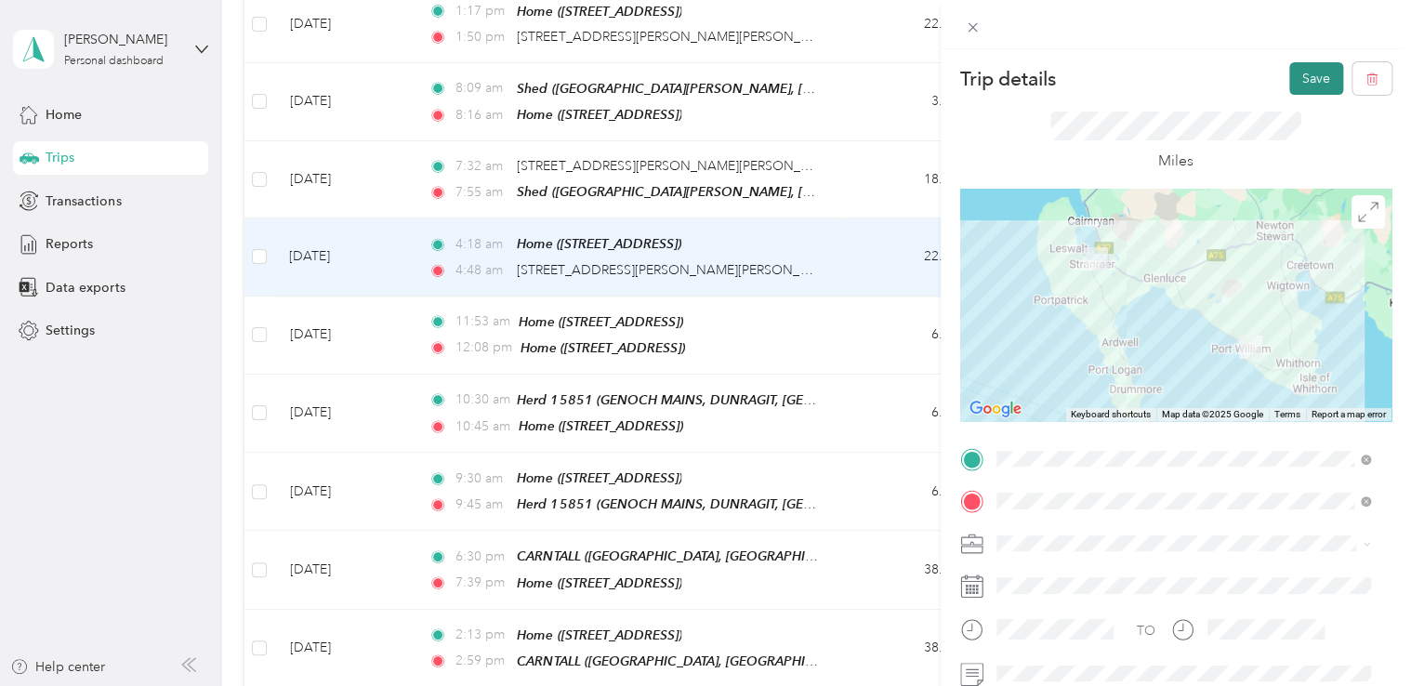
click at [1316, 72] on button "Save" at bounding box center [1316, 78] width 54 height 33
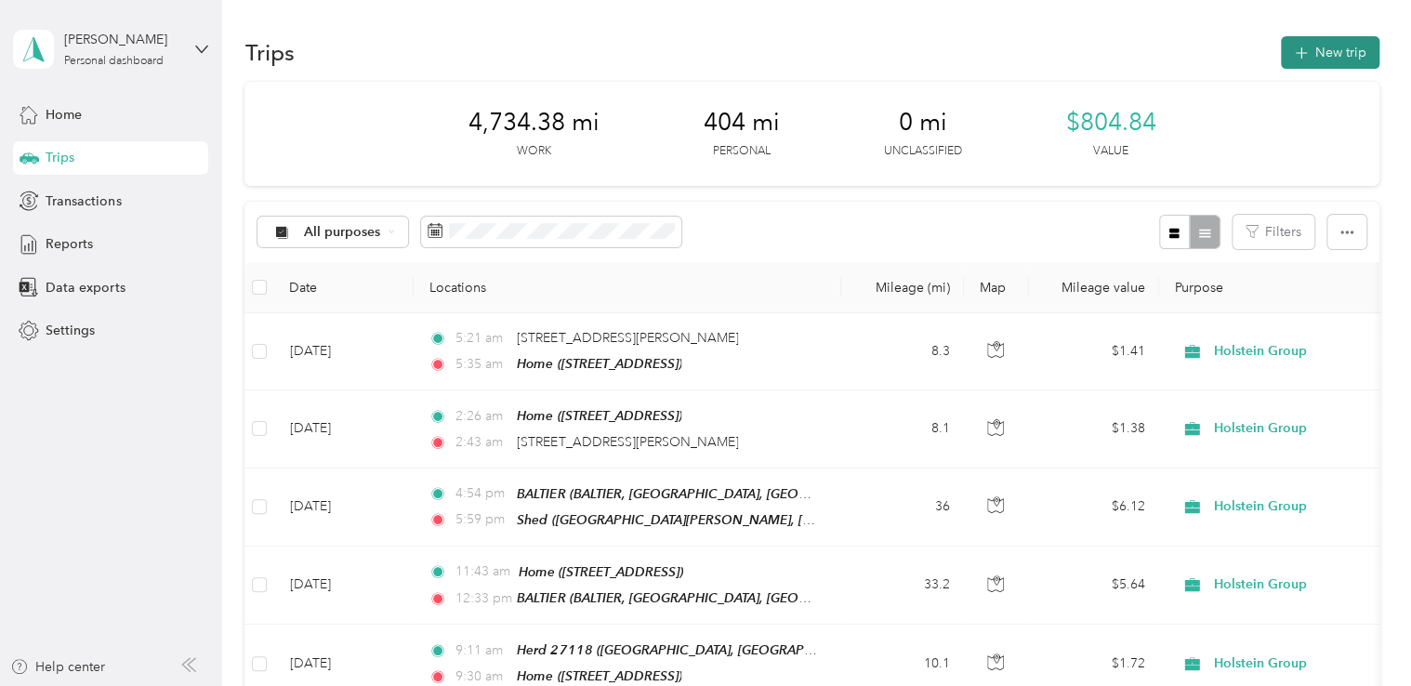
click at [1297, 48] on icon "button" at bounding box center [1300, 53] width 21 height 21
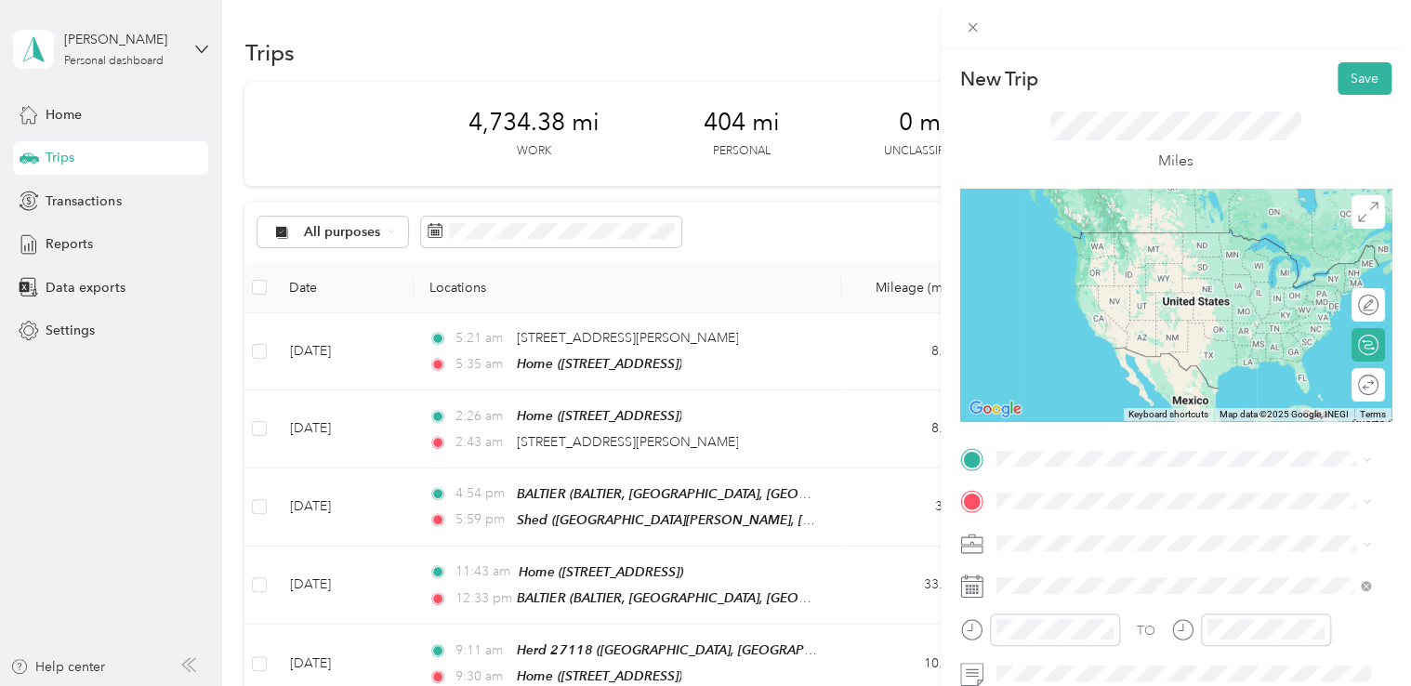
click at [1133, 276] on div "TEAM Herd 15841 DOURIE, MONREITH ESTATE OFFICE, [GEOGRAPHIC_DATA][PERSON_NAME],…" at bounding box center [1197, 276] width 333 height 104
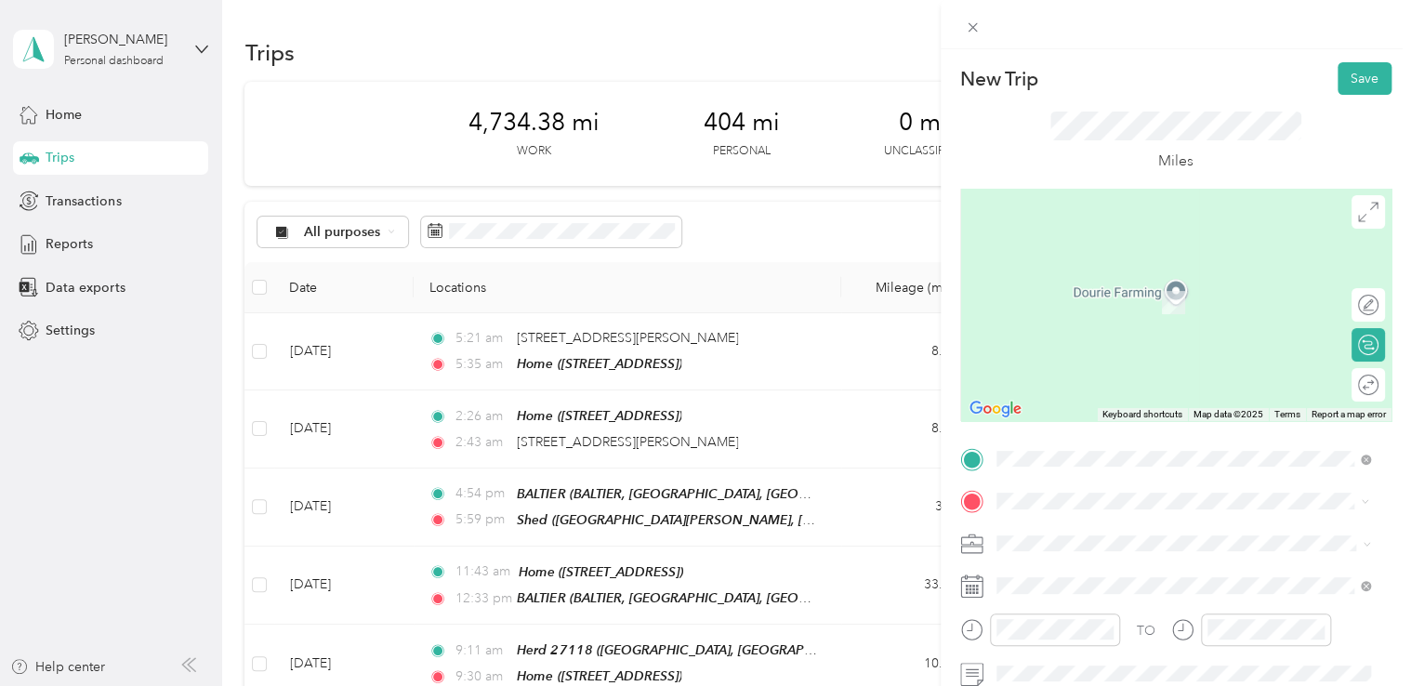
click at [1143, 310] on div "Home [STREET_ADDRESS]" at bounding box center [1090, 290] width 118 height 39
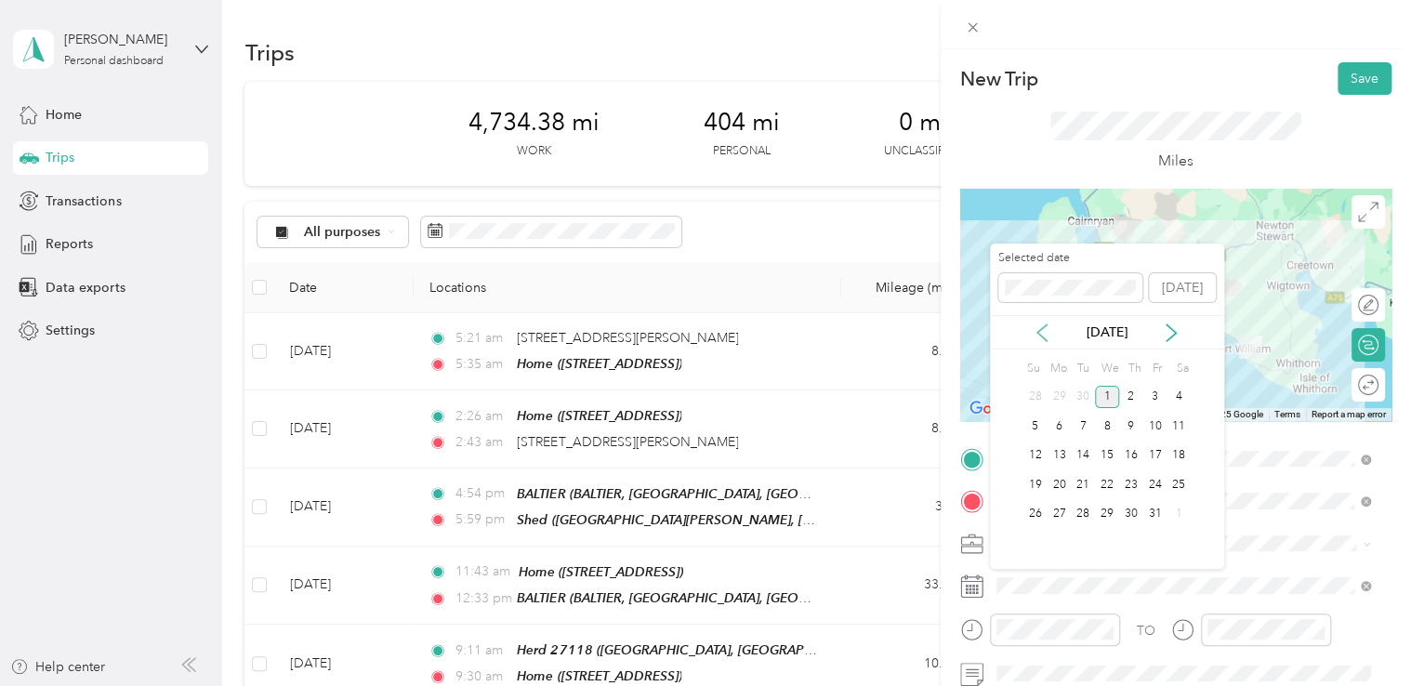
click at [1044, 324] on icon at bounding box center [1042, 332] width 19 height 19
click at [1051, 476] on div "22" at bounding box center [1059, 484] width 24 height 23
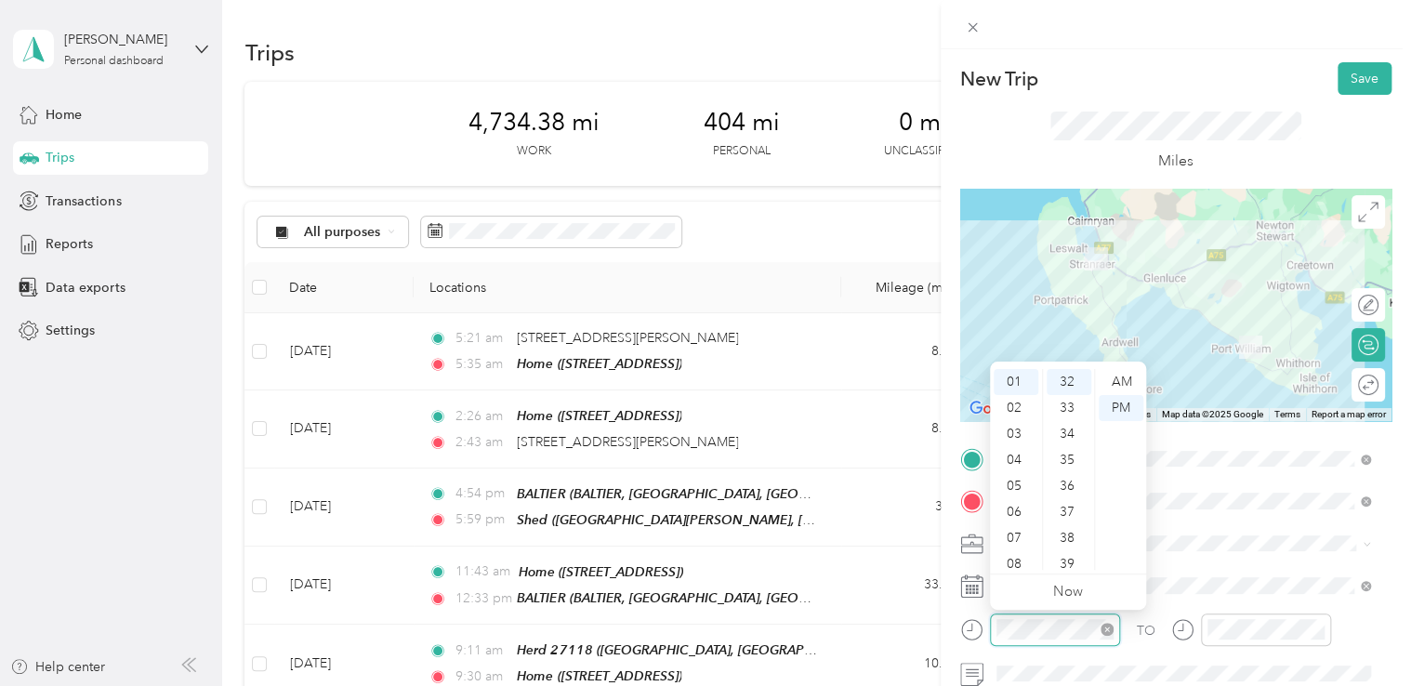
scroll to position [833, 0]
click at [1020, 526] on div "09" at bounding box center [1016, 532] width 45 height 26
click at [1060, 379] on div "00" at bounding box center [1069, 382] width 45 height 26
click at [1111, 384] on div "AM" at bounding box center [1121, 382] width 45 height 26
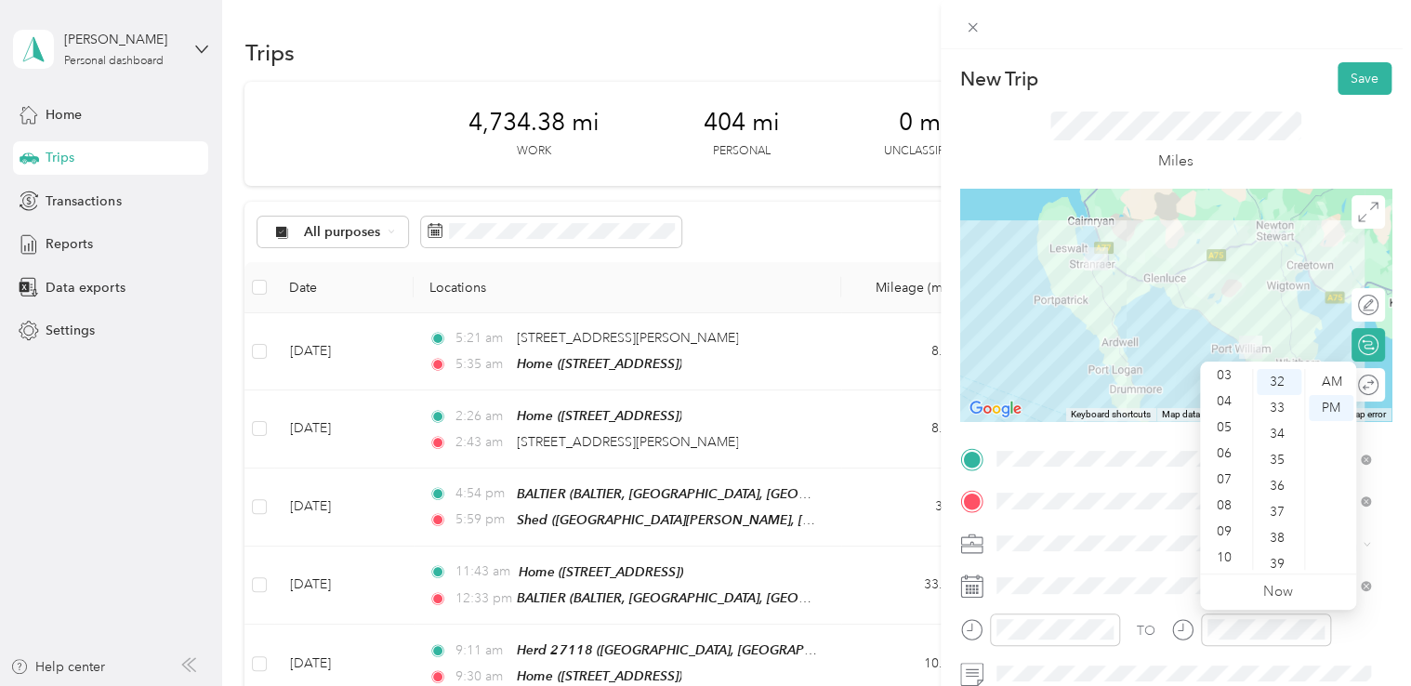
scroll to position [103, 0]
click at [1222, 511] on div "09" at bounding box center [1226, 513] width 45 height 26
click at [1278, 549] on div "40" at bounding box center [1279, 553] width 45 height 26
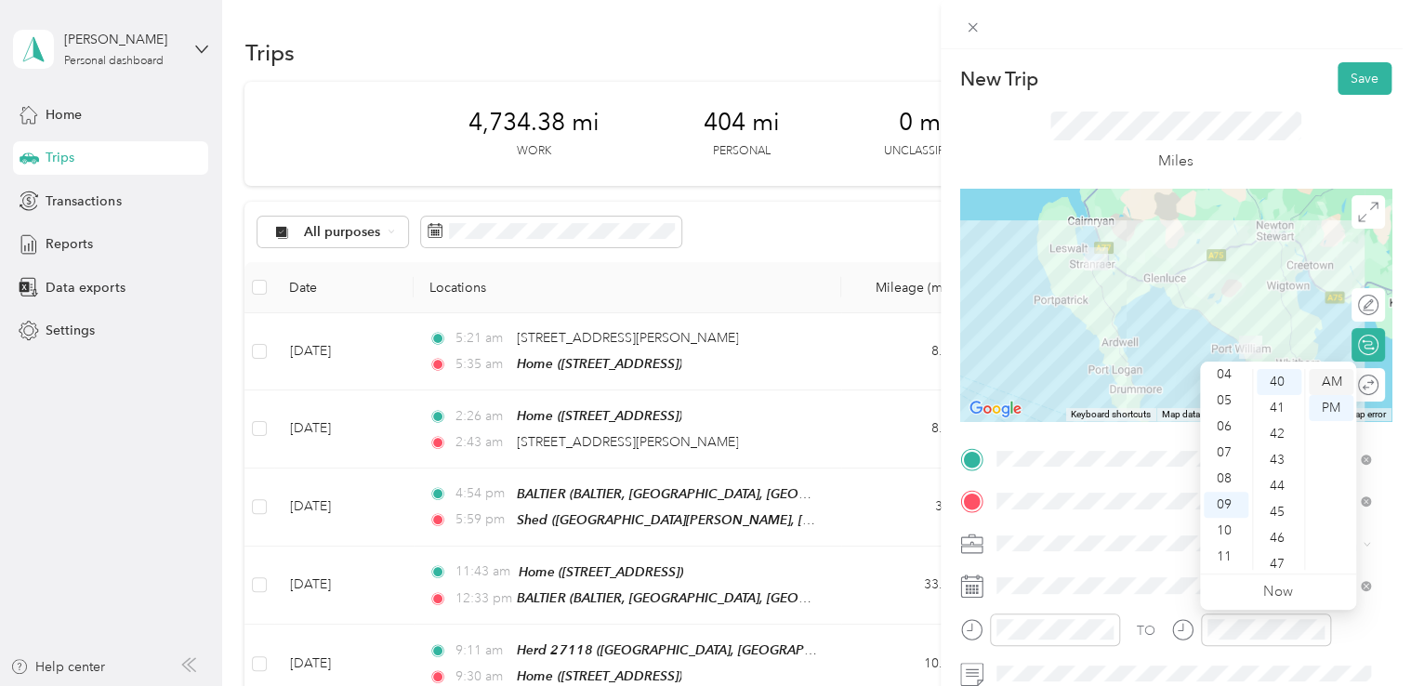
click at [1334, 386] on div "AM" at bounding box center [1331, 382] width 45 height 26
click at [1353, 74] on button "Save" at bounding box center [1364, 78] width 54 height 33
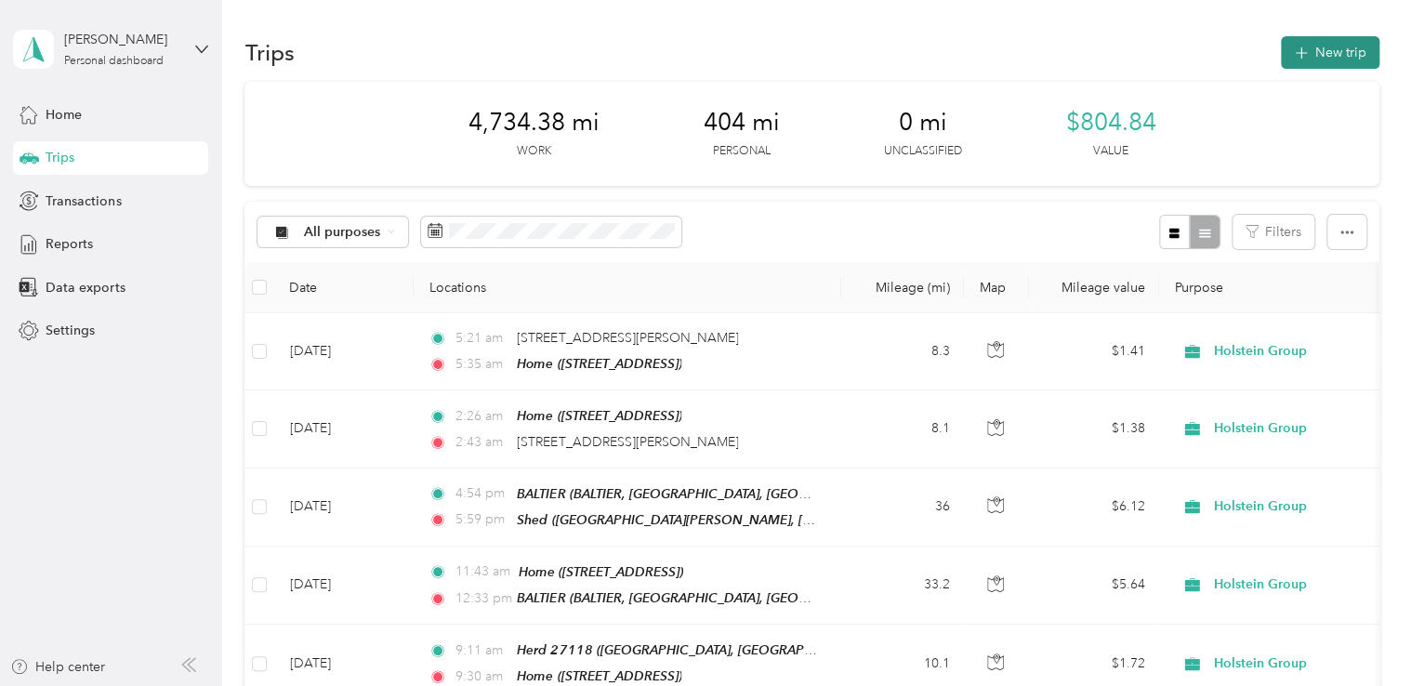
click at [1306, 53] on icon "button" at bounding box center [1300, 53] width 21 height 21
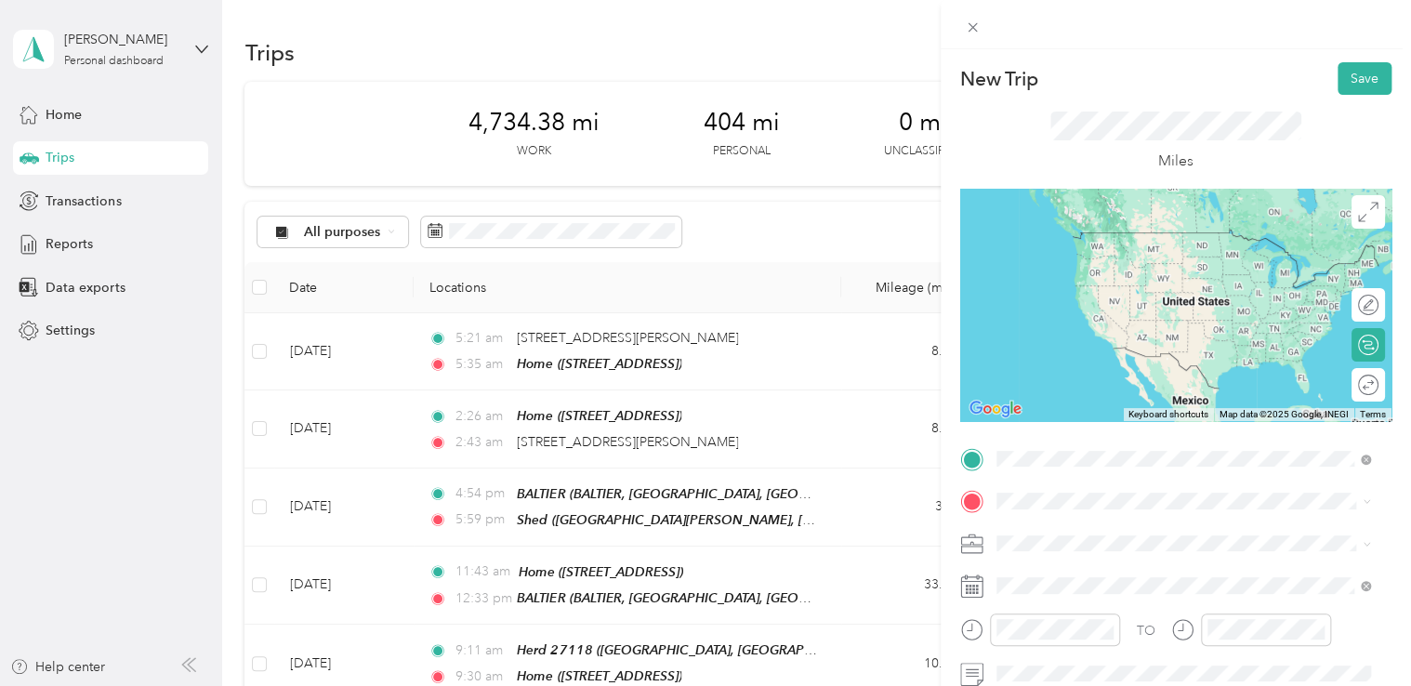
click at [1149, 255] on span "[STREET_ADDRESS]" at bounding box center [1090, 260] width 118 height 16
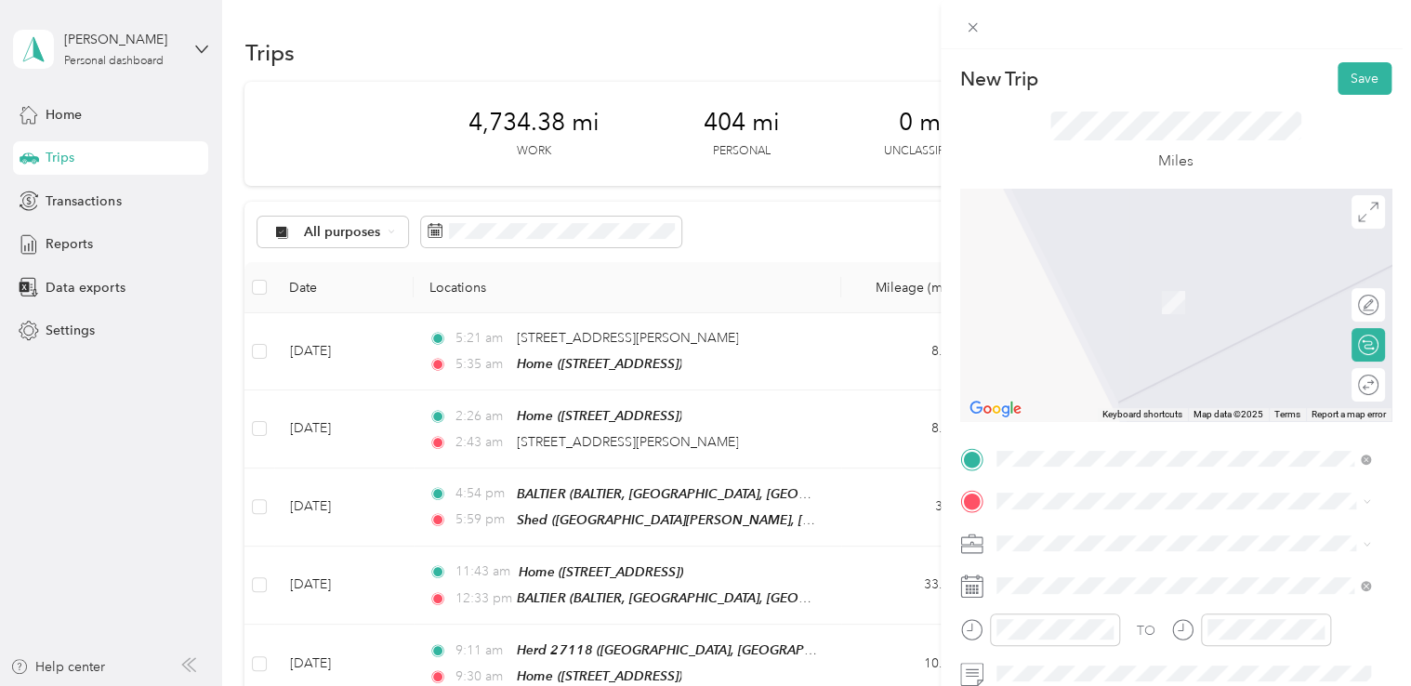
click at [1114, 321] on span "DOURIE, MONREITH ESTATE OFFICE, [GEOGRAPHIC_DATA][PERSON_NAME], DG8 9LB, [PERSO…" at bounding box center [1182, 333] width 302 height 74
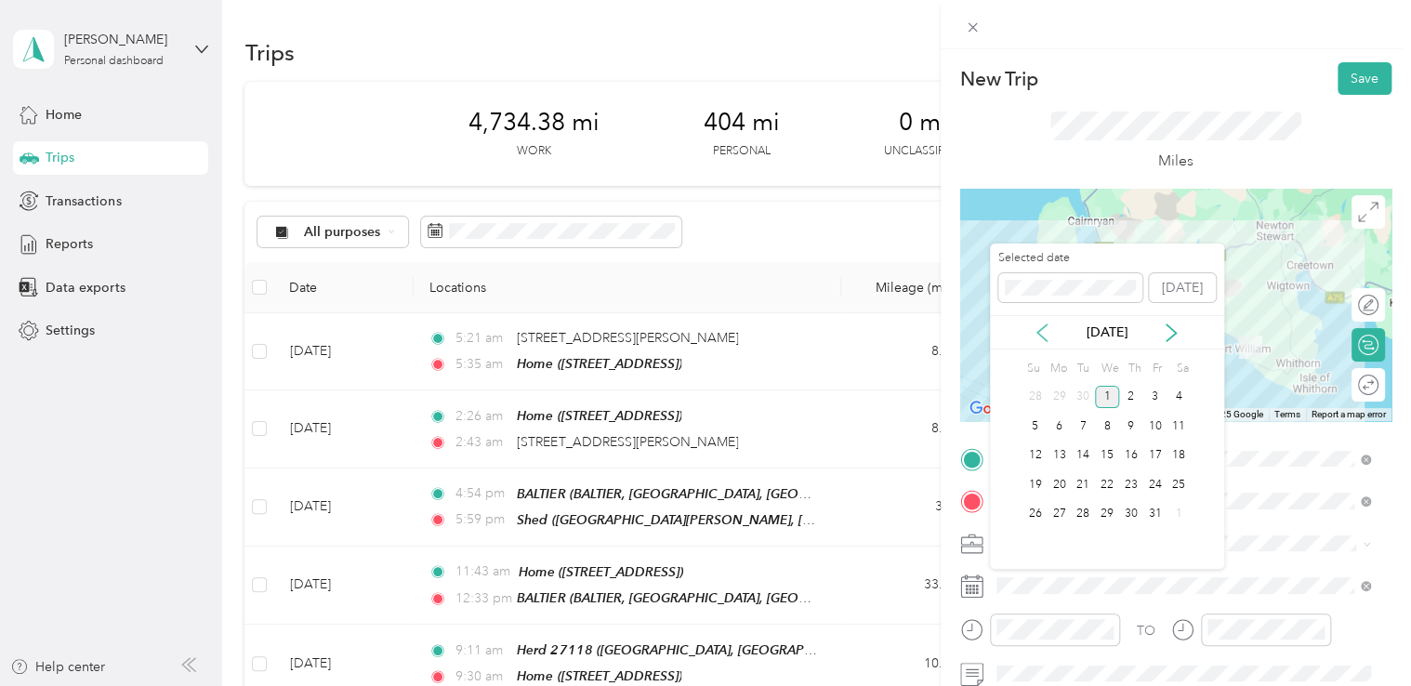
click at [1045, 322] on div "[DATE]" at bounding box center [1107, 332] width 234 height 34
click at [1034, 325] on icon at bounding box center [1042, 332] width 19 height 19
click at [1055, 478] on div "22" at bounding box center [1059, 484] width 24 height 23
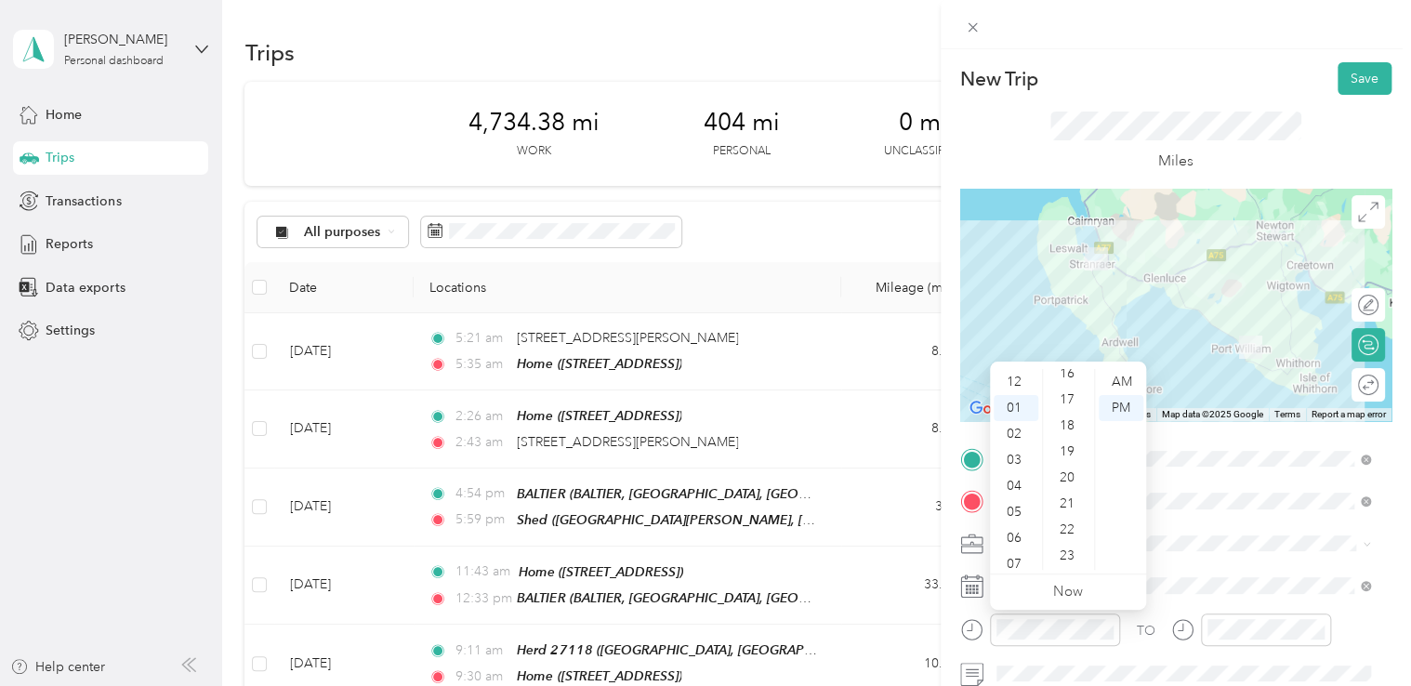
scroll to position [391, 0]
click at [1066, 370] on div "15" at bounding box center [1069, 381] width 45 height 26
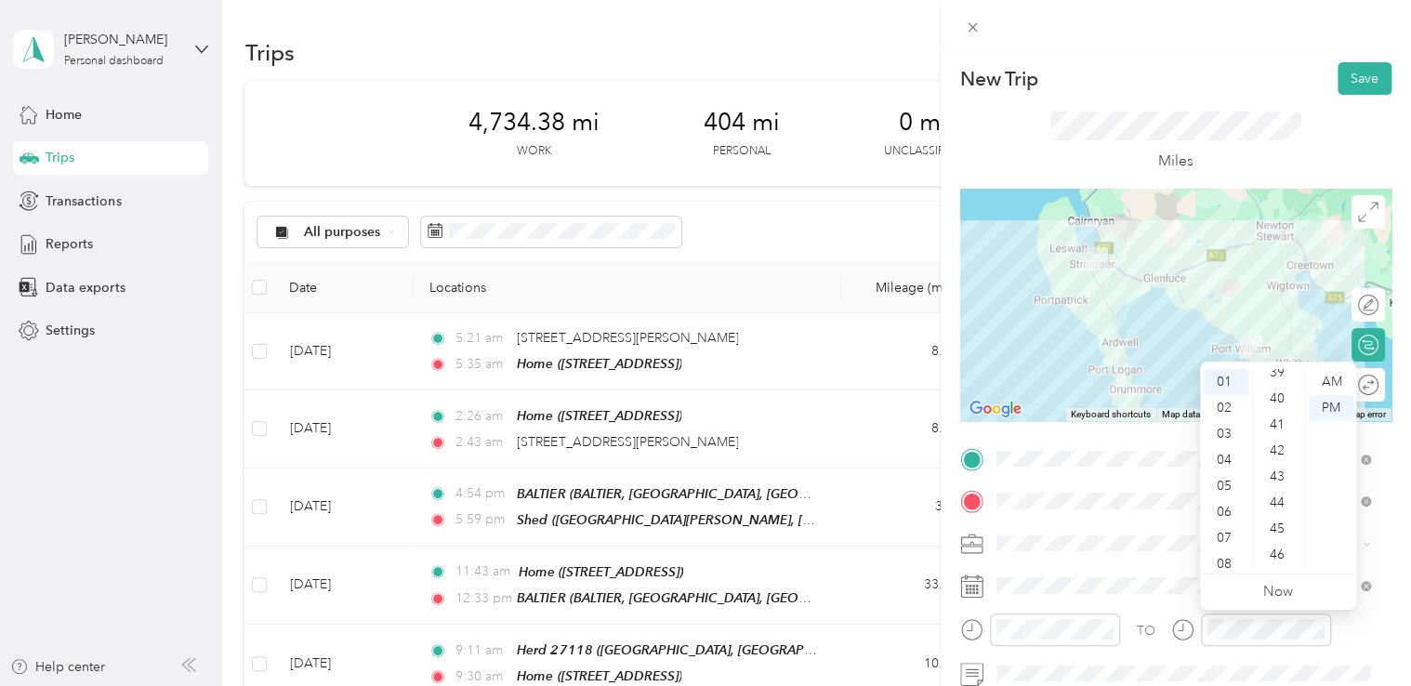
scroll to position [1045, 0]
click at [1274, 507] on div "45" at bounding box center [1279, 508] width 45 height 26
click at [1349, 72] on button "Save" at bounding box center [1364, 78] width 54 height 33
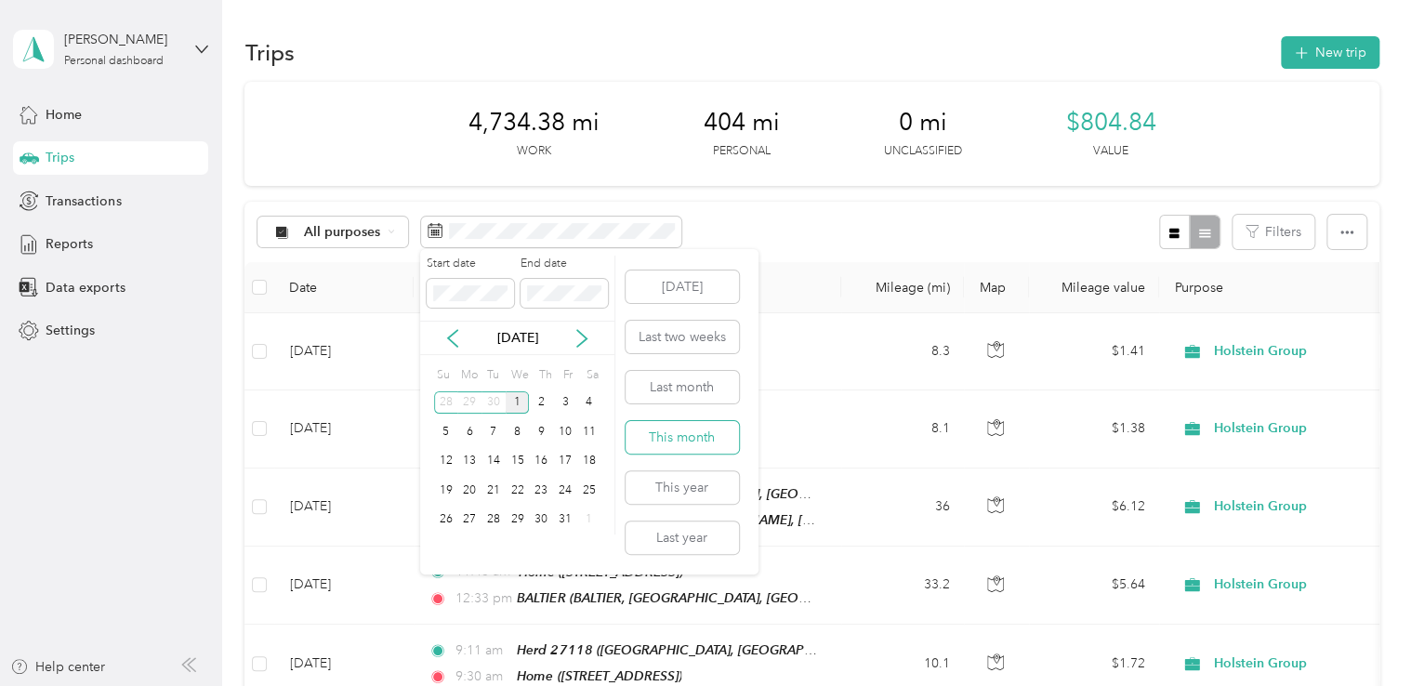
click at [655, 433] on button "This month" at bounding box center [681, 437] width 113 height 33
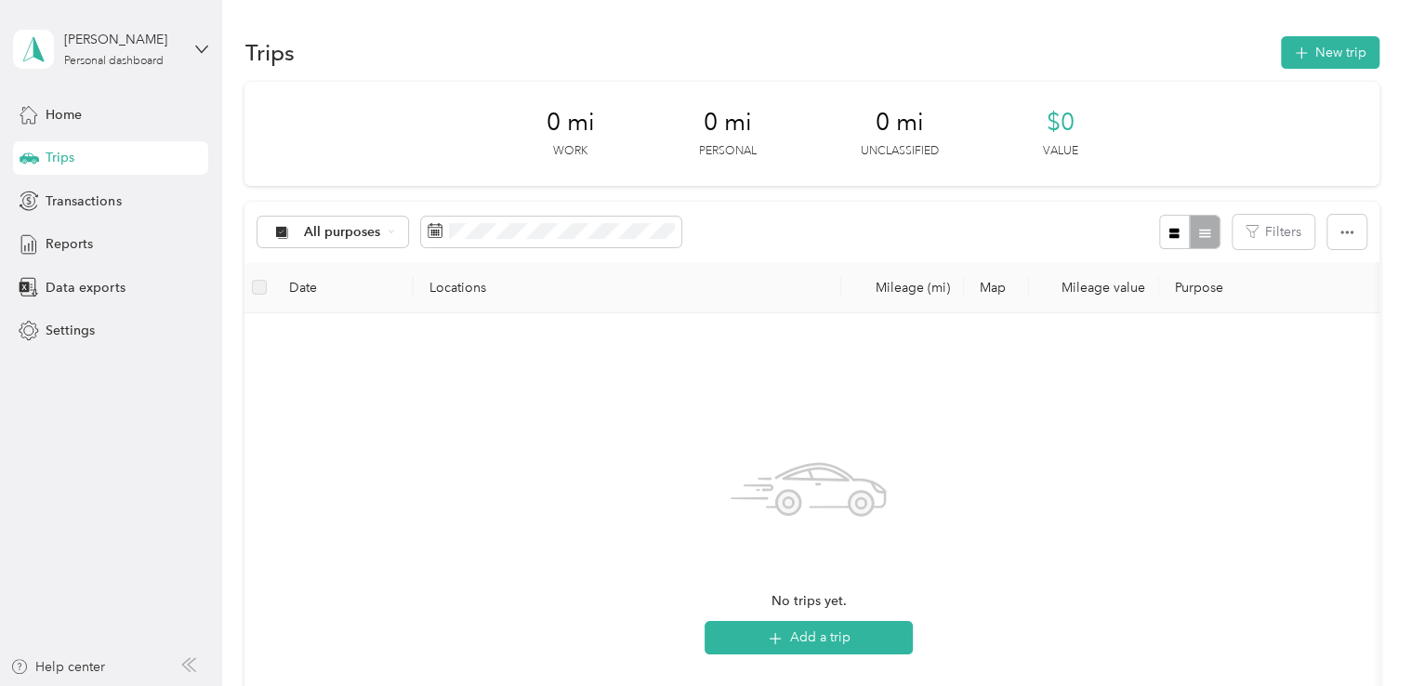
click at [654, 213] on div "All purposes Filters" at bounding box center [811, 232] width 1134 height 60
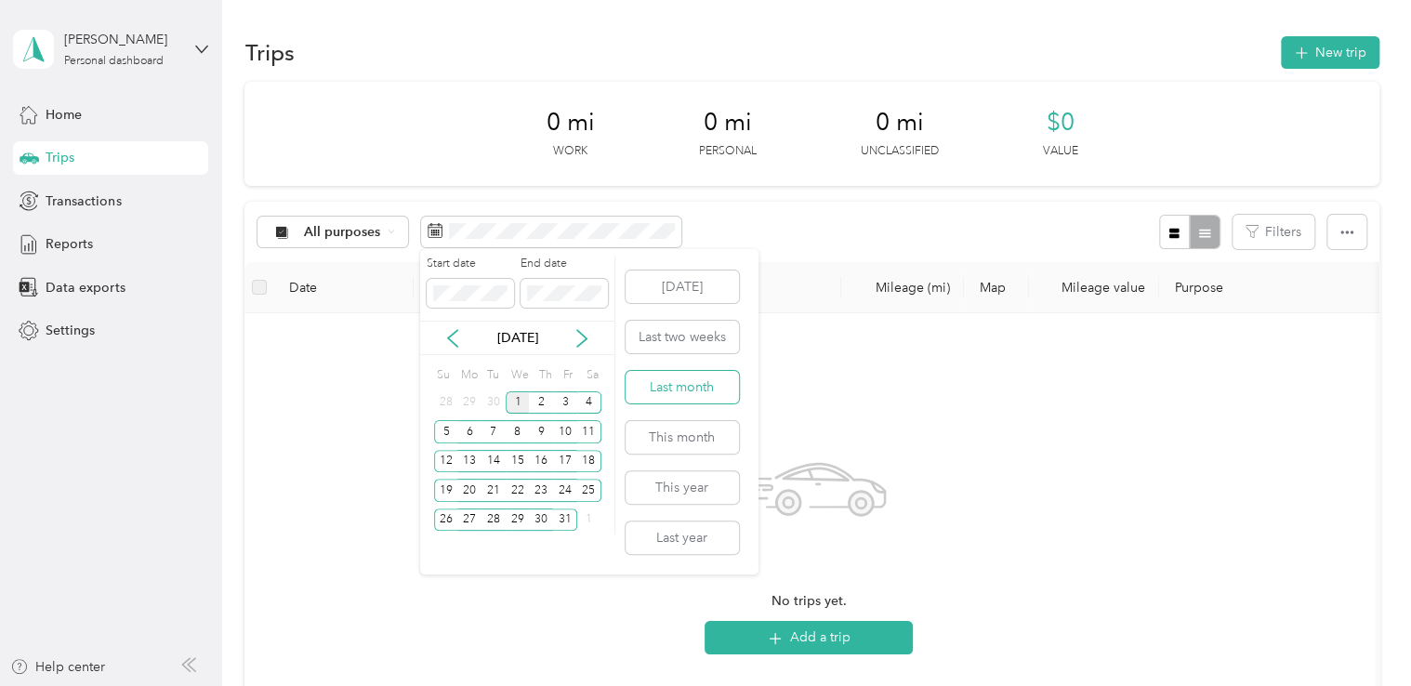
click at [665, 387] on button "Last month" at bounding box center [681, 387] width 113 height 33
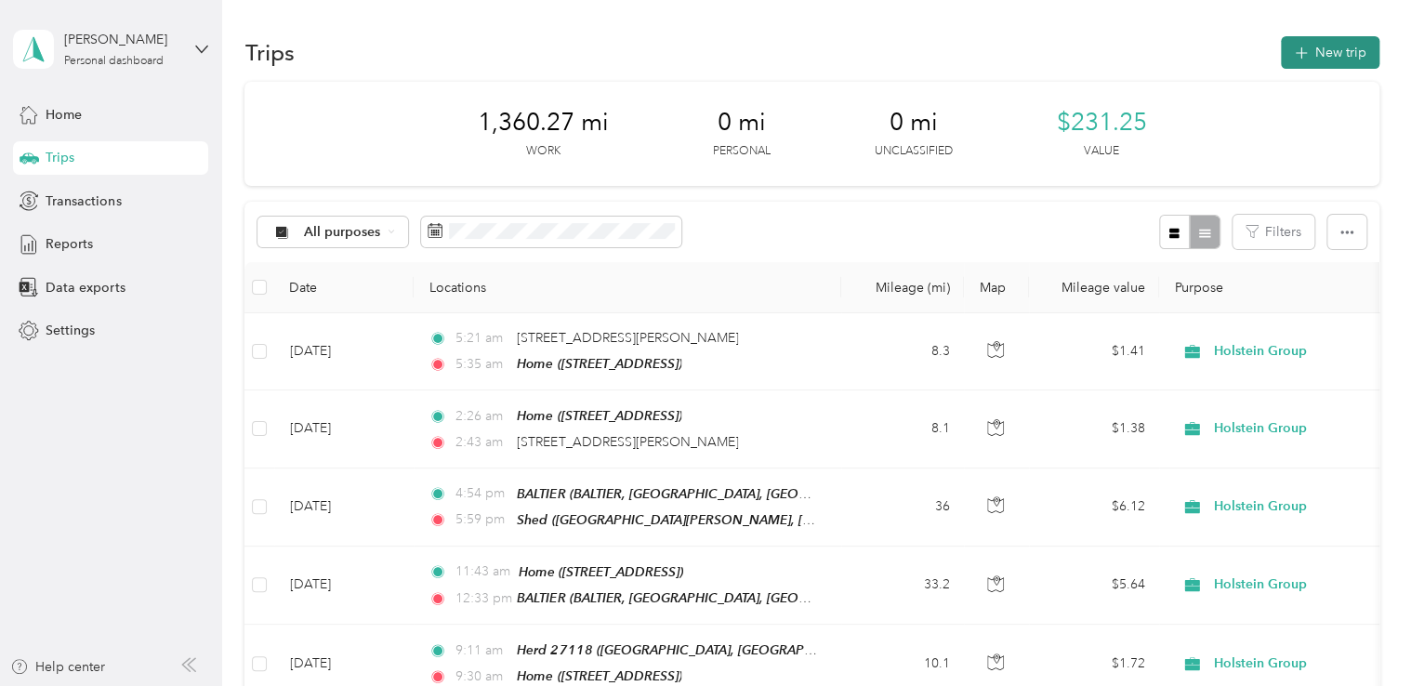
click at [1315, 58] on button "New trip" at bounding box center [1330, 52] width 99 height 33
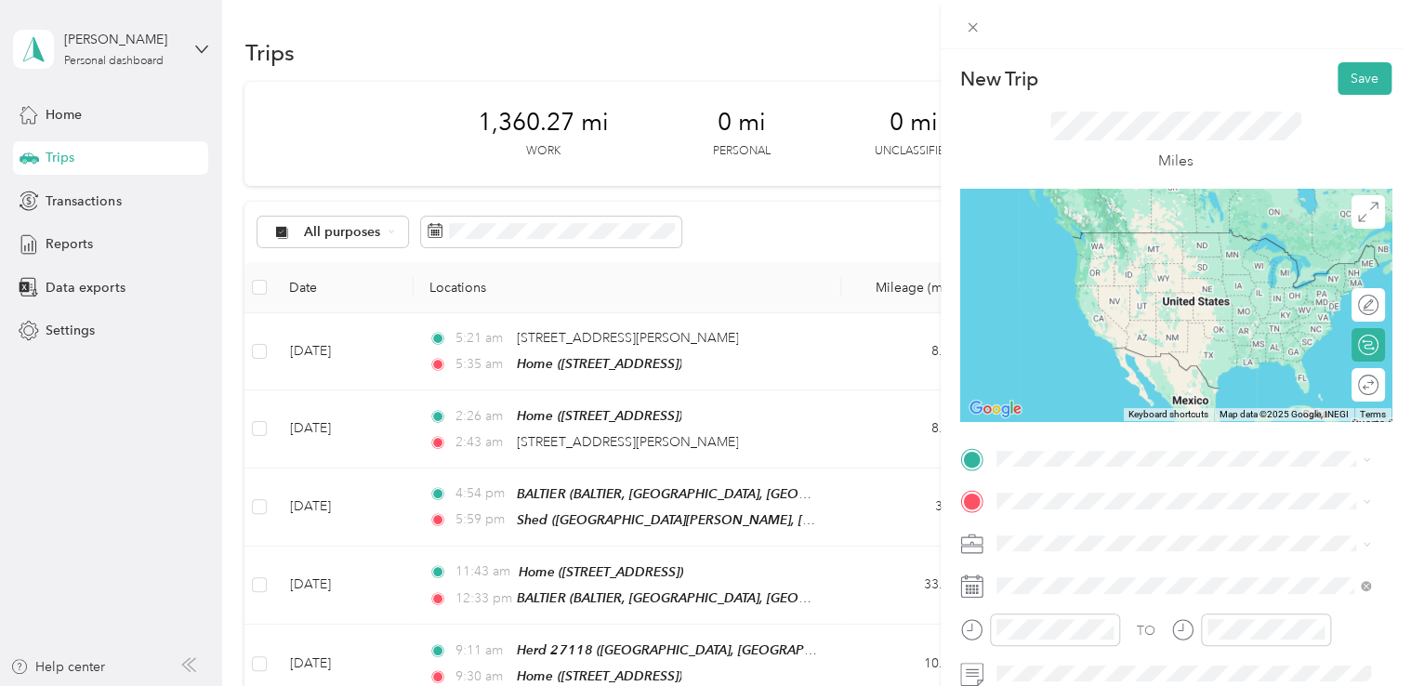
click at [1130, 296] on div "TEAM Herd 15841 DOURIE, MONREITH ESTATE OFFICE, [GEOGRAPHIC_DATA][PERSON_NAME],…" at bounding box center [1197, 281] width 333 height 104
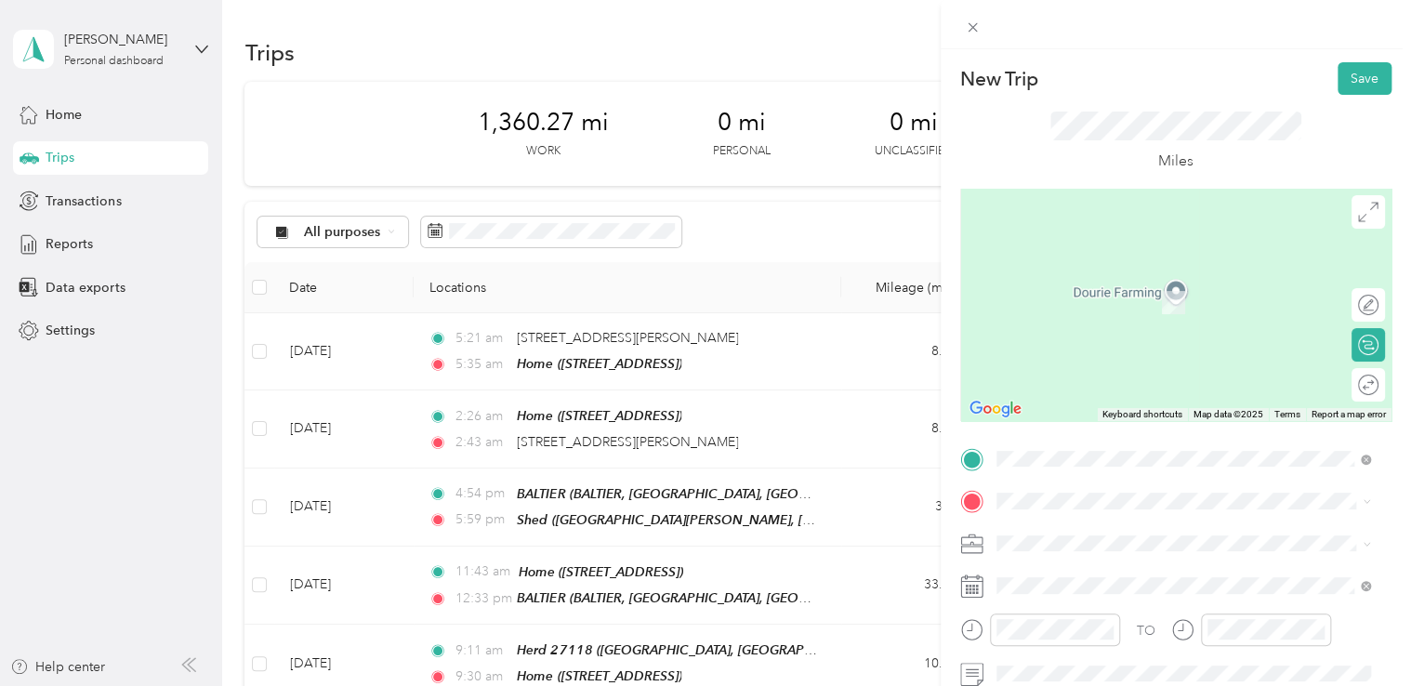
click at [1117, 292] on div "Home [STREET_ADDRESS]" at bounding box center [1090, 284] width 118 height 39
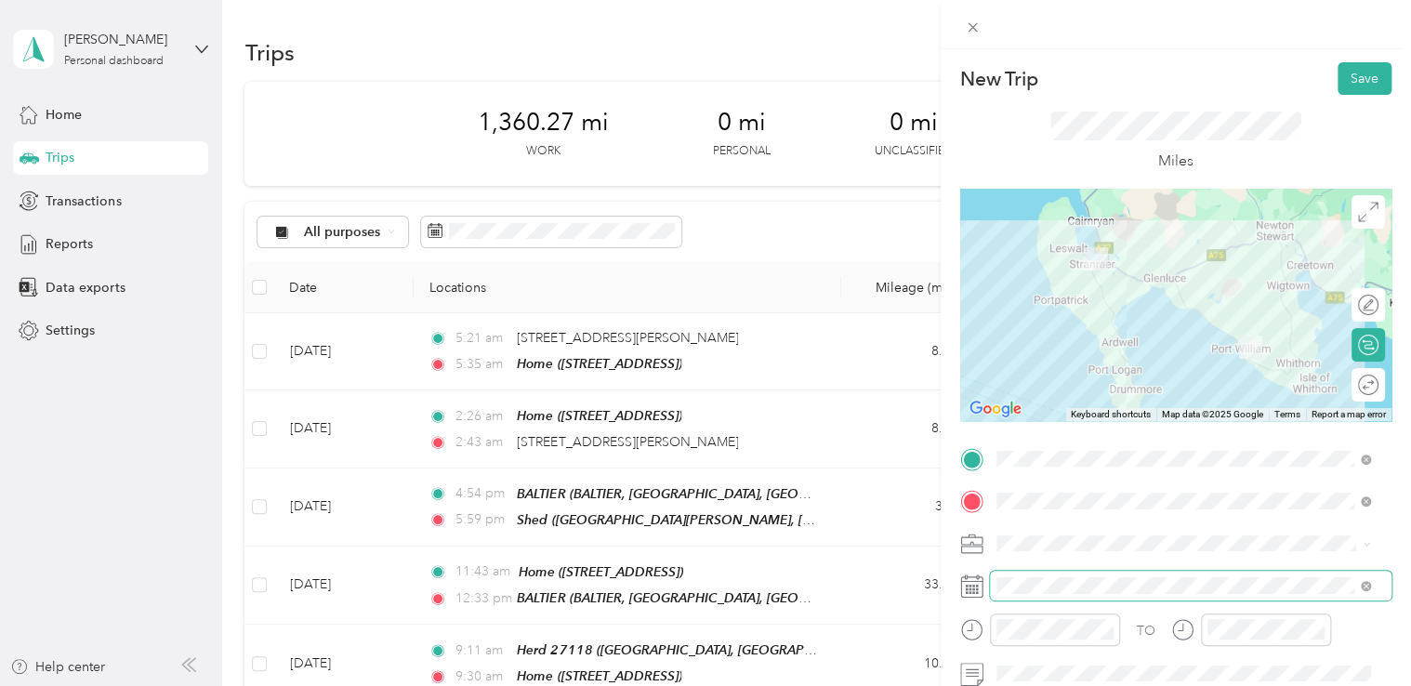
click at [1077, 574] on span at bounding box center [1191, 586] width 402 height 30
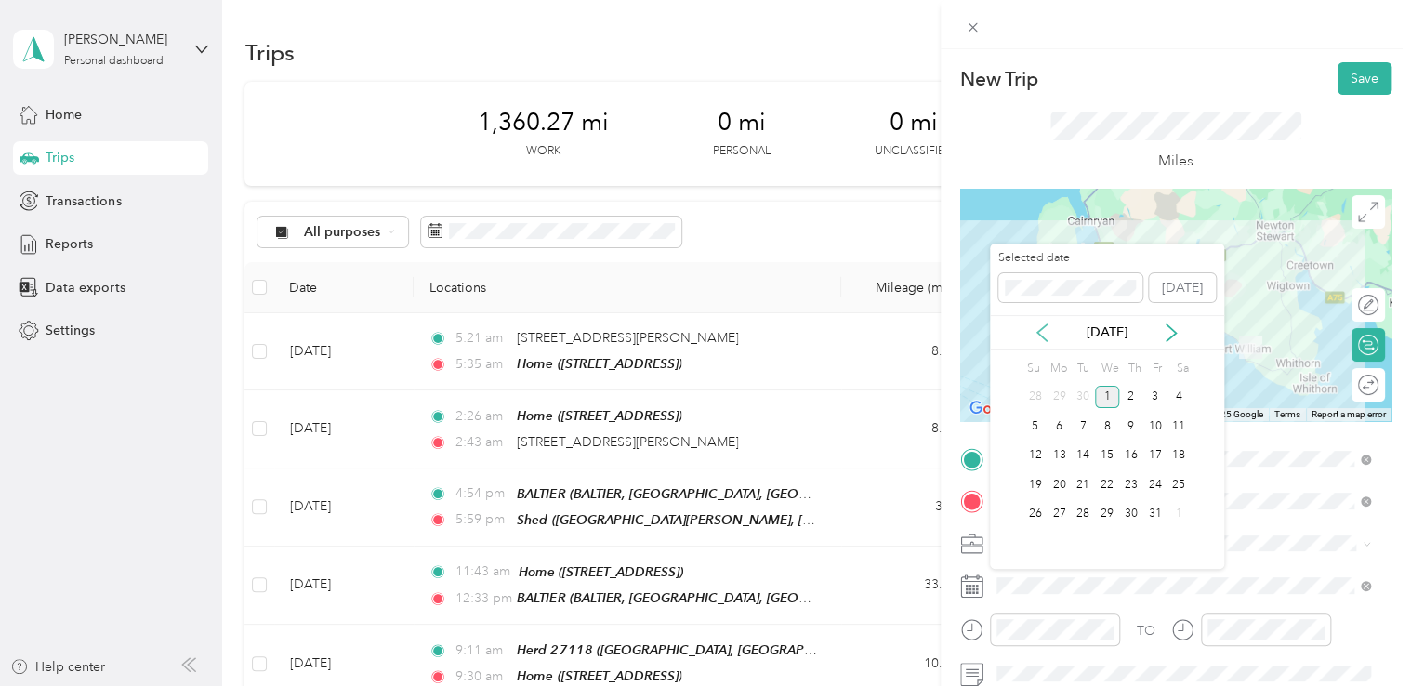
click at [1048, 337] on icon at bounding box center [1042, 332] width 19 height 19
click at [1061, 480] on div "22" at bounding box center [1059, 484] width 24 height 23
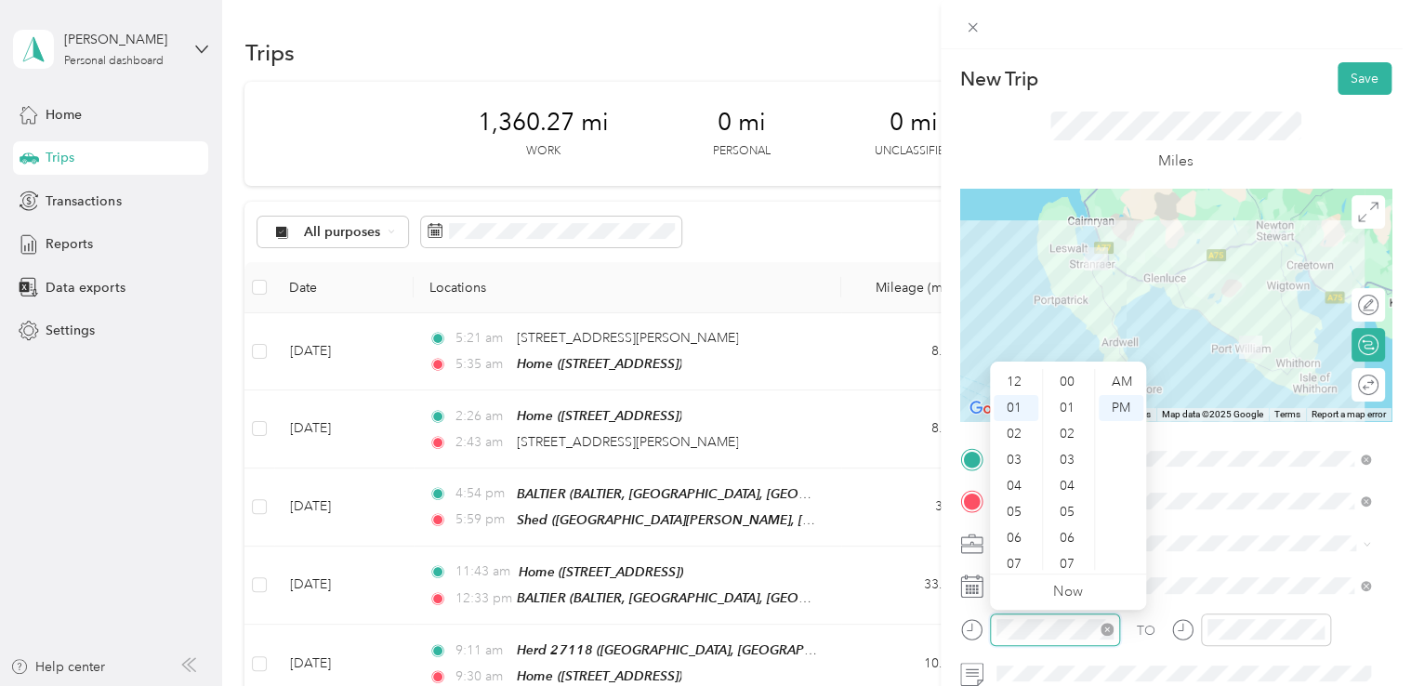
scroll to position [26, 0]
click at [1020, 507] on div "06" at bounding box center [1016, 512] width 45 height 26
click at [1073, 388] on div "30" at bounding box center [1069, 389] width 45 height 26
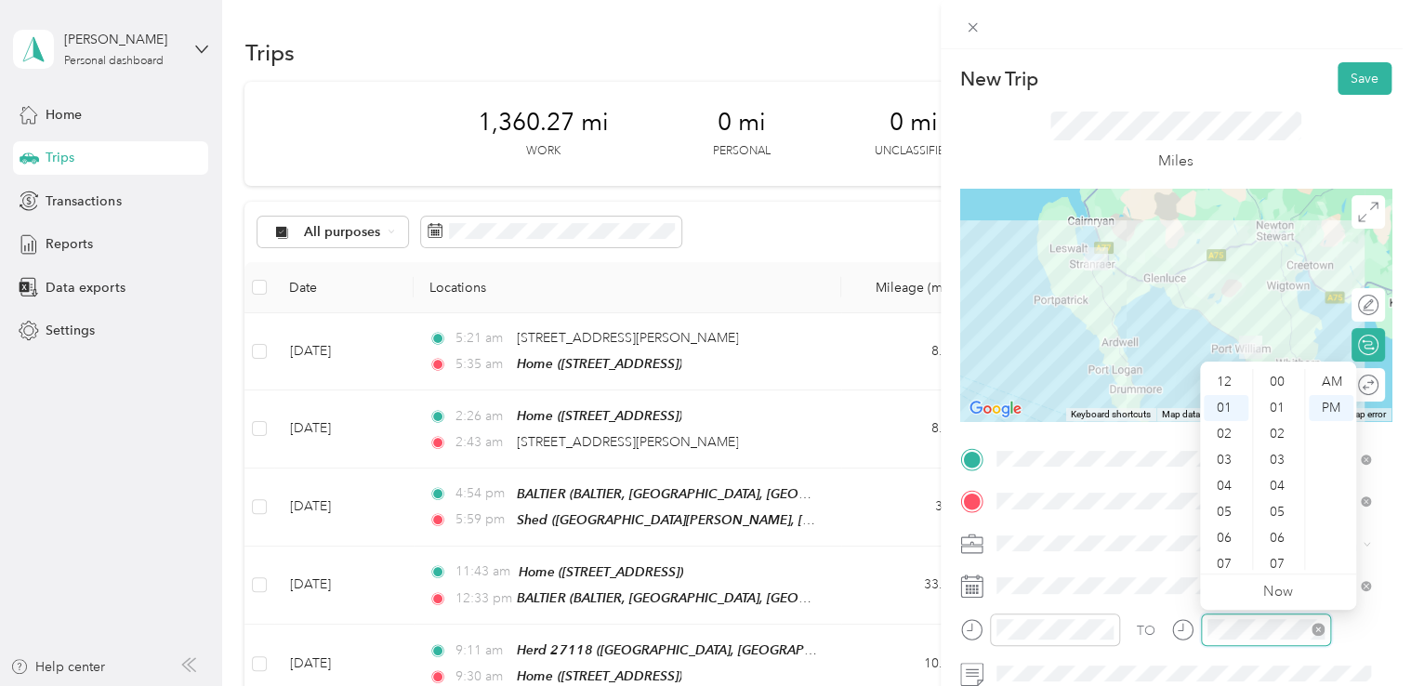
scroll to position [885, 0]
click at [1223, 535] on div "07" at bounding box center [1226, 538] width 45 height 26
click at [1280, 406] on div "15" at bounding box center [1279, 408] width 45 height 26
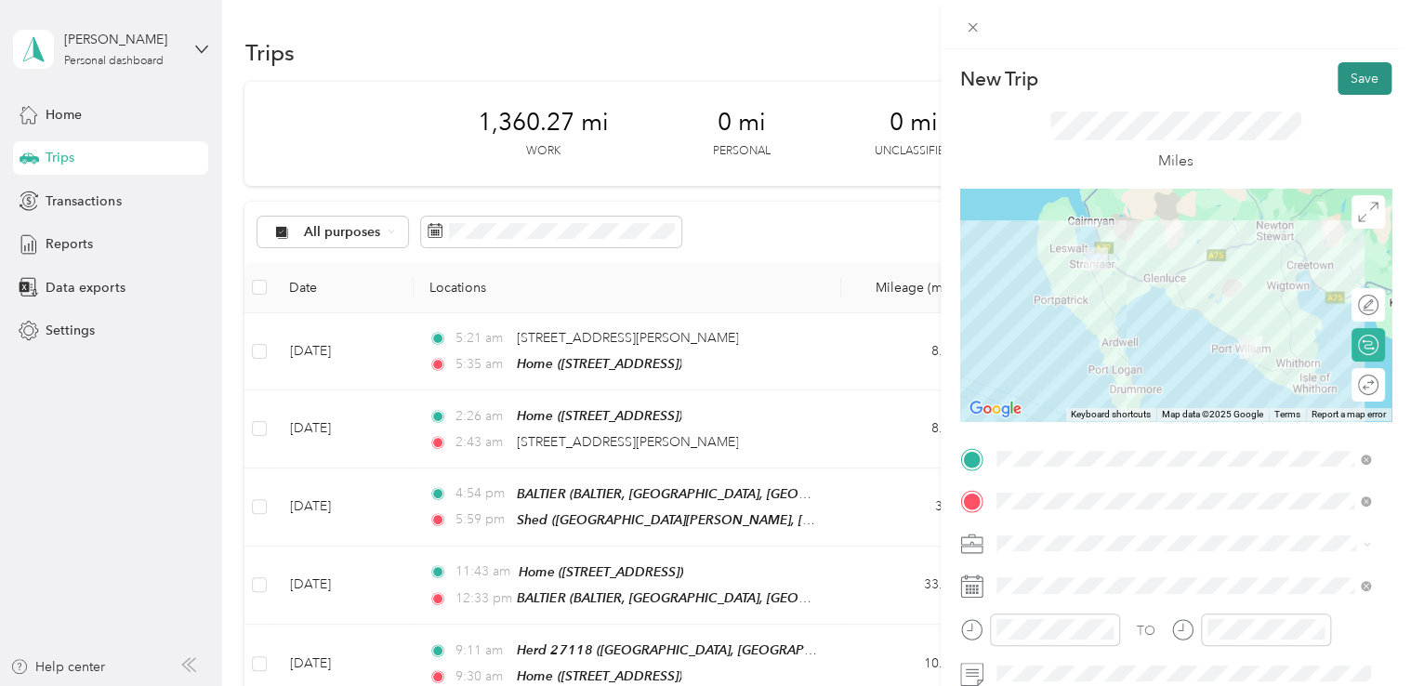
click at [1346, 83] on button "Save" at bounding box center [1364, 78] width 54 height 33
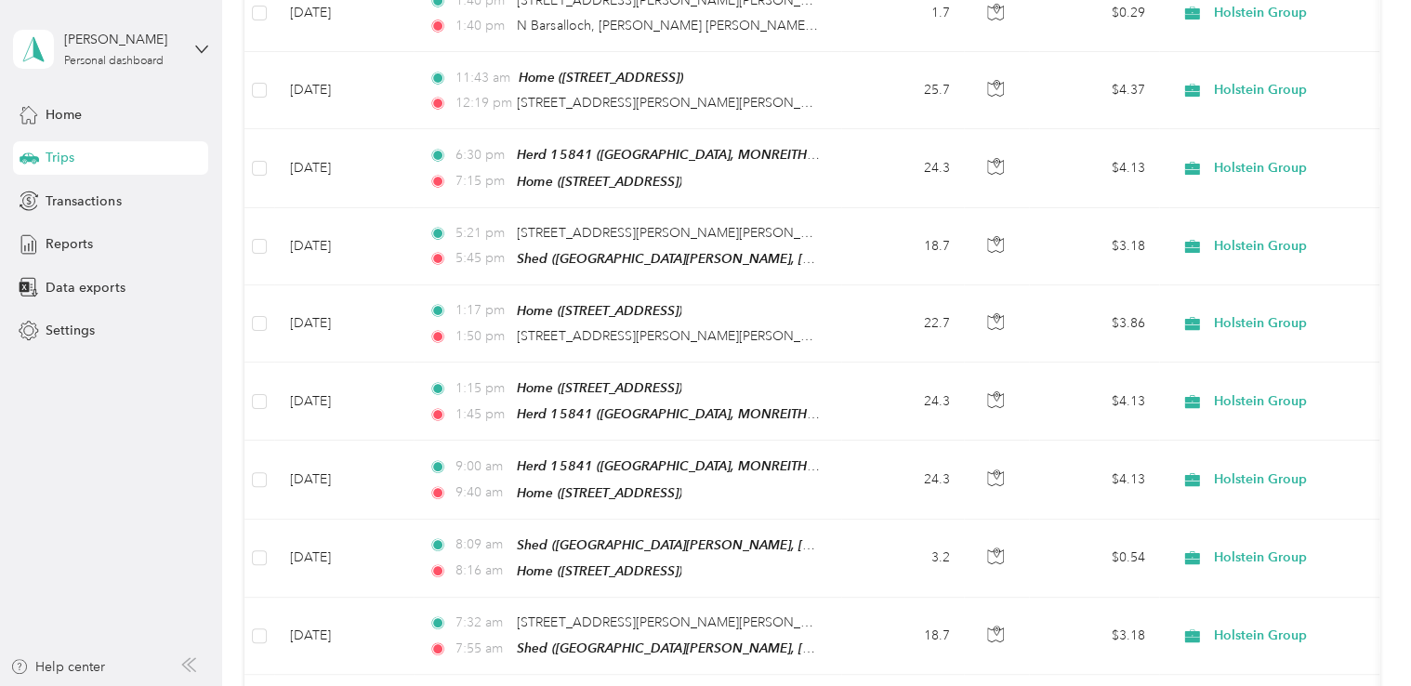
scroll to position [876, 0]
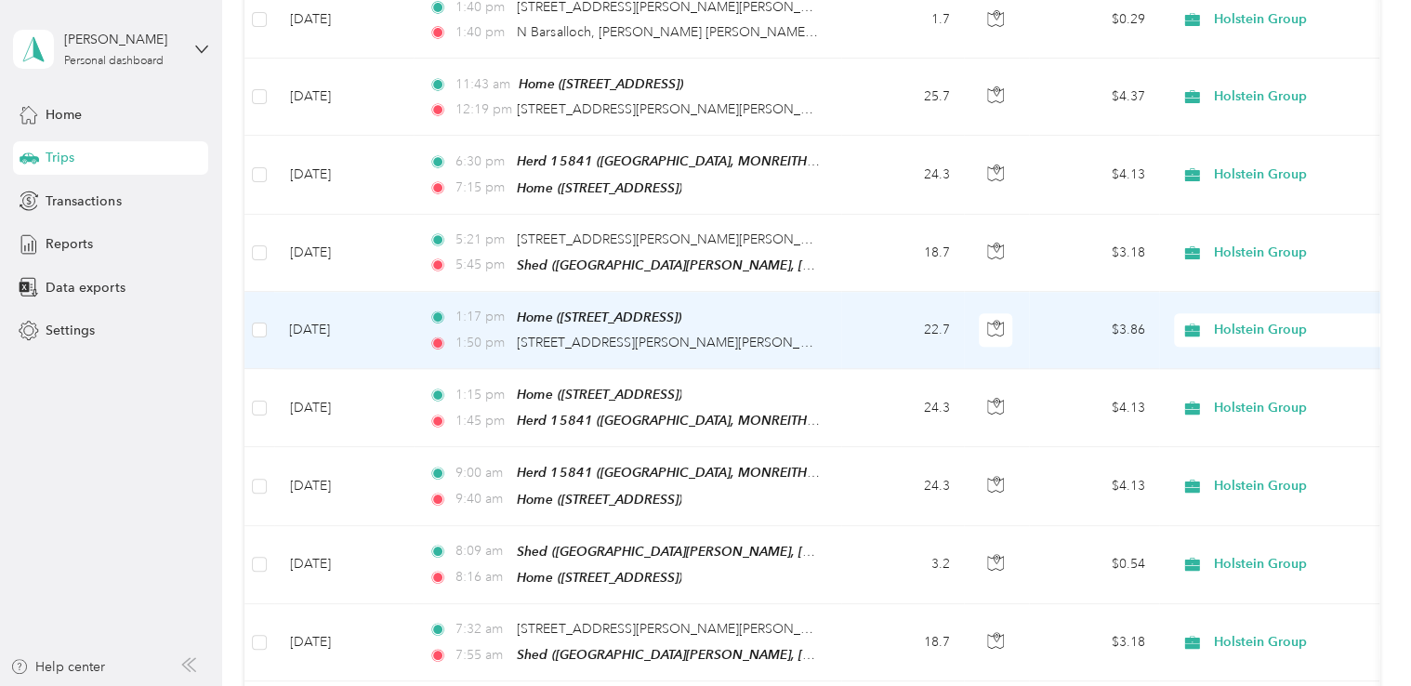
click at [1056, 313] on td "$3.86" at bounding box center [1094, 330] width 130 height 77
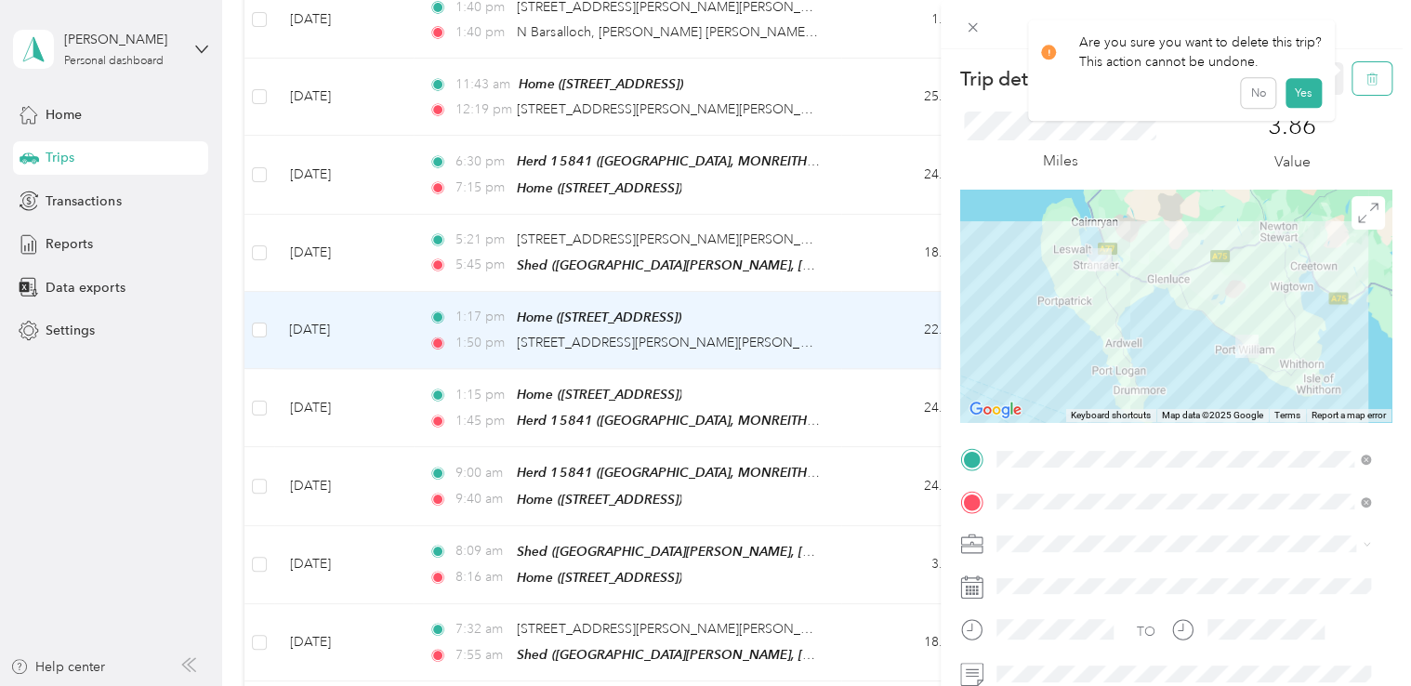
click at [1364, 76] on button "button" at bounding box center [1371, 78] width 39 height 33
click at [1305, 99] on button "Yes" at bounding box center [1302, 101] width 36 height 30
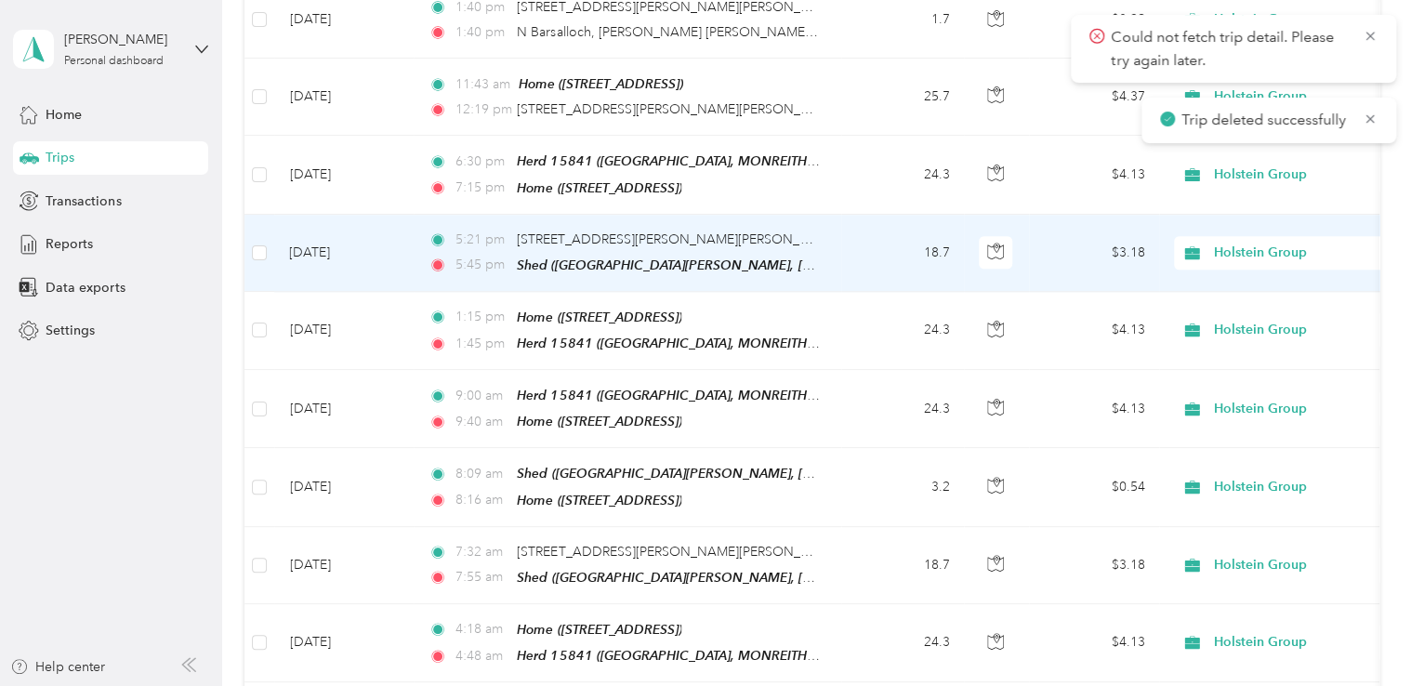
click at [872, 230] on td "18.7" at bounding box center [902, 253] width 123 height 77
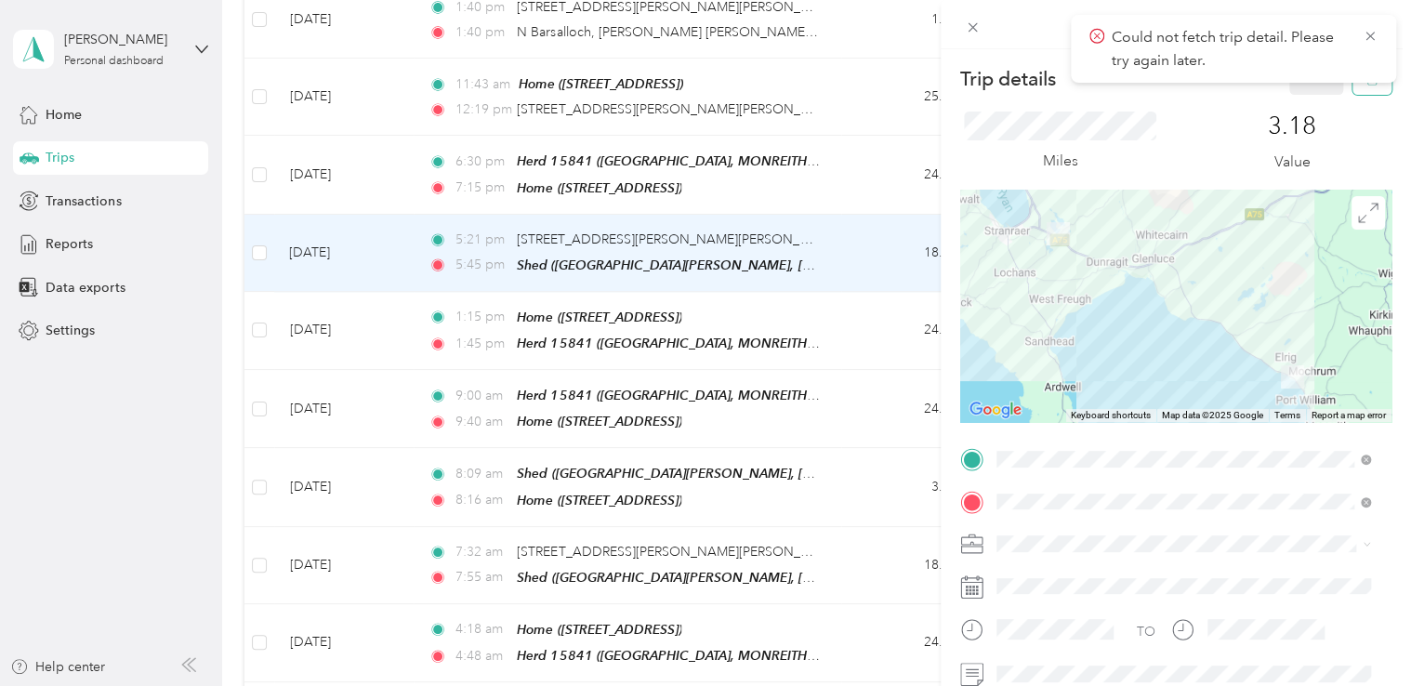
click at [1352, 87] on button "button" at bounding box center [1371, 78] width 39 height 33
click at [1294, 106] on button "Yes" at bounding box center [1302, 101] width 36 height 30
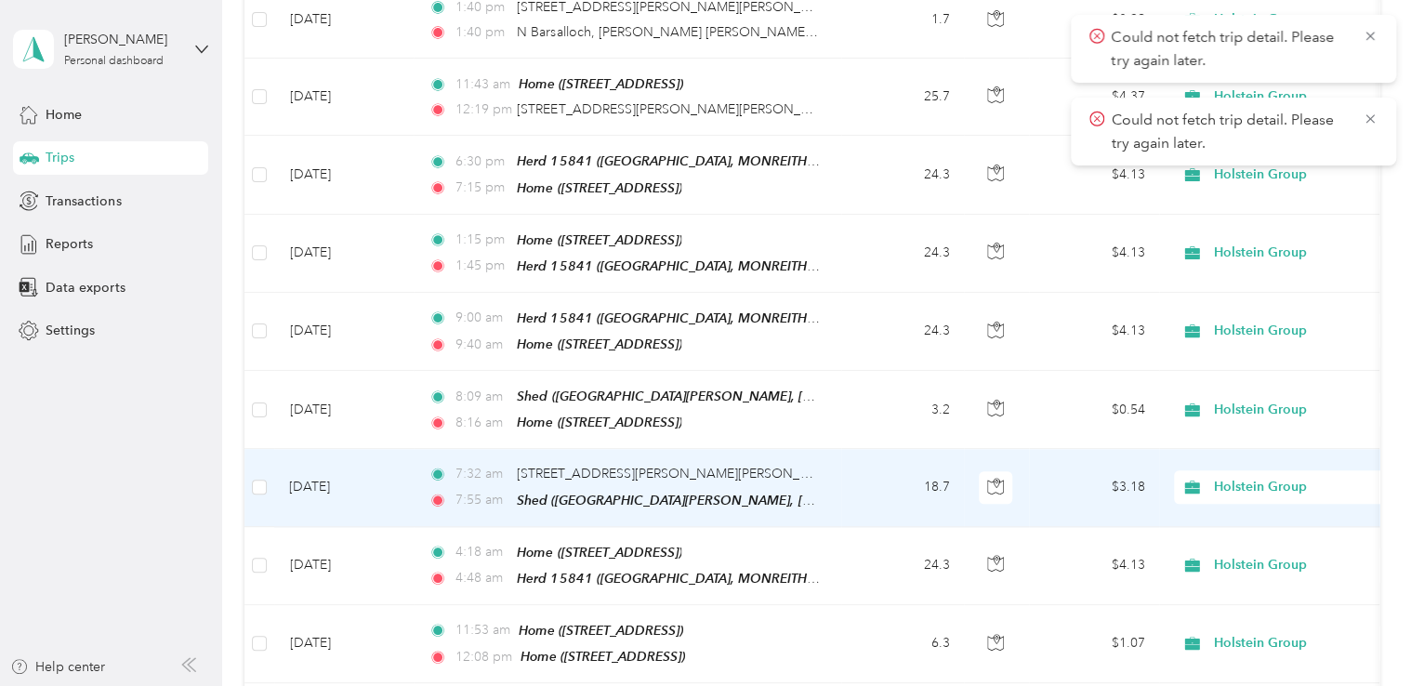
click at [790, 464] on div "7:32 am A747, [PERSON_NAME] [PERSON_NAME] DG8 9QR, [GEOGRAPHIC_DATA]" at bounding box center [623, 474] width 390 height 20
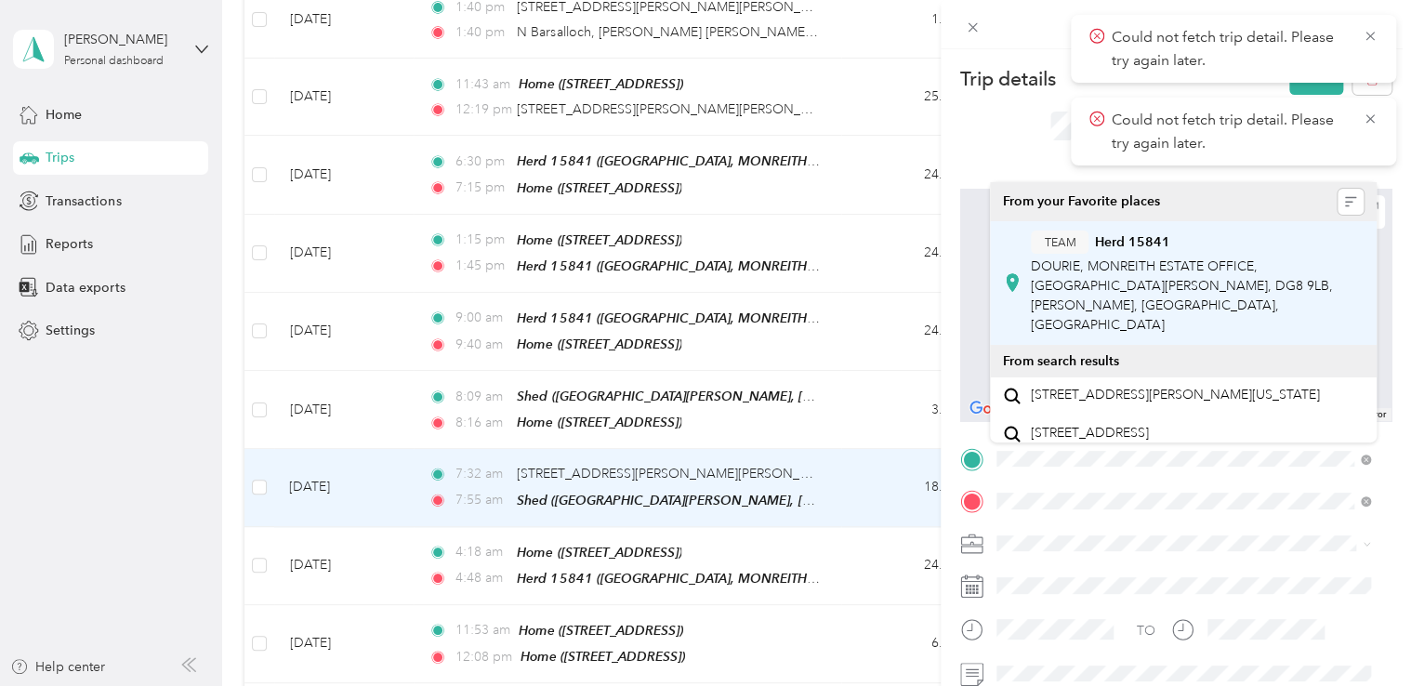
click at [1228, 280] on span "DOURIE, MONREITH ESTATE OFFICE, [GEOGRAPHIC_DATA][PERSON_NAME], DG8 9LB, [PERSO…" at bounding box center [1182, 295] width 302 height 74
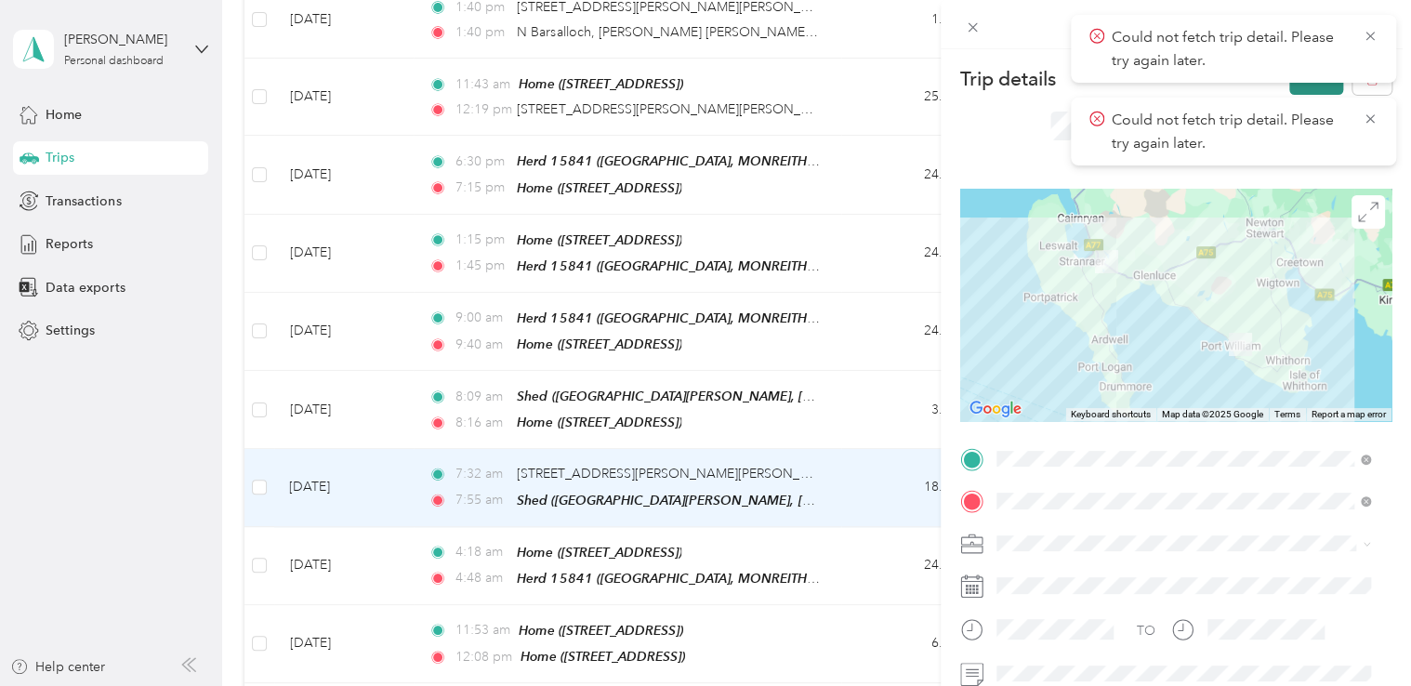
click at [1302, 86] on button "Save" at bounding box center [1316, 78] width 54 height 33
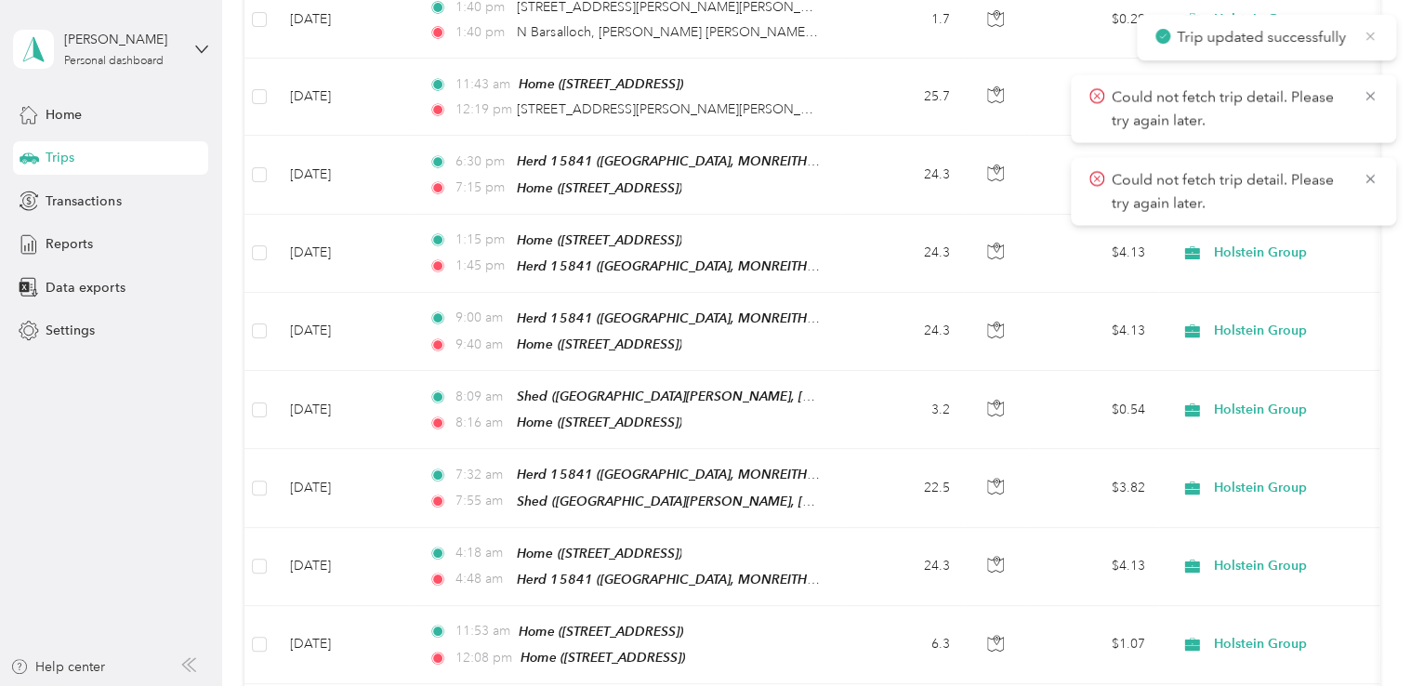
click at [1369, 35] on icon at bounding box center [1370, 36] width 8 height 8
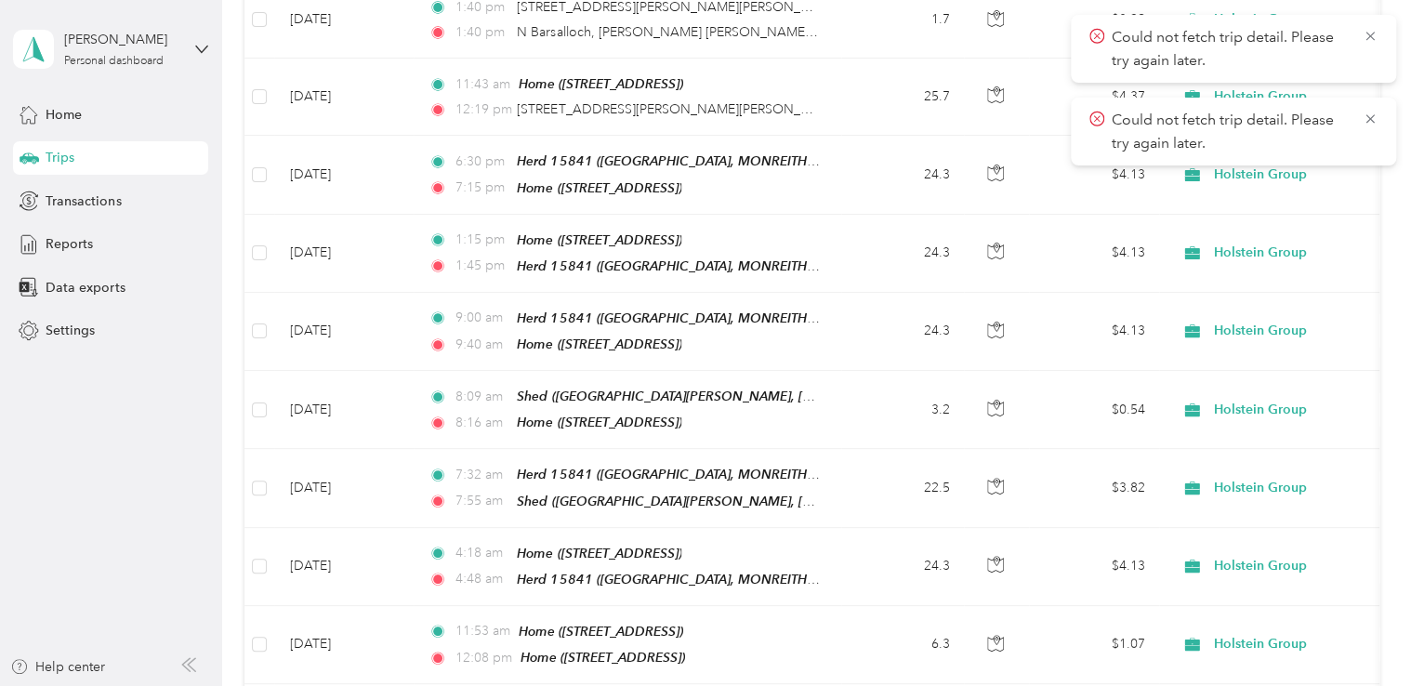
click at [1369, 35] on icon at bounding box center [1369, 36] width 8 height 8
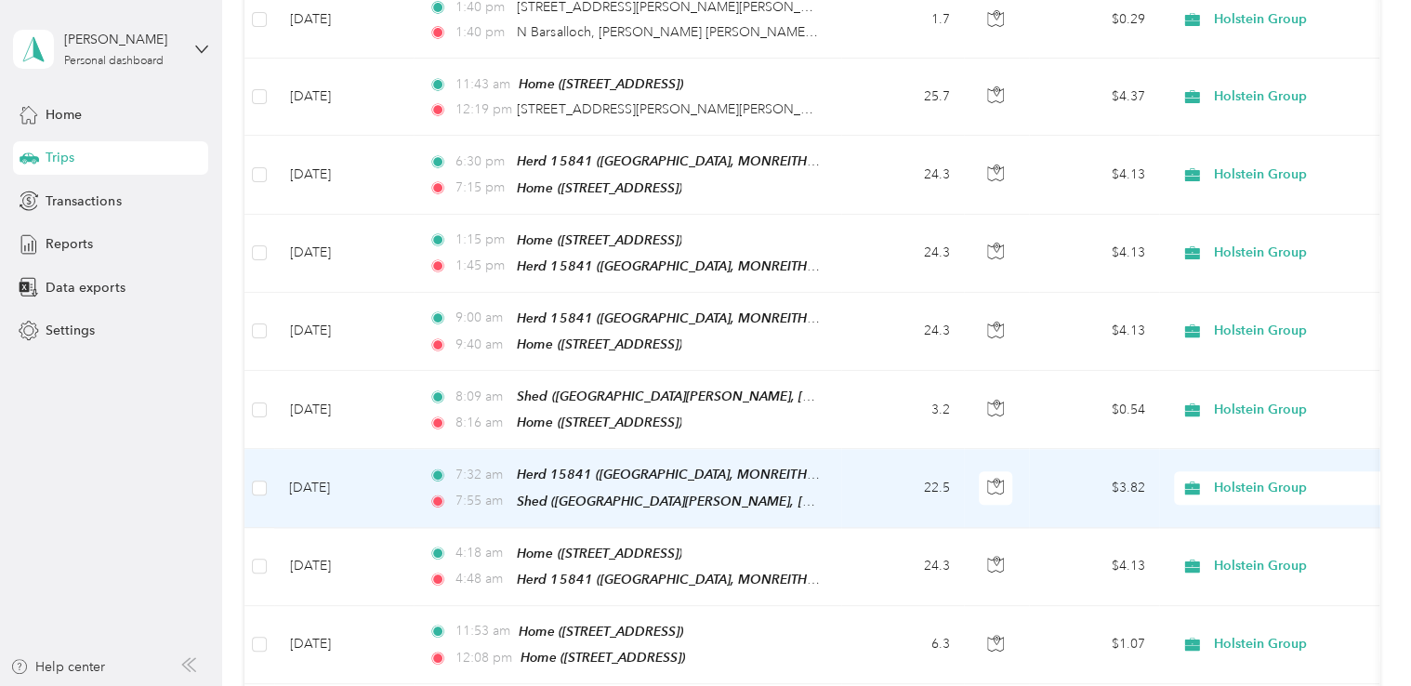
click at [877, 471] on td "22.5" at bounding box center [902, 488] width 123 height 78
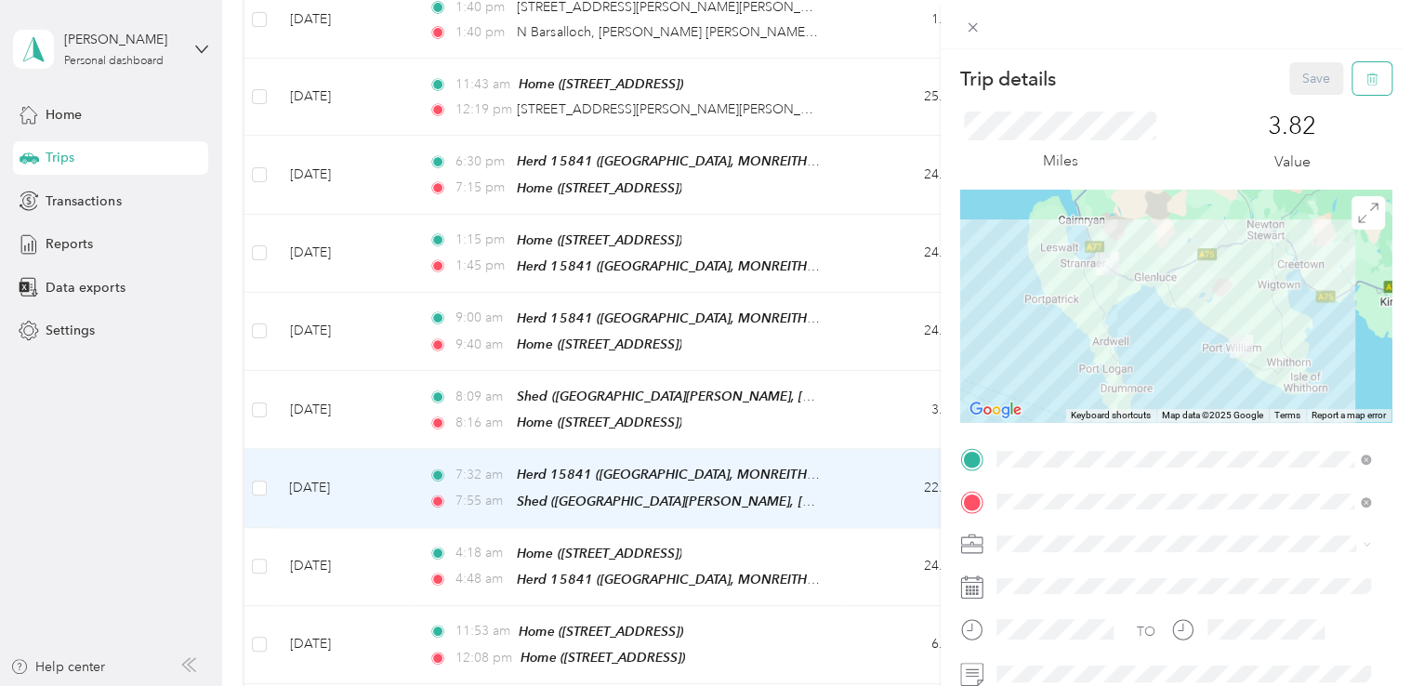
click at [1365, 74] on icon "button" at bounding box center [1371, 78] width 13 height 13
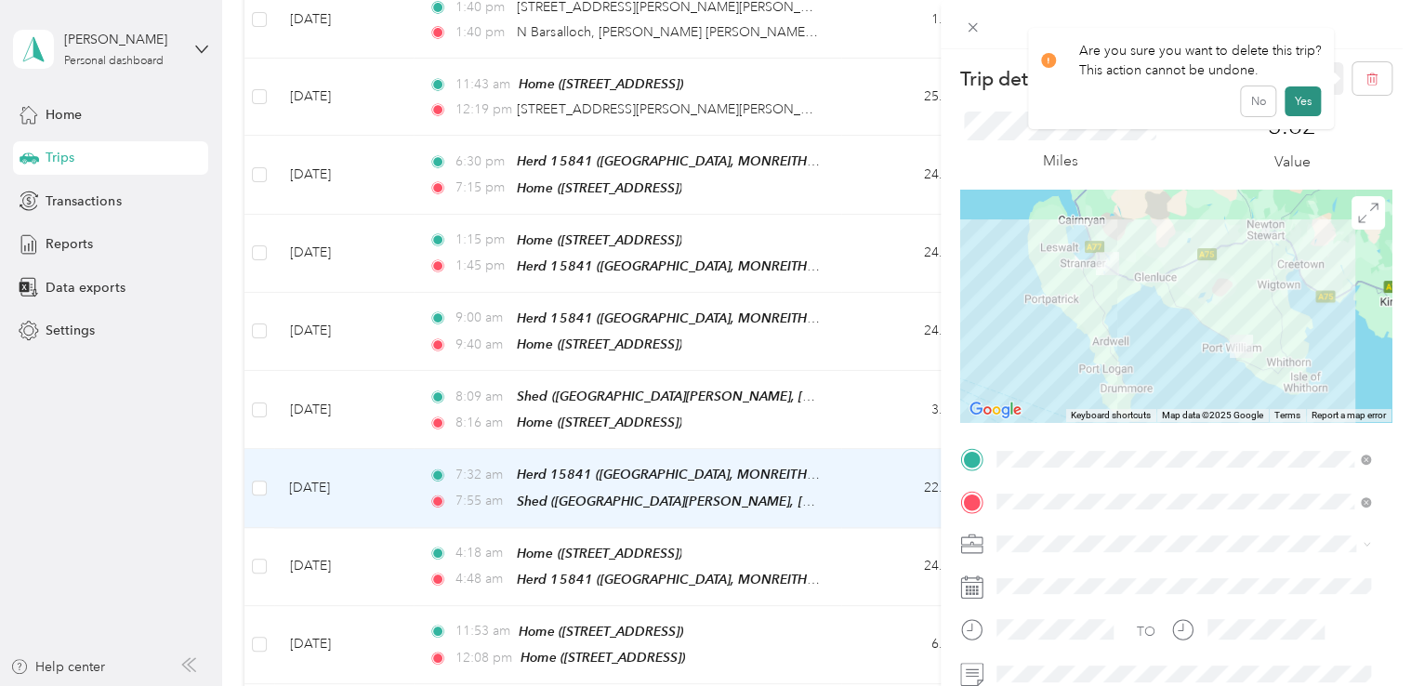
click at [1300, 91] on button "Yes" at bounding box center [1302, 101] width 36 height 30
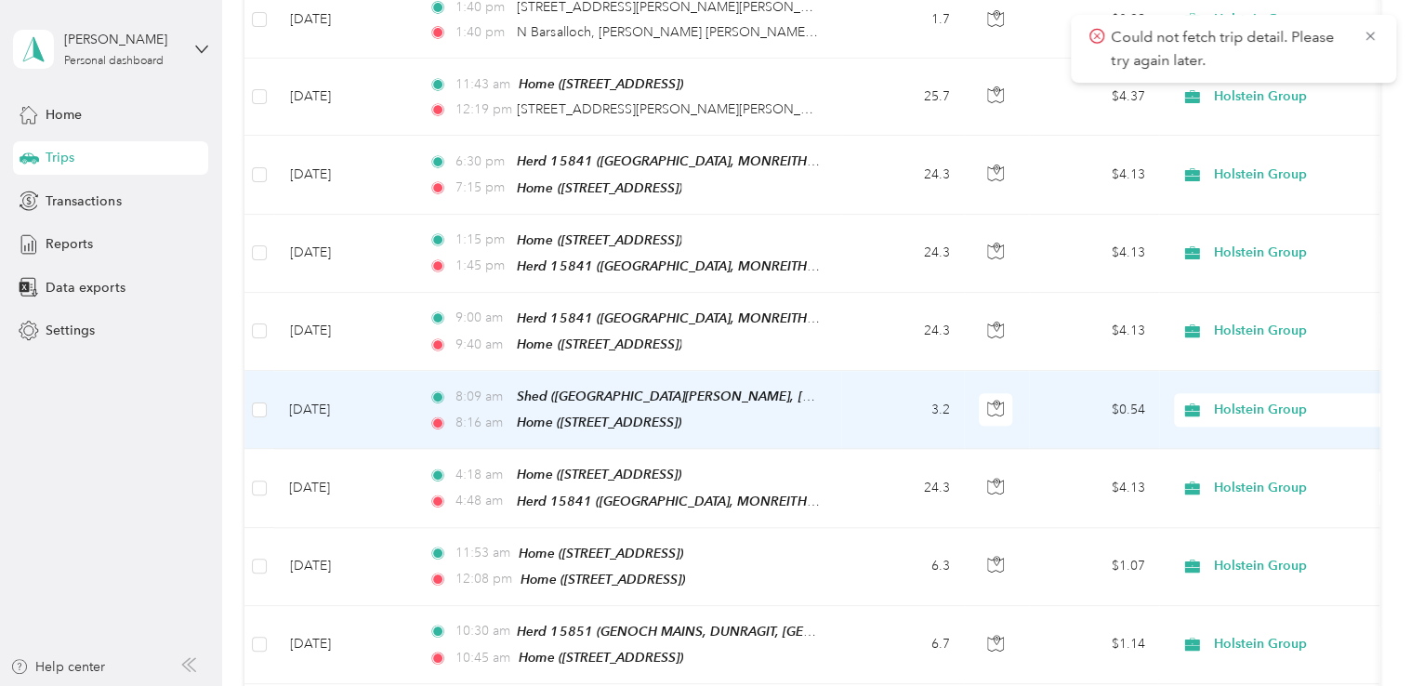
click at [804, 386] on div "8:09 am Shed ([GEOGRAPHIC_DATA][PERSON_NAME], [GEOGRAPHIC_DATA])" at bounding box center [623, 396] width 390 height 21
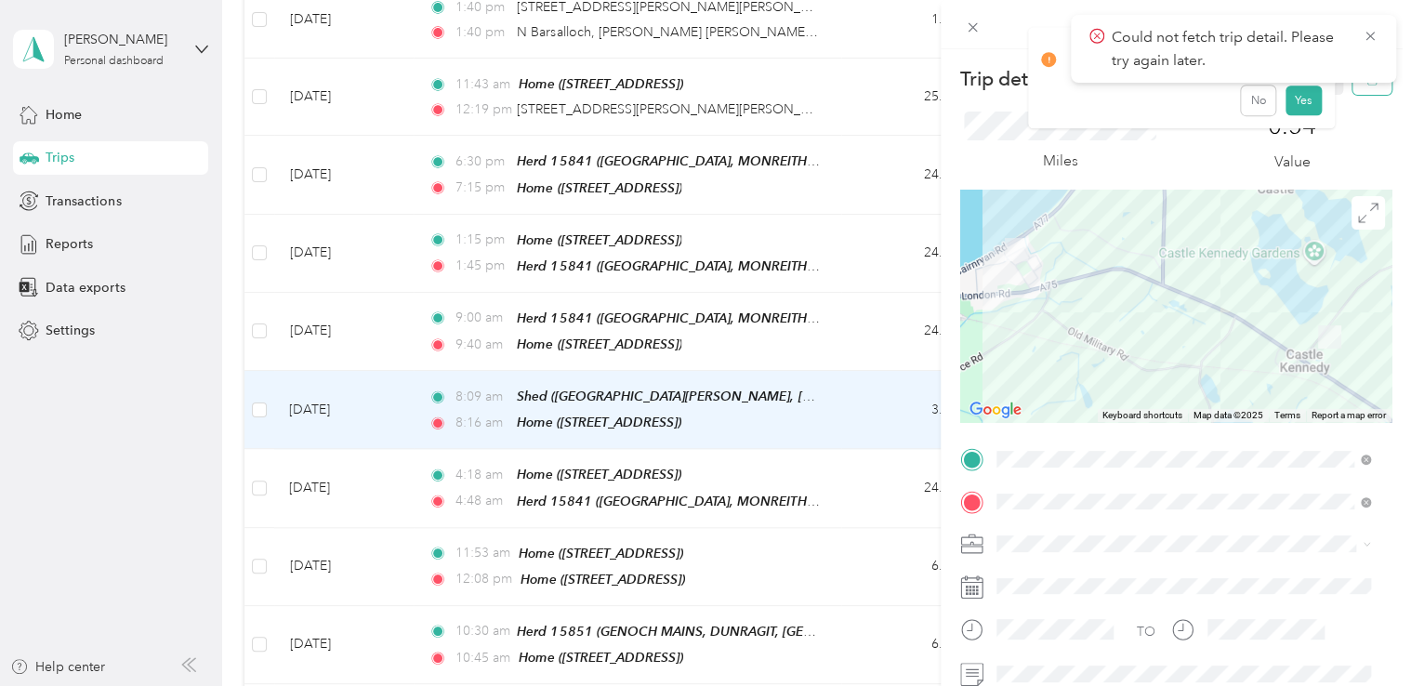
click at [1357, 90] on button "button" at bounding box center [1371, 78] width 39 height 33
click at [1303, 100] on button "Yes" at bounding box center [1302, 101] width 36 height 30
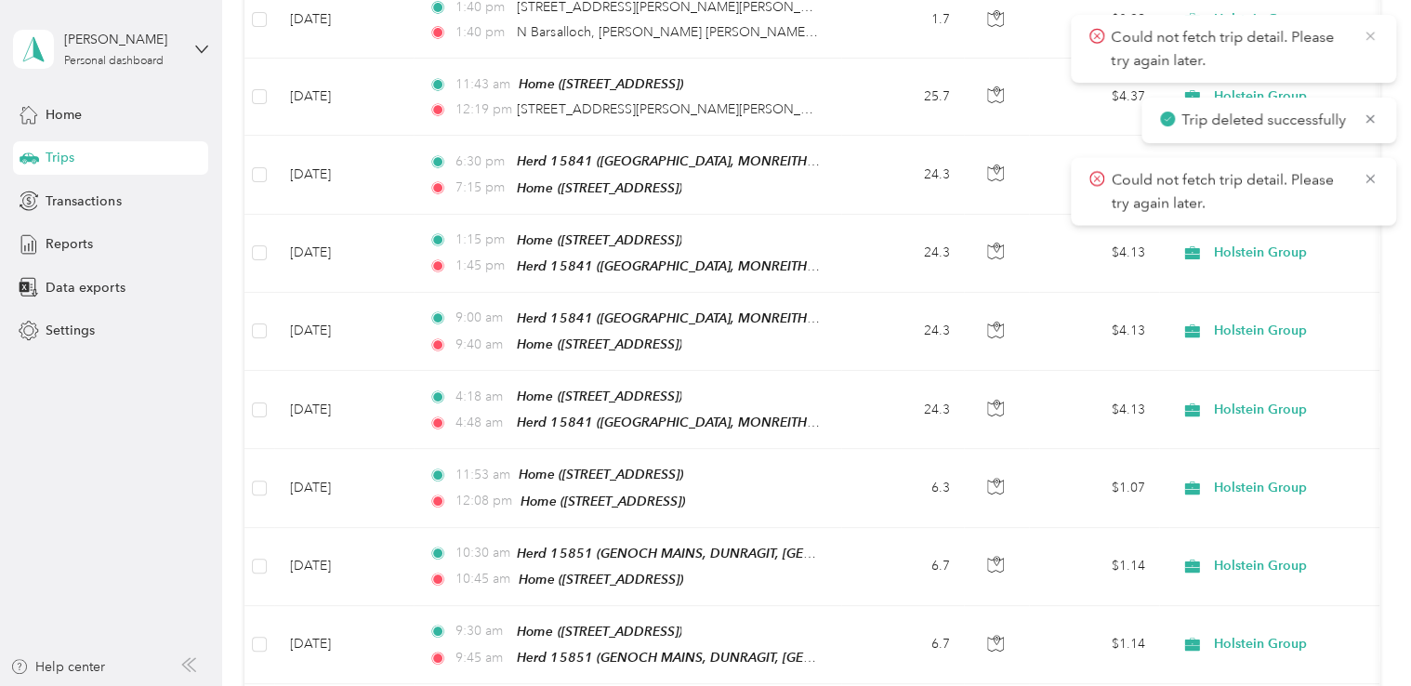
click at [1364, 33] on icon at bounding box center [1370, 36] width 15 height 17
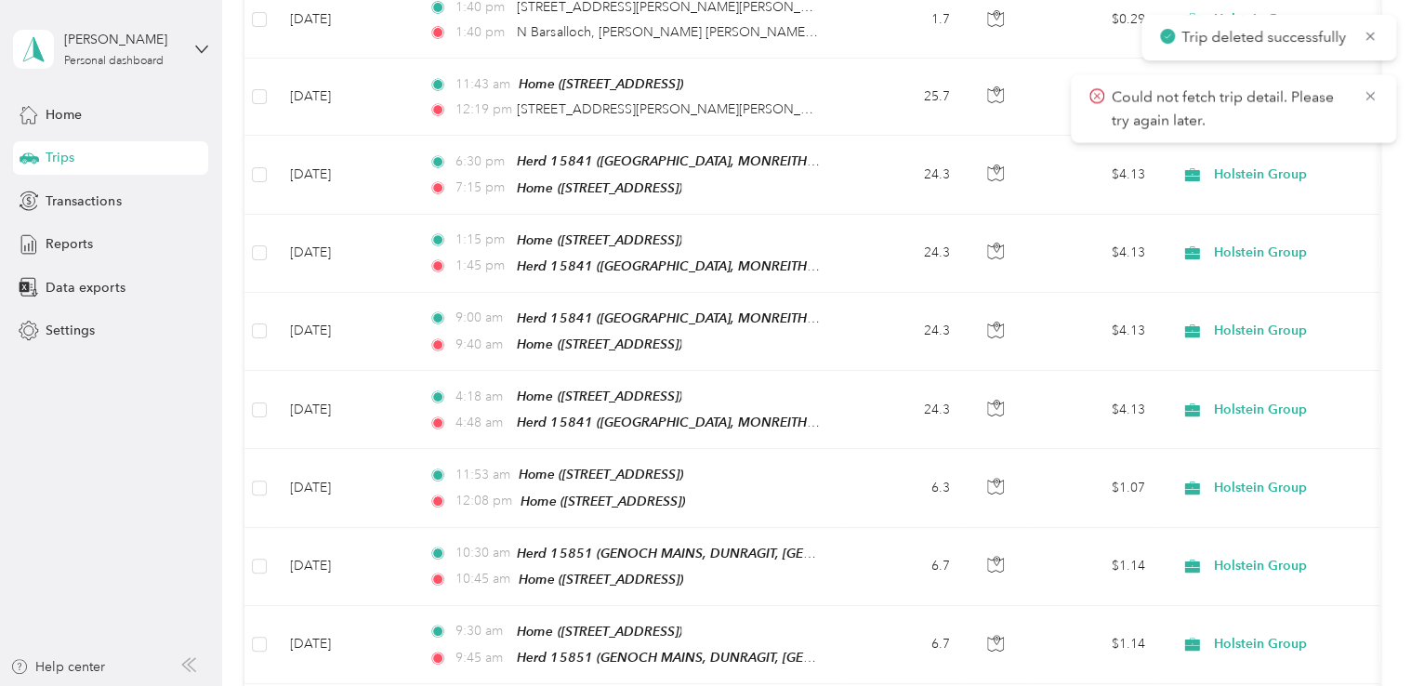
click at [1364, 33] on icon at bounding box center [1370, 36] width 15 height 17
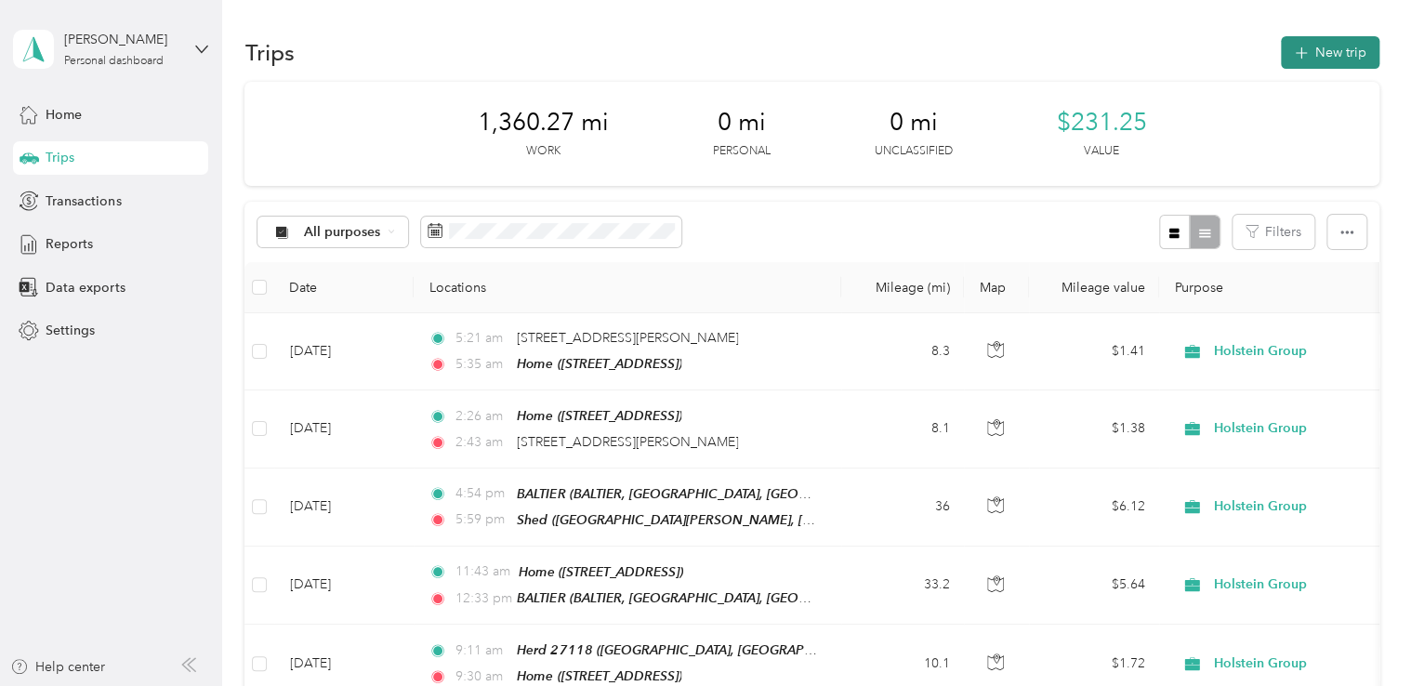
click at [1305, 47] on button "New trip" at bounding box center [1330, 52] width 99 height 33
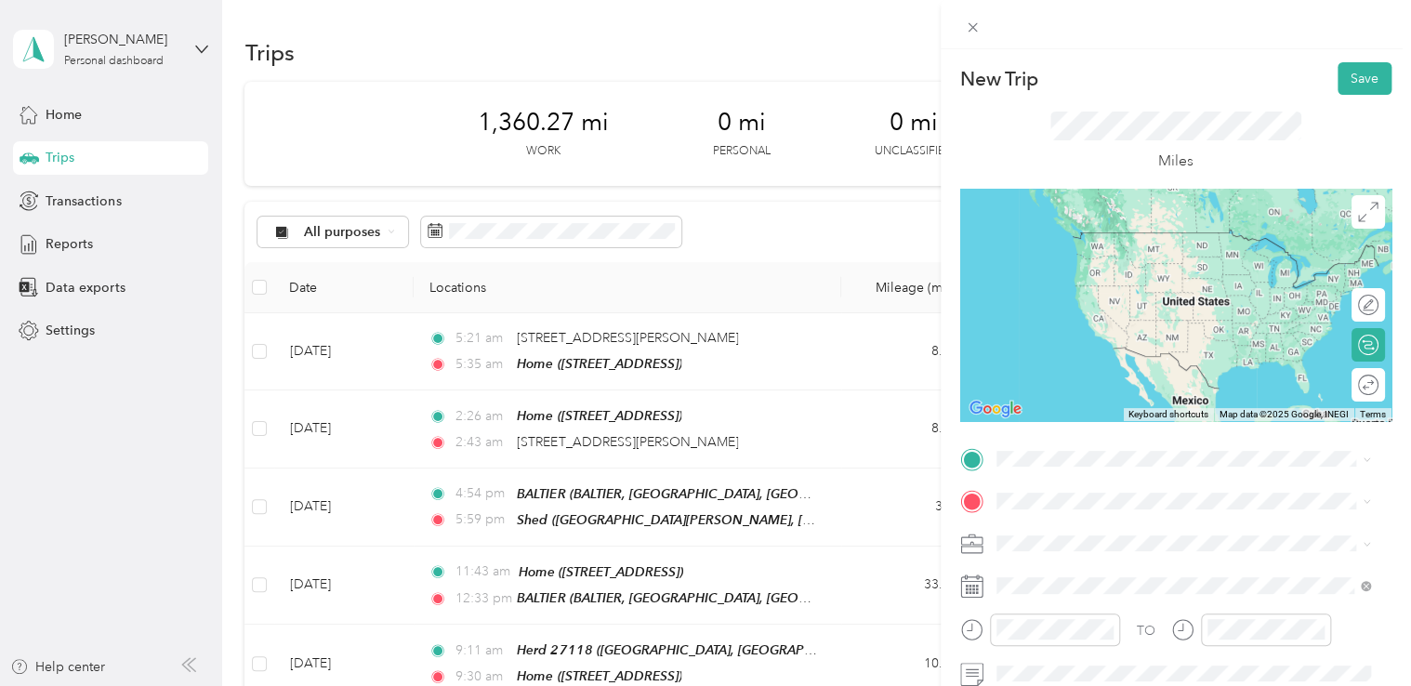
click at [1089, 247] on div "Home [STREET_ADDRESS]" at bounding box center [1090, 239] width 118 height 39
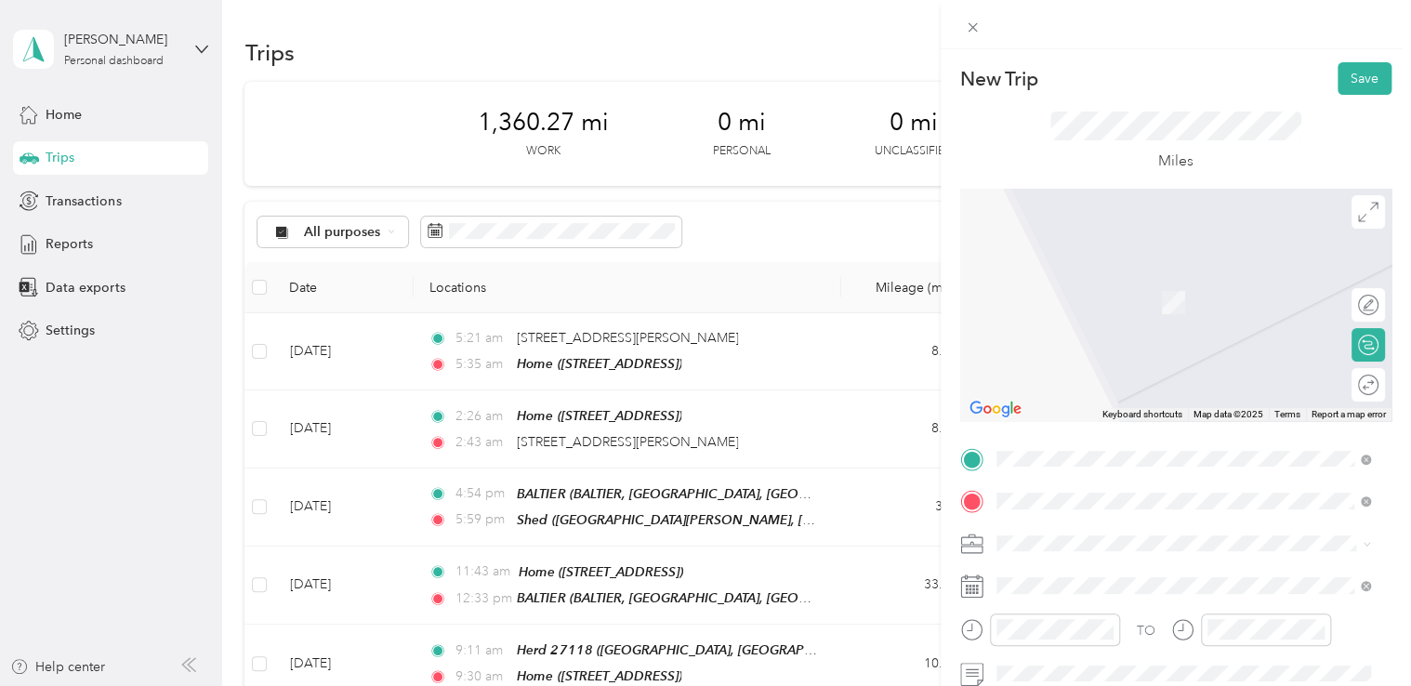
click at [1099, 329] on div "TEAM Herd 27118 PORTENCALZIE FARM, [GEOGRAPHIC_DATA], DG9 0PD, [GEOGRAPHIC_DATA…" at bounding box center [1184, 315] width 362 height 91
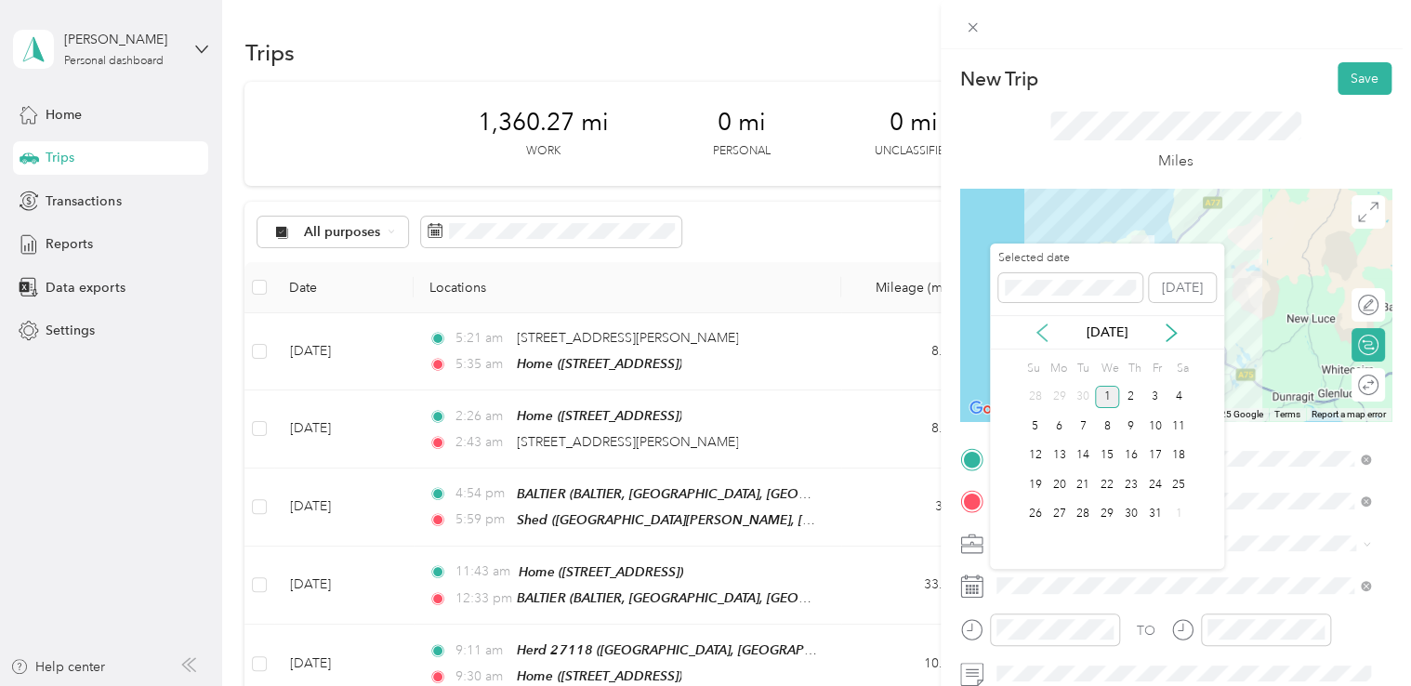
click at [1045, 335] on icon at bounding box center [1042, 332] width 19 height 19
click at [1106, 481] on div "24" at bounding box center [1107, 484] width 24 height 23
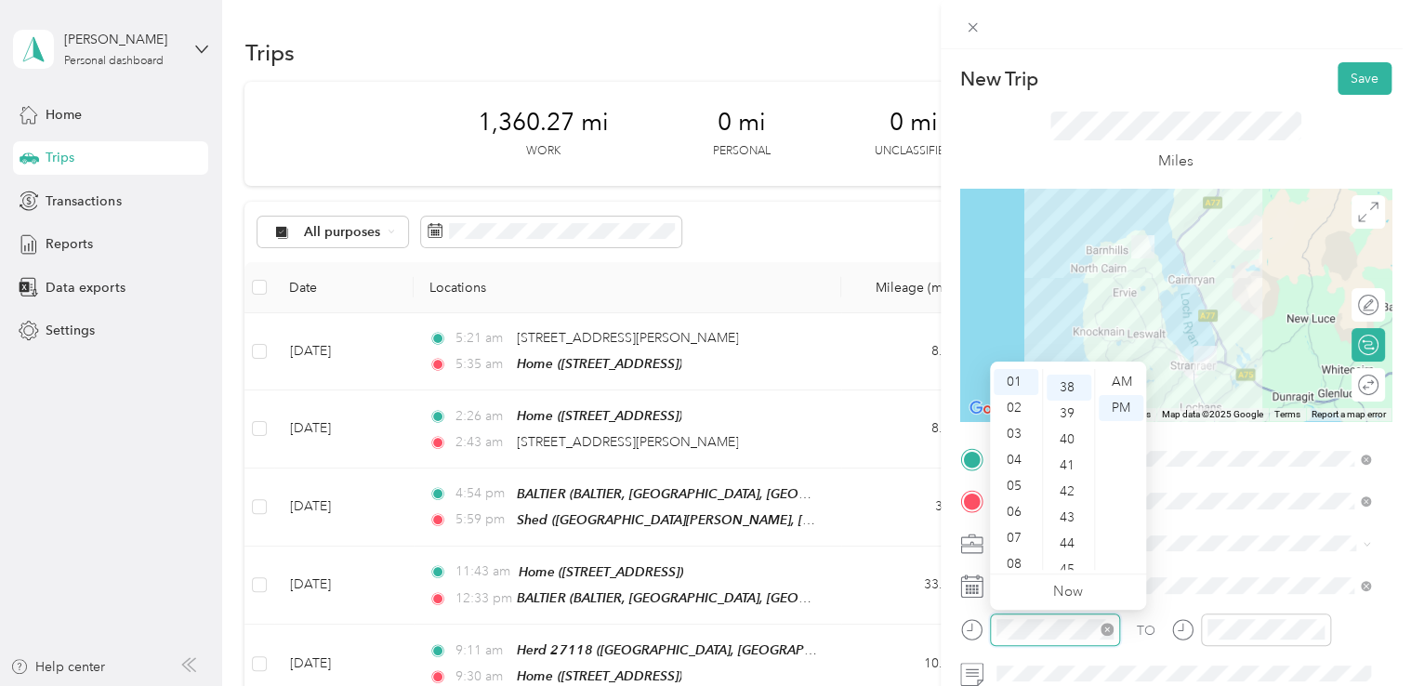
scroll to position [989, 0]
click at [1017, 433] on div "03" at bounding box center [1016, 434] width 45 height 26
click at [1065, 413] on div "30" at bounding box center [1069, 416] width 45 height 26
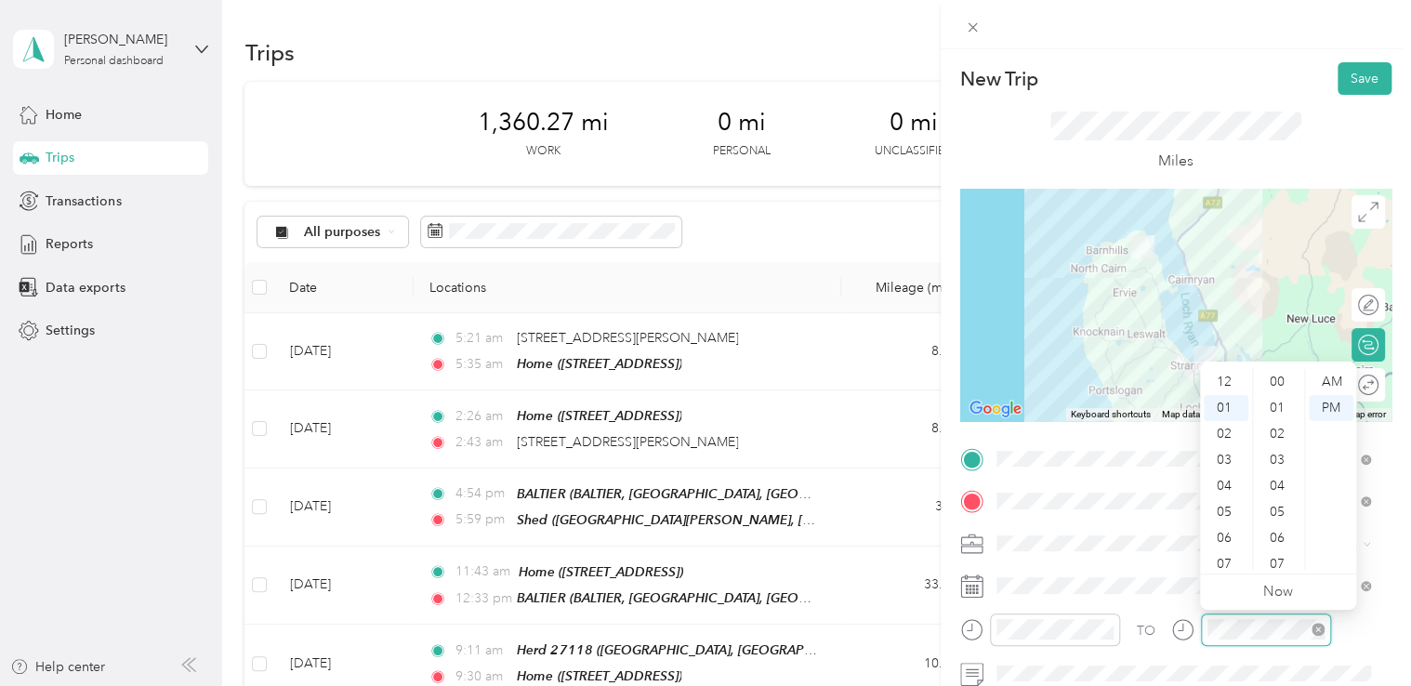
scroll to position [989, 0]
click at [1223, 432] on div "03" at bounding box center [1226, 434] width 45 height 26
click at [1281, 559] on div "45" at bounding box center [1279, 564] width 45 height 26
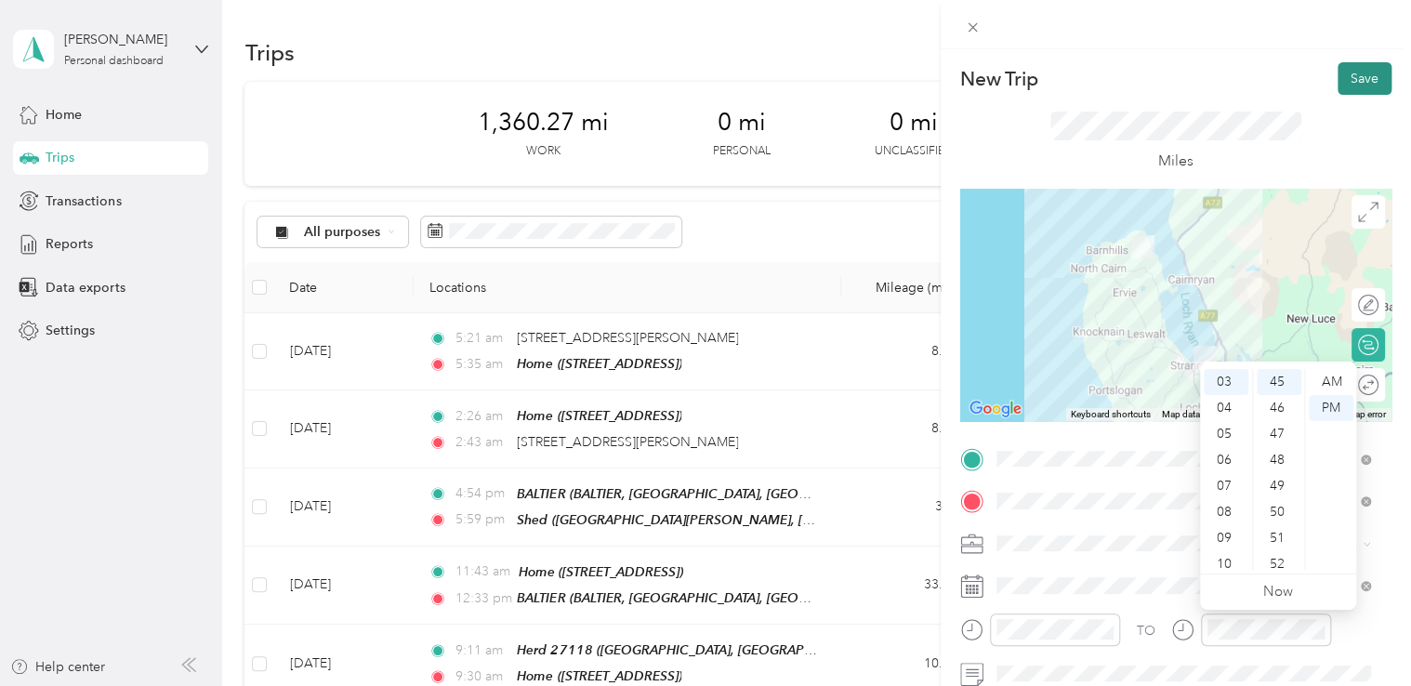
click at [1355, 72] on button "Save" at bounding box center [1364, 78] width 54 height 33
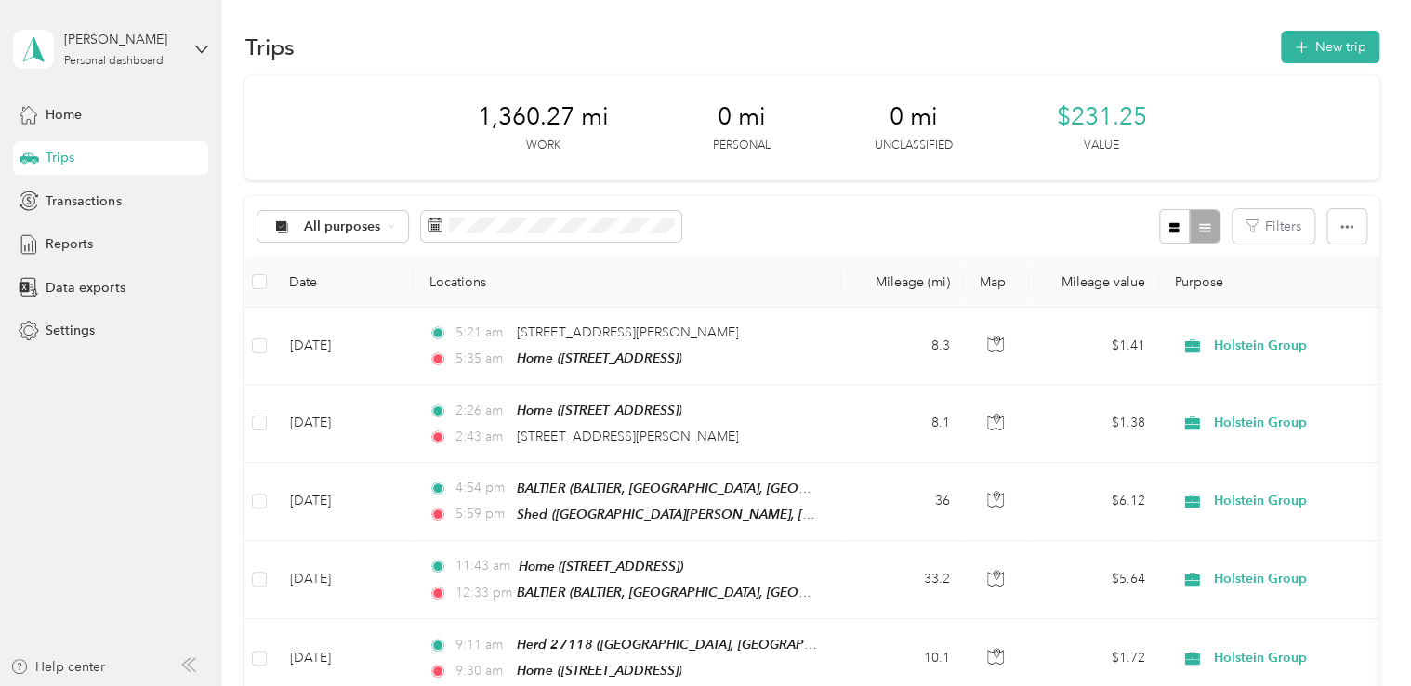
scroll to position [0, 0]
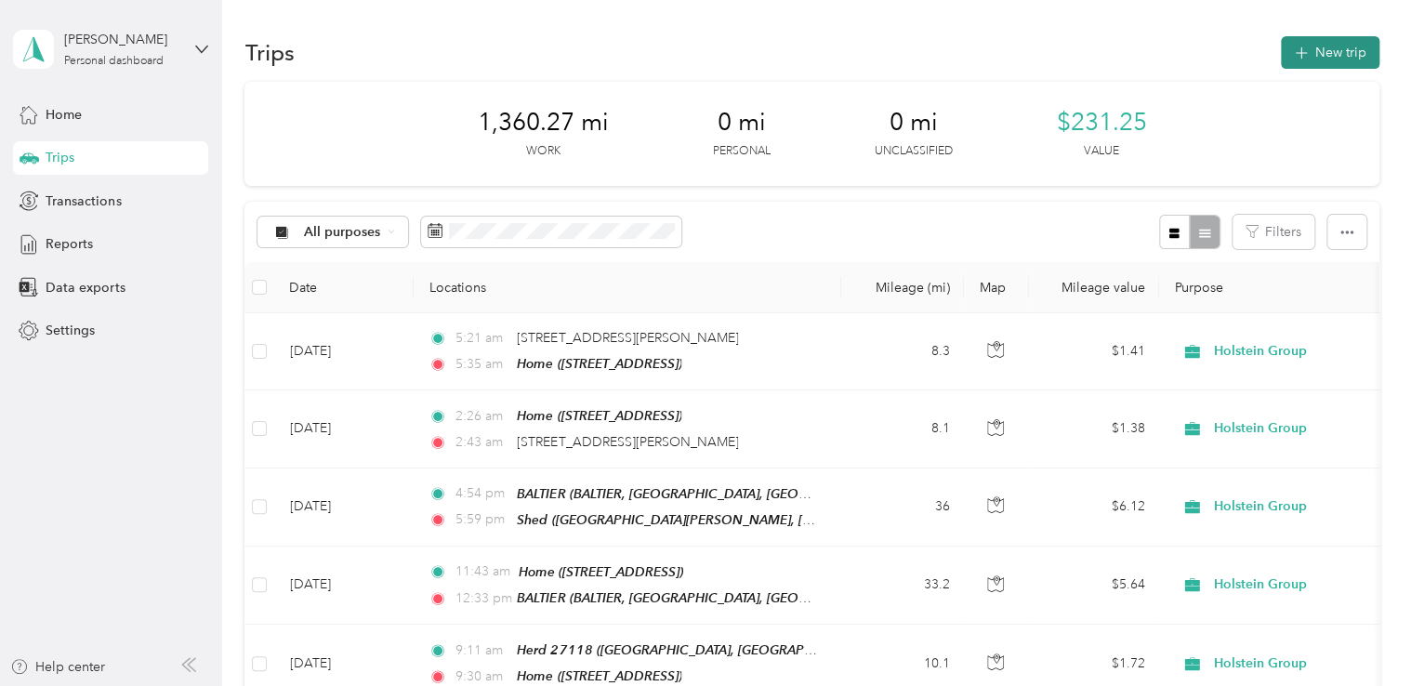
click at [1336, 58] on button "New trip" at bounding box center [1330, 52] width 99 height 33
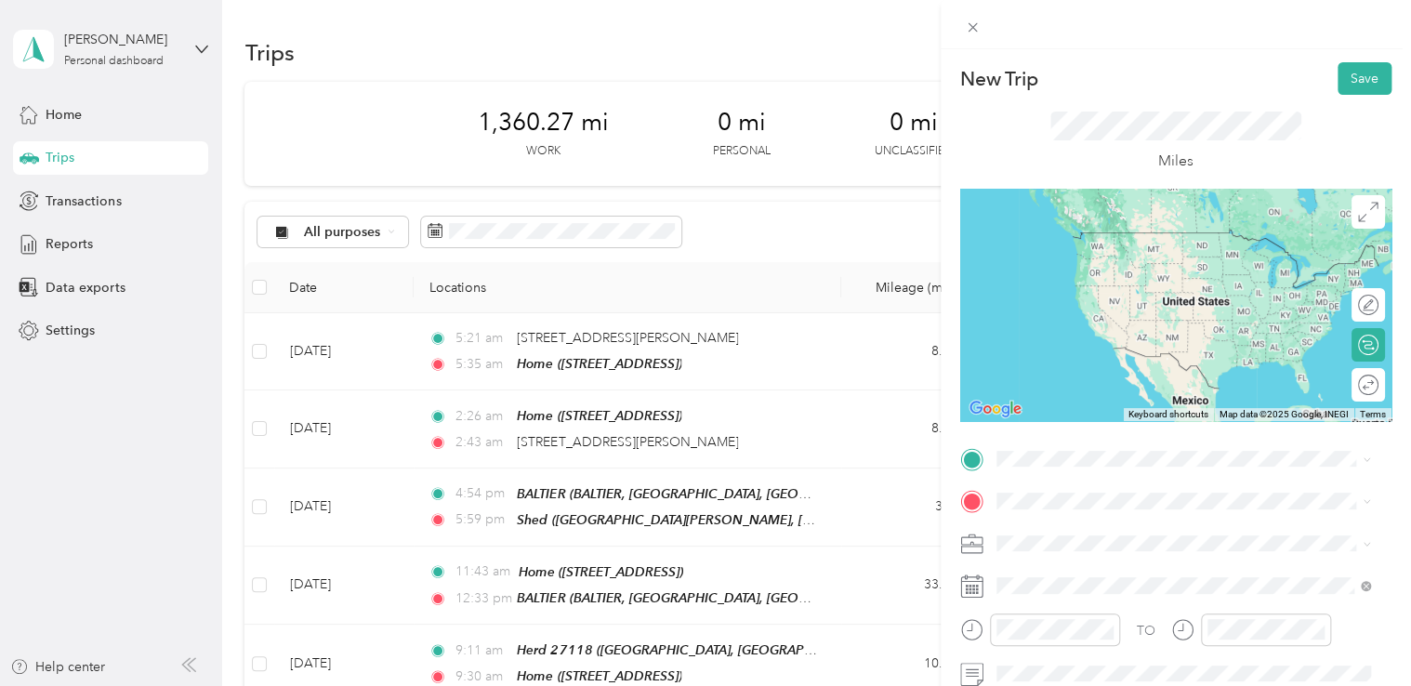
click at [1150, 283] on div "TEAM Herd 27118 PORTENCALZIE FARM, [GEOGRAPHIC_DATA], DG9 0PD, [GEOGRAPHIC_DATA…" at bounding box center [1197, 263] width 333 height 85
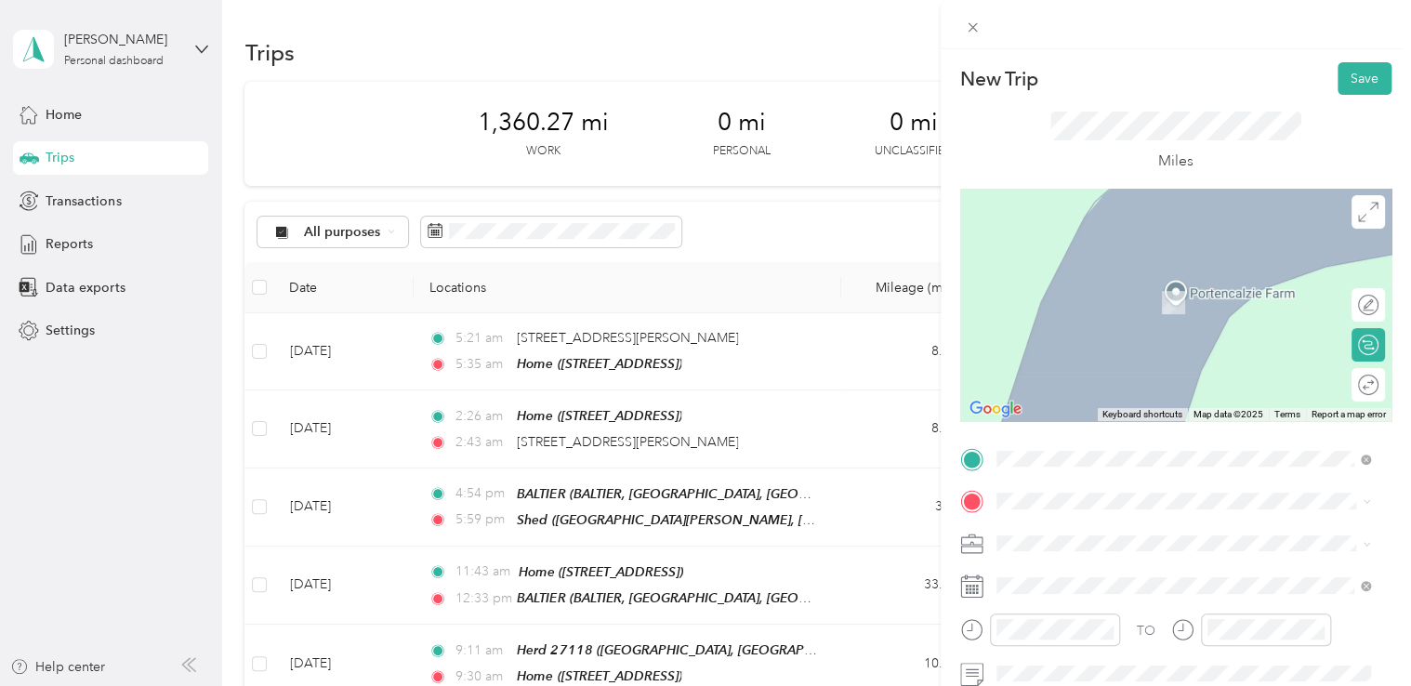
click at [1085, 288] on div "Home [STREET_ADDRESS]" at bounding box center [1090, 282] width 118 height 39
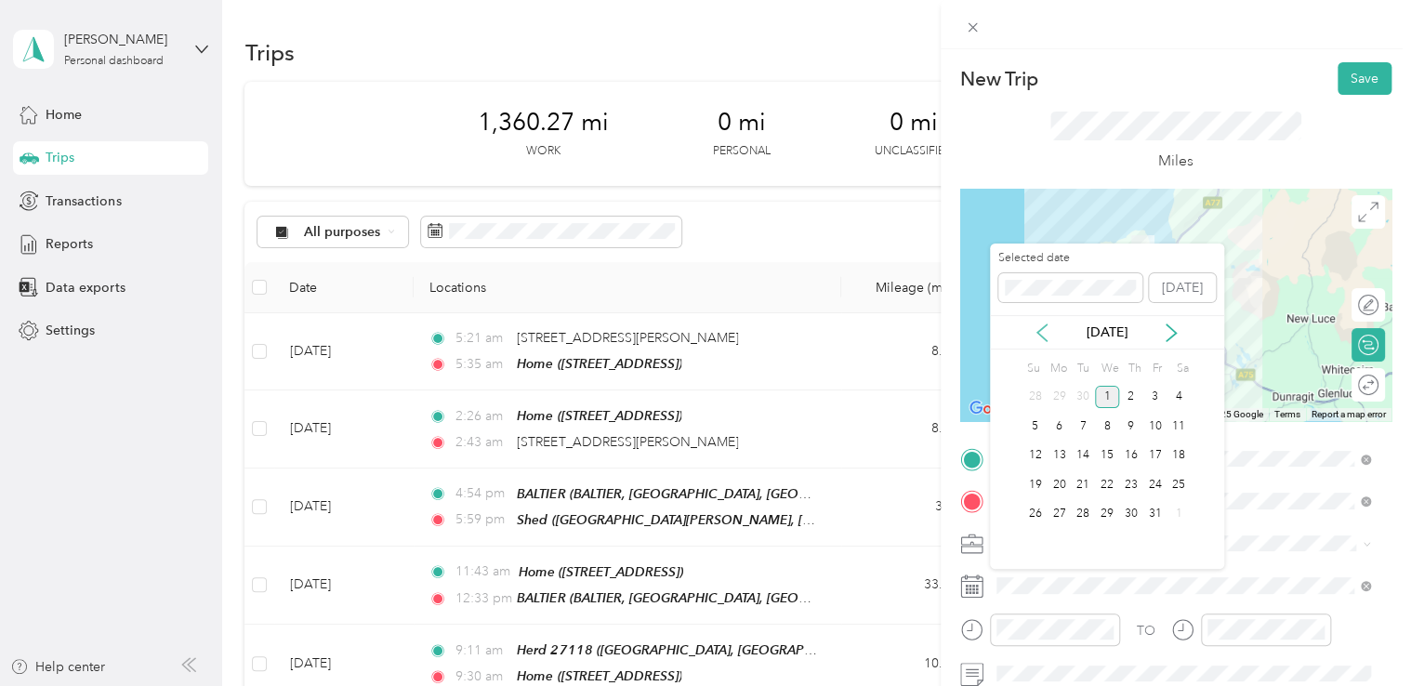
click at [1041, 335] on icon at bounding box center [1041, 332] width 9 height 17
click at [1105, 486] on div "24" at bounding box center [1107, 484] width 24 height 23
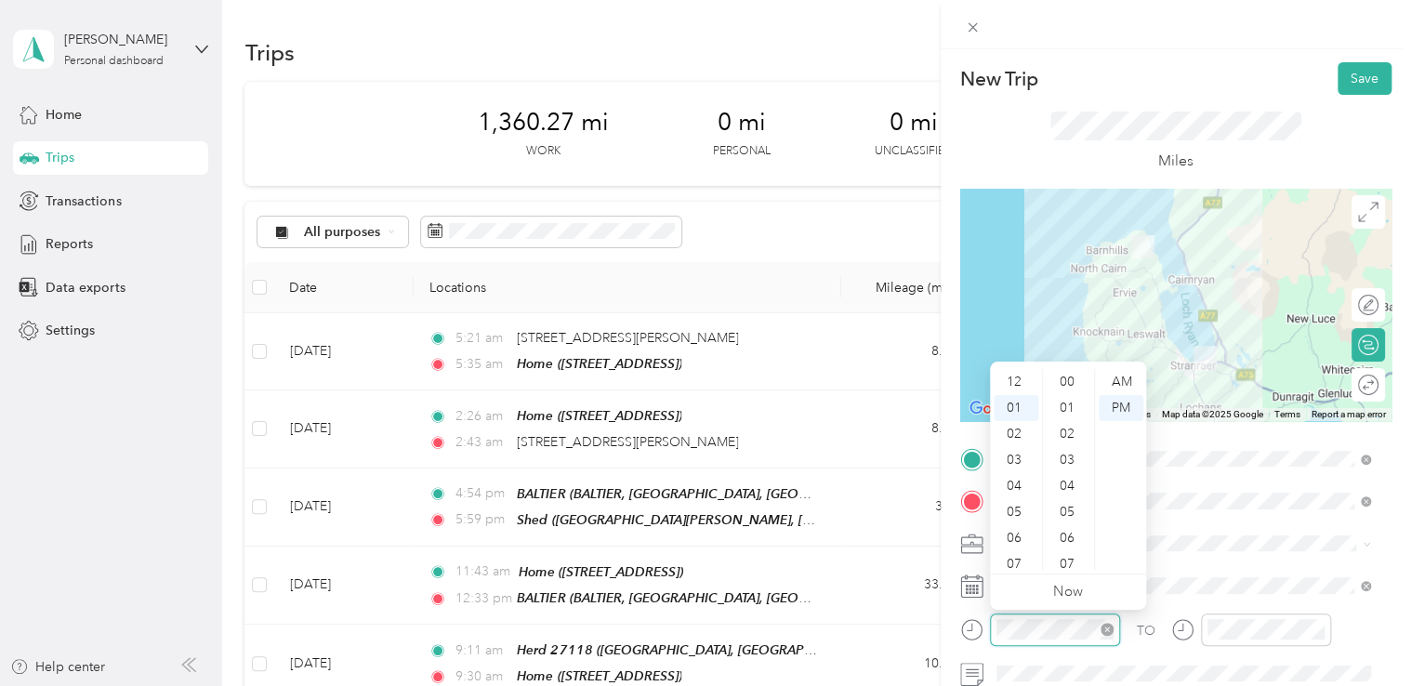
scroll to position [26, 0]
click at [1015, 560] on div "08" at bounding box center [1016, 564] width 45 height 26
click at [1020, 452] on div "07" at bounding box center [1016, 453] width 45 height 26
click at [1069, 533] on div "45" at bounding box center [1069, 538] width 45 height 26
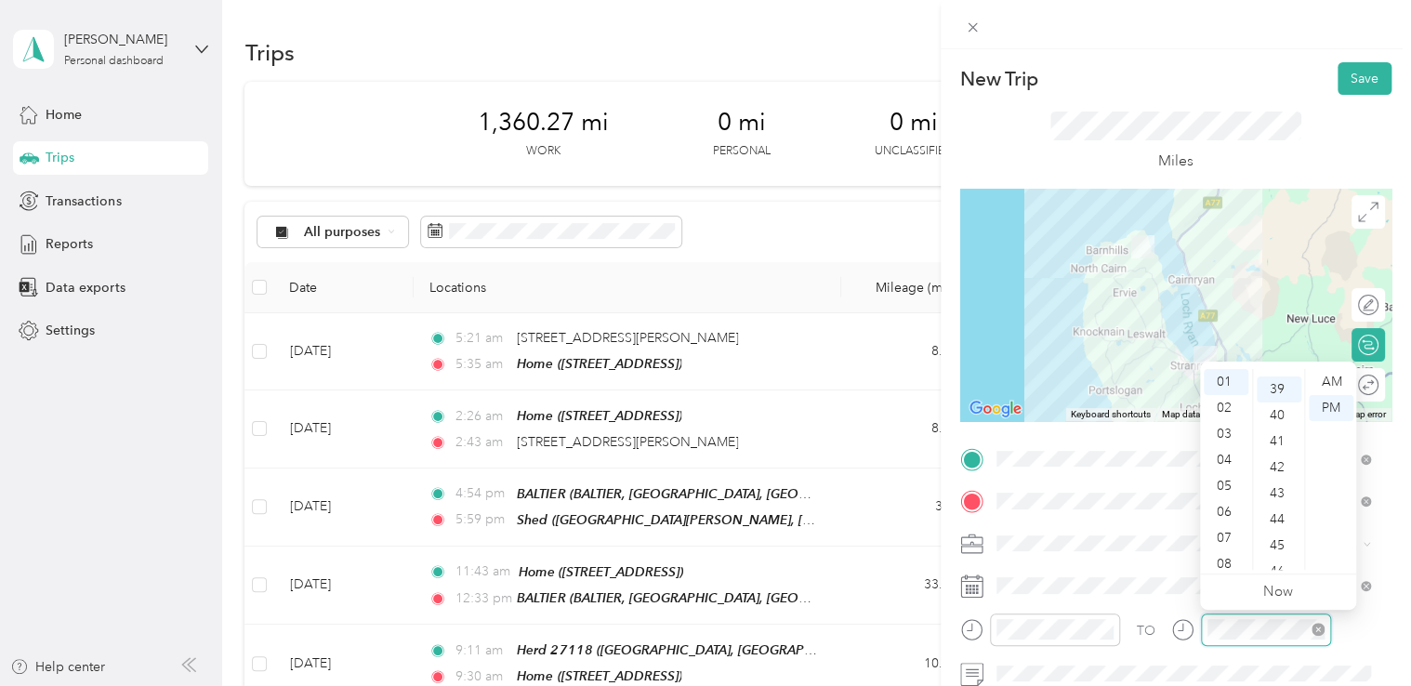
scroll to position [1015, 0]
click at [1221, 565] on div "08" at bounding box center [1226, 564] width 45 height 26
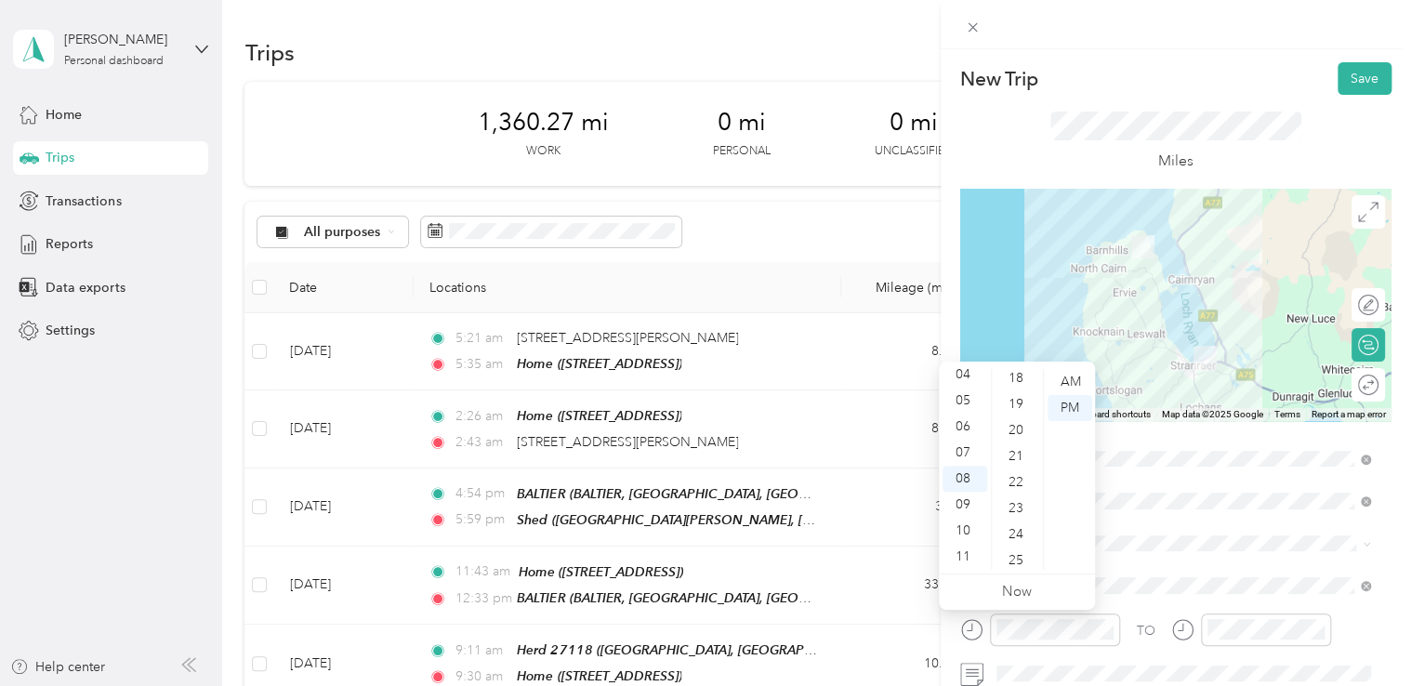
scroll to position [445, 0]
click at [1012, 375] on div "17" at bounding box center [1017, 379] width 45 height 26
click at [1341, 83] on button "Save" at bounding box center [1364, 78] width 54 height 33
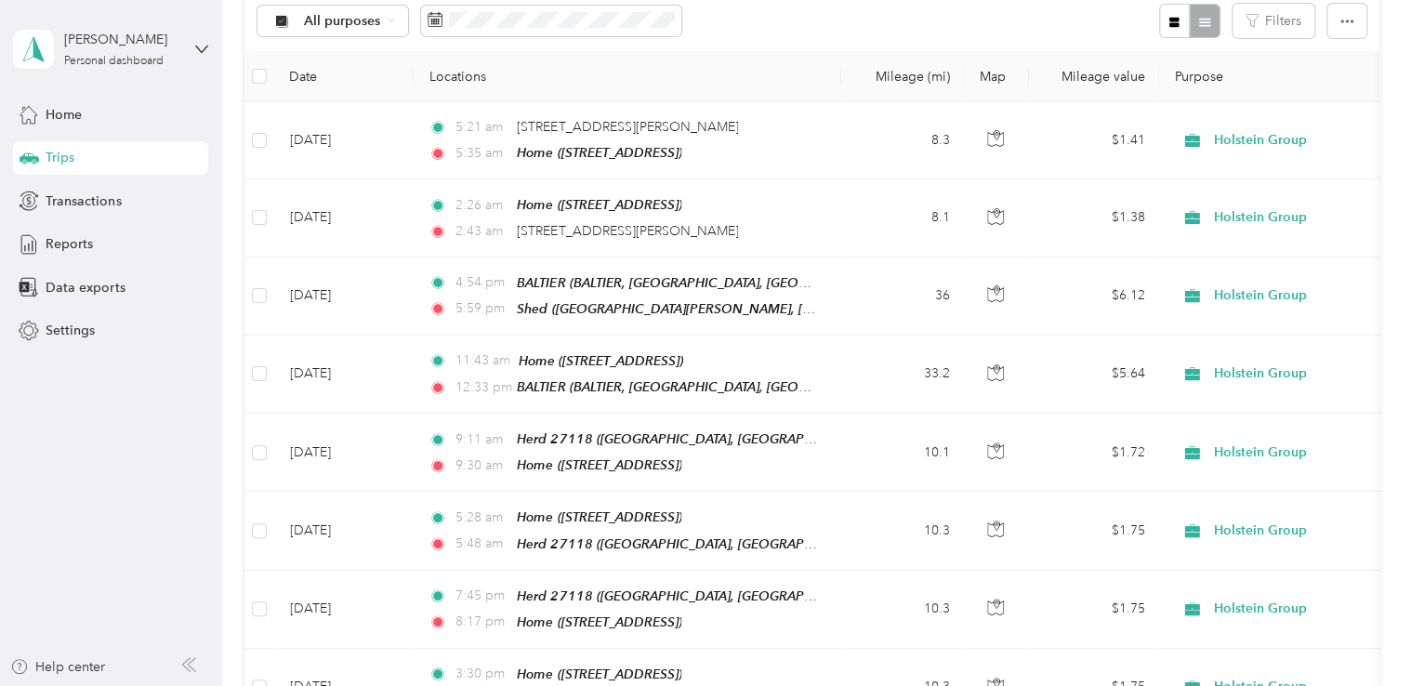
scroll to position [191, 0]
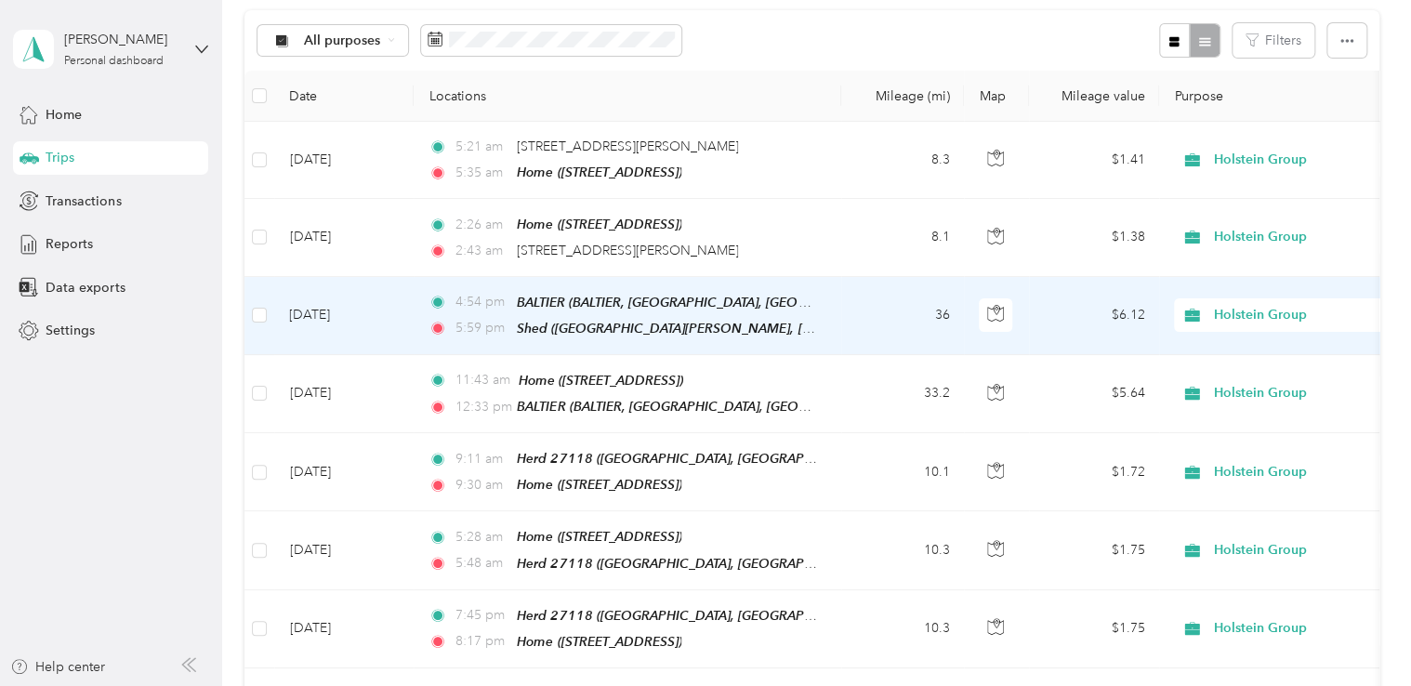
click at [759, 333] on div "5:59 pm Shed ([GEOGRAPHIC_DATA][PERSON_NAME], [GEOGRAPHIC_DATA])" at bounding box center [623, 328] width 390 height 21
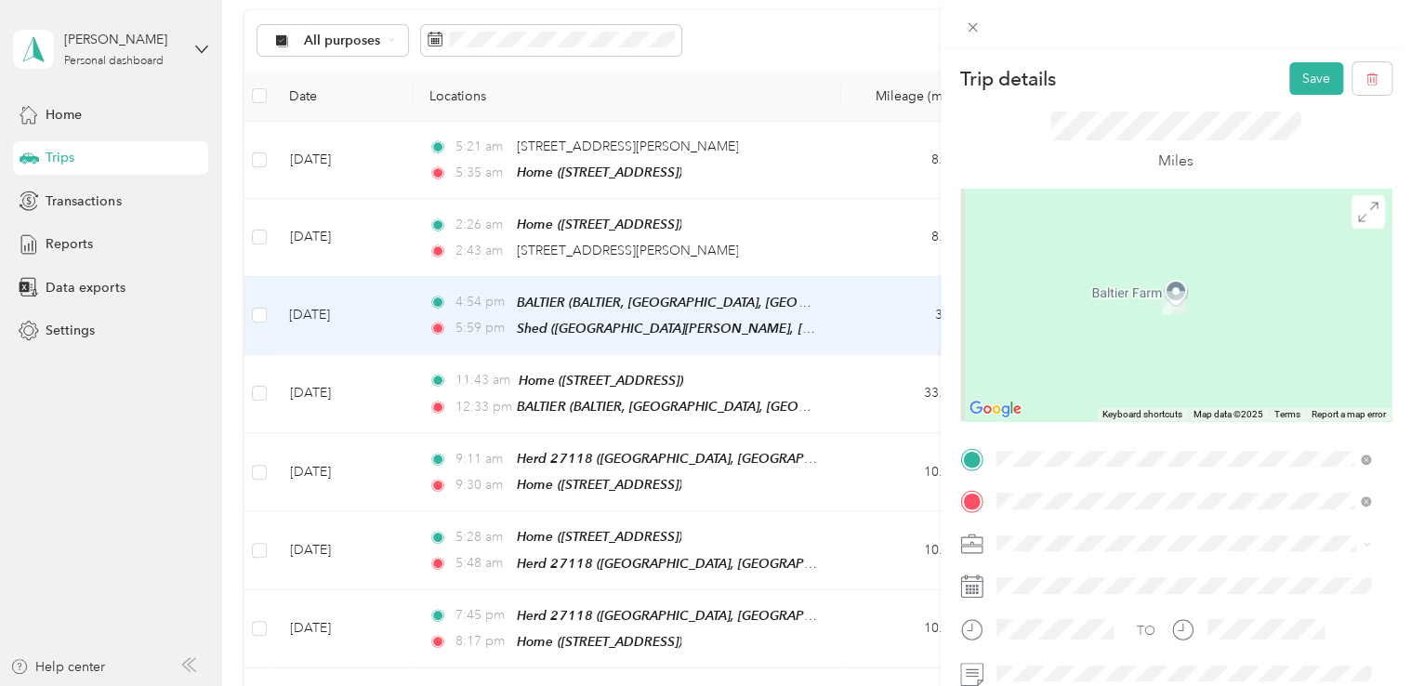
click at [1149, 296] on span "[STREET_ADDRESS]" at bounding box center [1090, 303] width 118 height 16
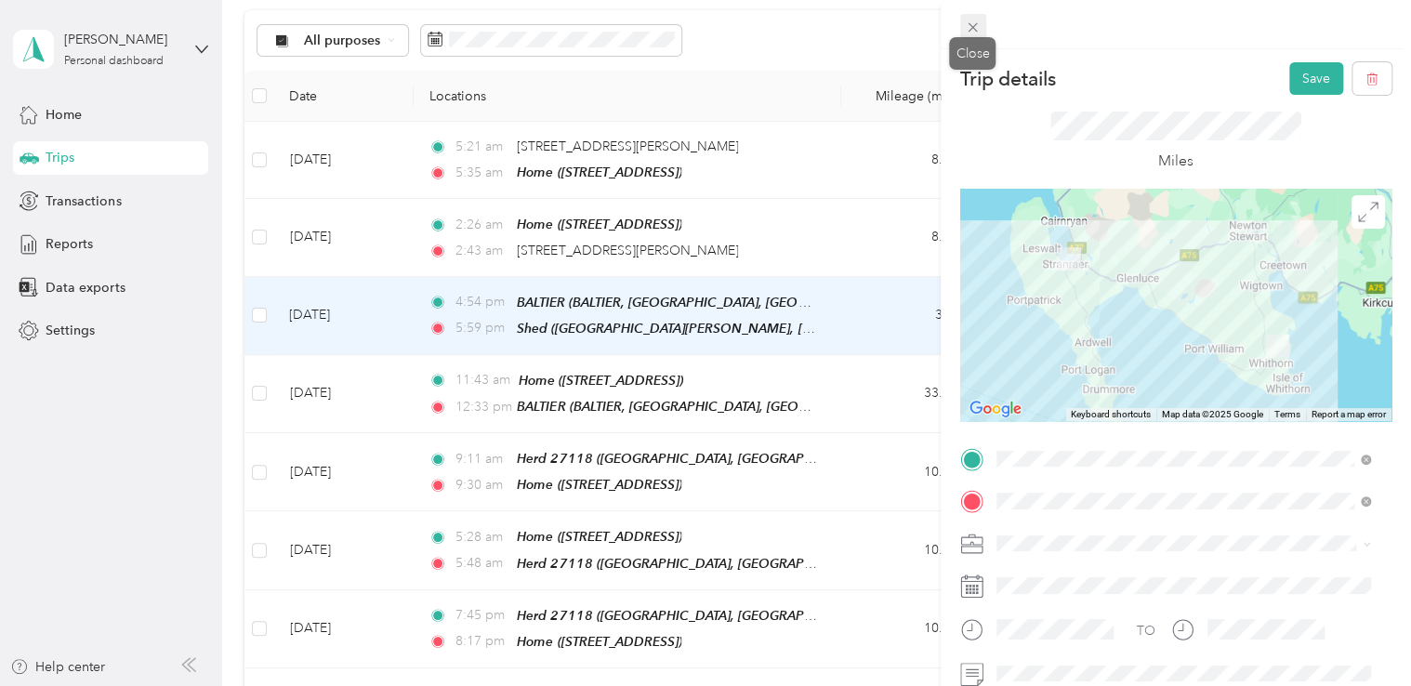
click at [969, 24] on icon at bounding box center [972, 27] width 9 height 9
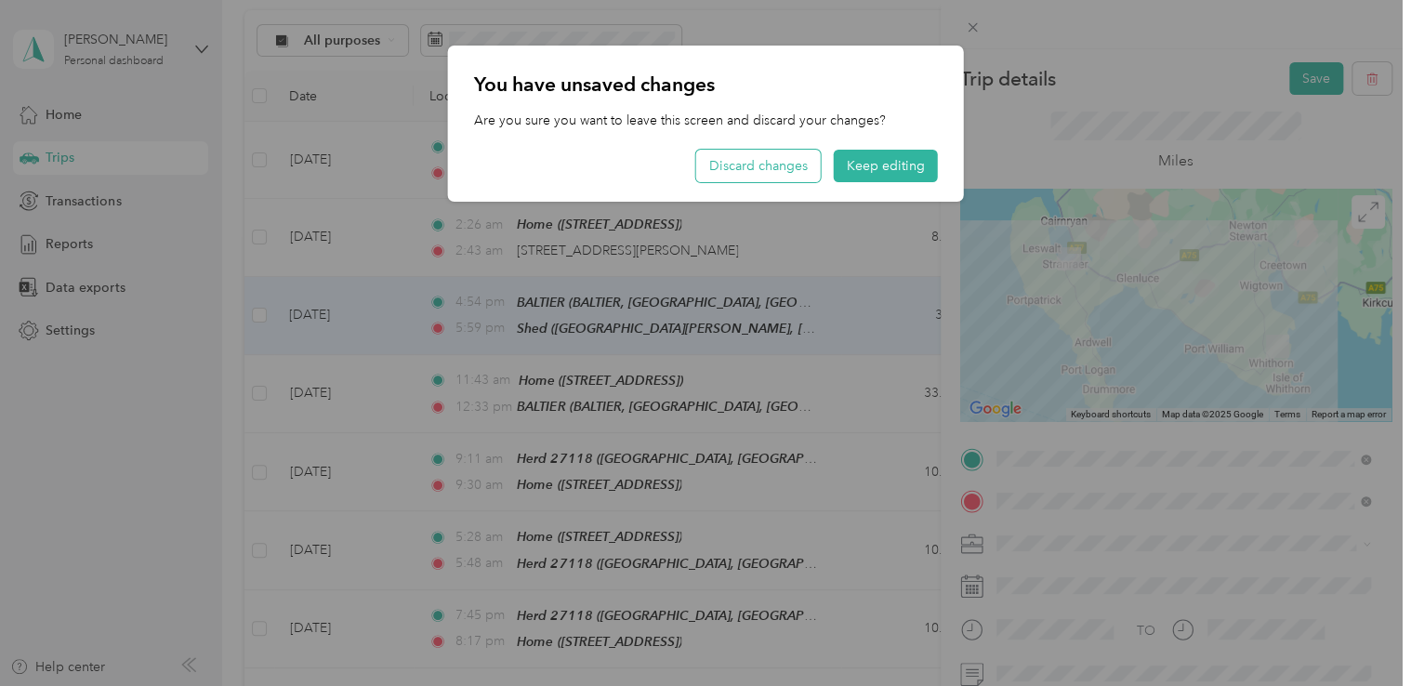
click at [782, 162] on button "Discard changes" at bounding box center [758, 166] width 125 height 33
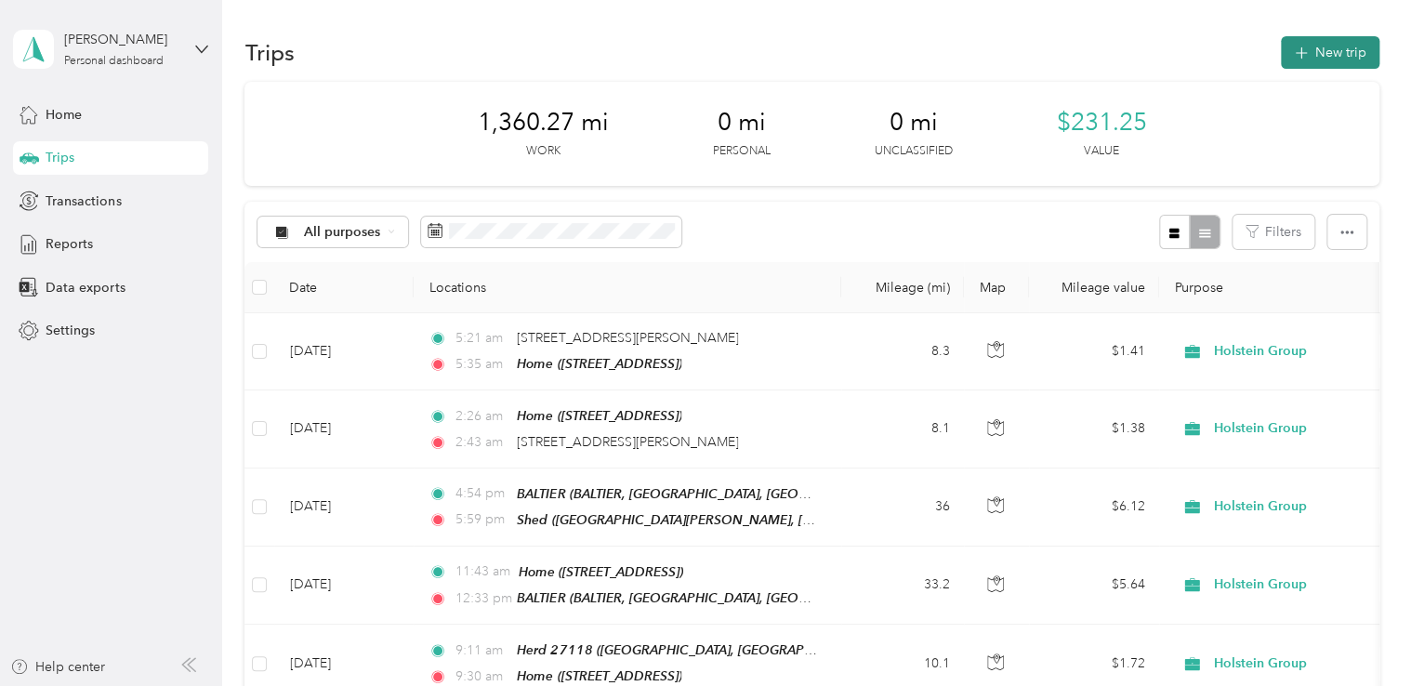
click at [1327, 50] on button "New trip" at bounding box center [1330, 52] width 99 height 33
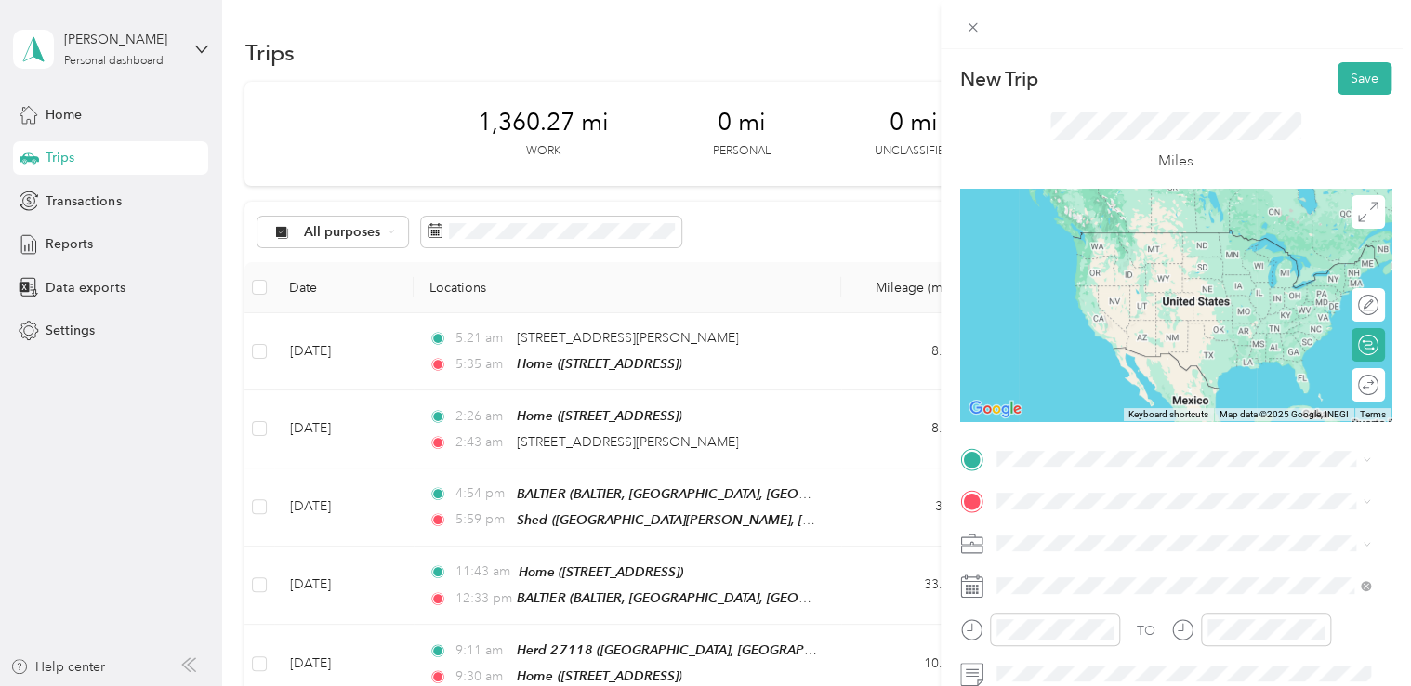
click at [1127, 259] on div "Shed , Stranraer, [GEOGRAPHIC_DATA], [GEOGRAPHIC_DATA]" at bounding box center [1184, 256] width 362 height 65
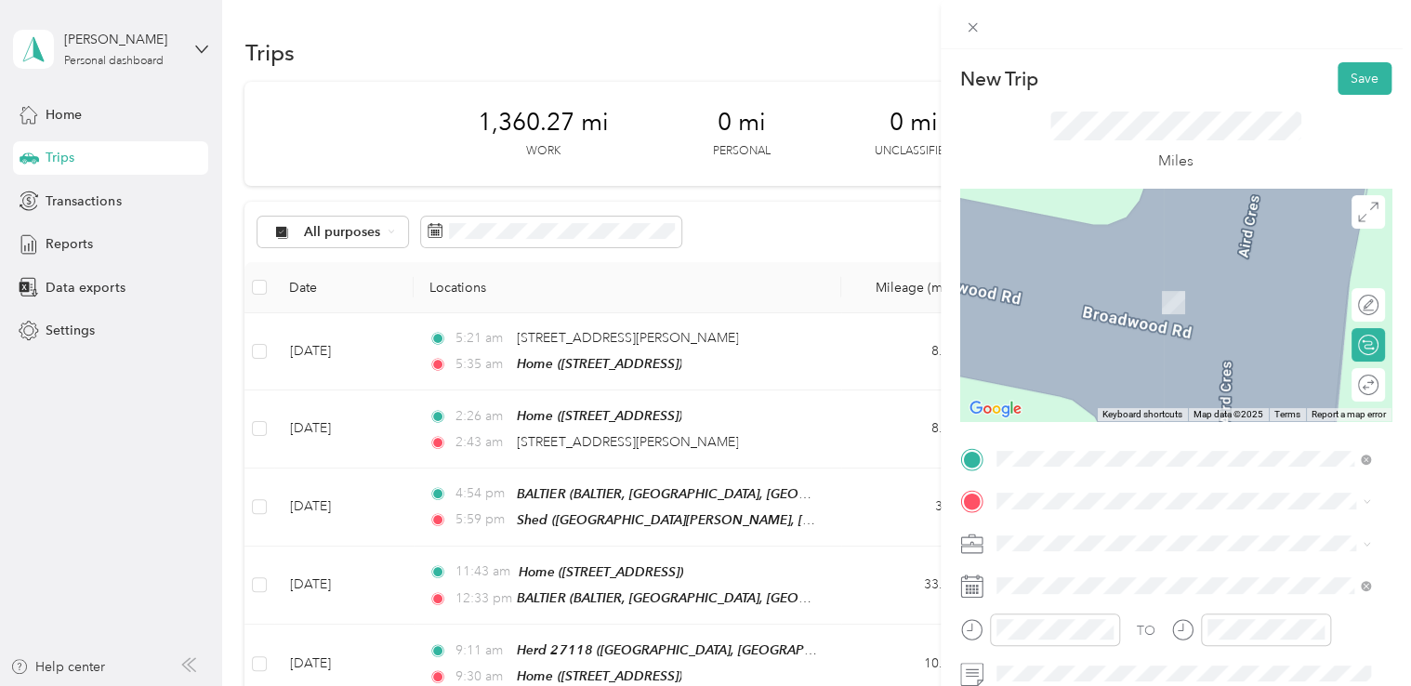
click at [1098, 303] on div "Home [STREET_ADDRESS]" at bounding box center [1090, 289] width 118 height 39
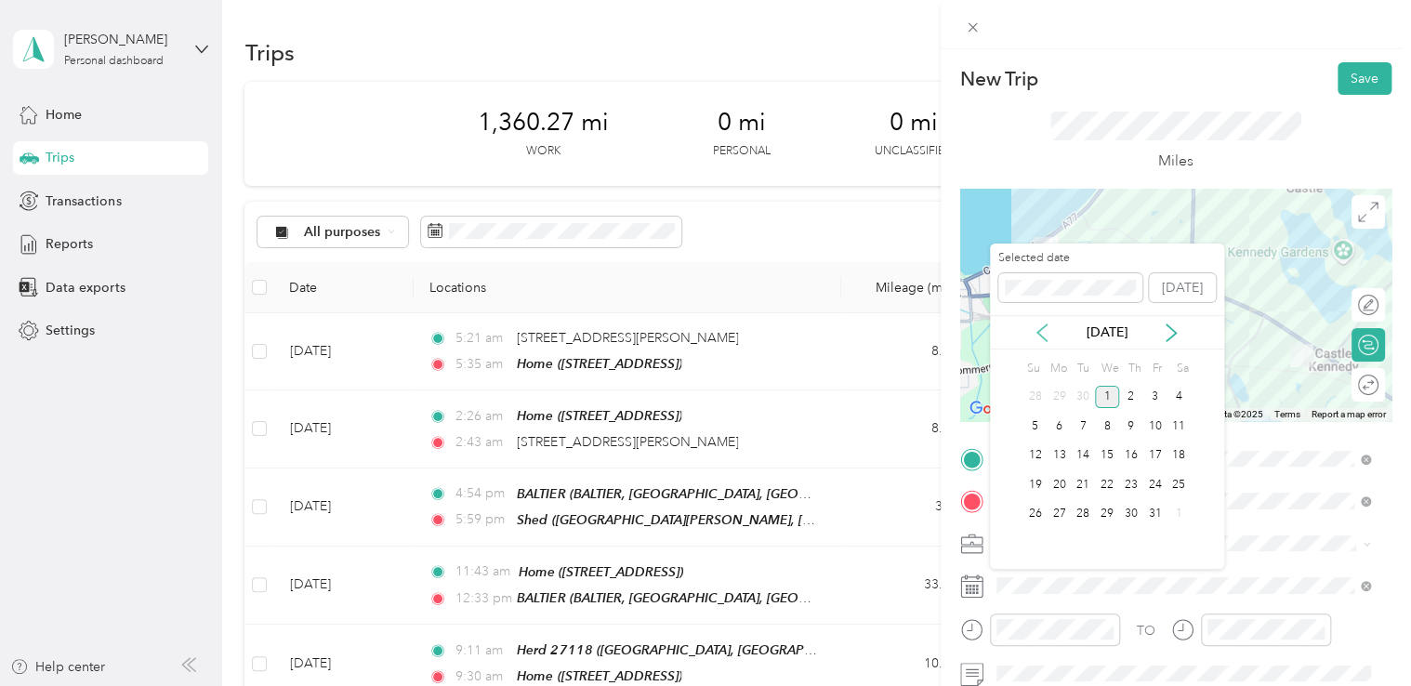
click at [1045, 329] on icon at bounding box center [1042, 332] width 19 height 19
click at [1130, 481] on div "25" at bounding box center [1131, 484] width 24 height 23
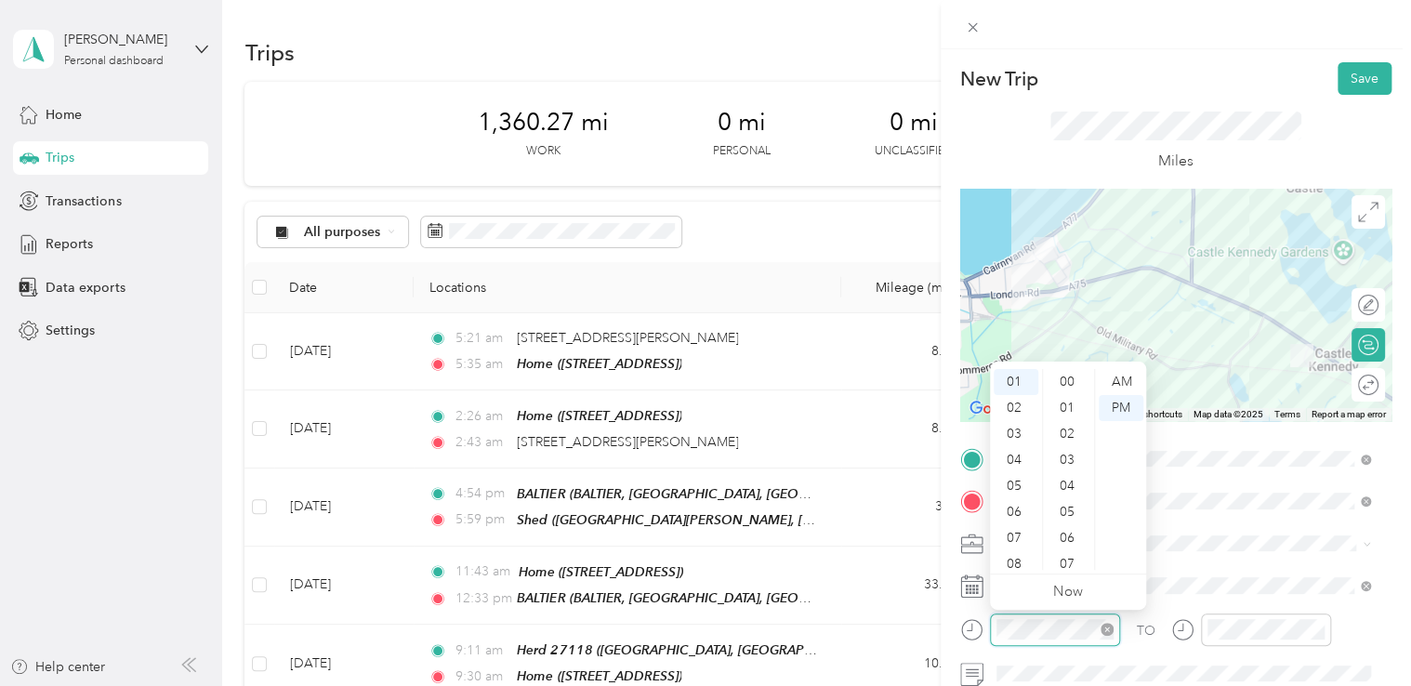
scroll to position [1041, 0]
click at [1016, 507] on div "06" at bounding box center [1016, 512] width 45 height 26
click at [1065, 408] on div "15" at bounding box center [1069, 408] width 45 height 26
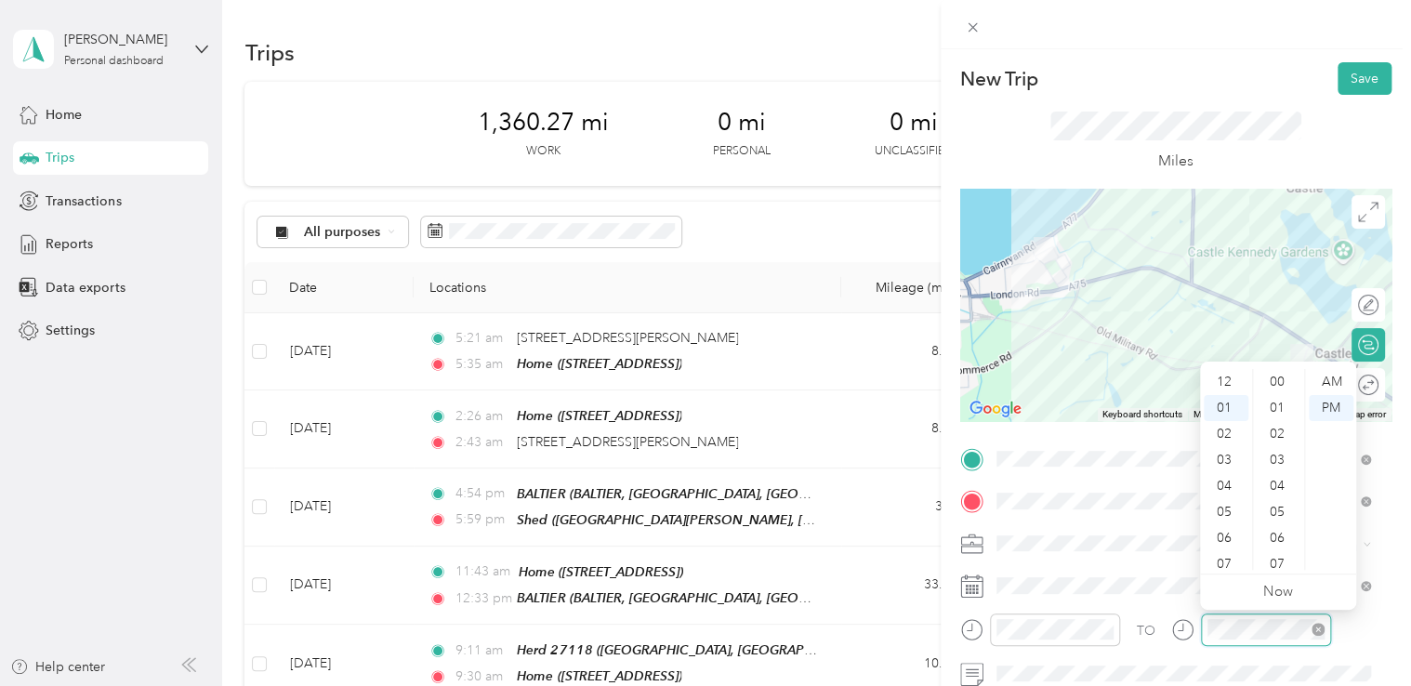
scroll to position [26, 0]
click at [1224, 507] on div "06" at bounding box center [1226, 512] width 45 height 26
click at [1271, 567] on div "30" at bounding box center [1279, 563] width 45 height 26
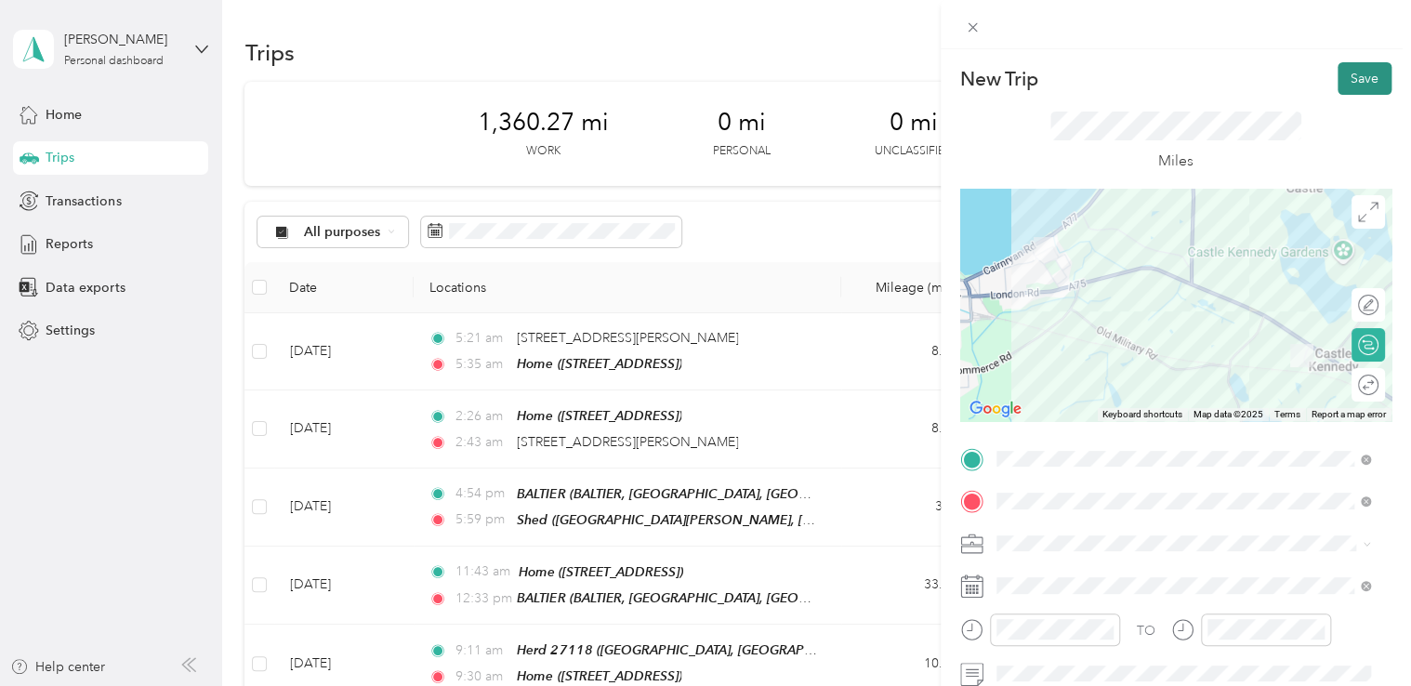
click at [1345, 72] on button "Save" at bounding box center [1364, 78] width 54 height 33
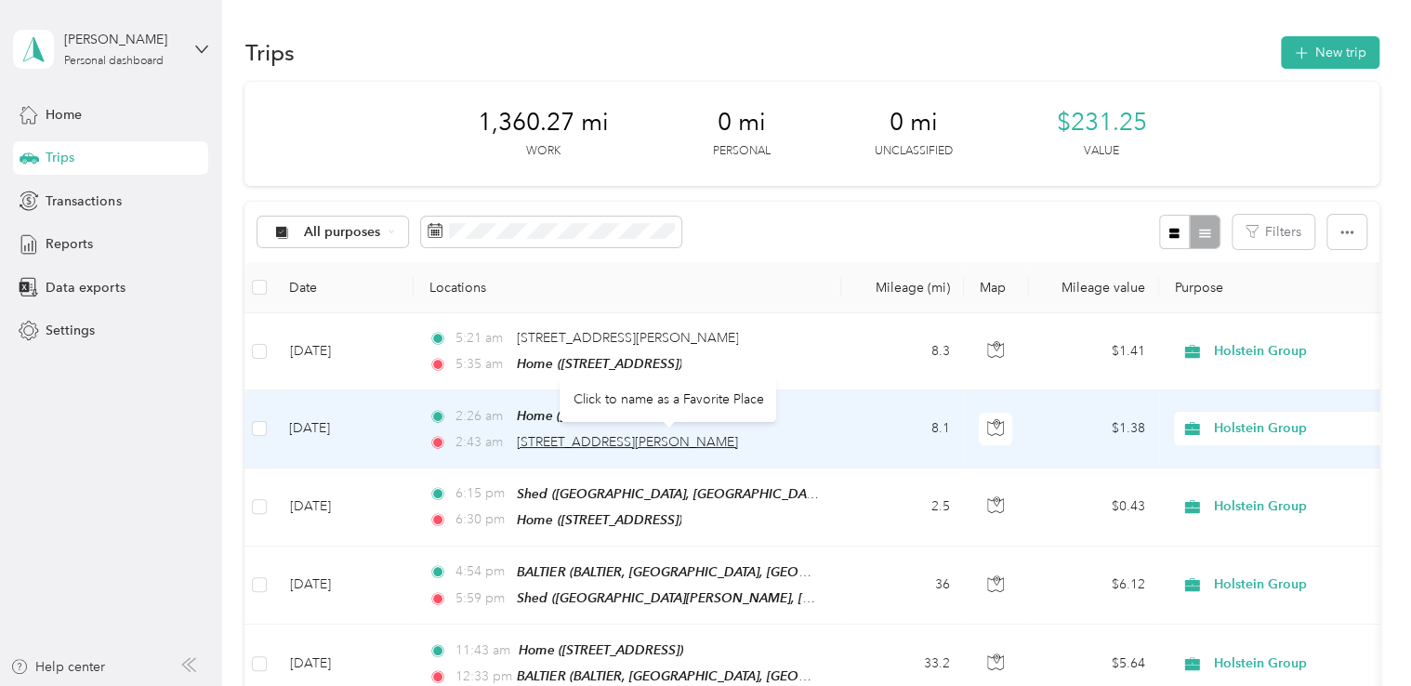
click at [738, 441] on span "[STREET_ADDRESS][PERSON_NAME]" at bounding box center [627, 442] width 221 height 16
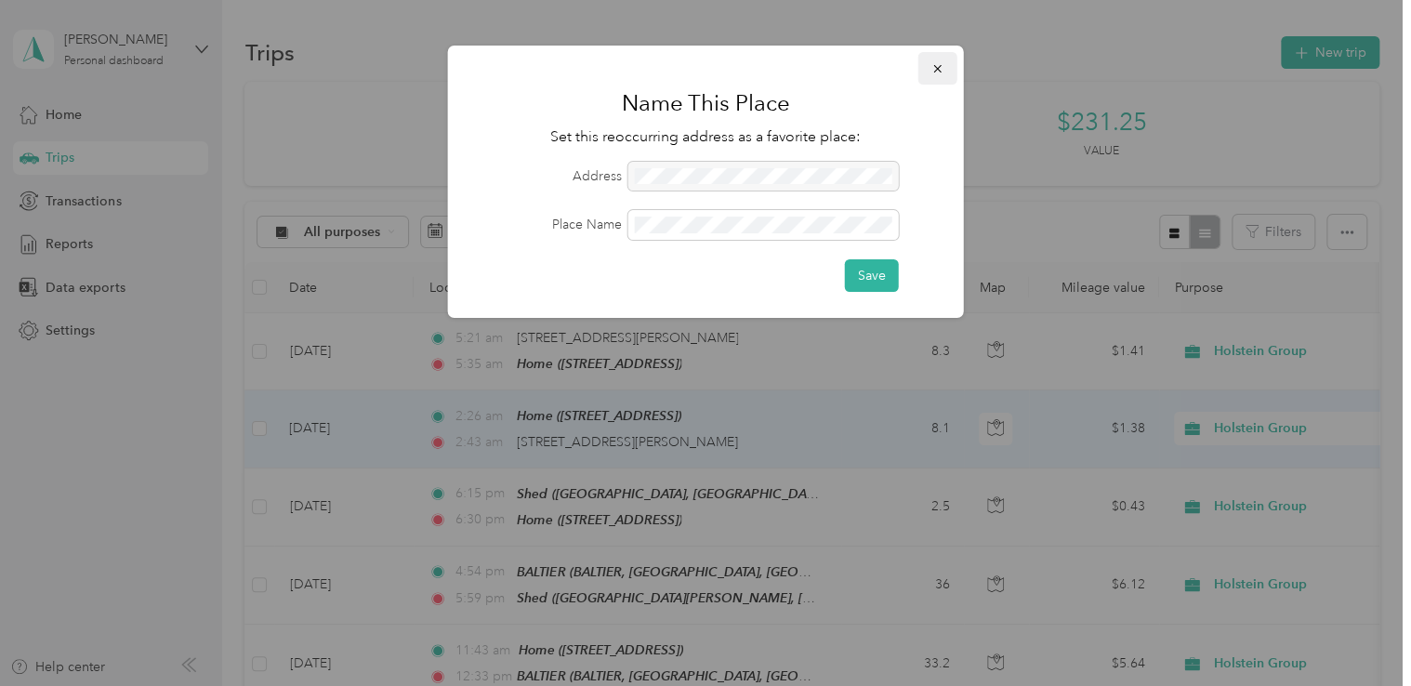
click at [936, 58] on button "button" at bounding box center [937, 68] width 39 height 33
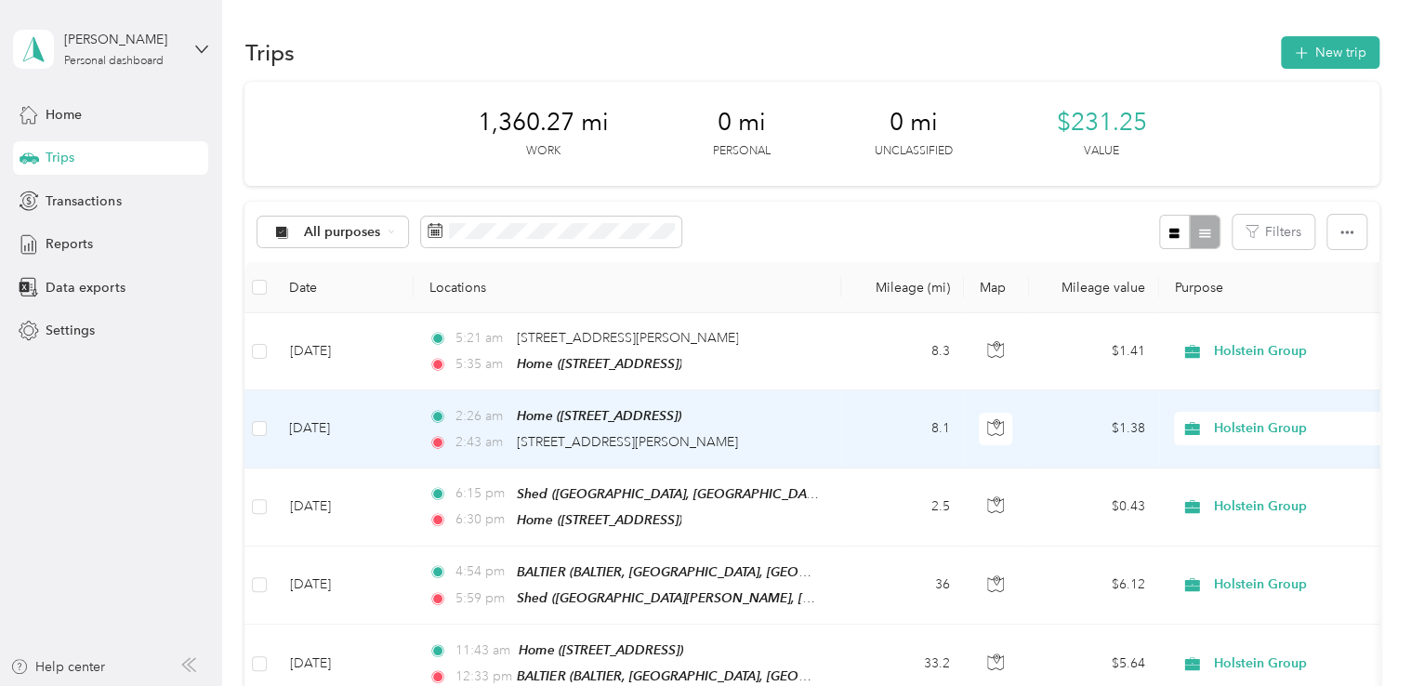
click at [846, 422] on td "8.1" at bounding box center [902, 428] width 123 height 77
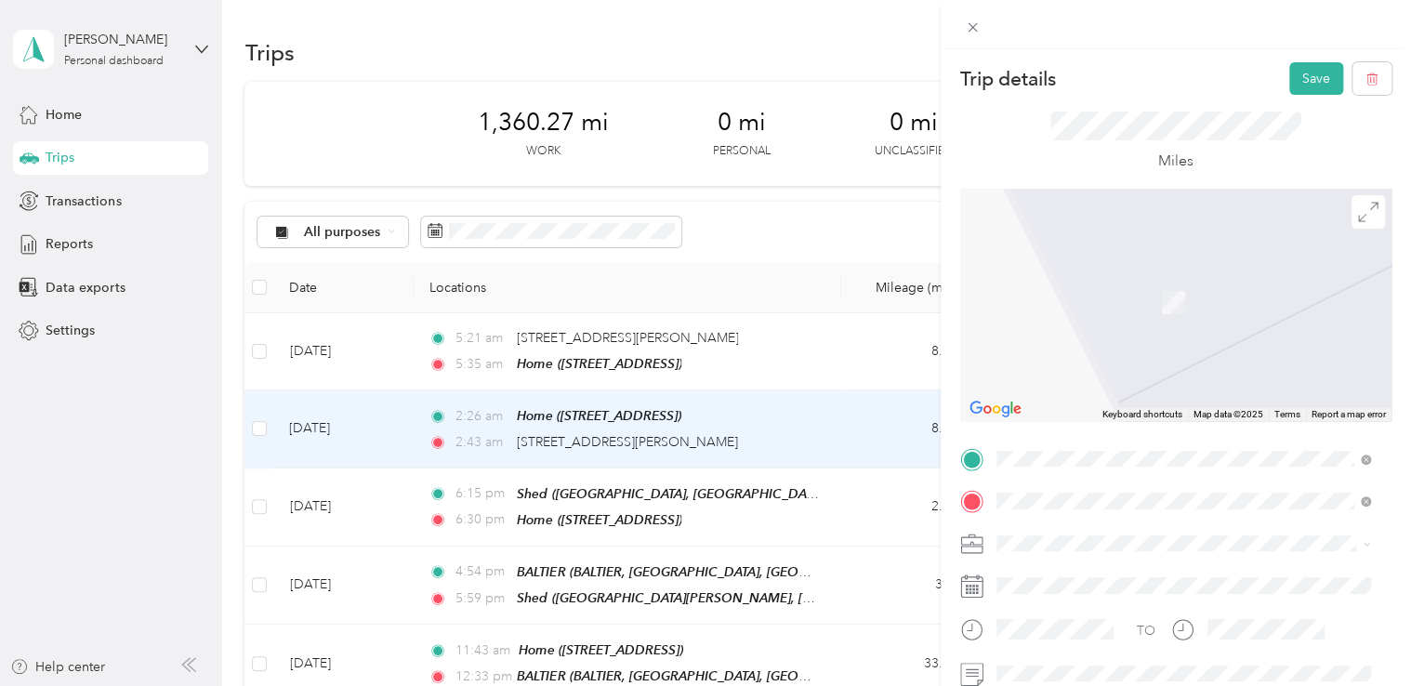
click at [1143, 326] on div "TEAM Herd 12320 [GEOGRAPHIC_DATA], PORTPATRICK, DG9 9AQ, [GEOGRAPHIC_DATA], [GE…" at bounding box center [1197, 315] width 333 height 85
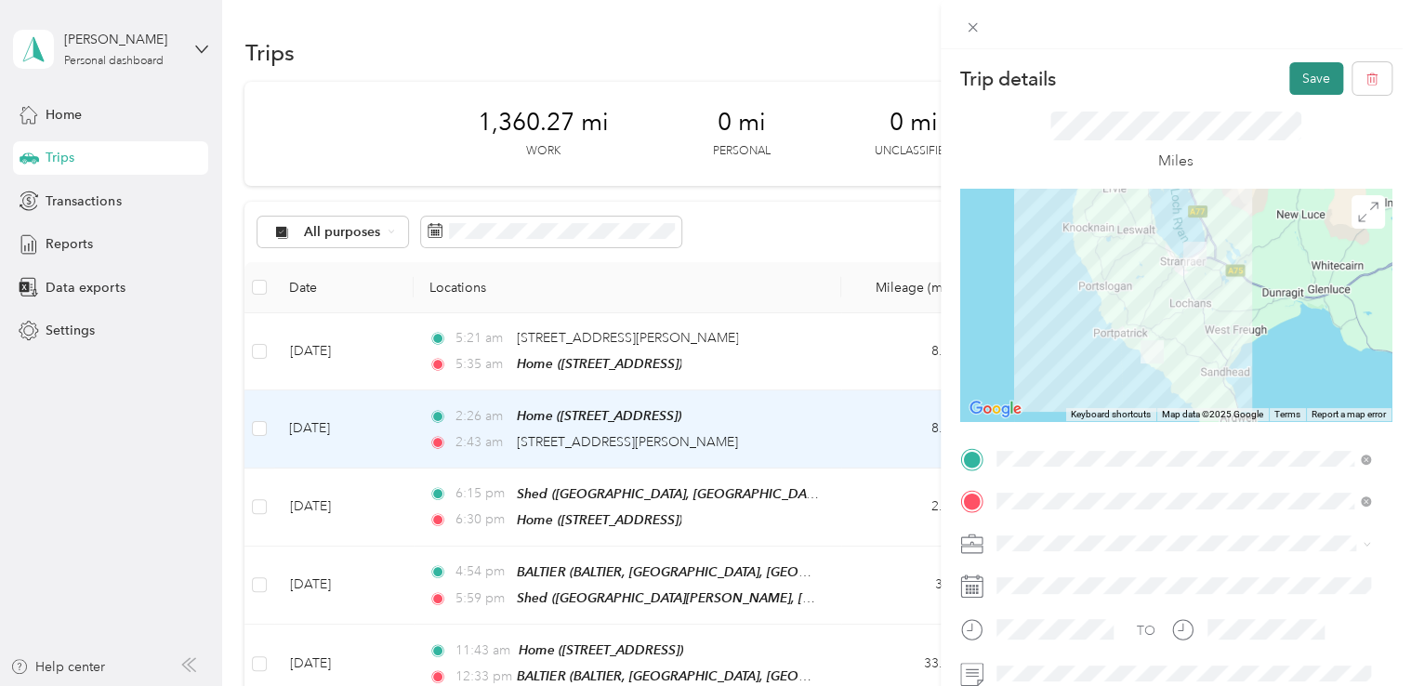
click at [1303, 86] on button "Save" at bounding box center [1316, 78] width 54 height 33
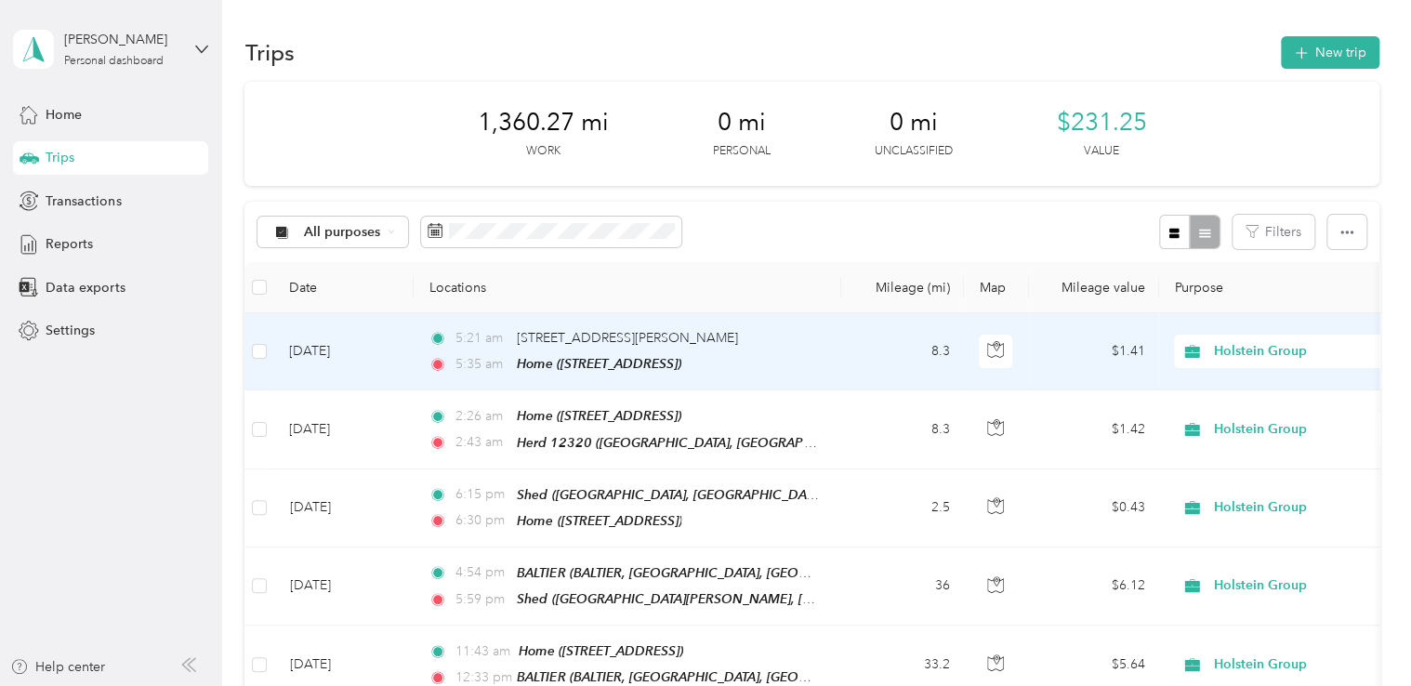
click at [865, 344] on td "8.3" at bounding box center [902, 351] width 123 height 77
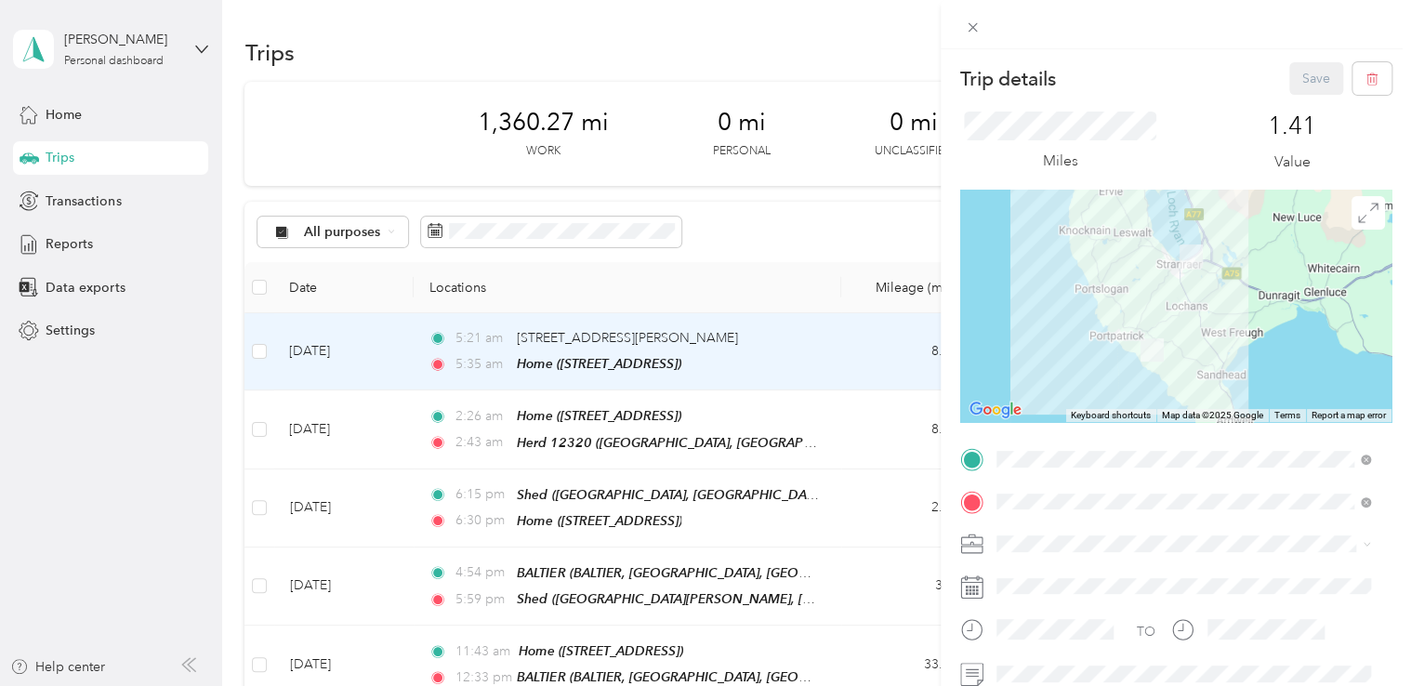
click at [1228, 281] on span "[GEOGRAPHIC_DATA], PORTPATRICK, DG9 9AQ, [GEOGRAPHIC_DATA], [GEOGRAPHIC_DATA], …" at bounding box center [1179, 285] width 296 height 55
click at [1302, 77] on button "Save" at bounding box center [1316, 78] width 54 height 33
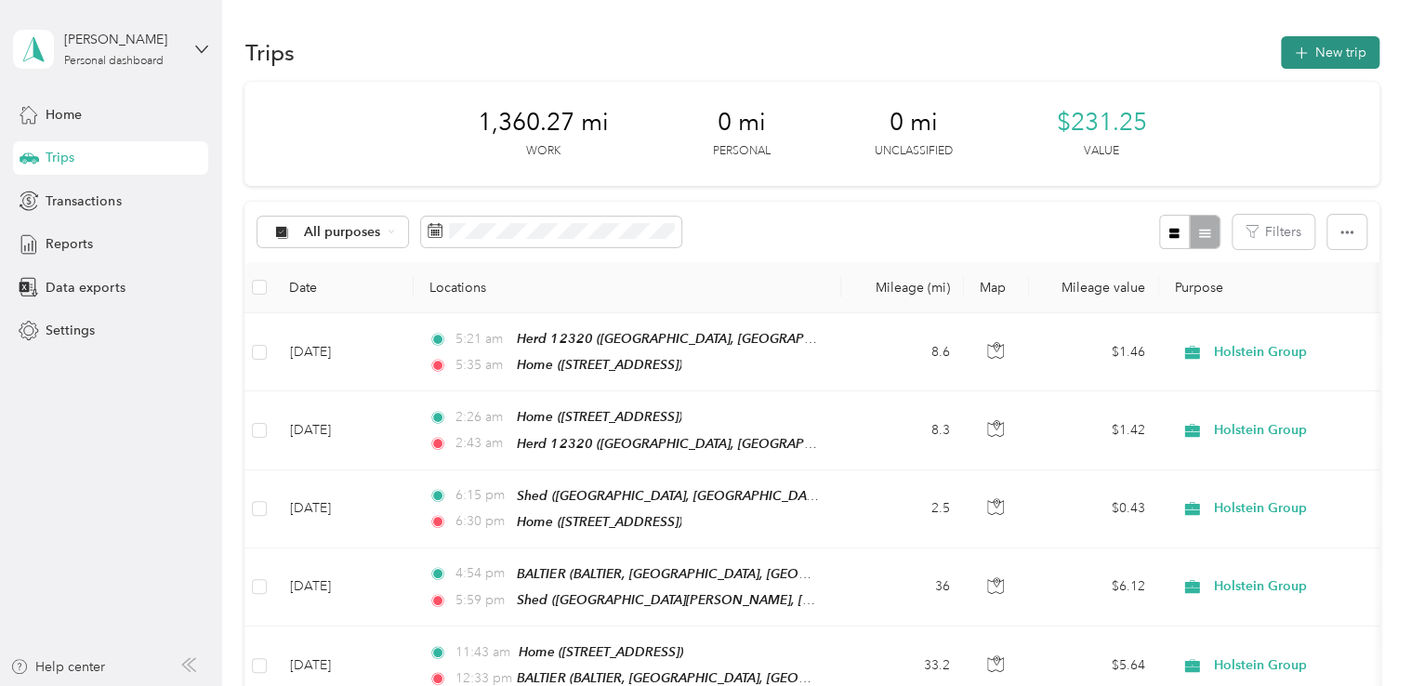
click at [1339, 64] on button "New trip" at bounding box center [1330, 52] width 99 height 33
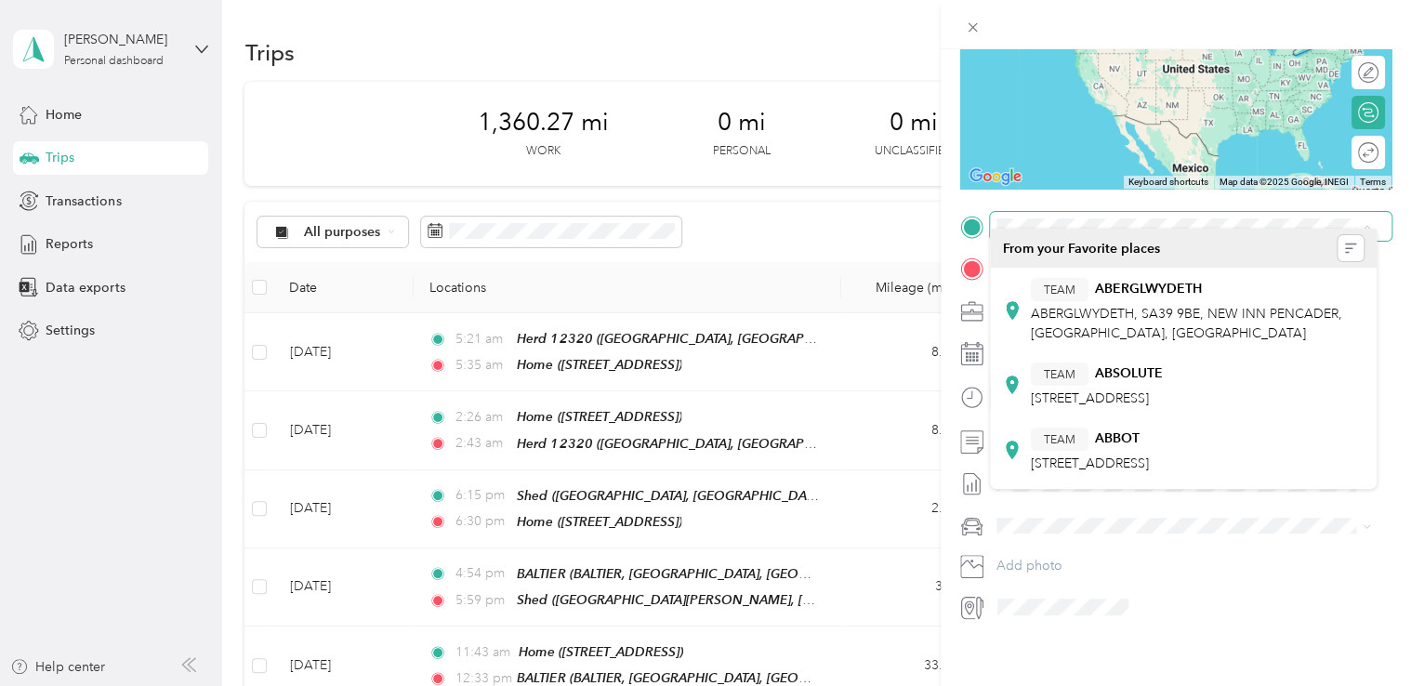
scroll to position [249, 0]
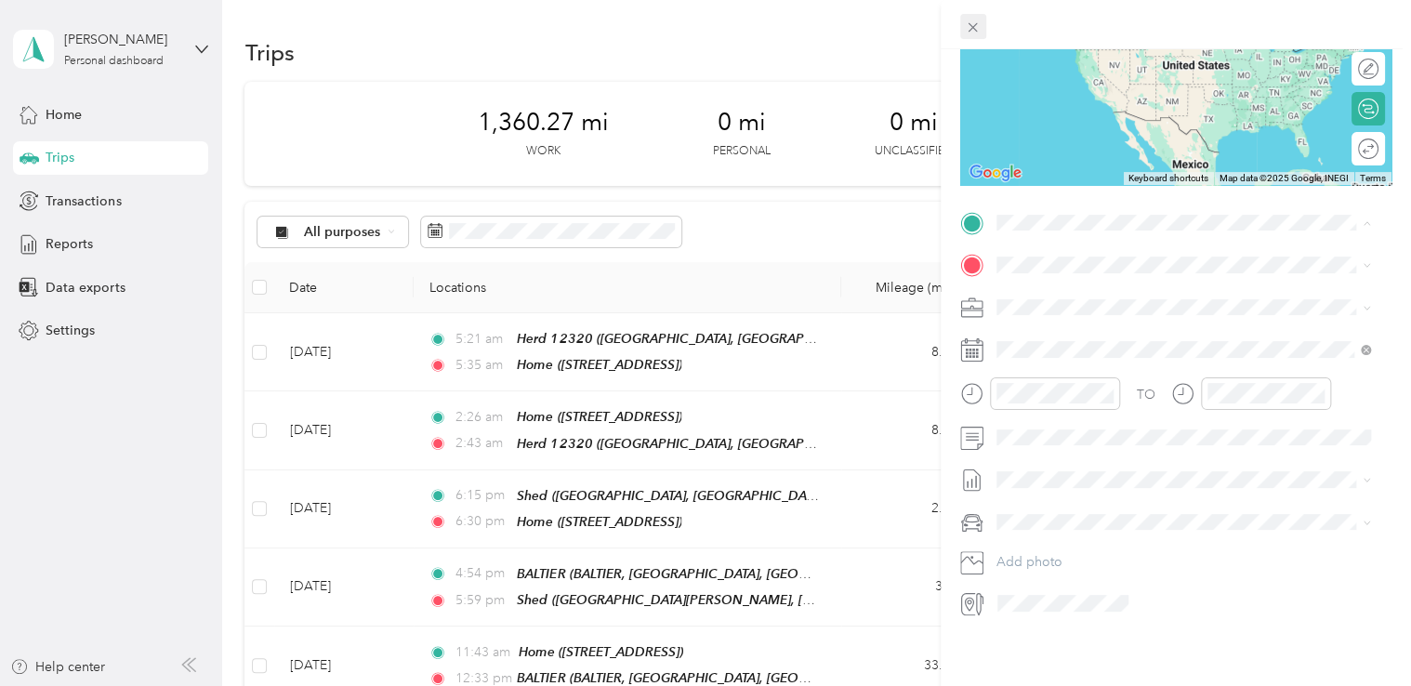
click at [974, 30] on icon at bounding box center [973, 28] width 16 height 16
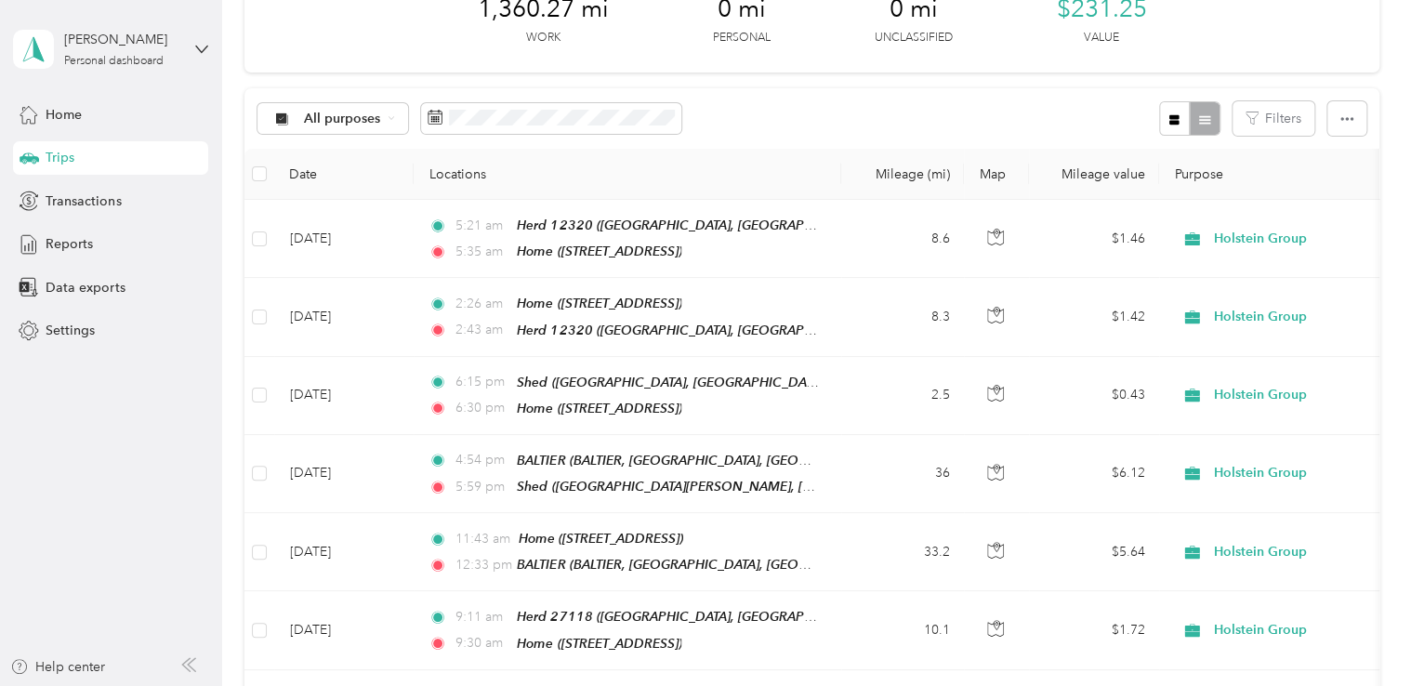
scroll to position [0, 0]
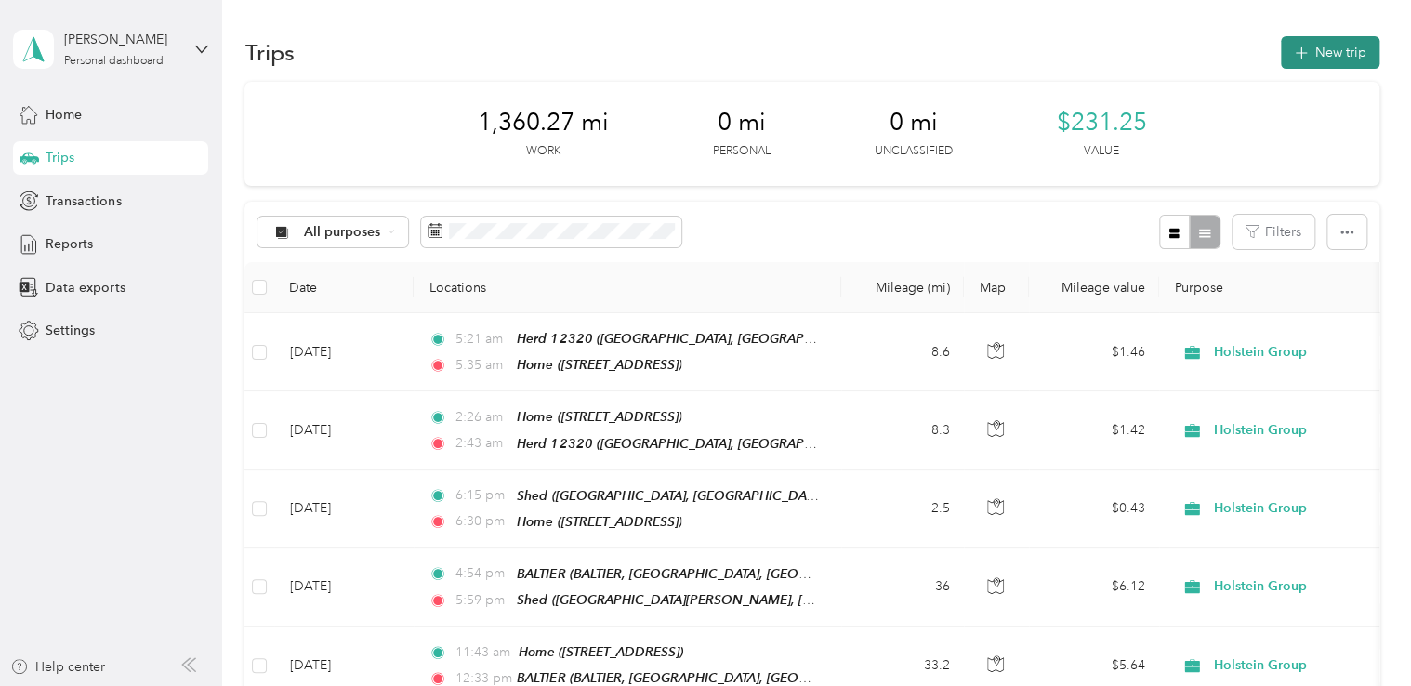
click at [1338, 47] on button "New trip" at bounding box center [1330, 52] width 99 height 33
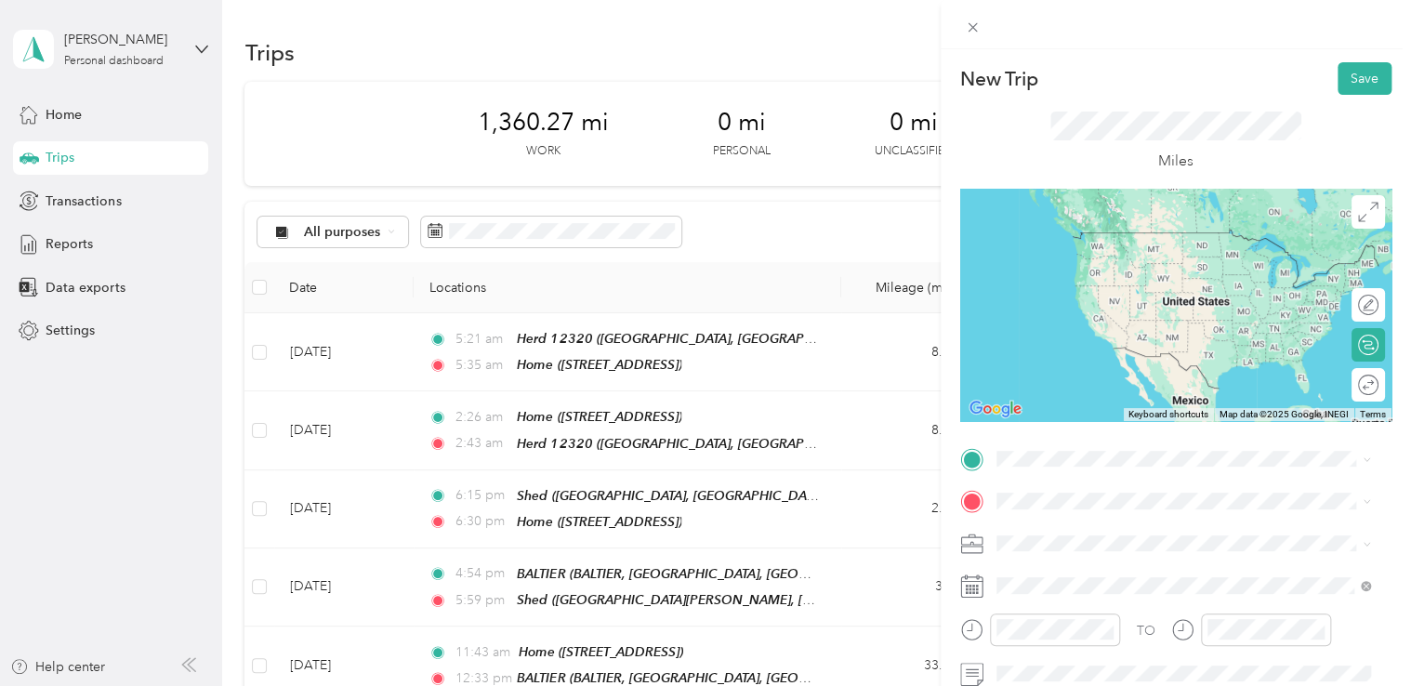
click at [1110, 297] on span "DG9 7EF Stranraer, Dumfries and Galloway, Scotland, United Kingdom" at bounding box center [1157, 289] width 253 height 17
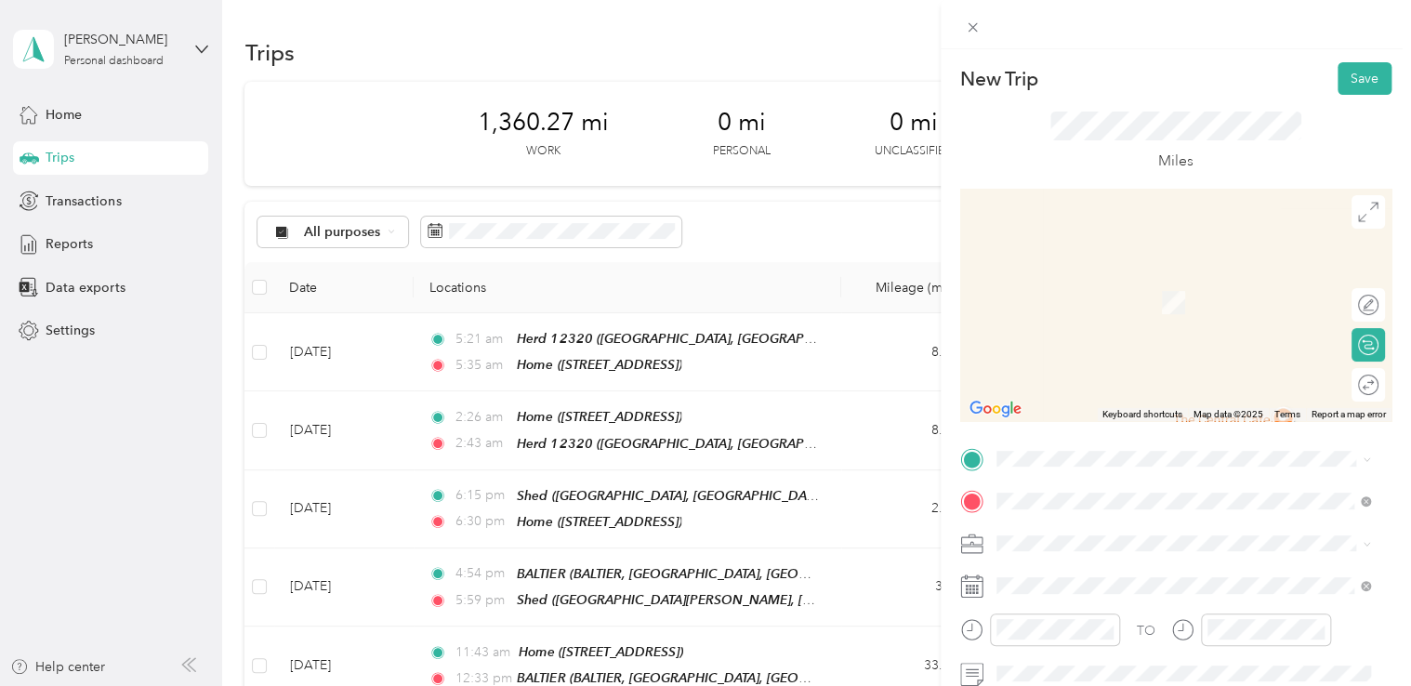
click at [1119, 259] on div "Home [STREET_ADDRESS]" at bounding box center [1090, 239] width 118 height 39
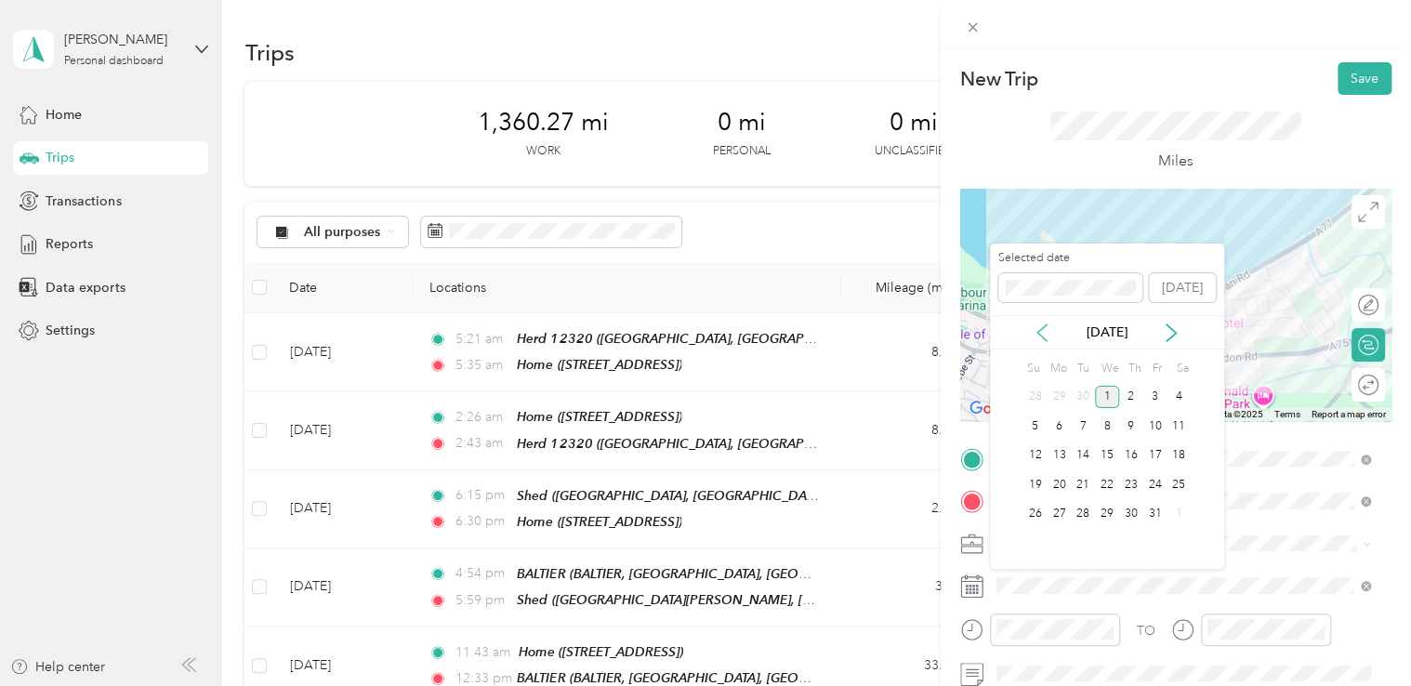
click at [1047, 323] on icon at bounding box center [1042, 332] width 19 height 19
click at [1155, 452] on div "19" at bounding box center [1154, 455] width 24 height 23
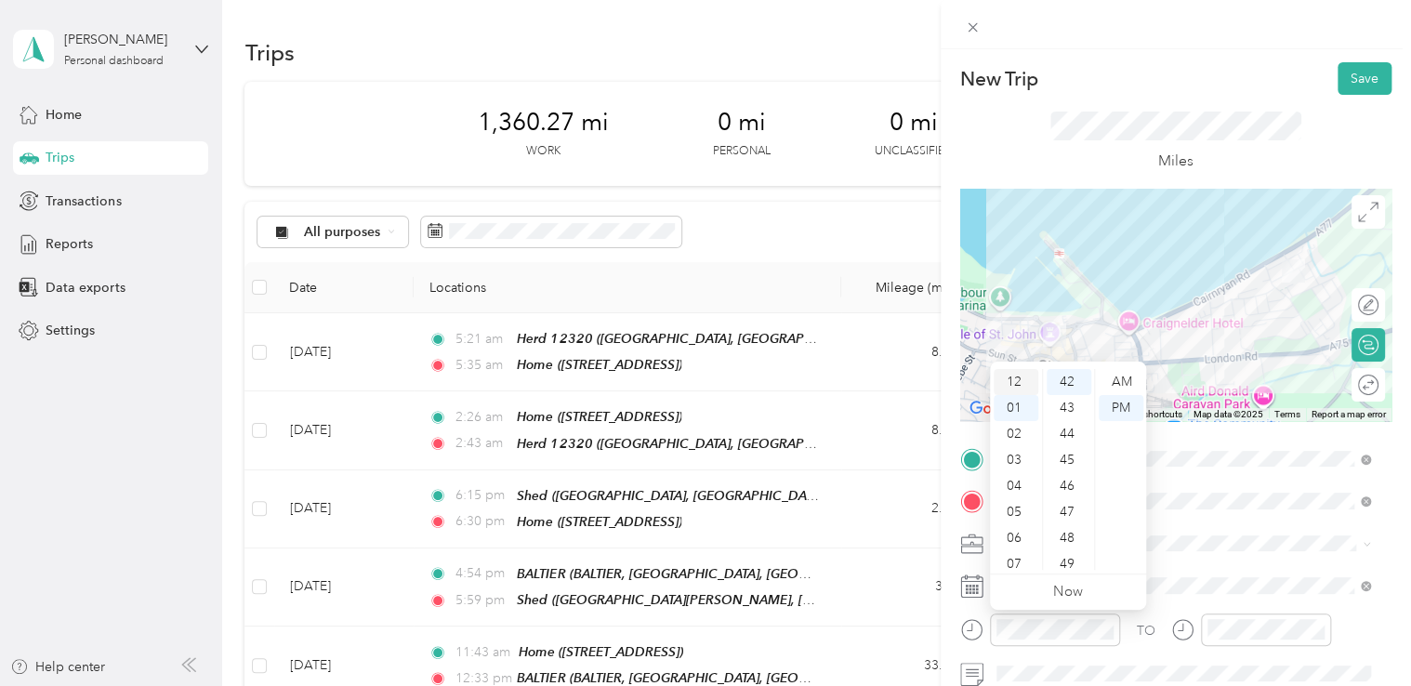
click at [1014, 381] on div "12" at bounding box center [1016, 382] width 45 height 26
click at [1069, 463] on div "45" at bounding box center [1069, 460] width 45 height 26
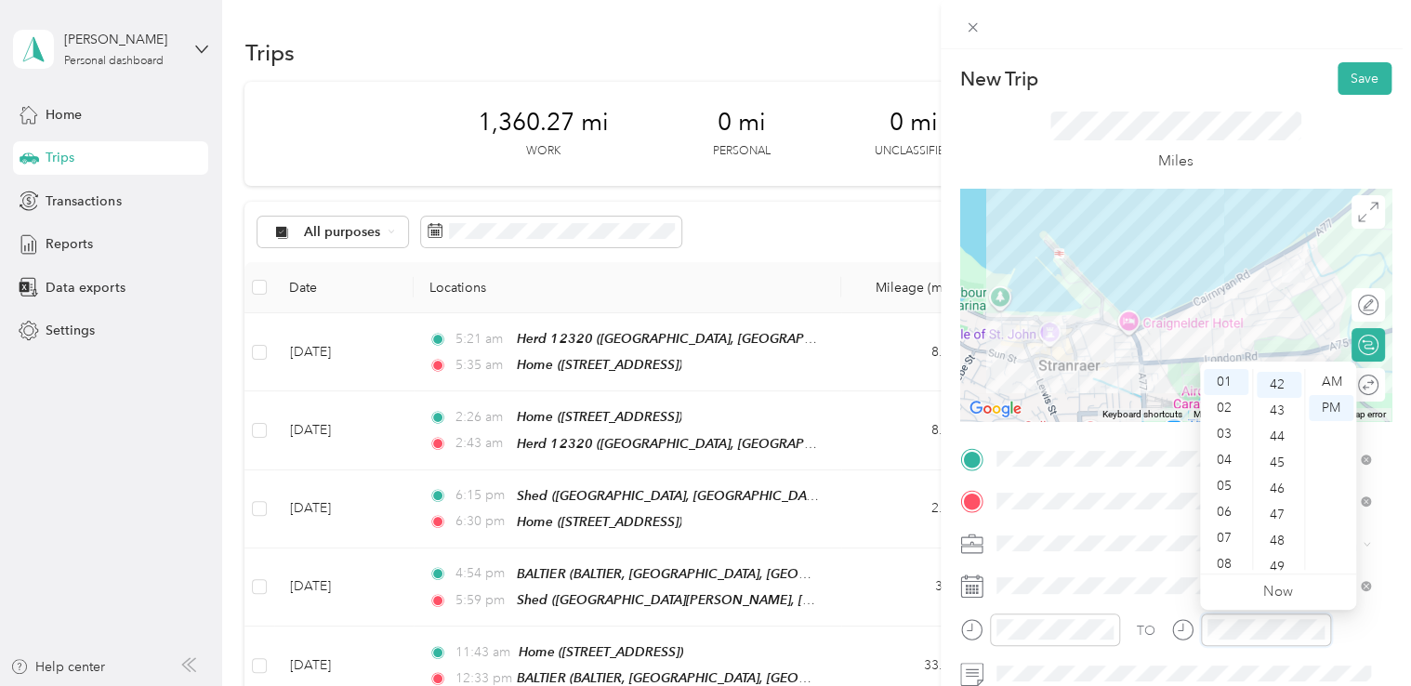
scroll to position [1093, 0]
click at [1241, 456] on div "04" at bounding box center [1226, 460] width 45 height 26
click at [1229, 379] on div "12" at bounding box center [1226, 382] width 45 height 26
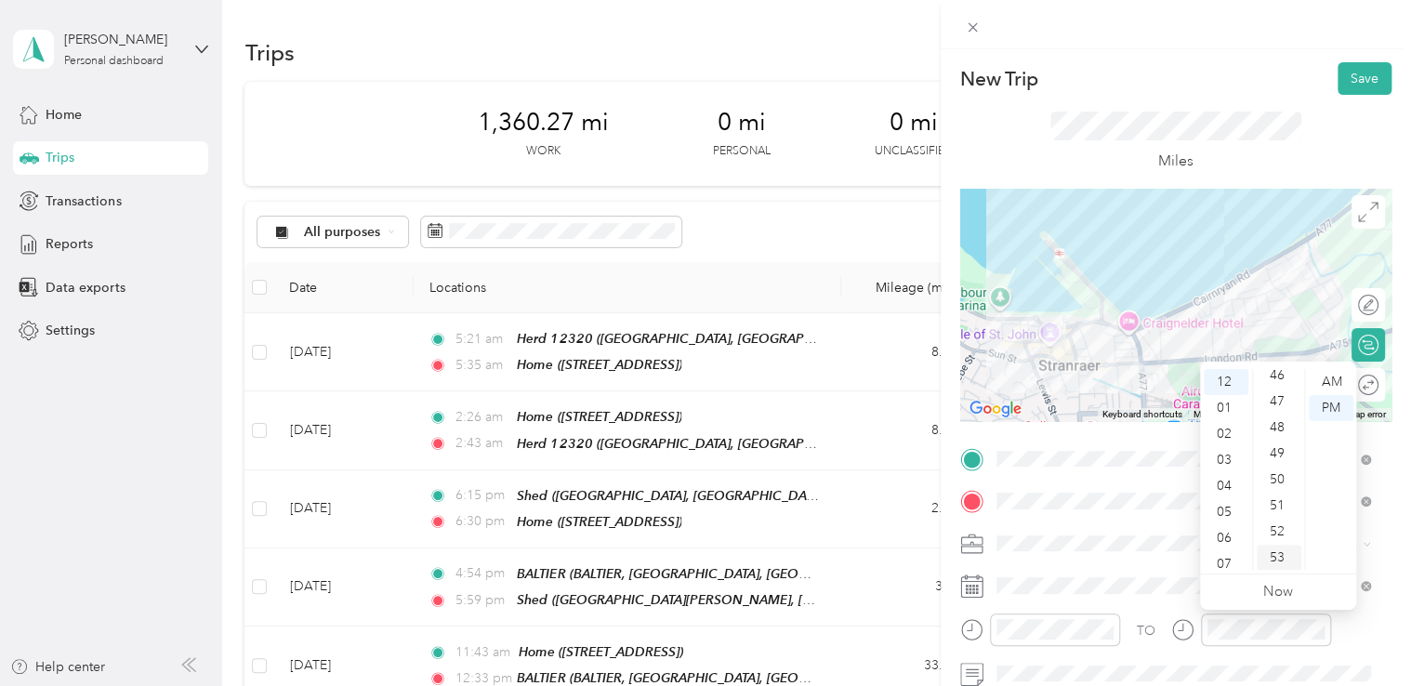
click at [1273, 552] on div "53" at bounding box center [1279, 558] width 45 height 26
click at [1343, 69] on button "Save" at bounding box center [1364, 78] width 54 height 33
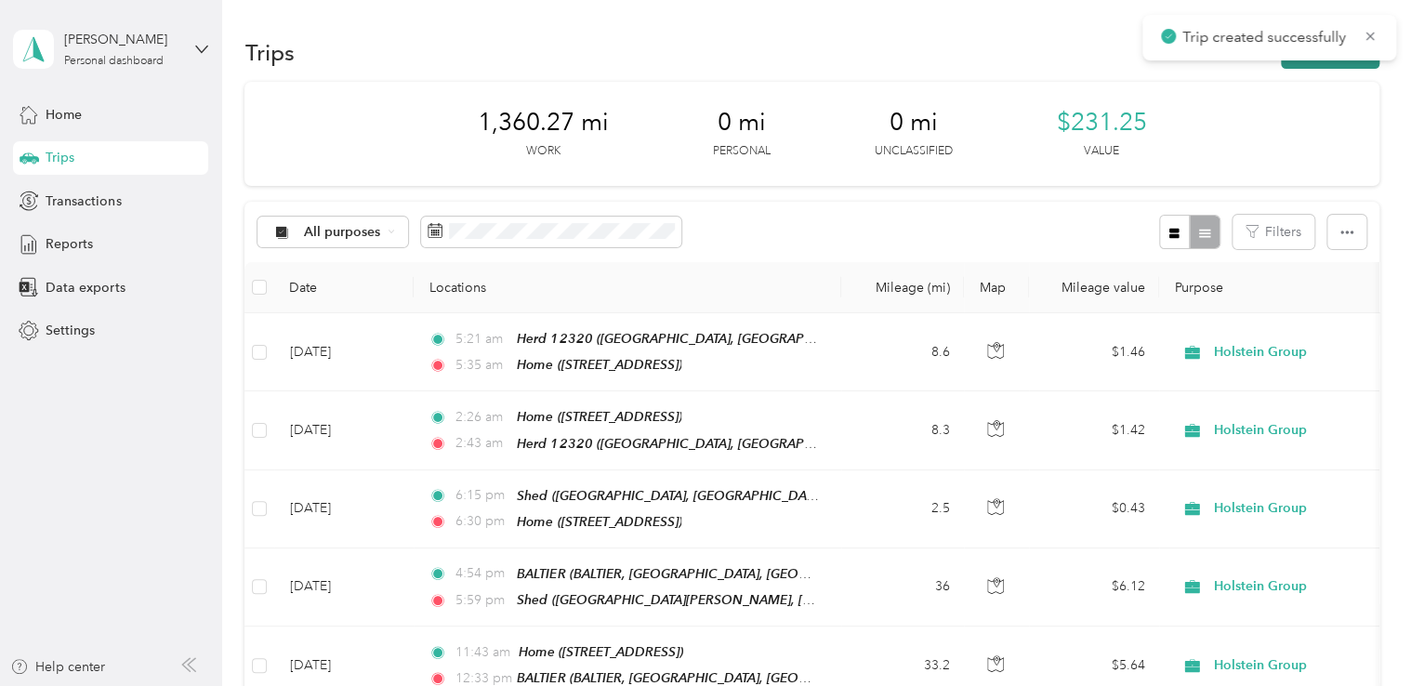
click at [1310, 67] on button "New trip" at bounding box center [1330, 52] width 99 height 33
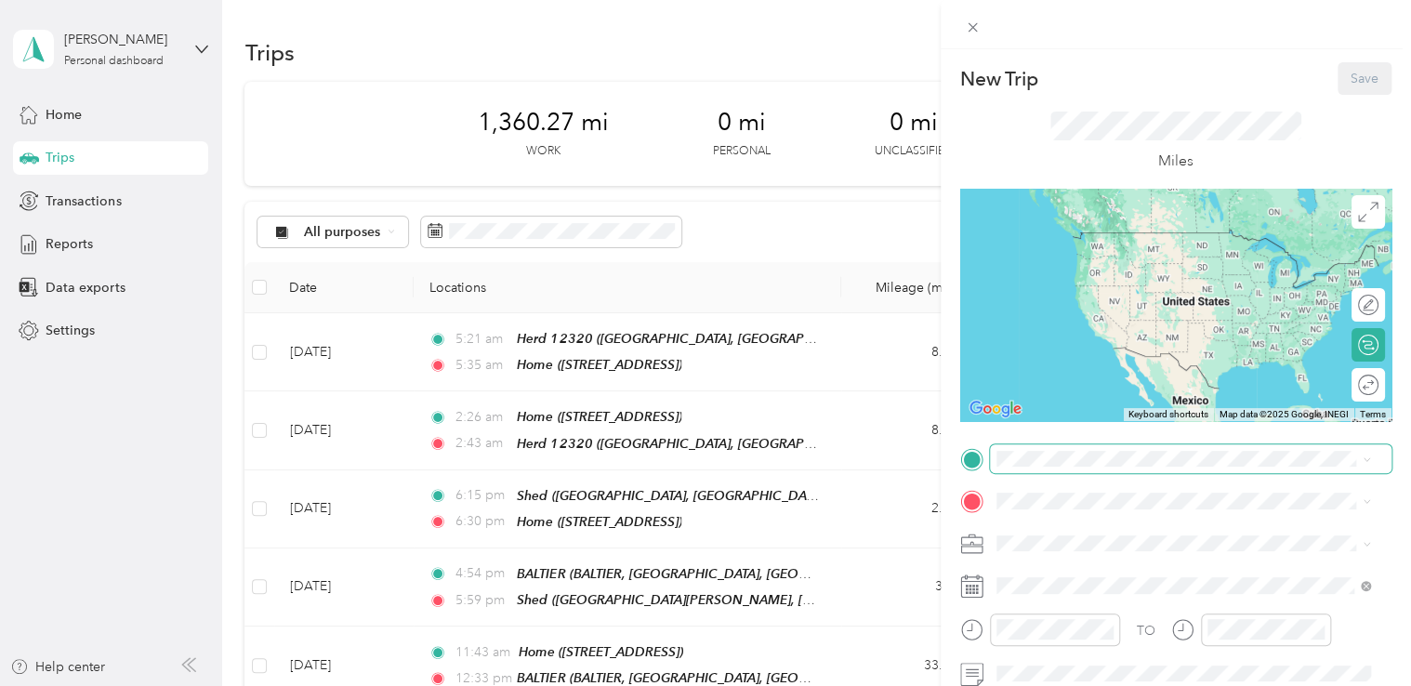
click at [1106, 448] on span at bounding box center [1191, 459] width 402 height 30
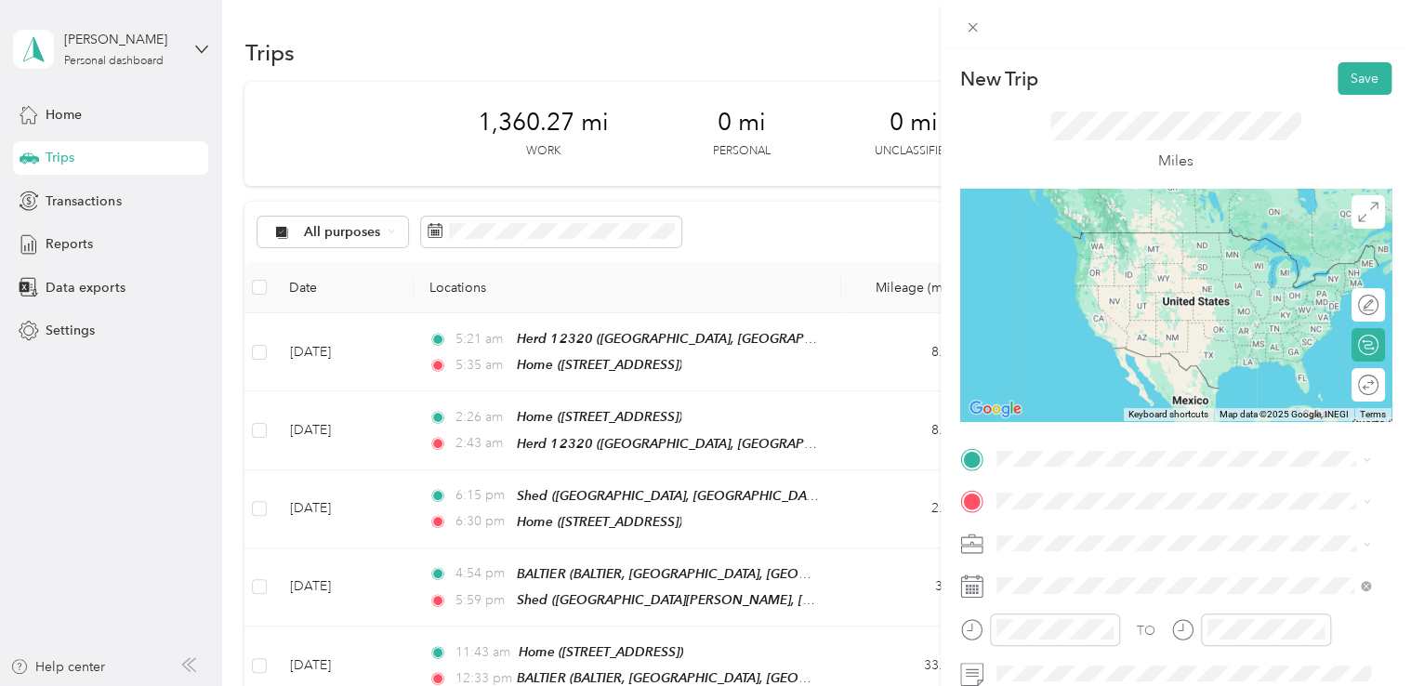
click at [1166, 249] on span "DG9 7EF Stranraer, Dumfries and Galloway, Scotland, United Kingdom" at bounding box center [1157, 252] width 253 height 17
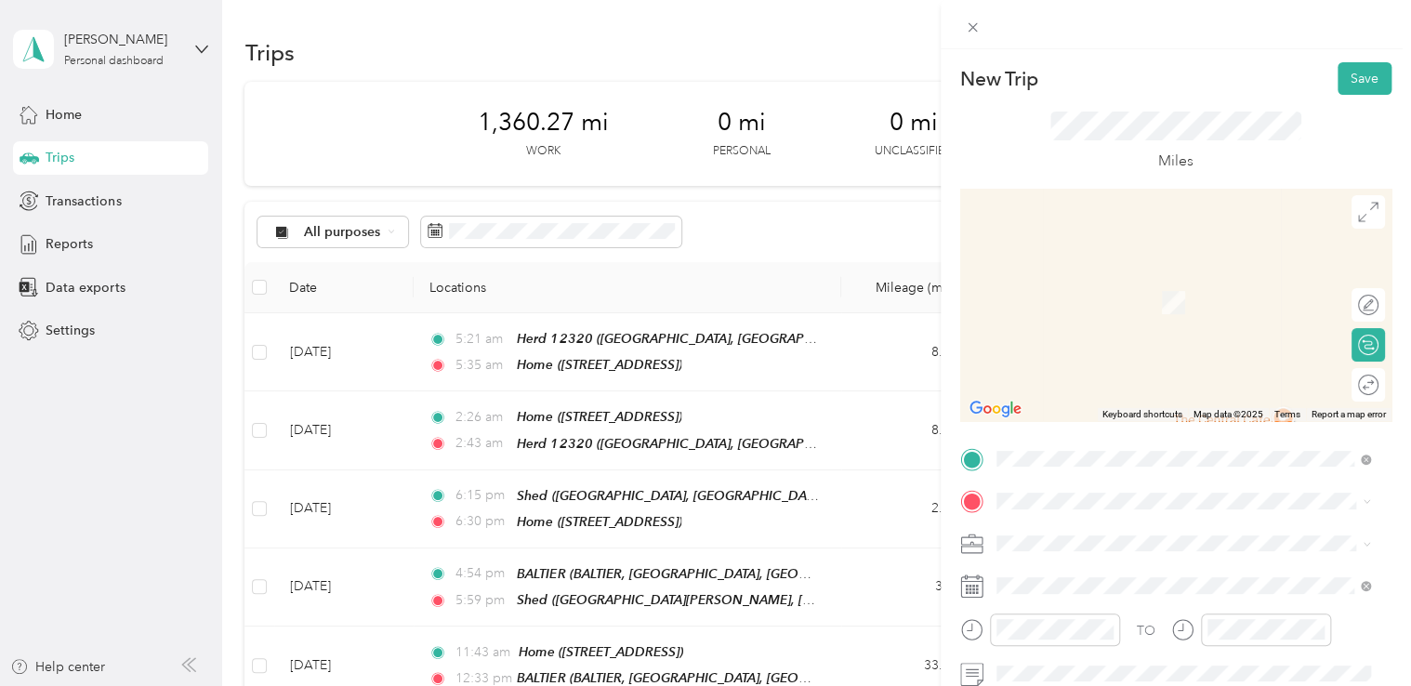
click at [1081, 294] on span "[STREET_ADDRESS]" at bounding box center [1090, 294] width 118 height 16
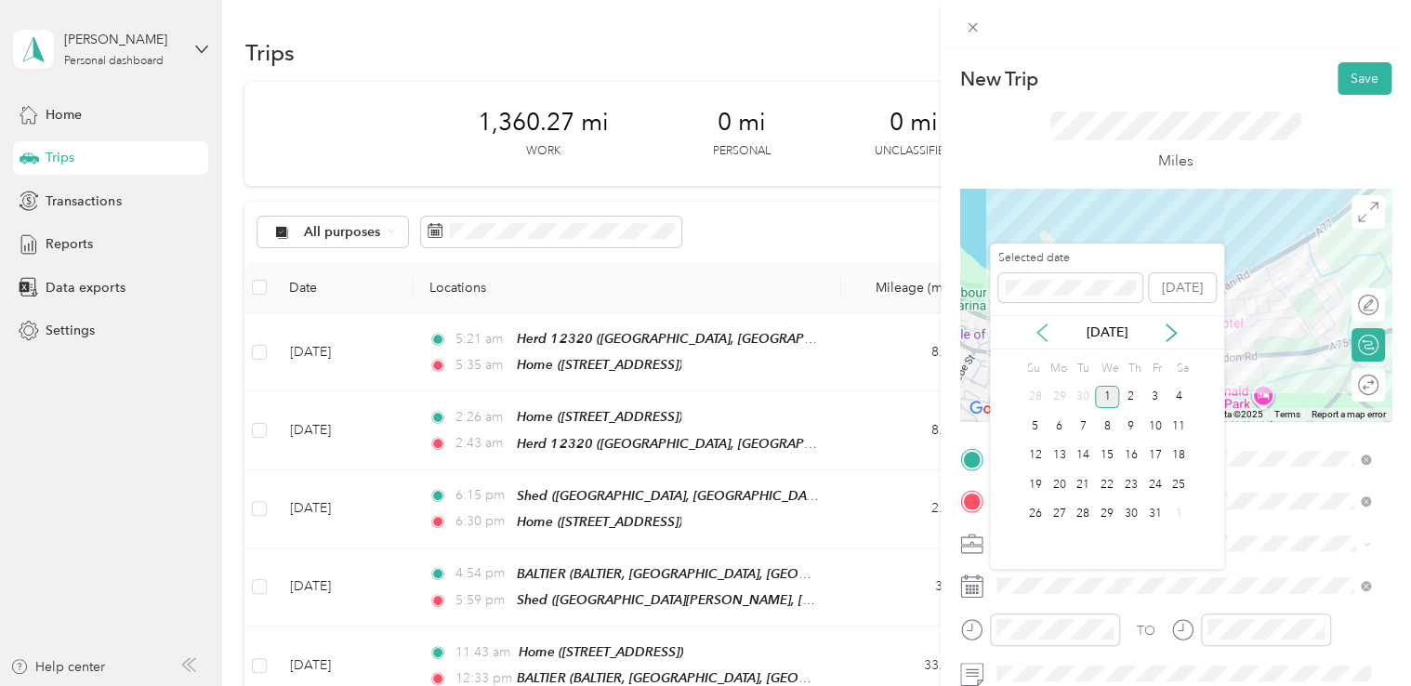
click at [1044, 323] on icon at bounding box center [1042, 332] width 19 height 19
click at [1156, 453] on div "19" at bounding box center [1154, 455] width 24 height 23
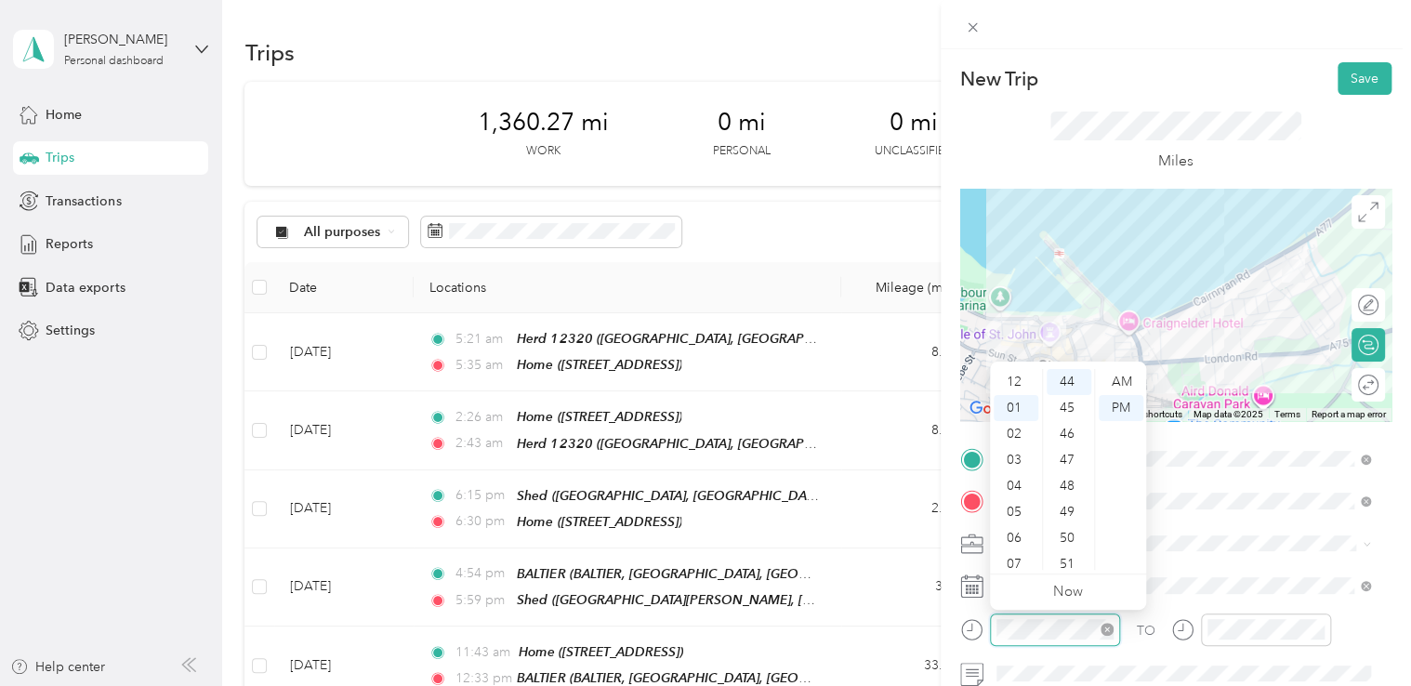
scroll to position [26, 0]
click at [1069, 433] on div "20" at bounding box center [1069, 434] width 45 height 26
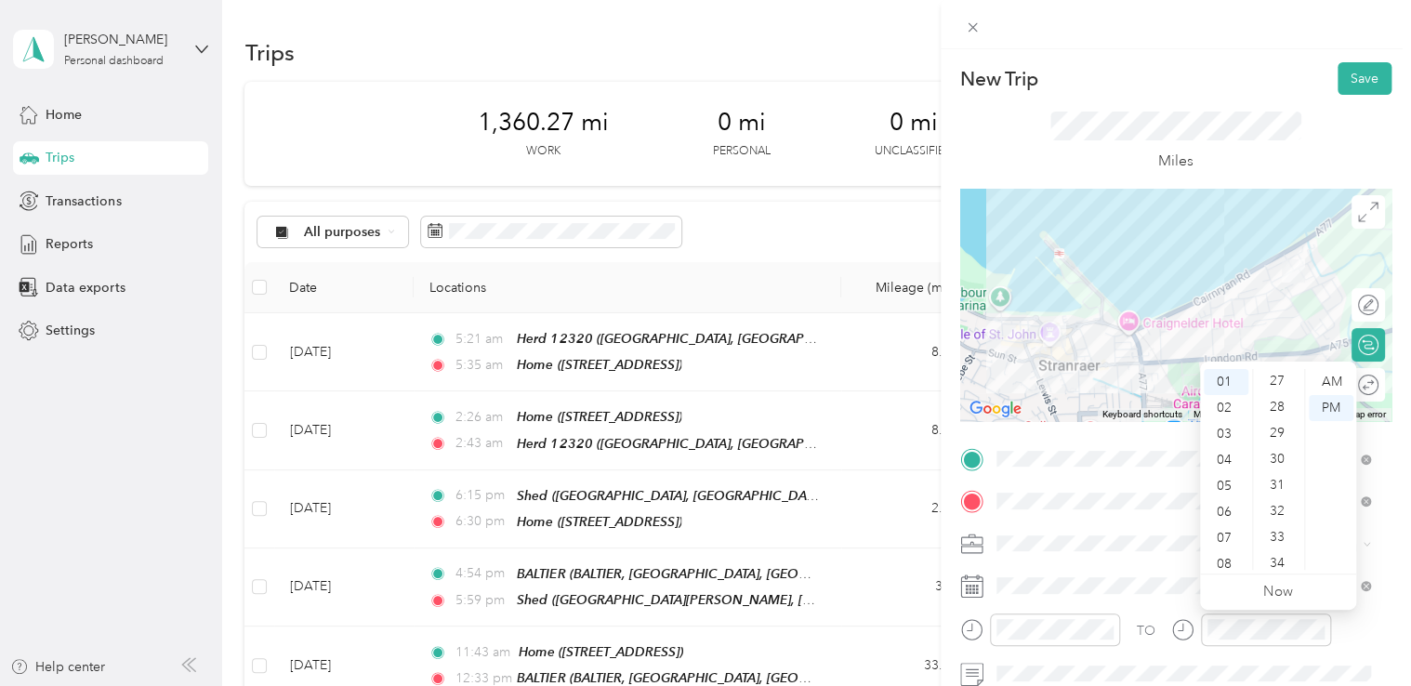
scroll to position [663, 0]
click at [1277, 470] on div "29" at bounding box center [1279, 474] width 45 height 26
click at [1353, 80] on button "Save" at bounding box center [1364, 78] width 54 height 33
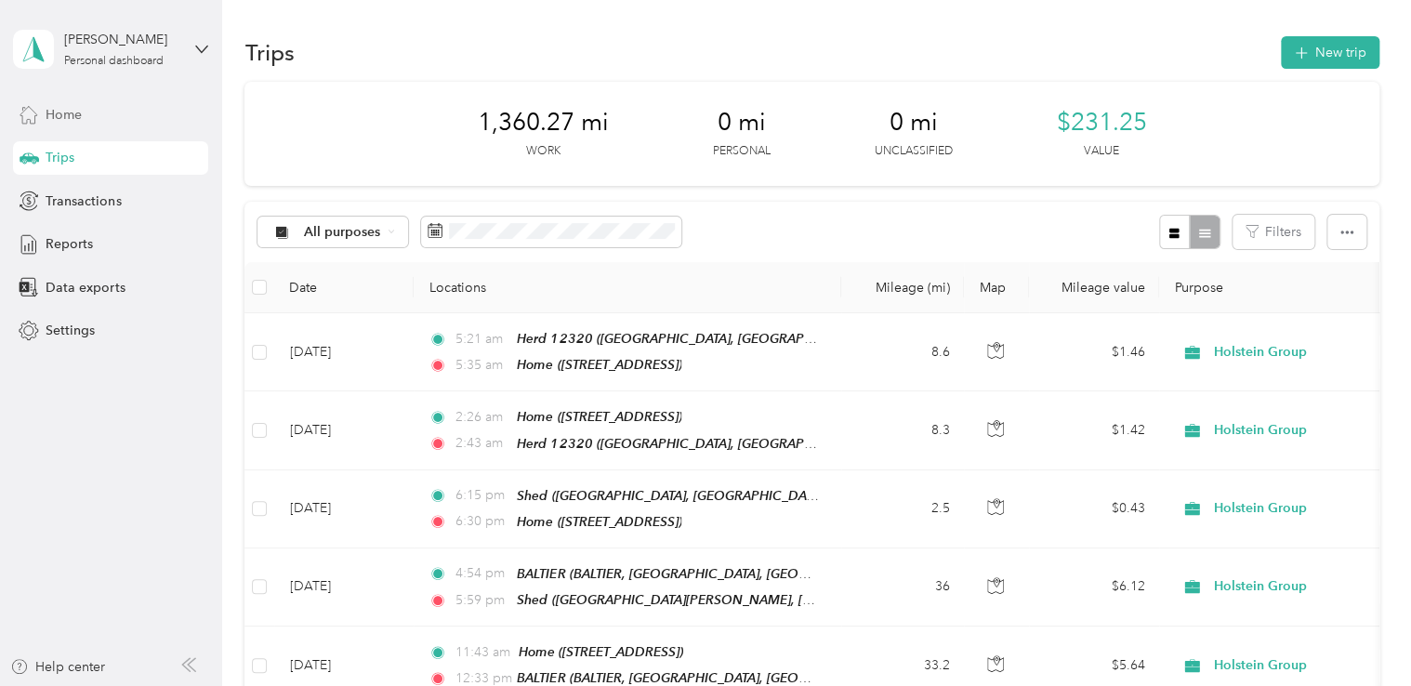
click at [120, 125] on div "Home" at bounding box center [110, 114] width 195 height 33
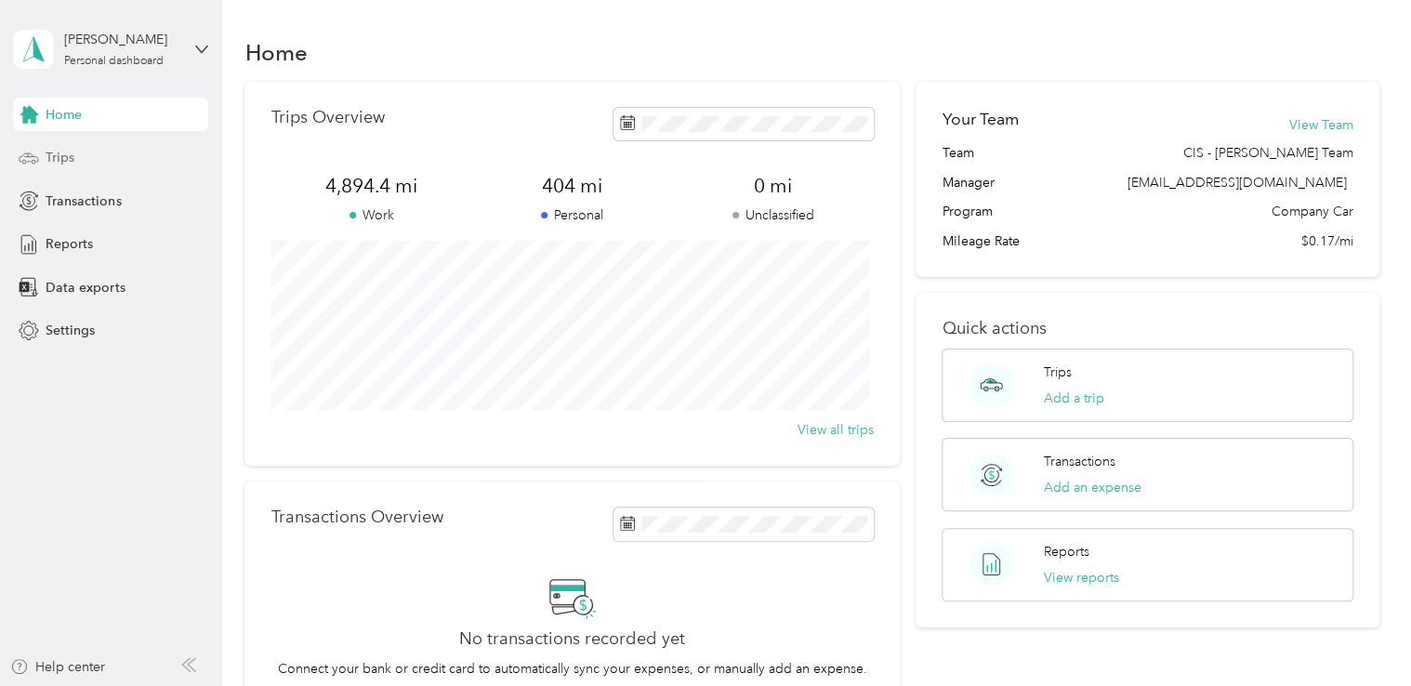
click at [112, 159] on div "Trips" at bounding box center [110, 157] width 195 height 33
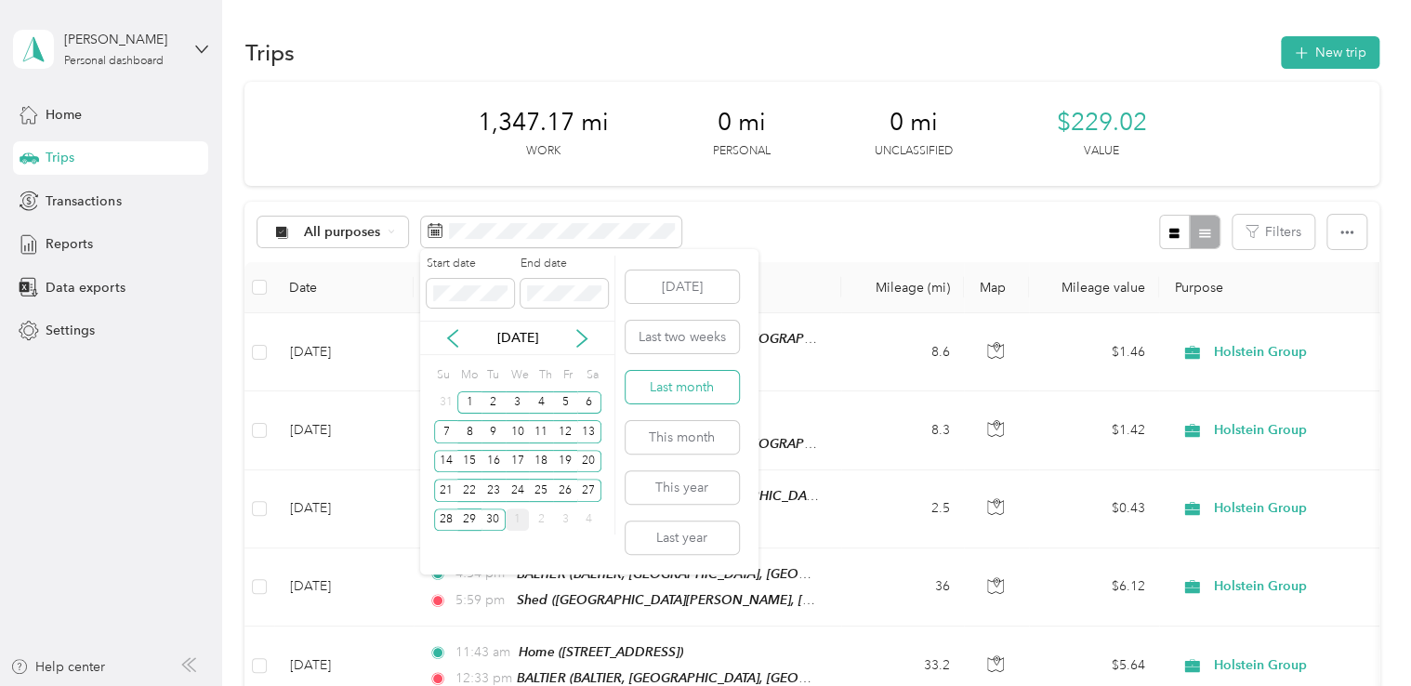
click at [669, 387] on button "Last month" at bounding box center [681, 387] width 113 height 33
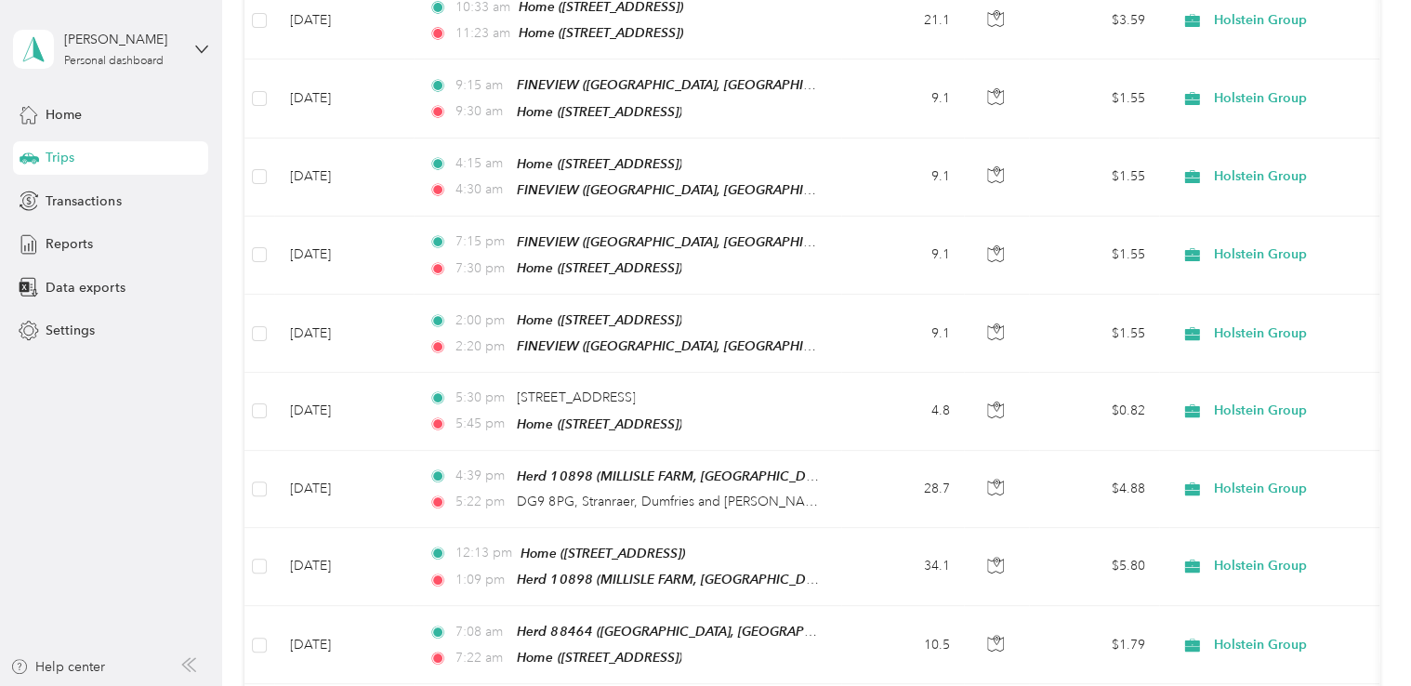
scroll to position [3744, 0]
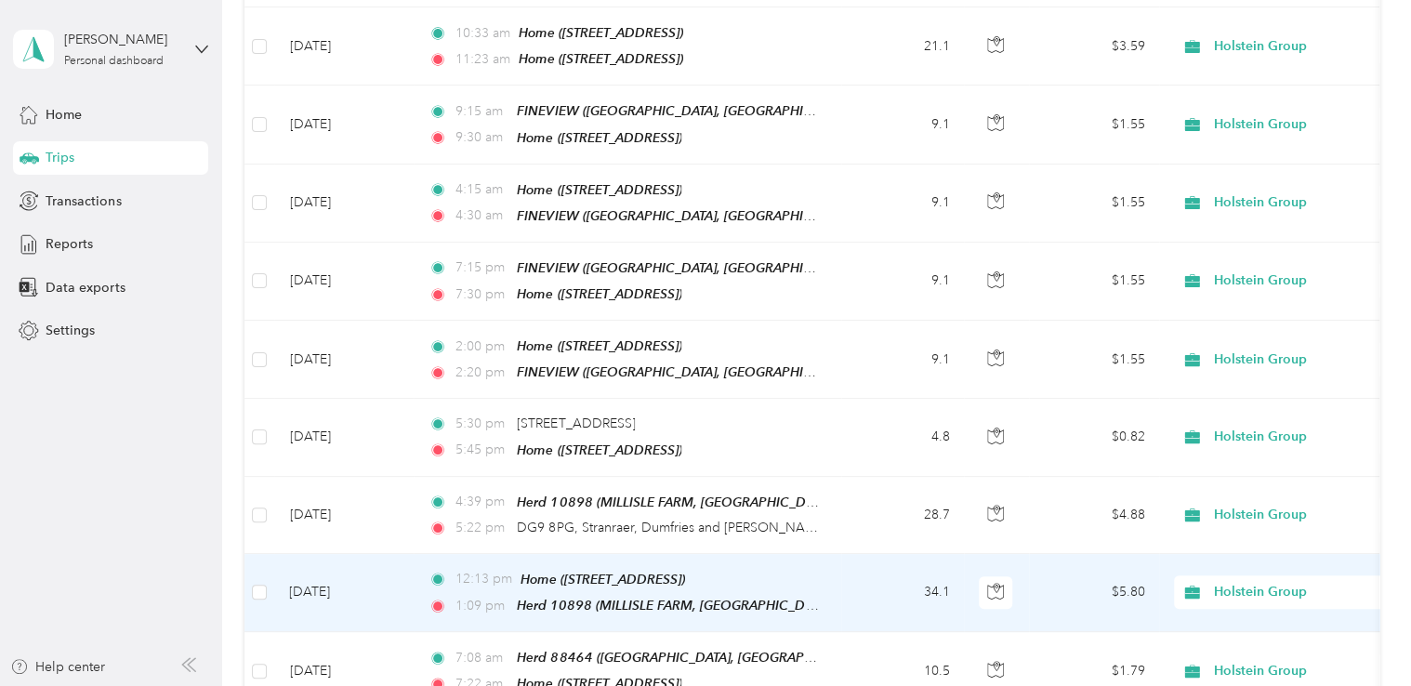
click at [1086, 554] on td "$5.80" at bounding box center [1094, 593] width 130 height 78
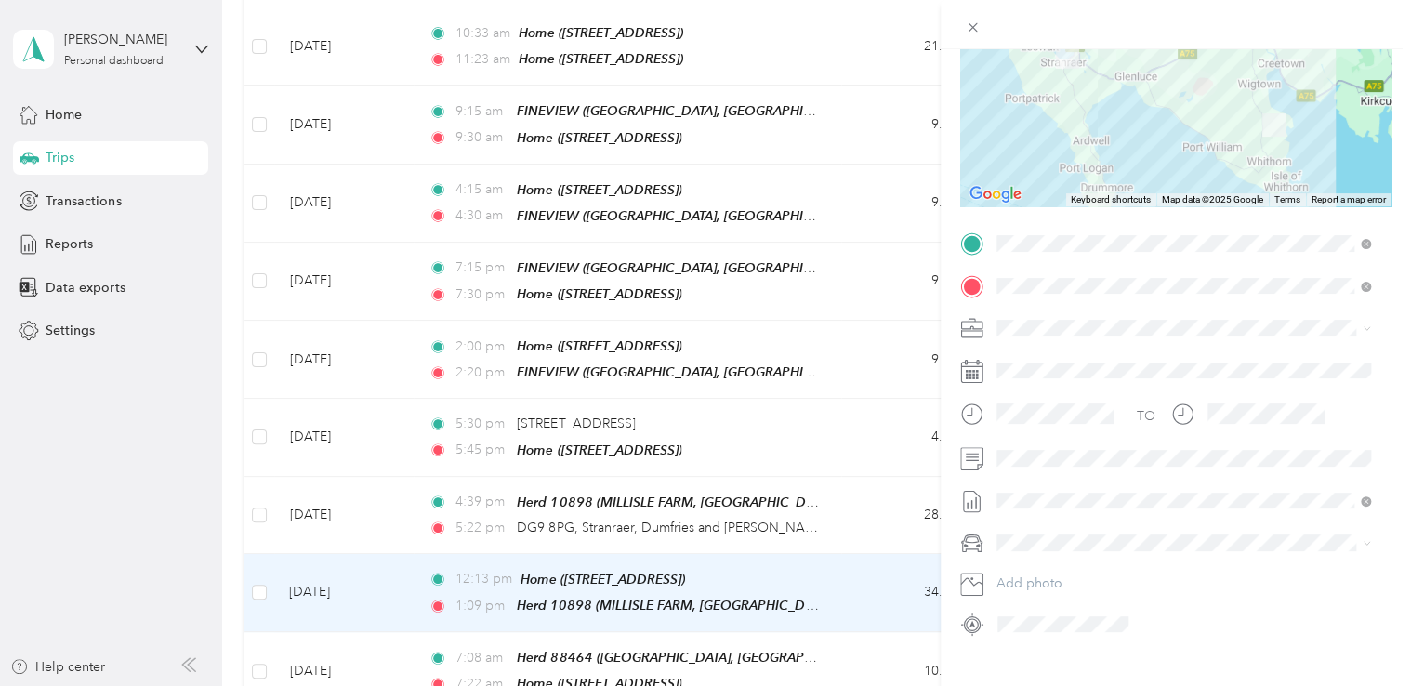
scroll to position [249, 0]
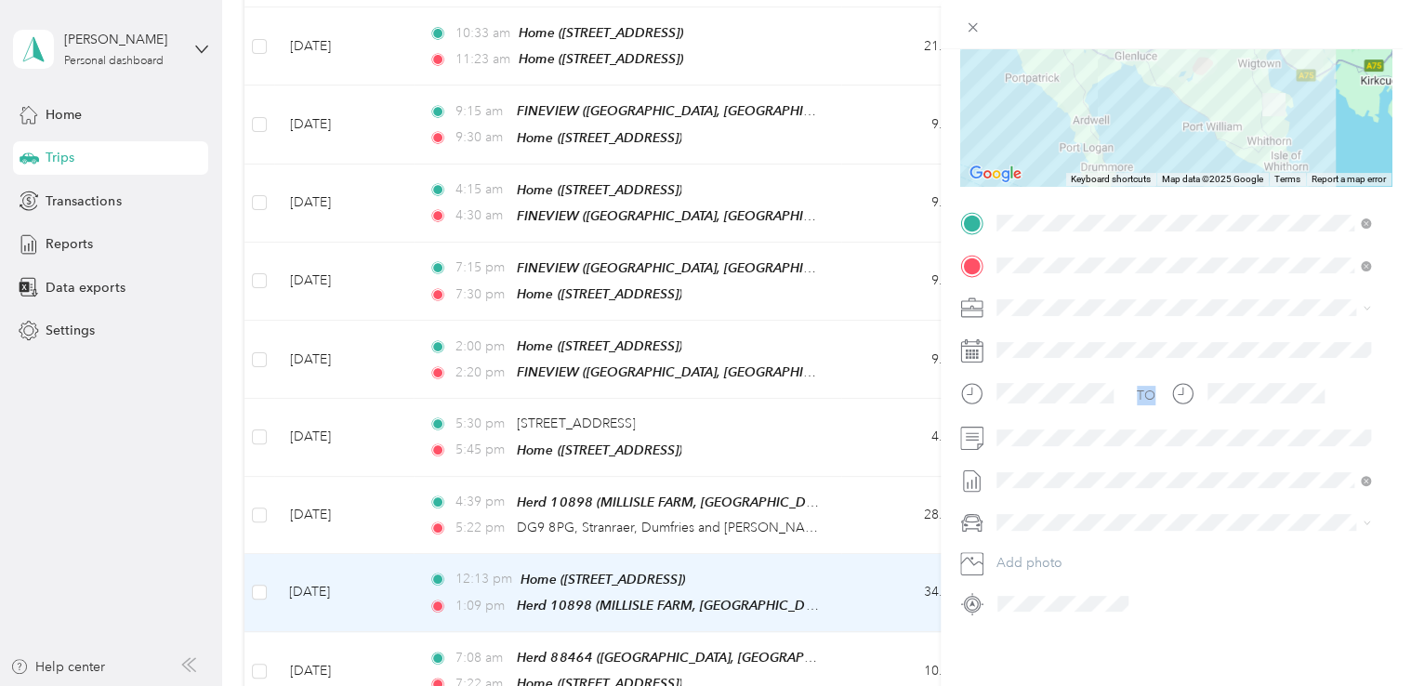
drag, startPoint x: 1395, startPoint y: 429, endPoint x: 1394, endPoint y: 311, distance: 118.0
click at [1394, 311] on form "Trip details Save This trip cannot be edited because it is either under review,…" at bounding box center [1176, 222] width 470 height 792
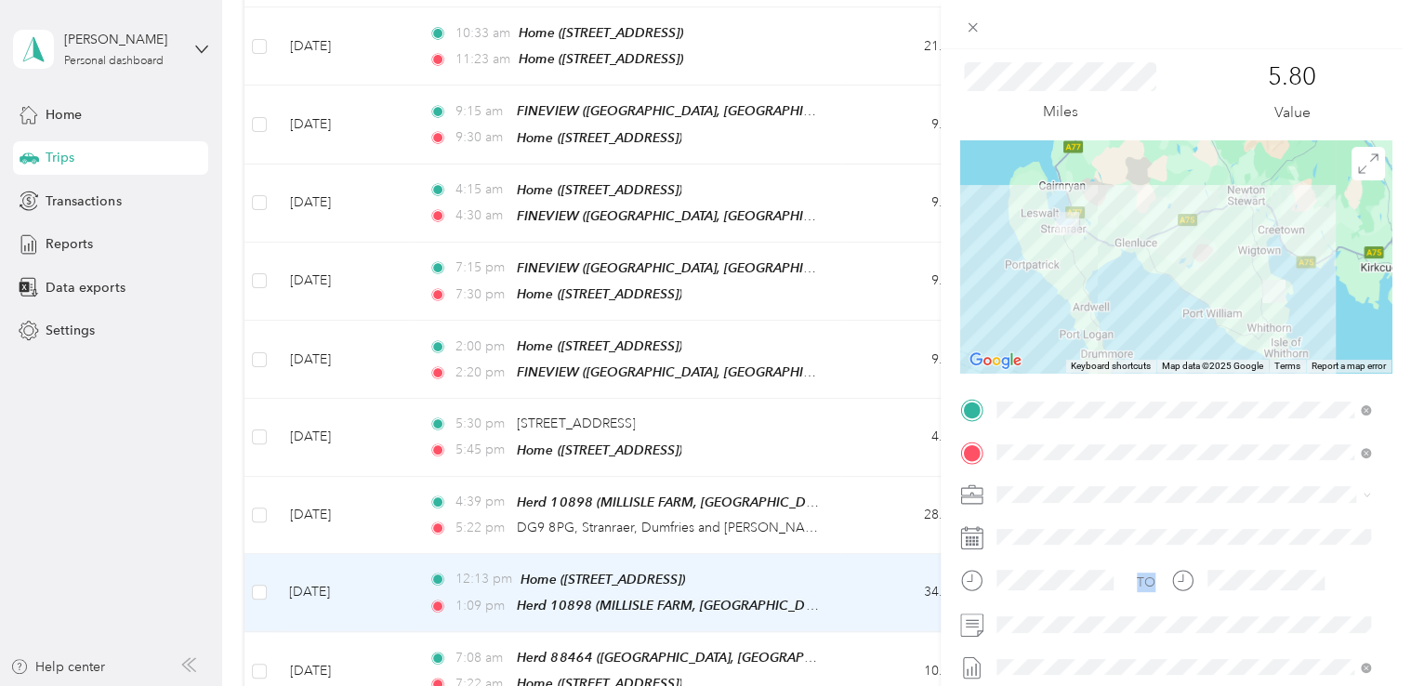
scroll to position [0, 0]
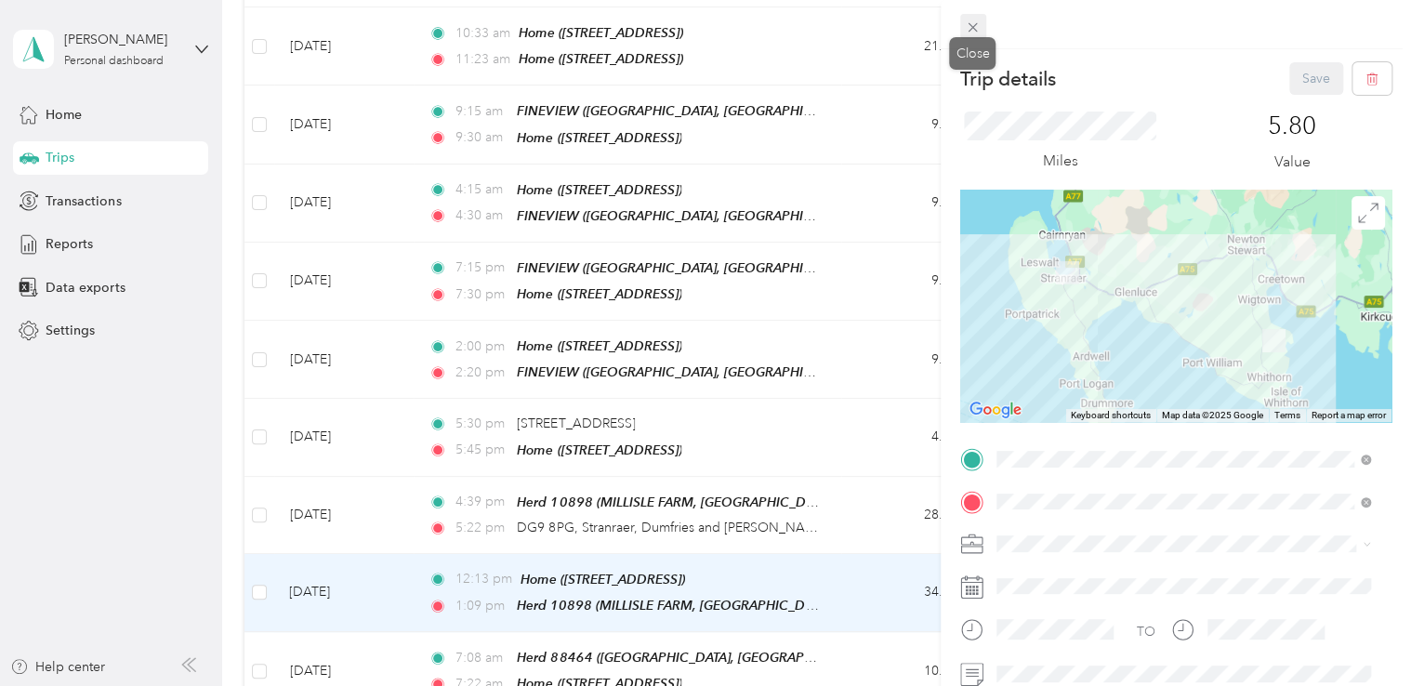
click at [970, 27] on icon at bounding box center [973, 28] width 16 height 16
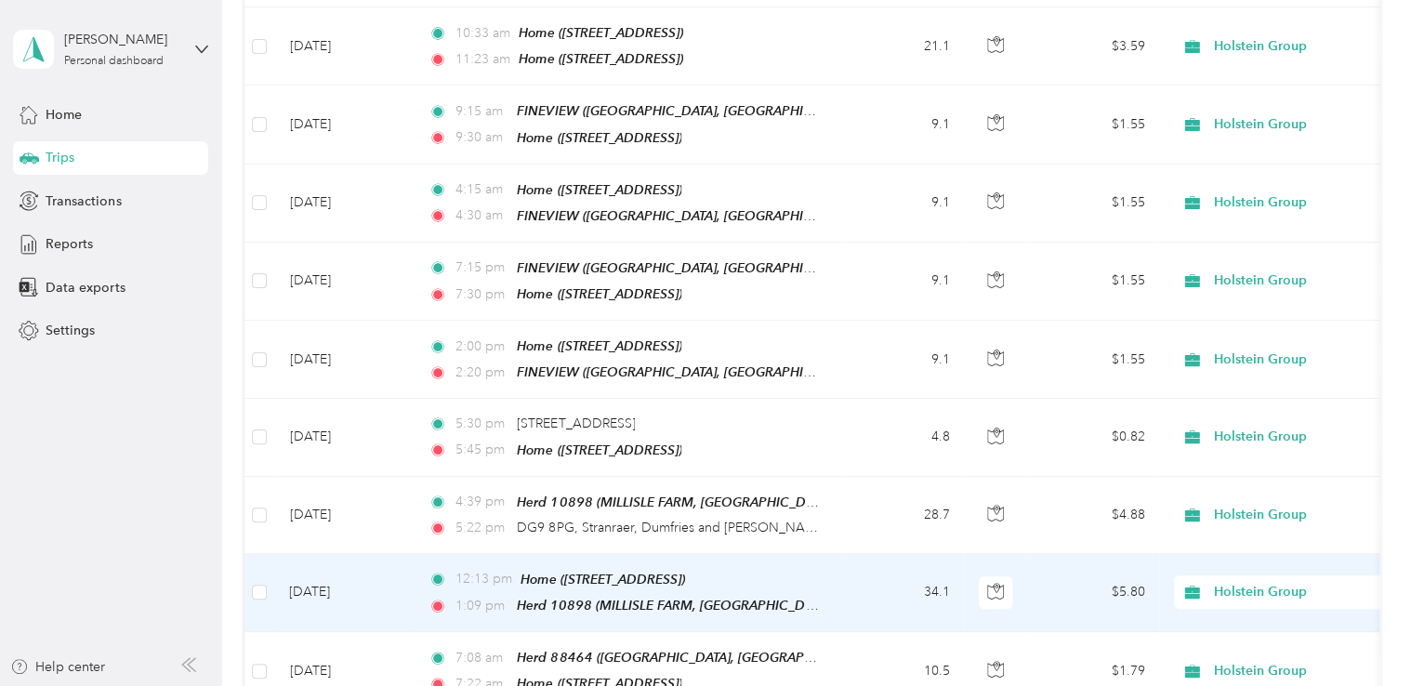
click at [640, 569] on div "Home ([STREET_ADDRESS])" at bounding box center [602, 579] width 165 height 21
click at [889, 554] on td "34.1" at bounding box center [902, 593] width 123 height 78
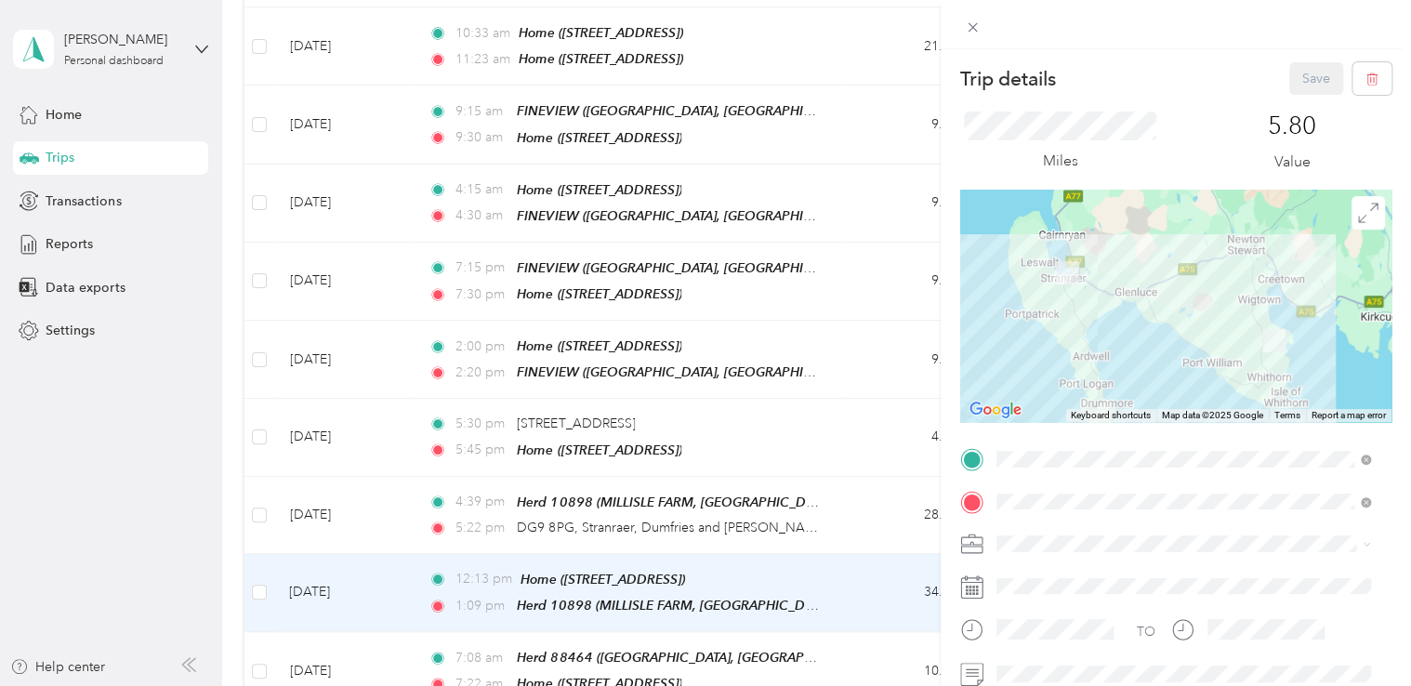
click at [1086, 554] on span at bounding box center [1191, 544] width 402 height 30
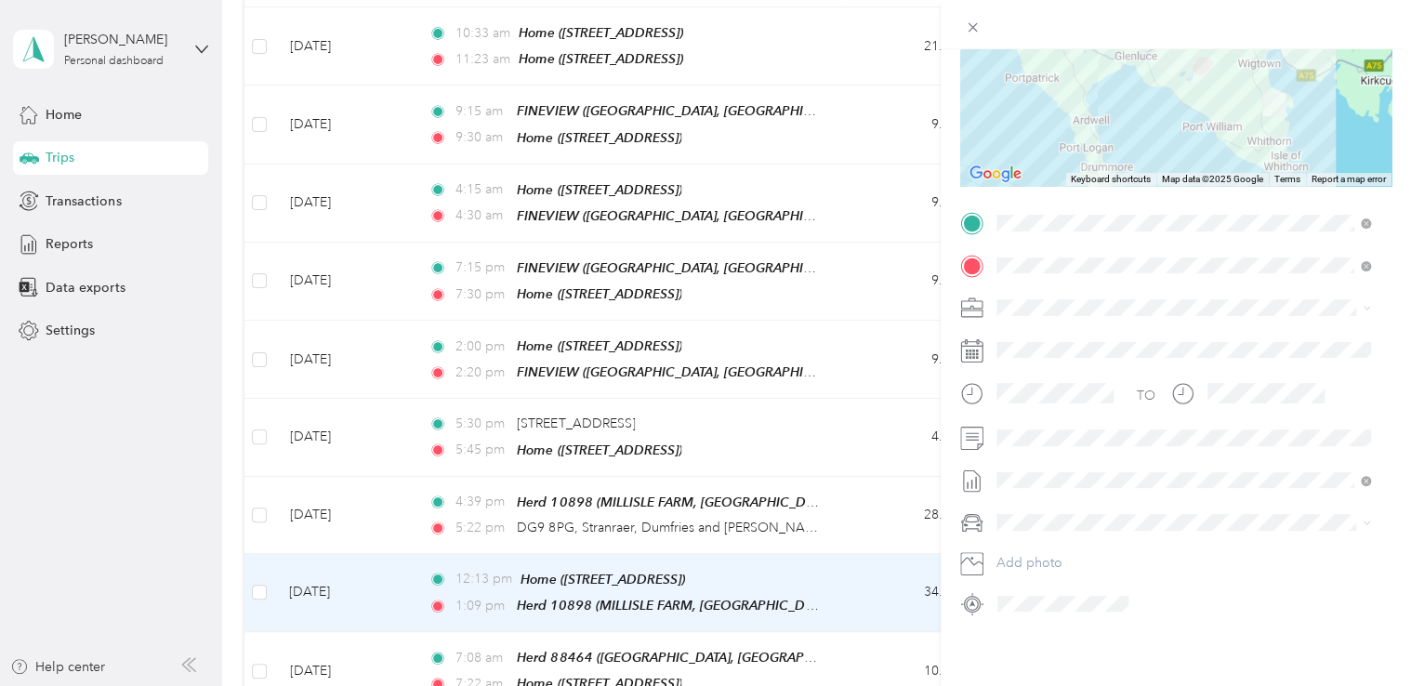
scroll to position [249, 0]
click at [974, 20] on icon at bounding box center [973, 28] width 16 height 16
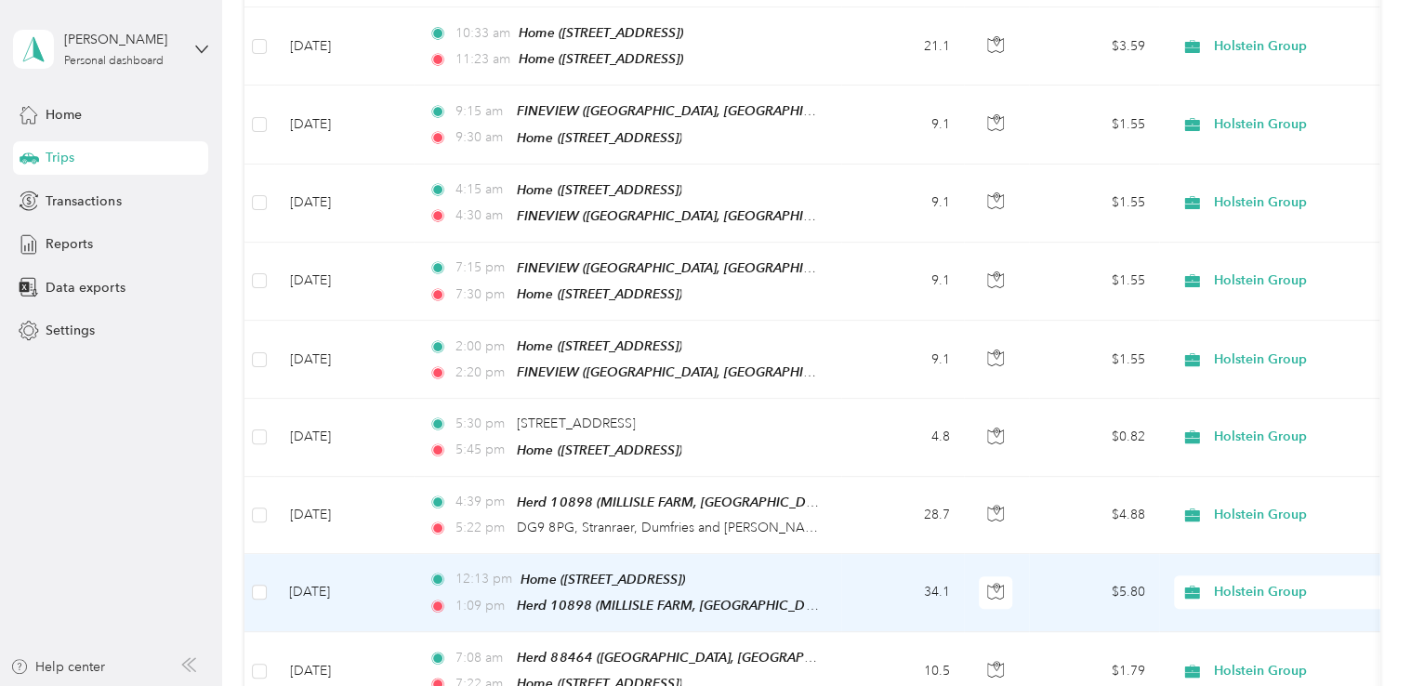
click at [1052, 554] on td "$5.80" at bounding box center [1094, 593] width 130 height 78
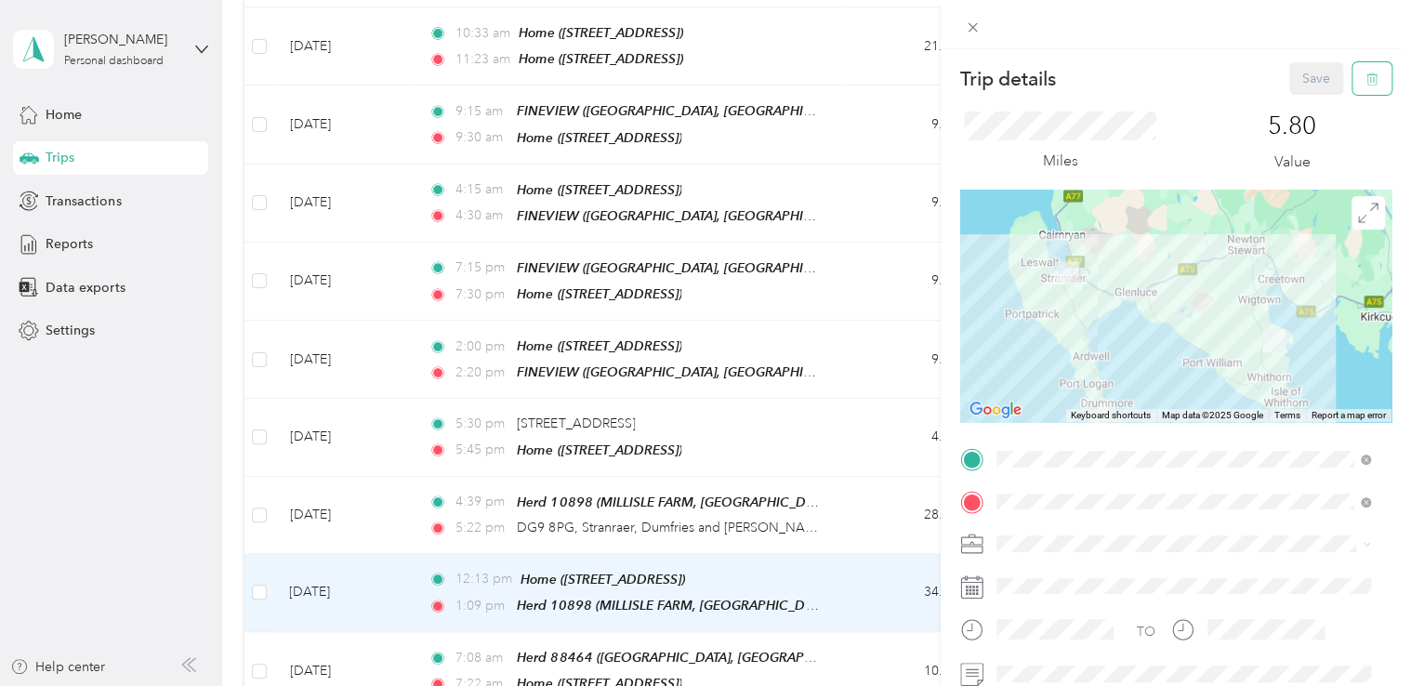
click at [1365, 76] on icon "button" at bounding box center [1371, 78] width 13 height 13
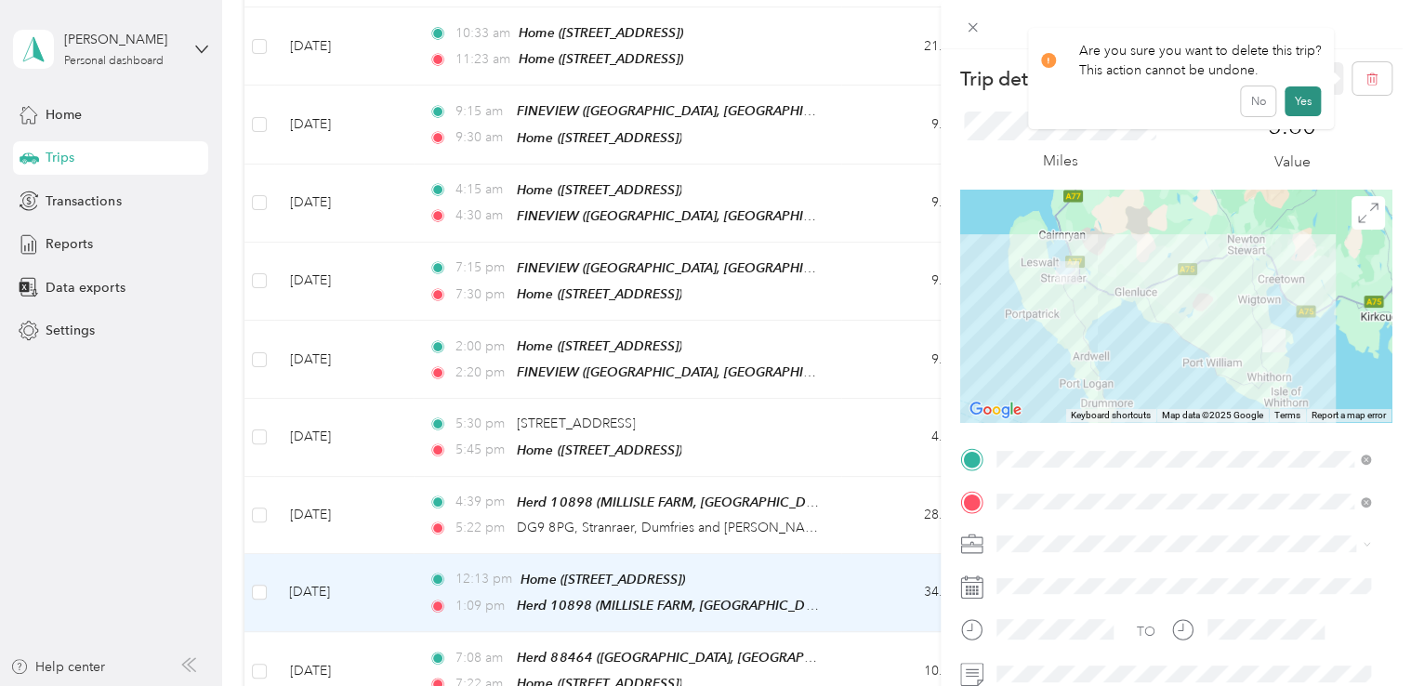
click at [1296, 106] on button "Yes" at bounding box center [1302, 101] width 36 height 30
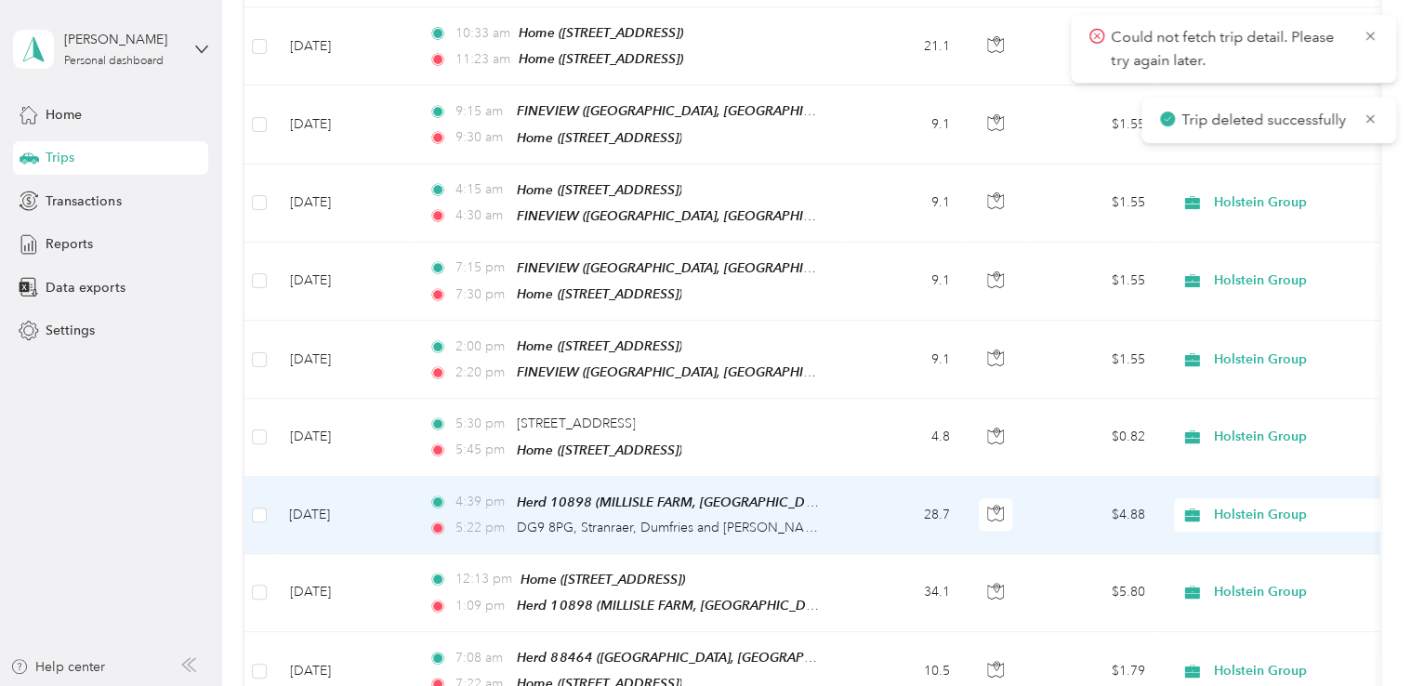
click at [1067, 477] on td "$4.88" at bounding box center [1094, 515] width 130 height 77
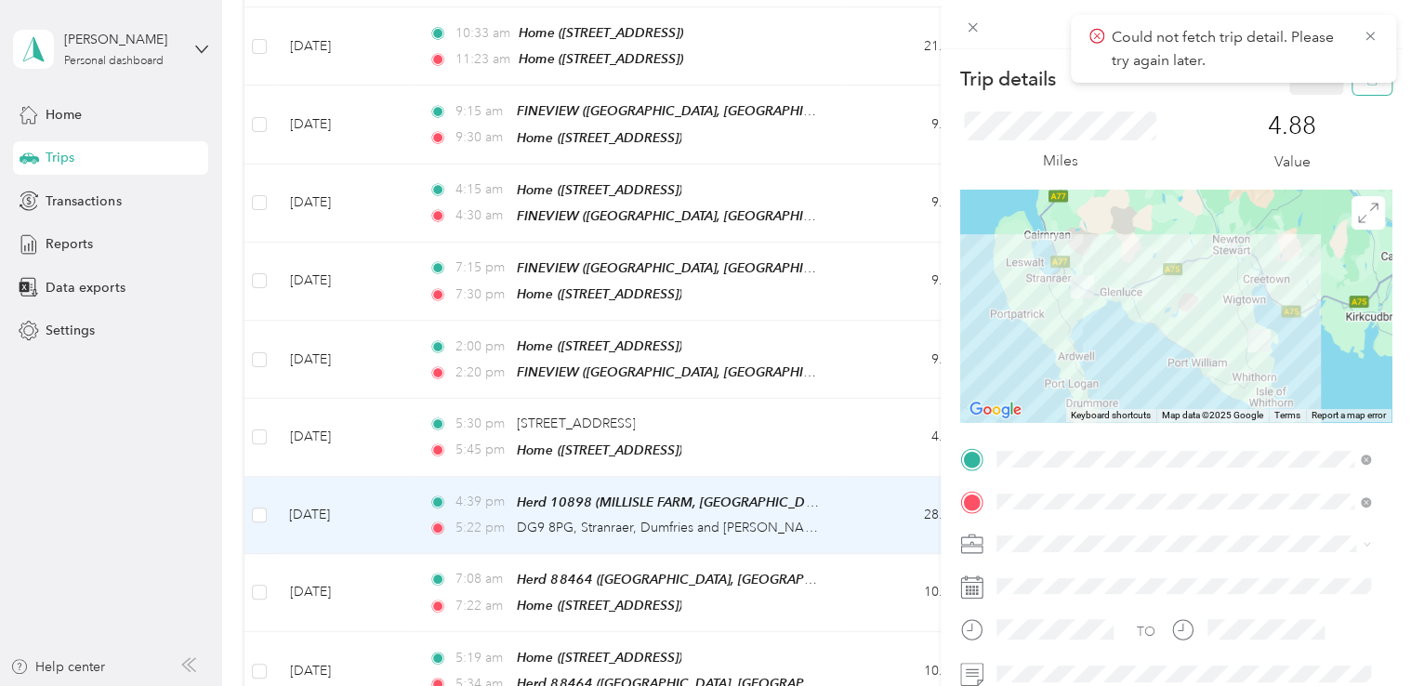
click at [1360, 87] on body "Could not fetch trip detail. Please try again later. Trip deleted successfully …" at bounding box center [701, 343] width 1402 height 686
click at [1376, 29] on icon at bounding box center [1370, 36] width 15 height 17
click at [1357, 68] on button "button" at bounding box center [1371, 78] width 39 height 33
click at [1297, 100] on button "Yes" at bounding box center [1302, 101] width 36 height 30
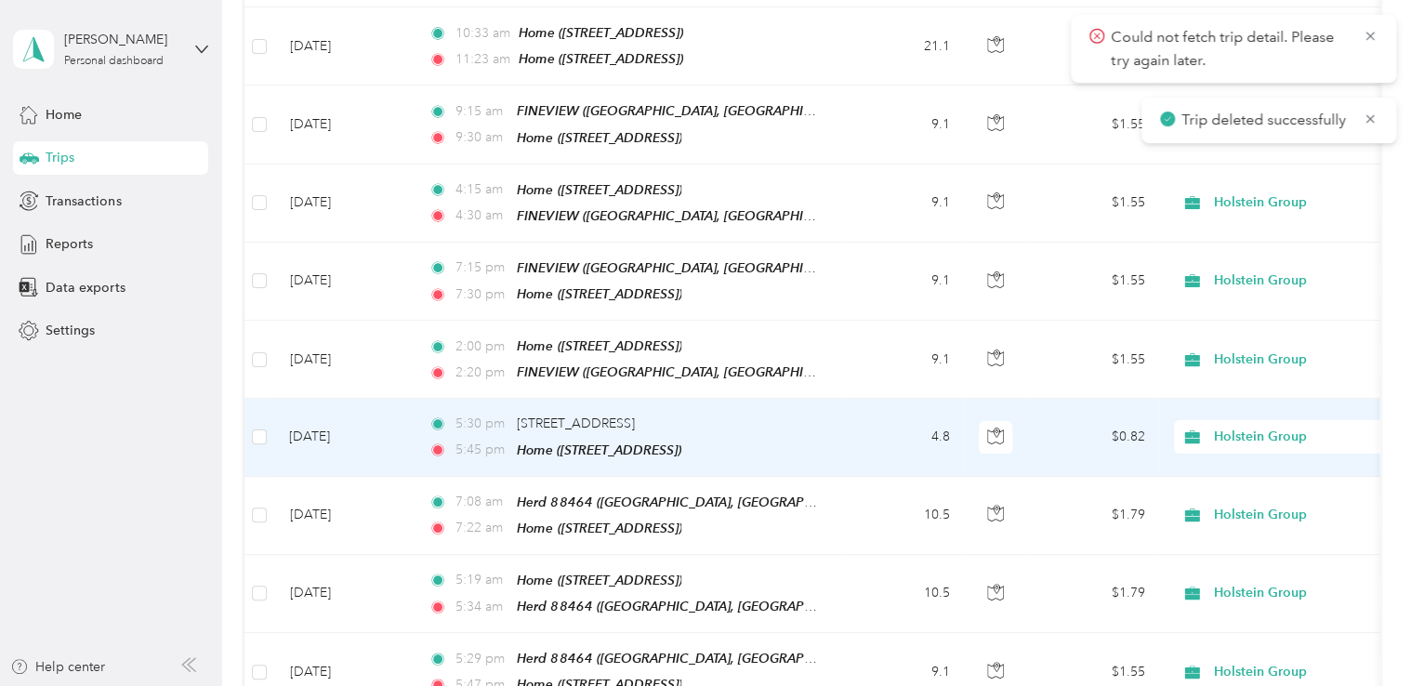
click at [1059, 399] on td "$0.82" at bounding box center [1094, 437] width 130 height 77
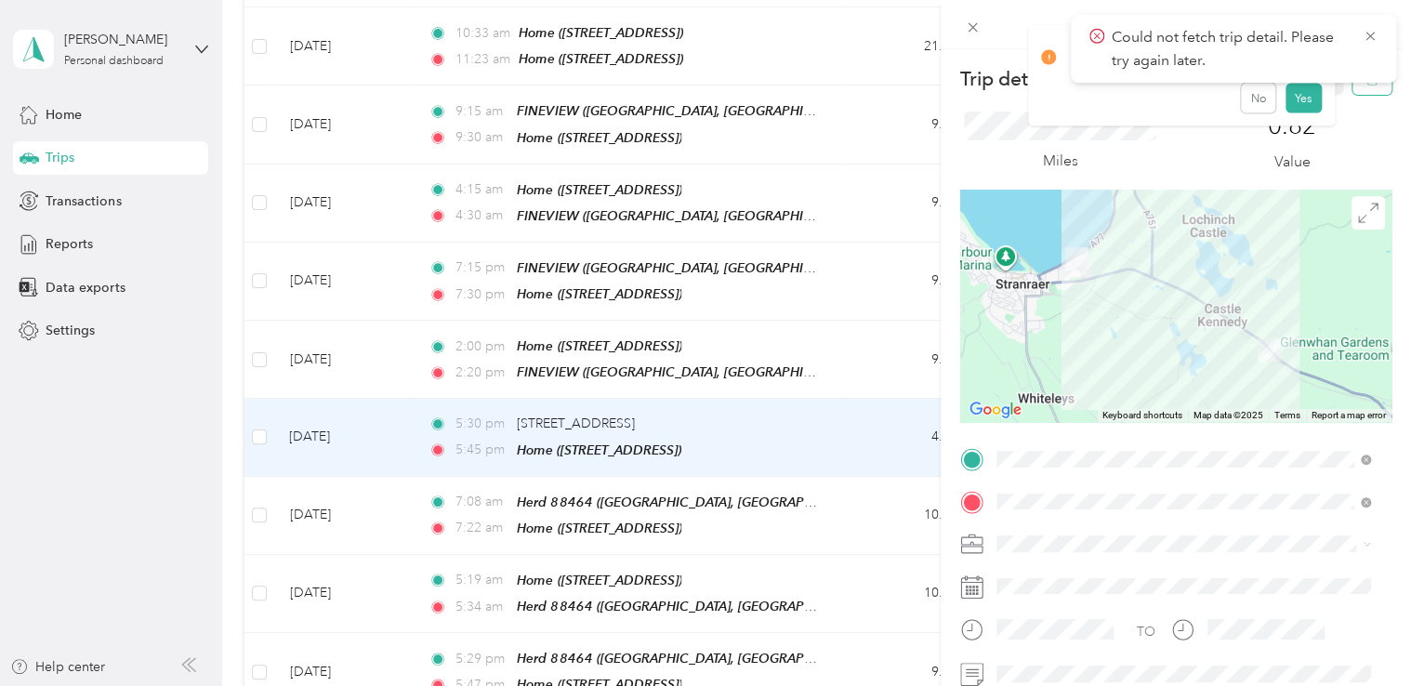
click at [1352, 88] on button "button" at bounding box center [1371, 78] width 39 height 33
click at [1303, 103] on button "Yes" at bounding box center [1302, 101] width 36 height 30
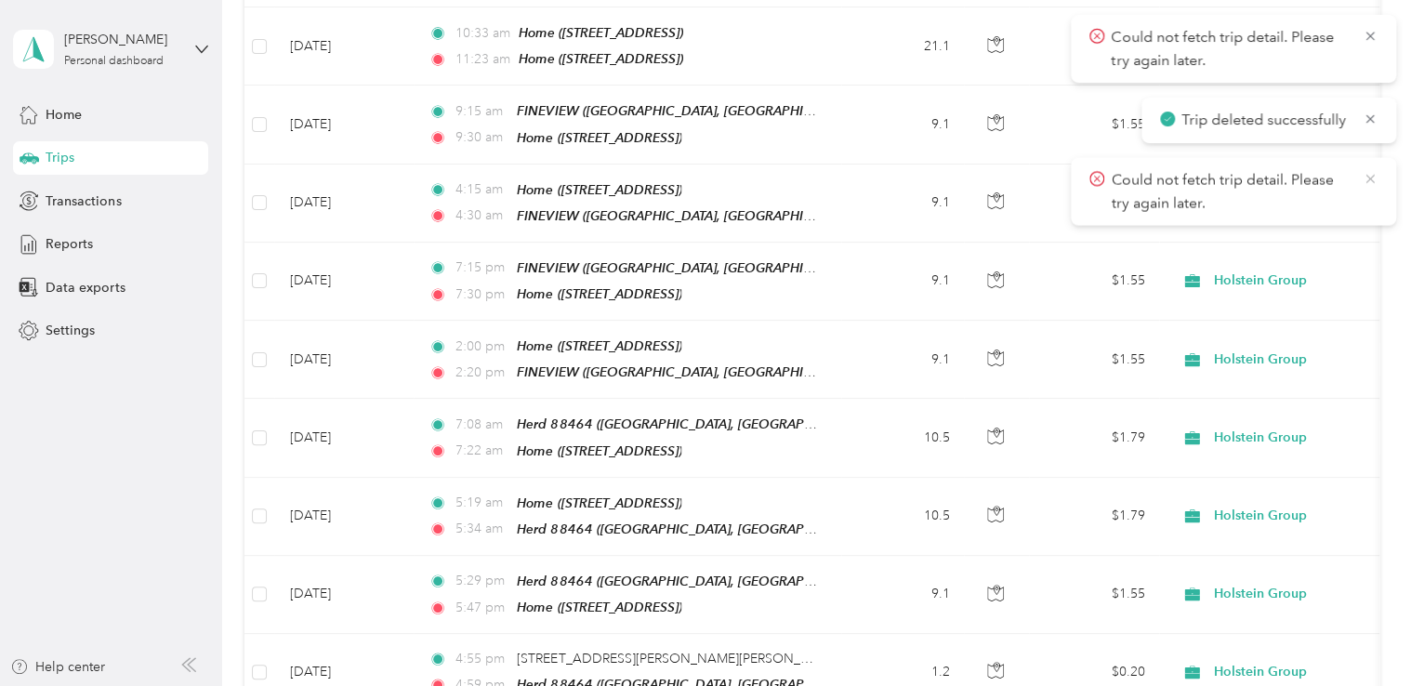
click at [1364, 178] on icon at bounding box center [1370, 178] width 15 height 17
click at [1364, 120] on icon at bounding box center [1370, 119] width 15 height 17
click at [1364, 38] on icon at bounding box center [1370, 36] width 15 height 17
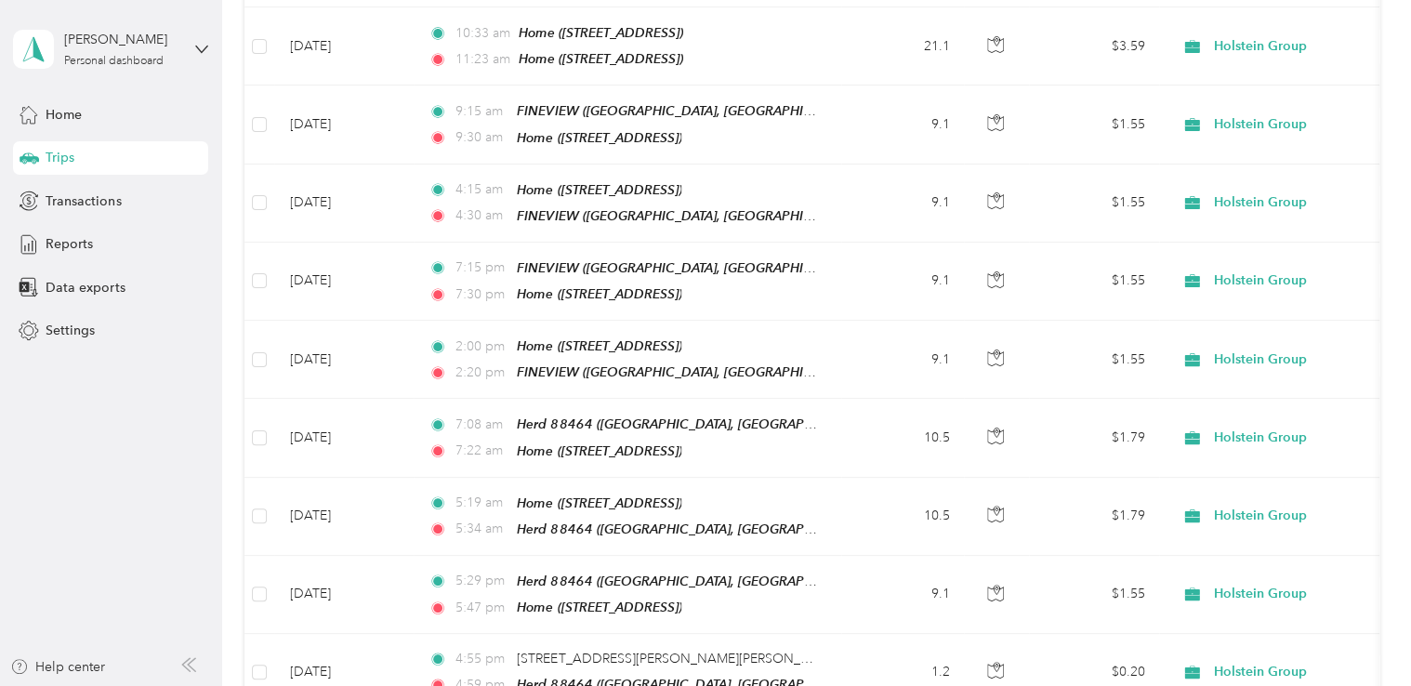
click at [129, 151] on div "Trips" at bounding box center [110, 157] width 195 height 33
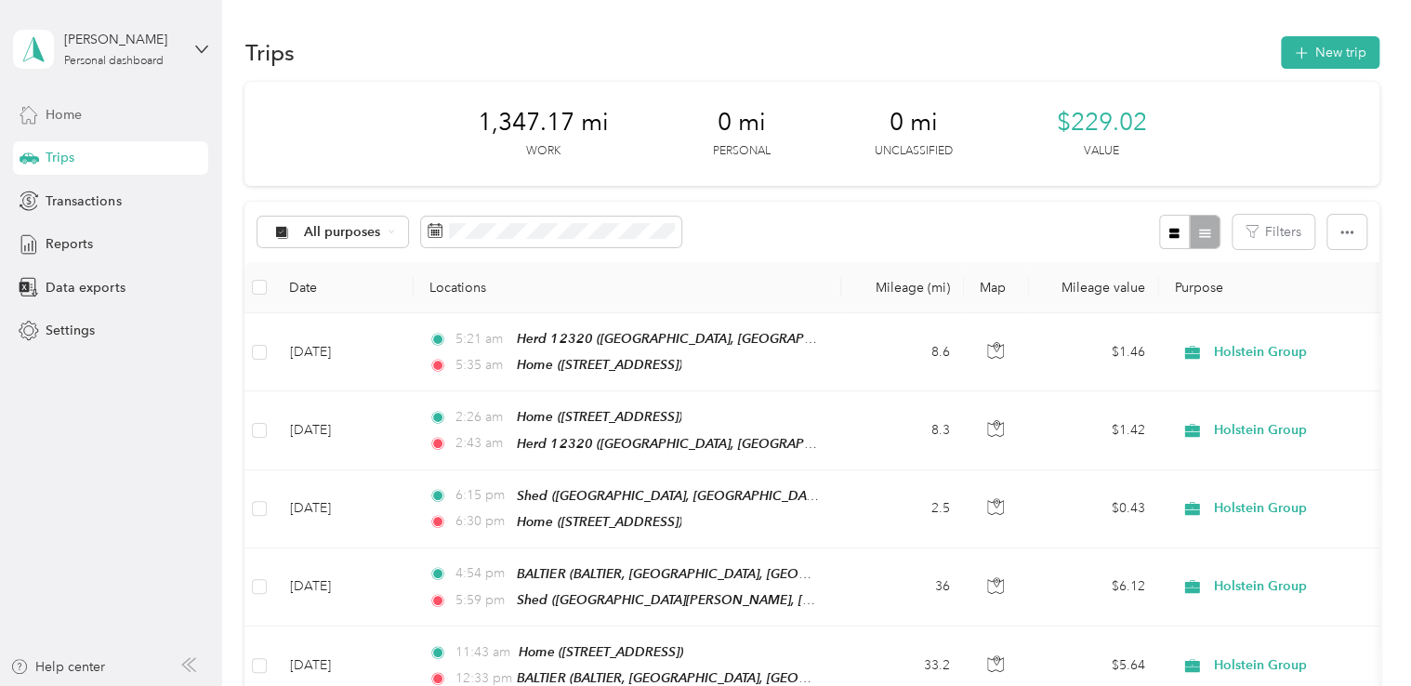
click at [103, 122] on div "Home" at bounding box center [110, 114] width 195 height 33
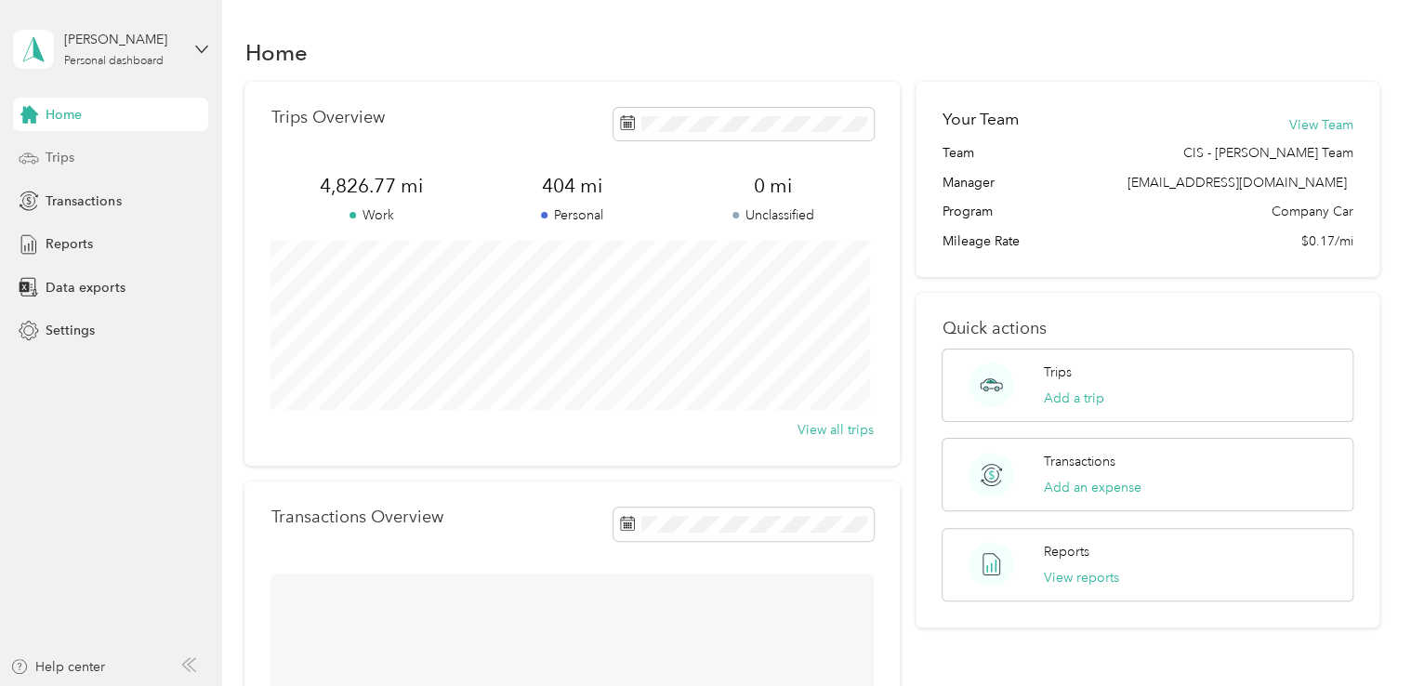
click at [103, 152] on div "Trips" at bounding box center [110, 157] width 195 height 33
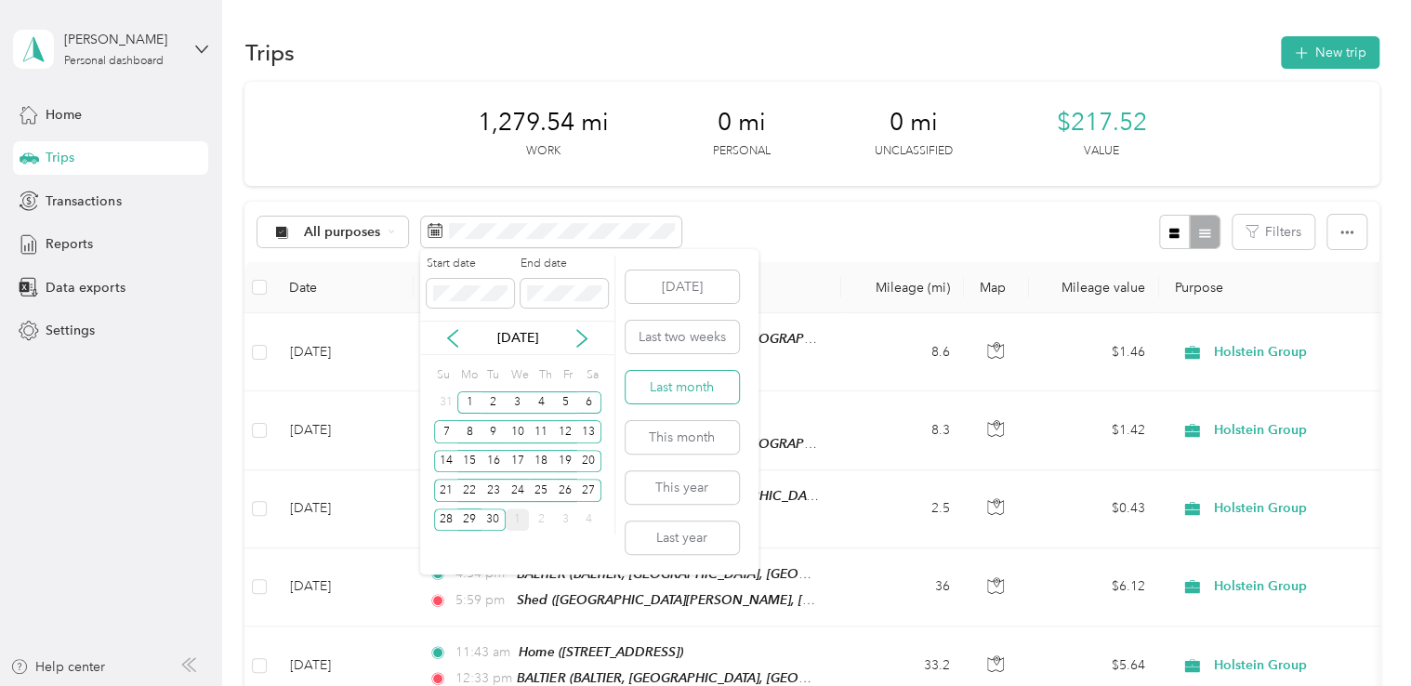
click at [665, 385] on button "Last month" at bounding box center [681, 387] width 113 height 33
